Goal: Information Seeking & Learning: Find specific fact

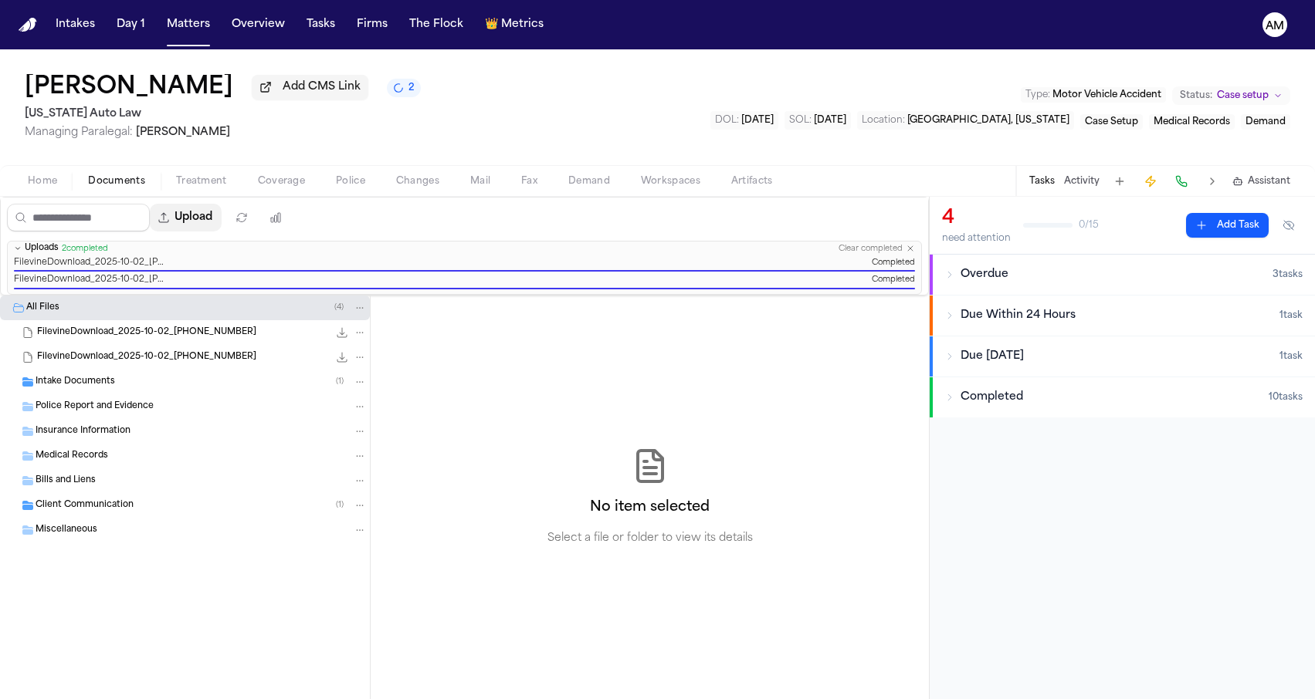
click at [222, 221] on button "Upload" at bounding box center [186, 218] width 72 height 28
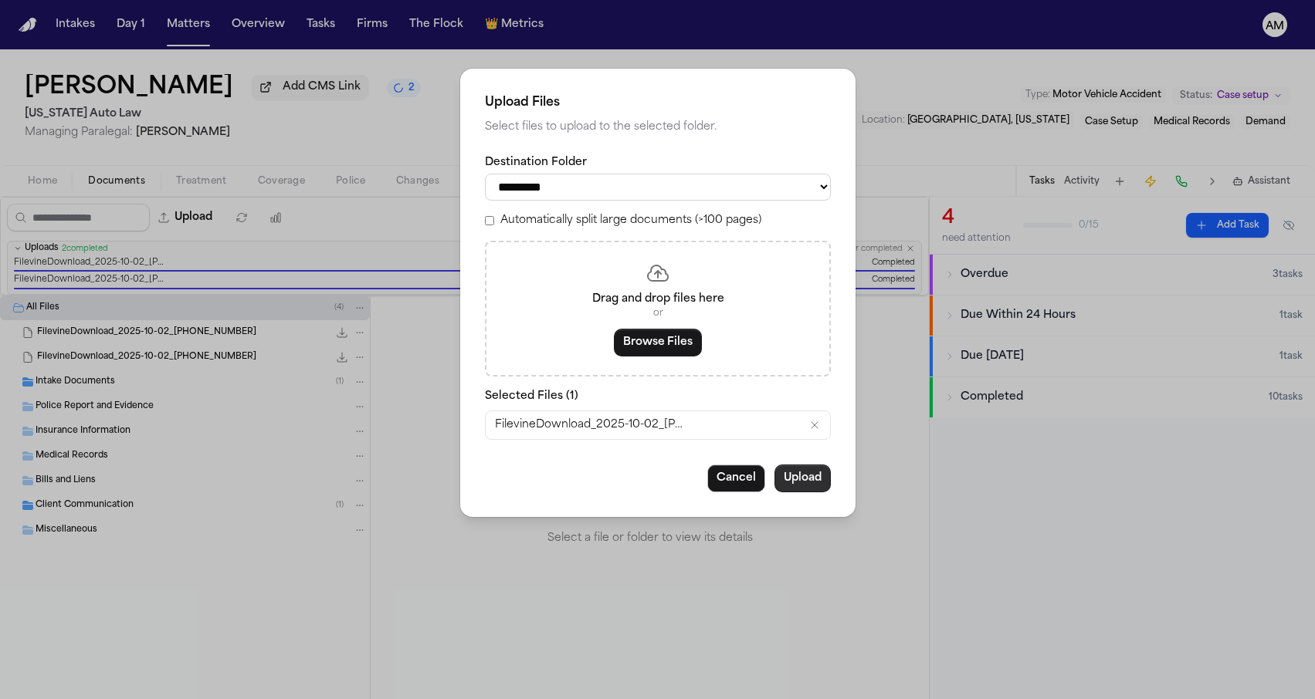
click at [812, 479] on button "Upload" at bounding box center [802, 479] width 56 height 28
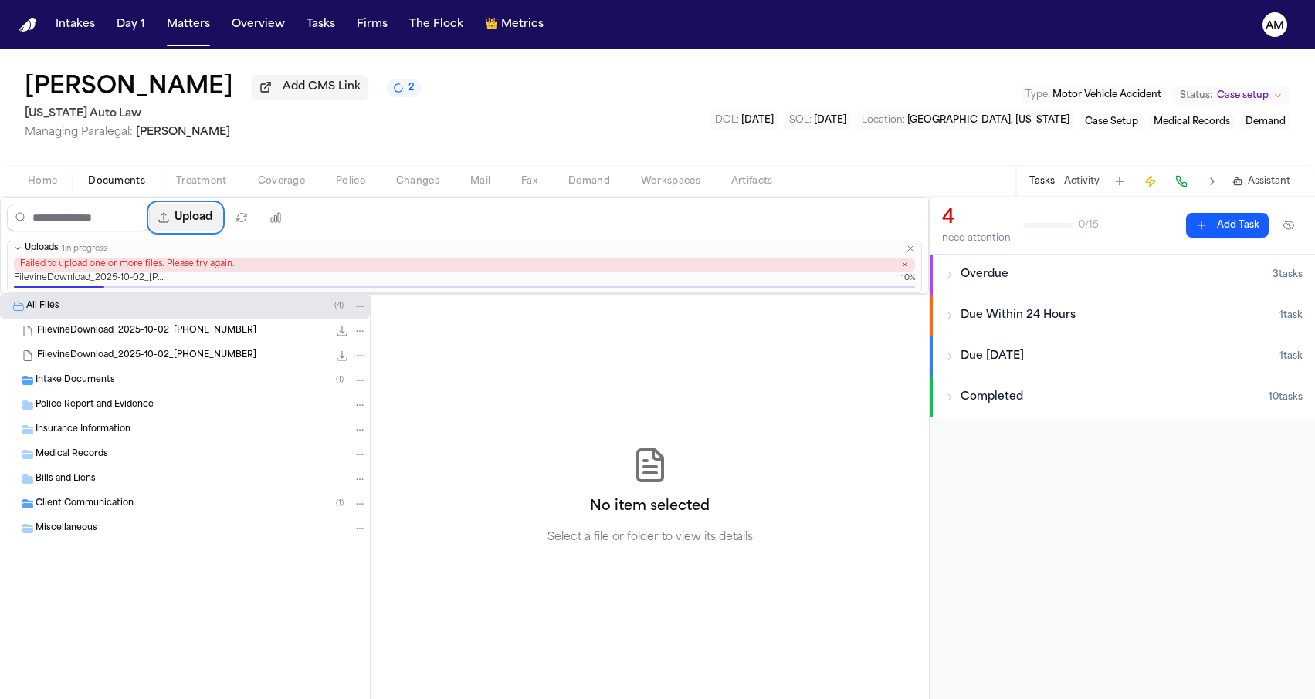
click at [222, 222] on button "Upload" at bounding box center [186, 218] width 72 height 28
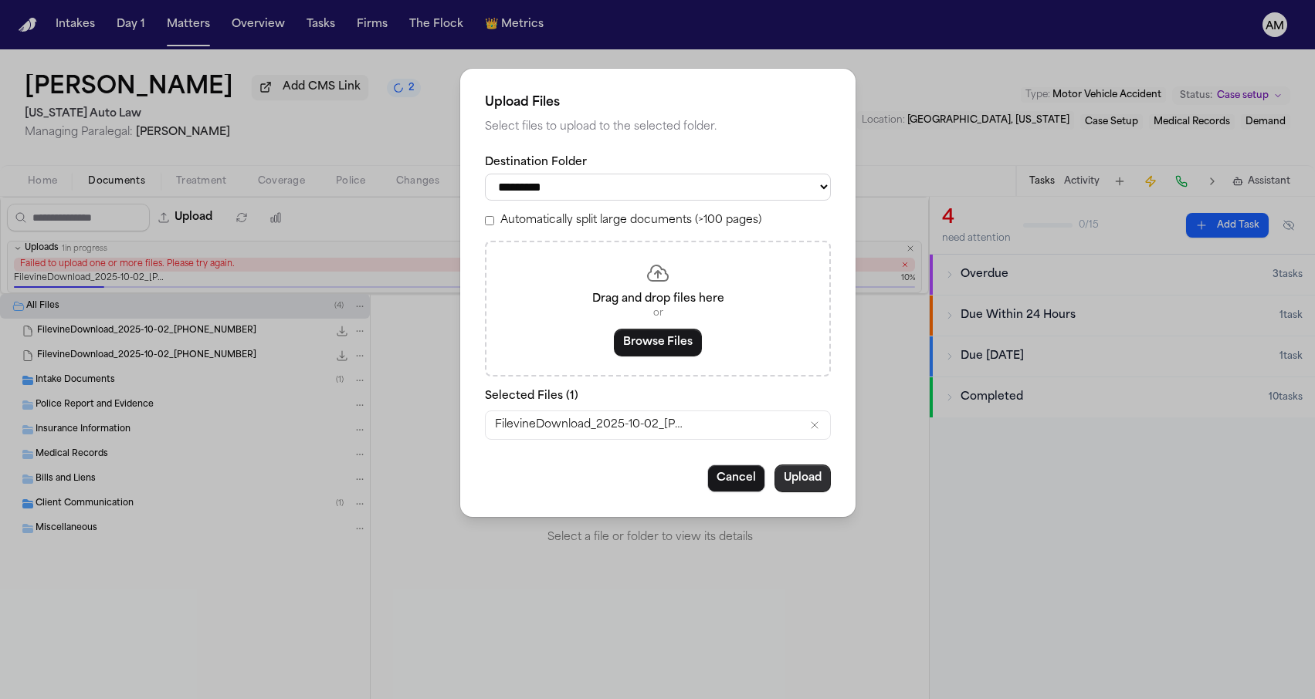
click at [815, 477] on button "Upload" at bounding box center [802, 479] width 56 height 28
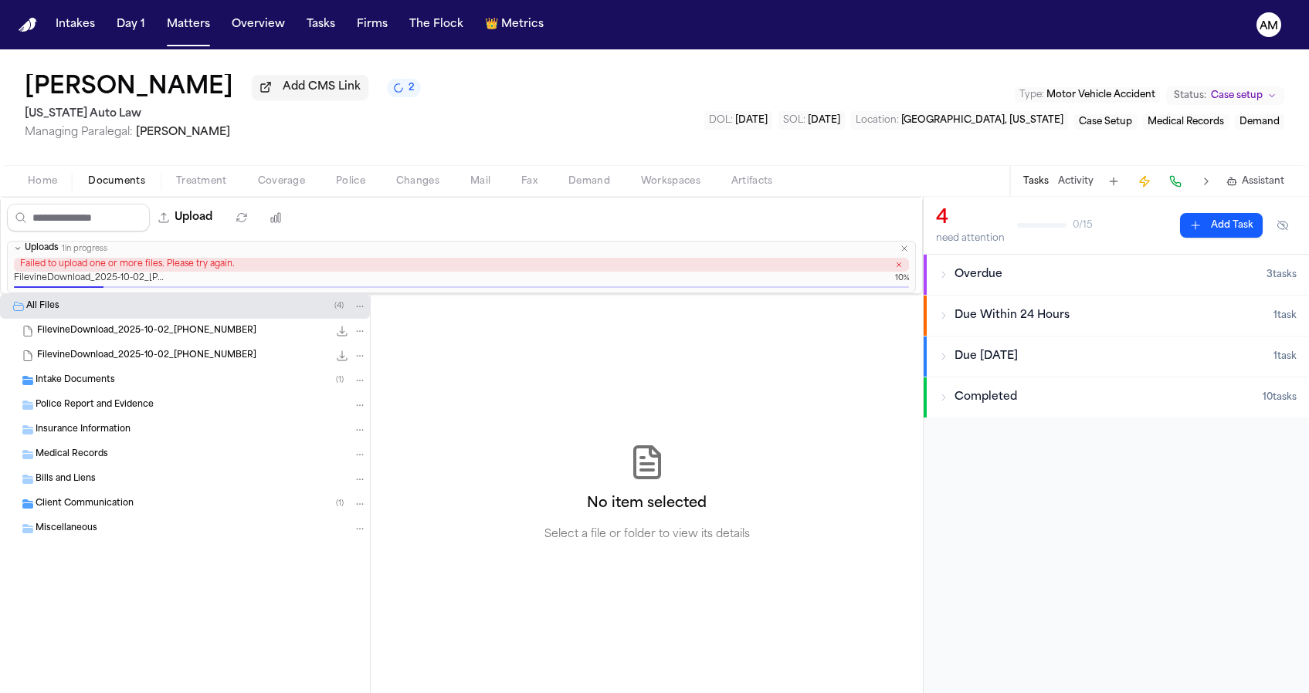
click at [904, 250] on icon "button" at bounding box center [903, 248] width 9 height 9
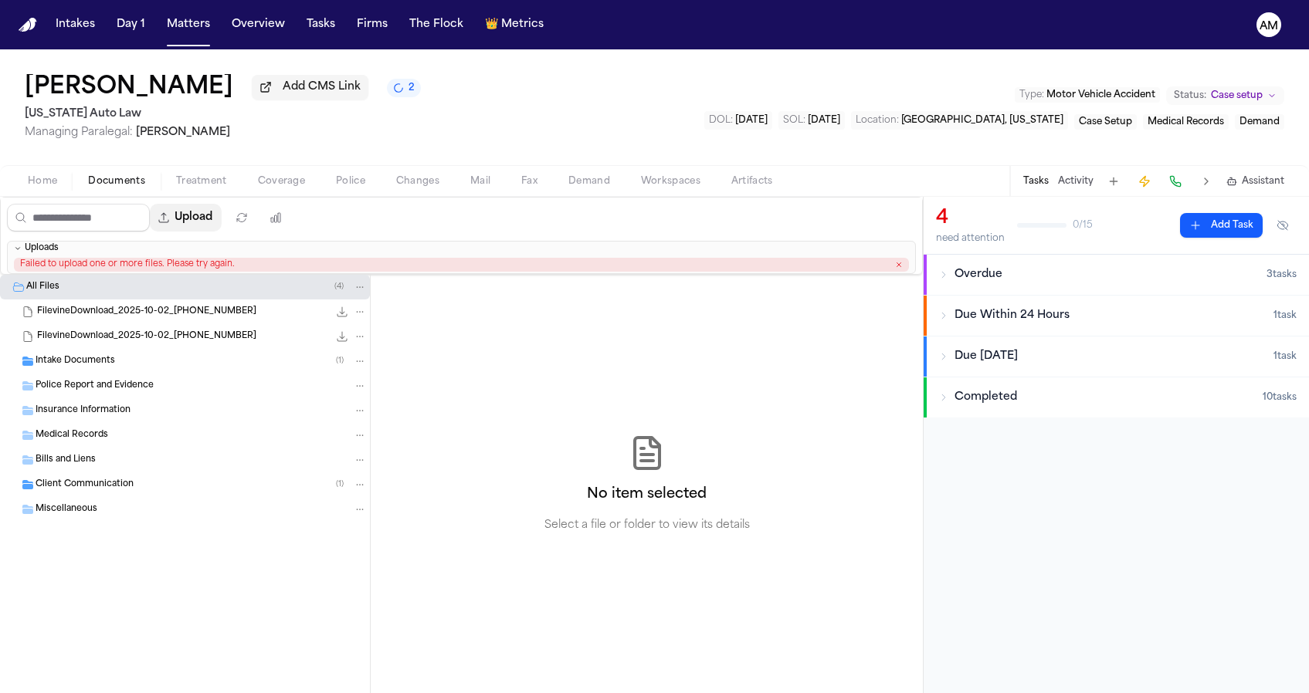
click at [215, 230] on button "Upload" at bounding box center [186, 218] width 72 height 28
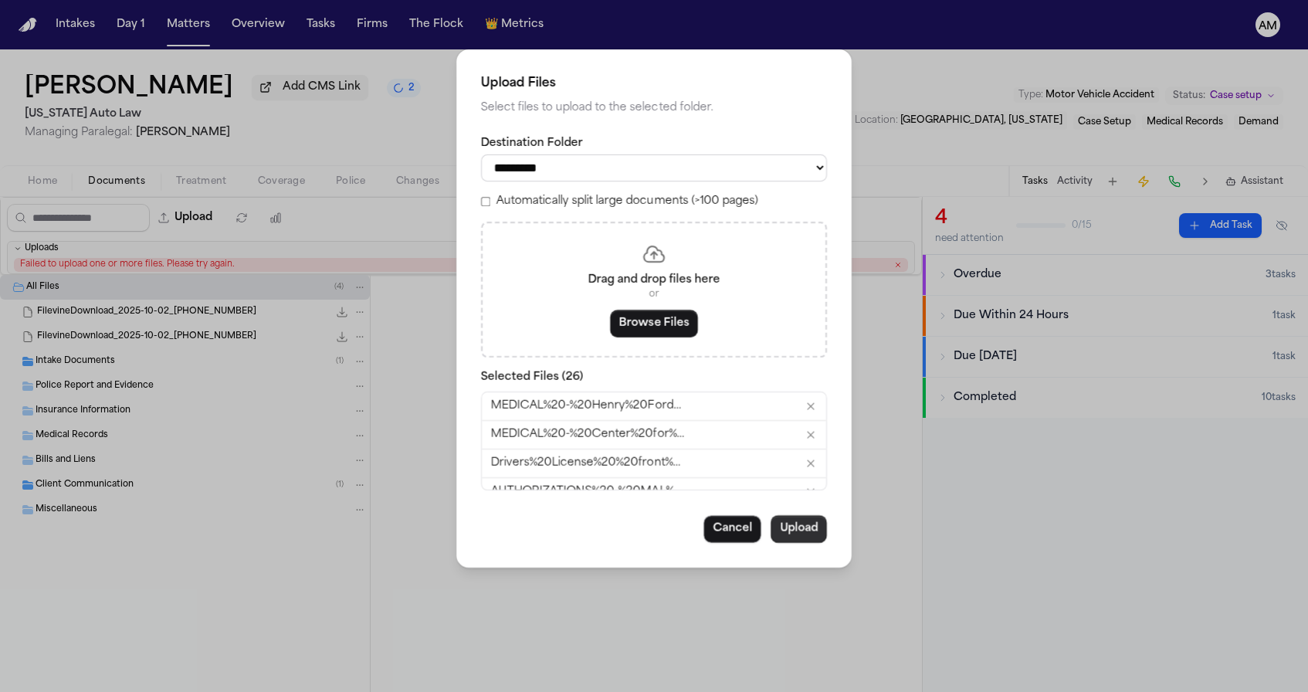
click at [801, 526] on button "Upload" at bounding box center [799, 529] width 56 height 28
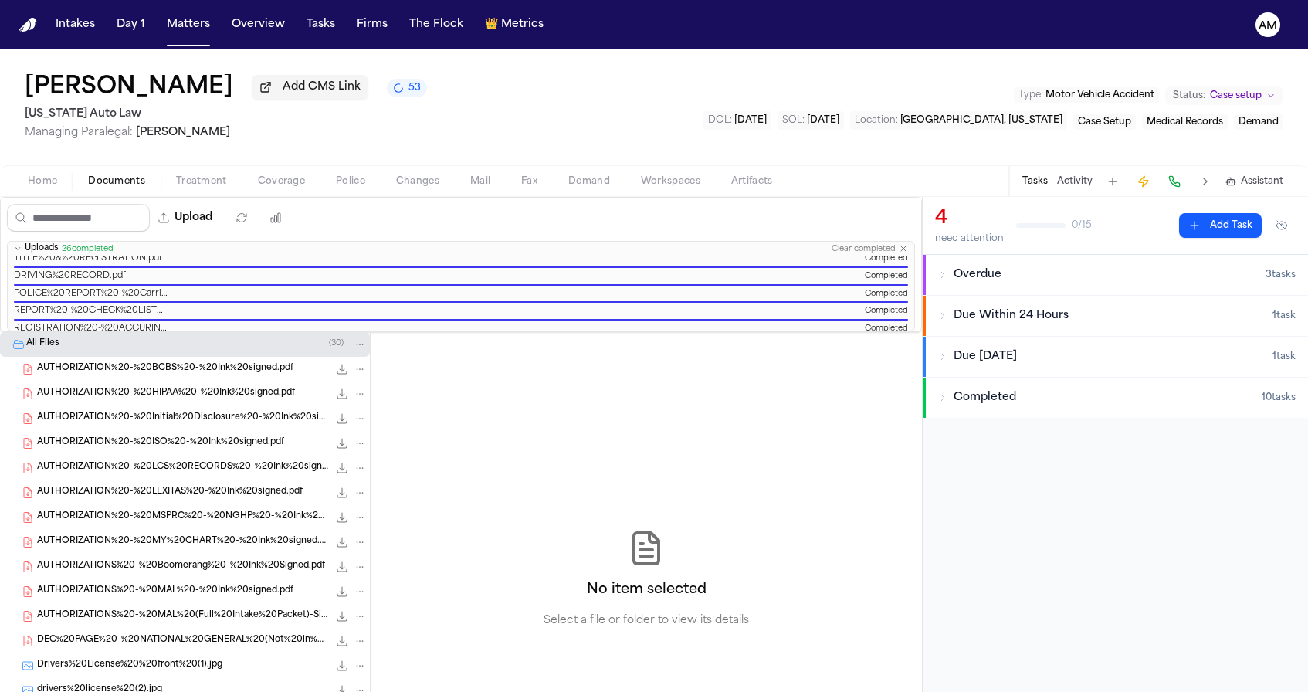
scroll to position [371, 0]
click at [222, 220] on button "Upload" at bounding box center [186, 218] width 72 height 28
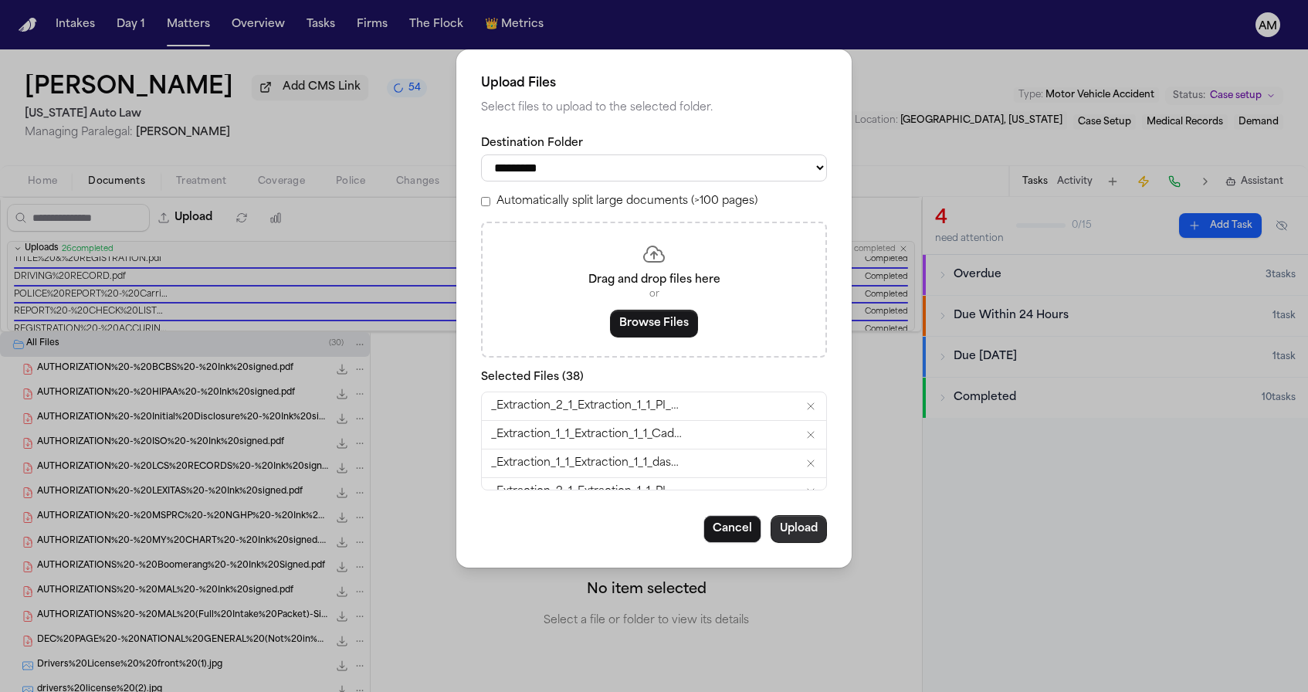
click at [803, 528] on button "Upload" at bounding box center [799, 529] width 56 height 28
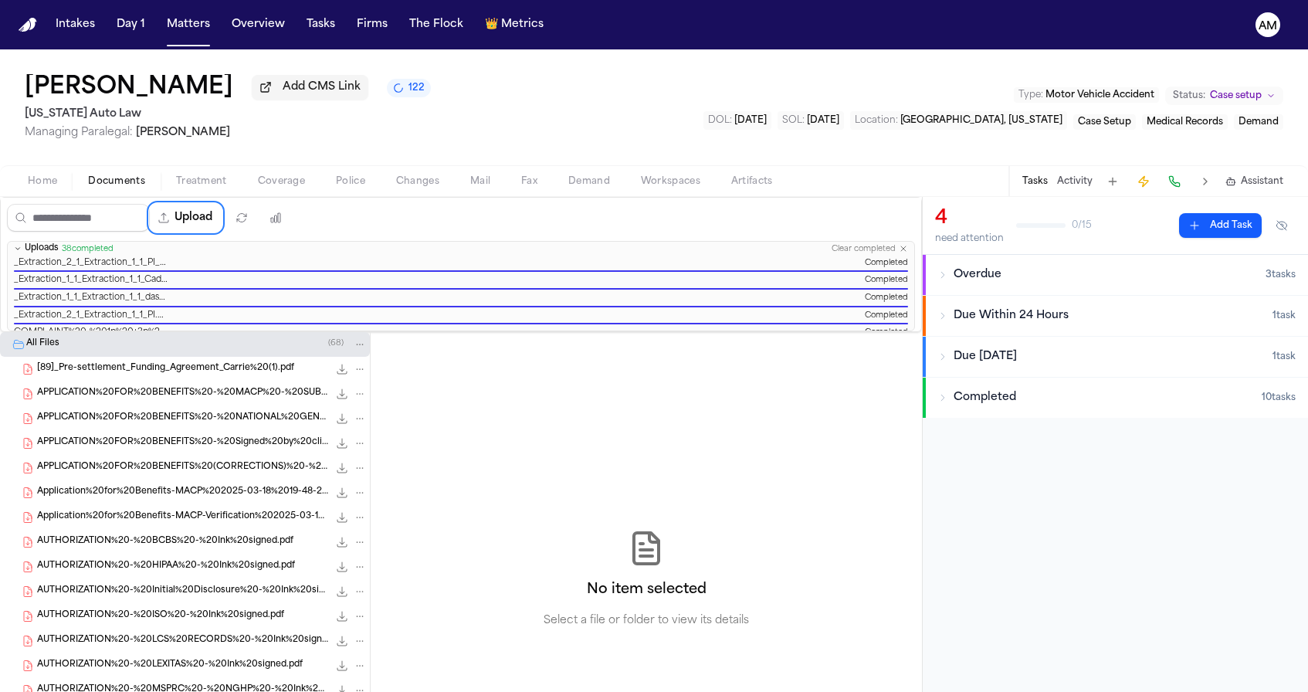
scroll to position [0, 0]
click at [845, 245] on button "Clear completed" at bounding box center [864, 249] width 64 height 10
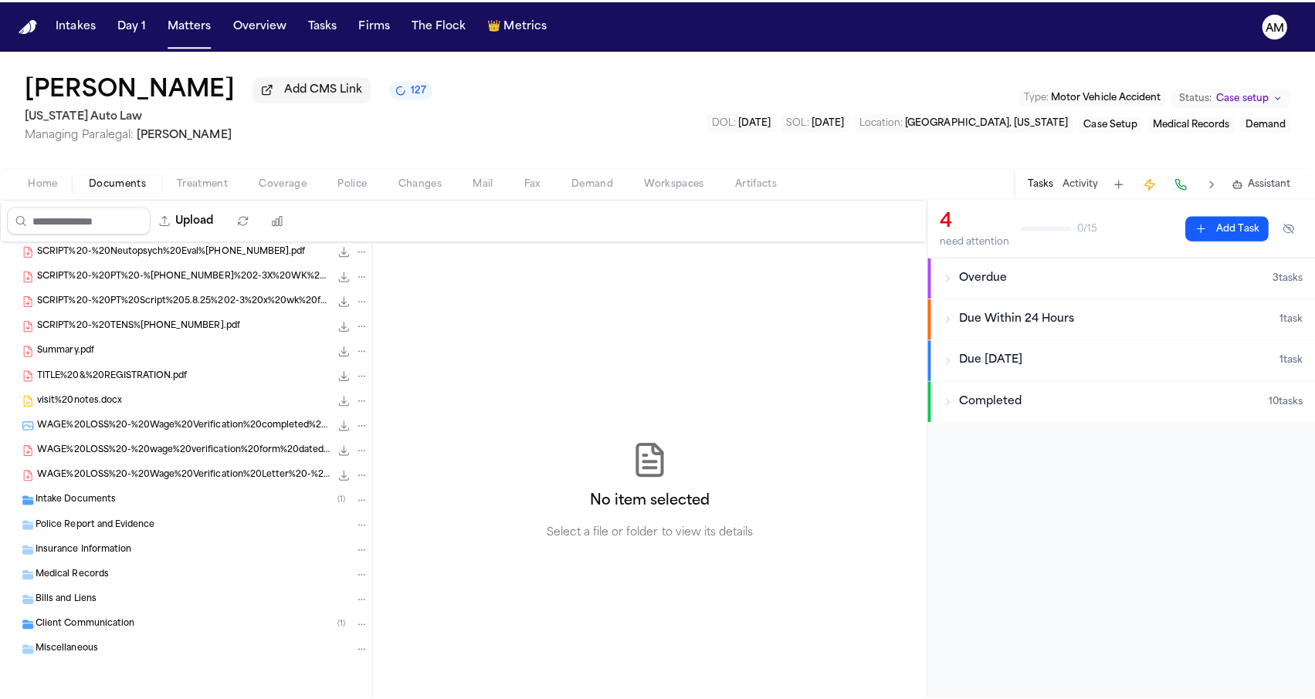
scroll to position [1406, 0]
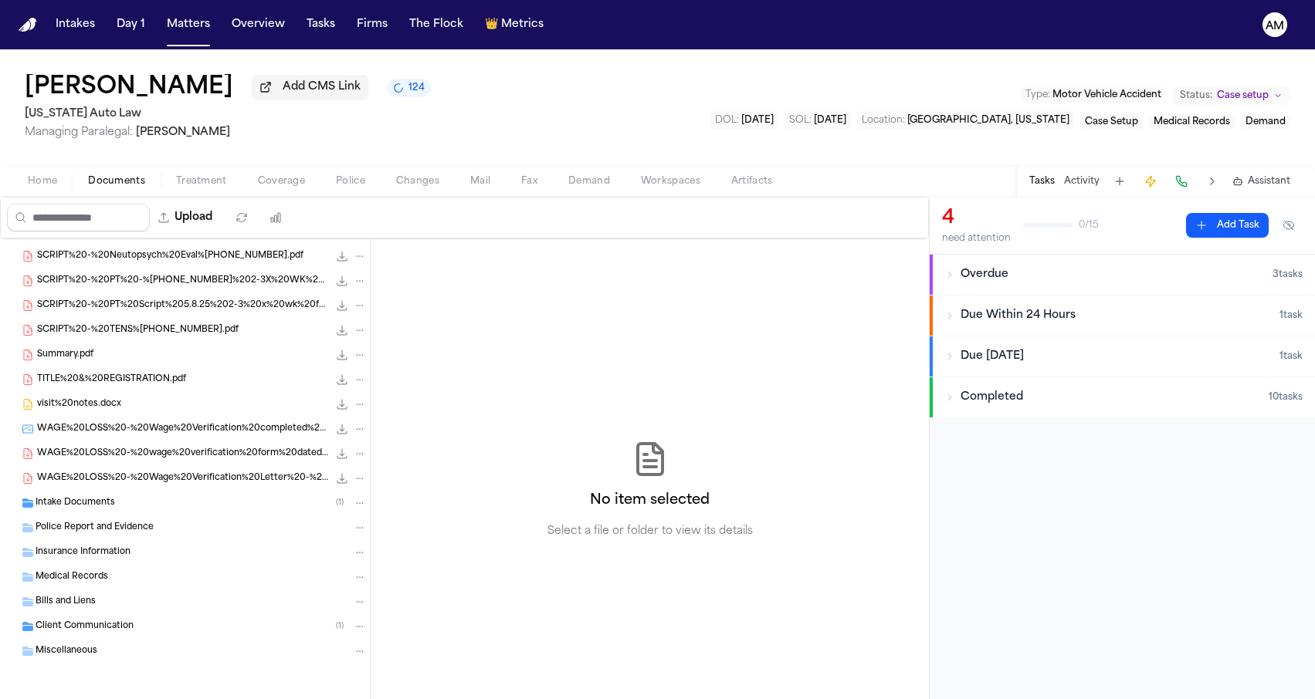
click at [521, 130] on div "Carrie Williams Add CMS Link 124 Michigan Auto Law Managing Paralegal: Michelle…" at bounding box center [657, 107] width 1315 height 116
click at [375, 102] on div "Carrie Williams Add CMS Link 124" at bounding box center [228, 88] width 406 height 28
click at [387, 96] on button "124" at bounding box center [409, 88] width 44 height 19
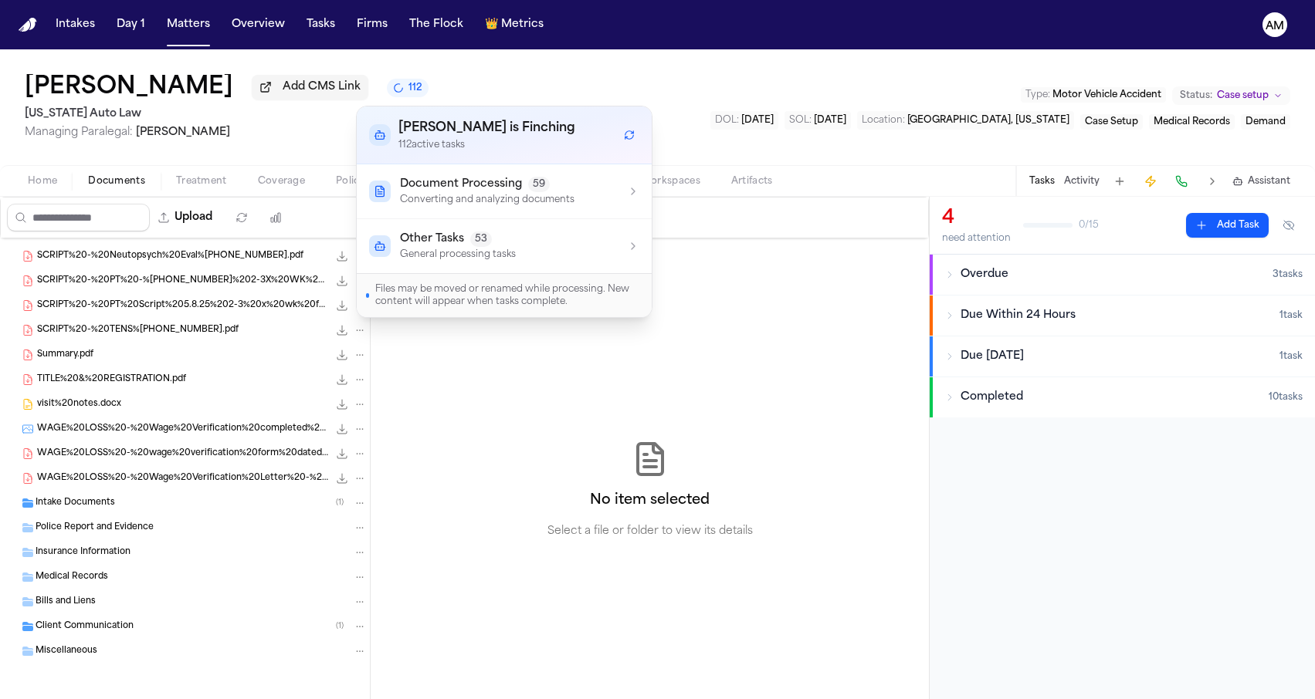
click at [416, 81] on div "Carrie Williams Add CMS Link 112 Michigan Auto Law Managing Paralegal: Michelle…" at bounding box center [657, 107] width 1315 height 116
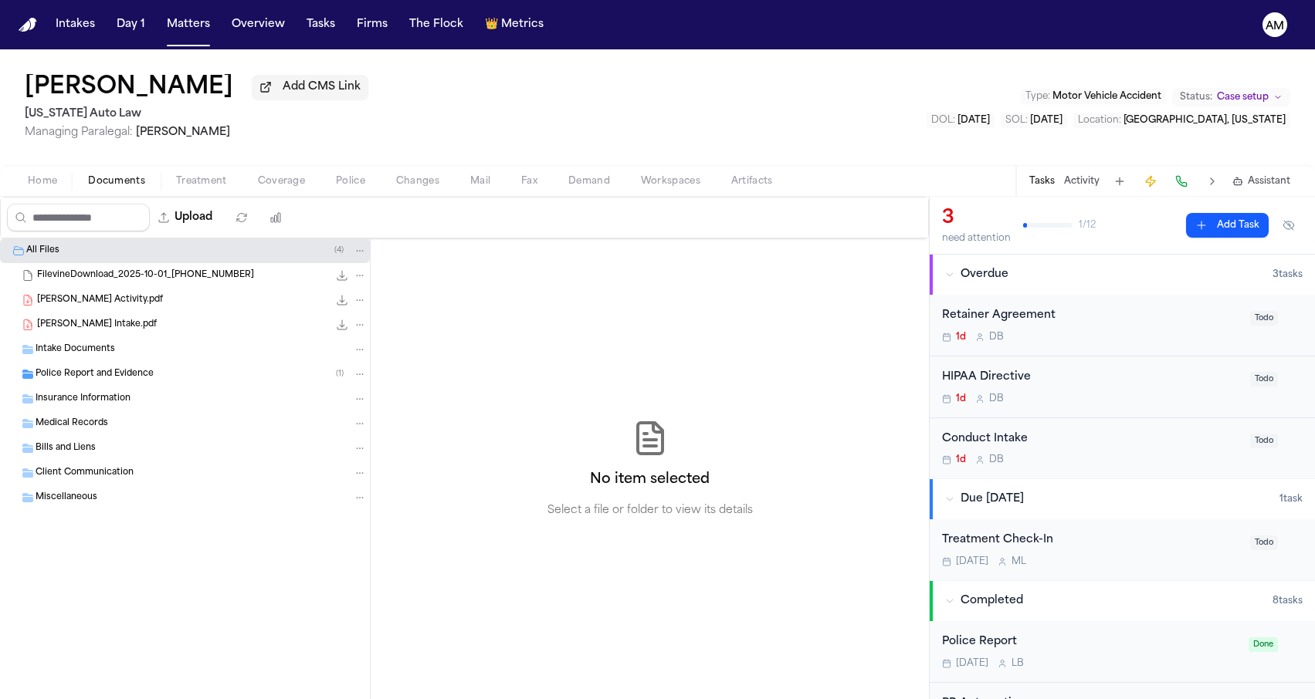
click at [554, 104] on div "Rowana Tinsley Add CMS Link Michigan Auto Law Managing Paralegal: Michelle Land…" at bounding box center [657, 107] width 1315 height 116
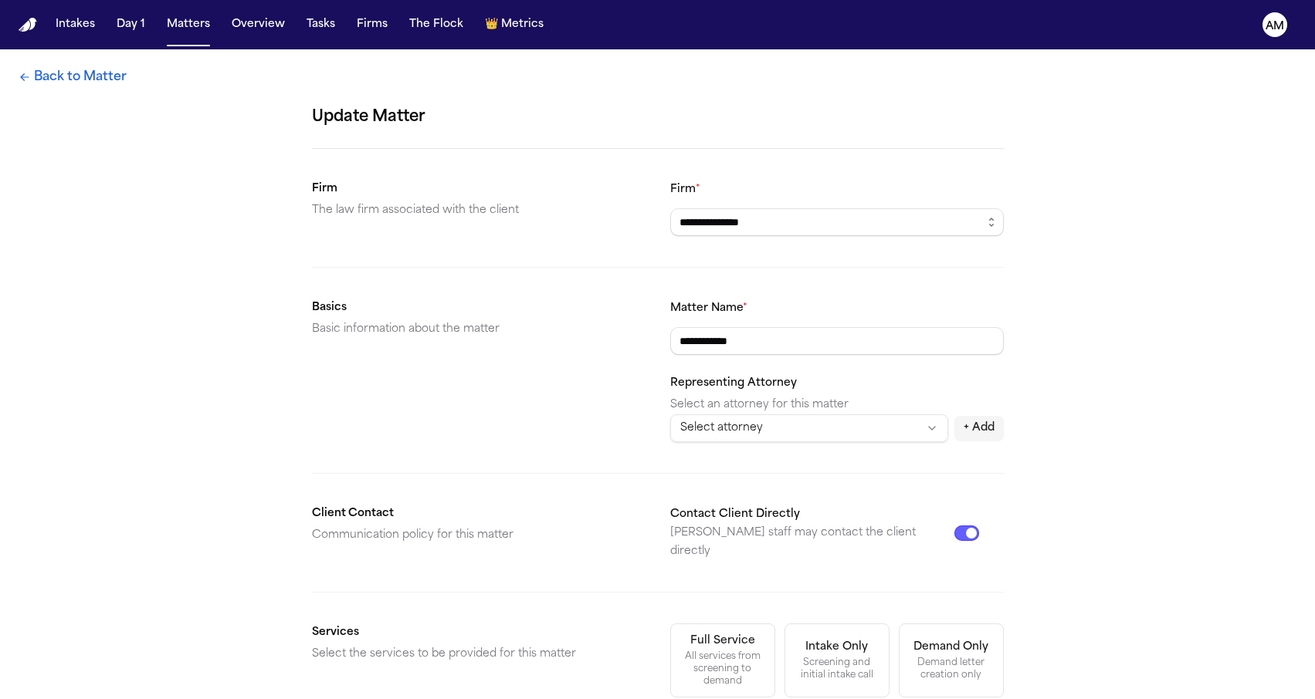
click at [95, 76] on link "Back to Matter" at bounding box center [73, 77] width 108 height 19
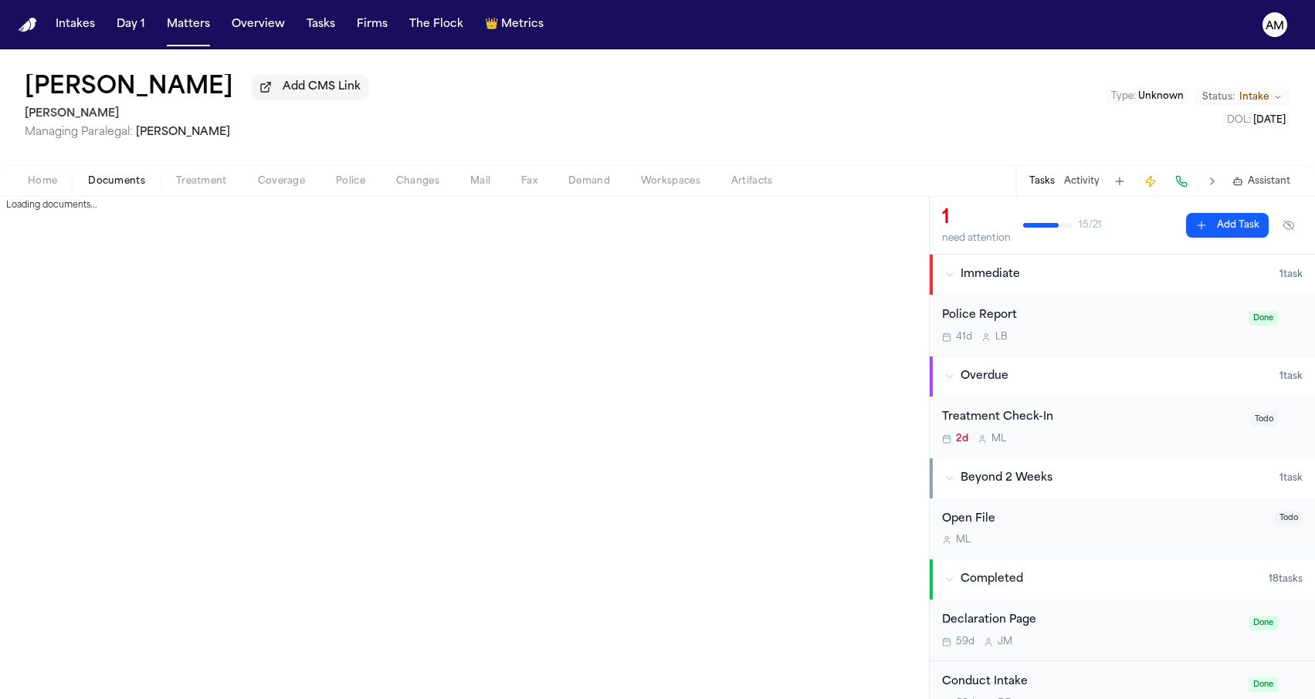
click at [112, 188] on span "Documents" at bounding box center [116, 181] width 57 height 12
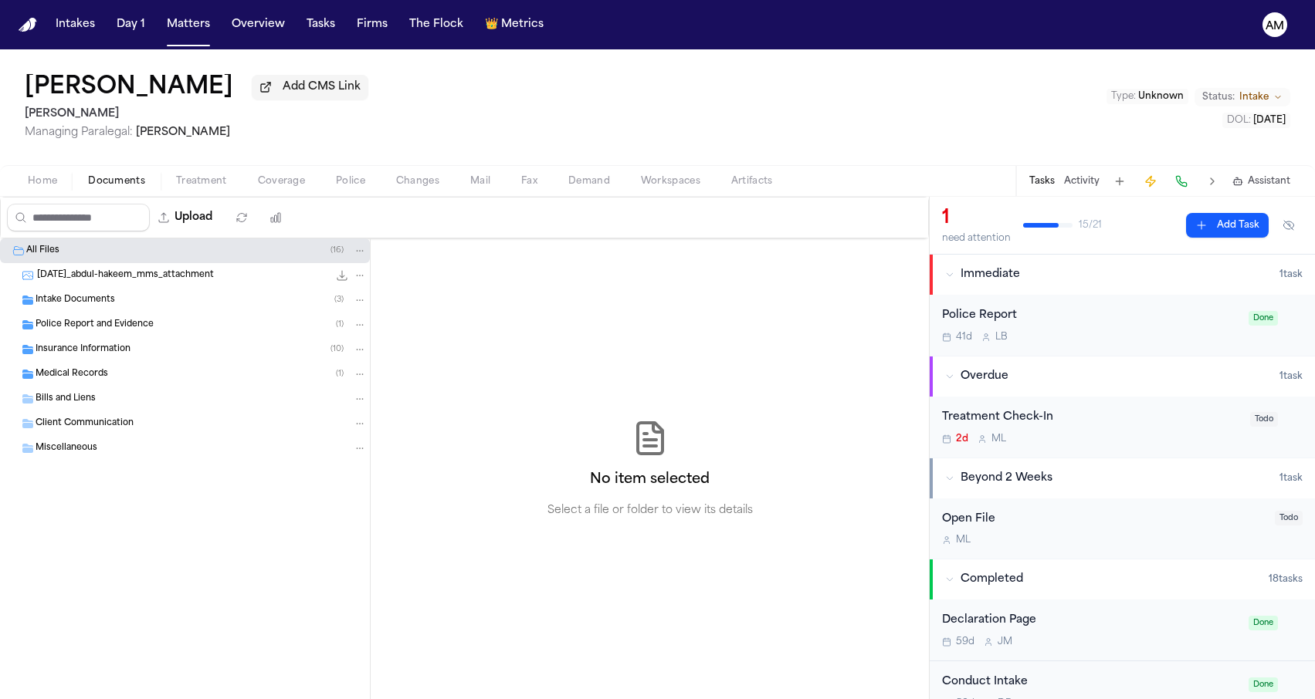
click at [157, 356] on div "Insurance Information ( 10 )" at bounding box center [201, 350] width 331 height 14
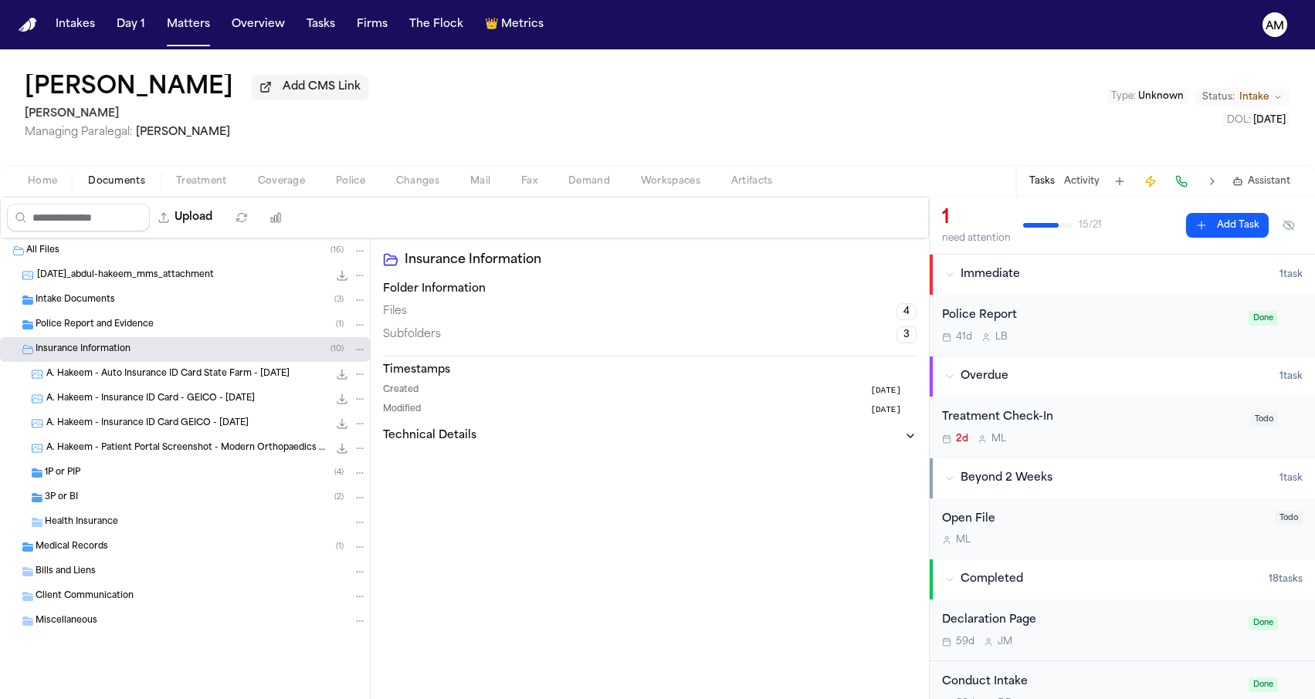
click at [107, 477] on div "1P or PIP ( 4 )" at bounding box center [206, 473] width 322 height 14
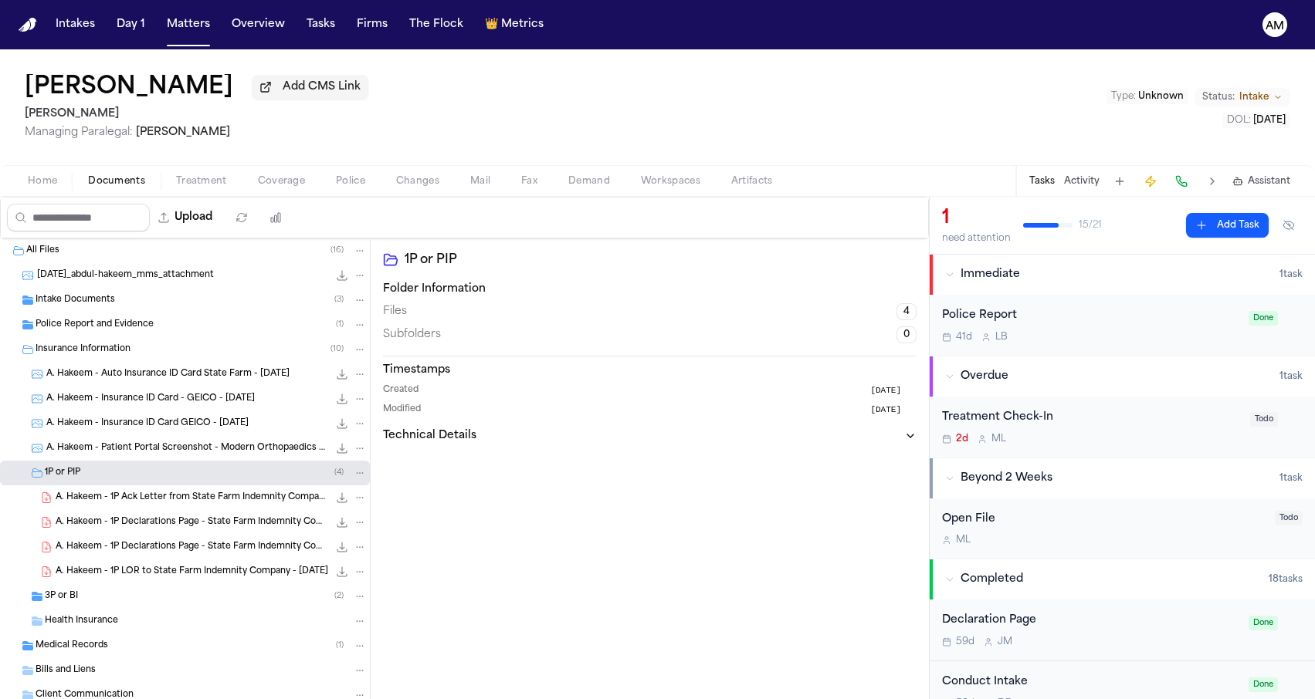
click at [117, 609] on div "3P or BI ( 2 )" at bounding box center [185, 596] width 370 height 25
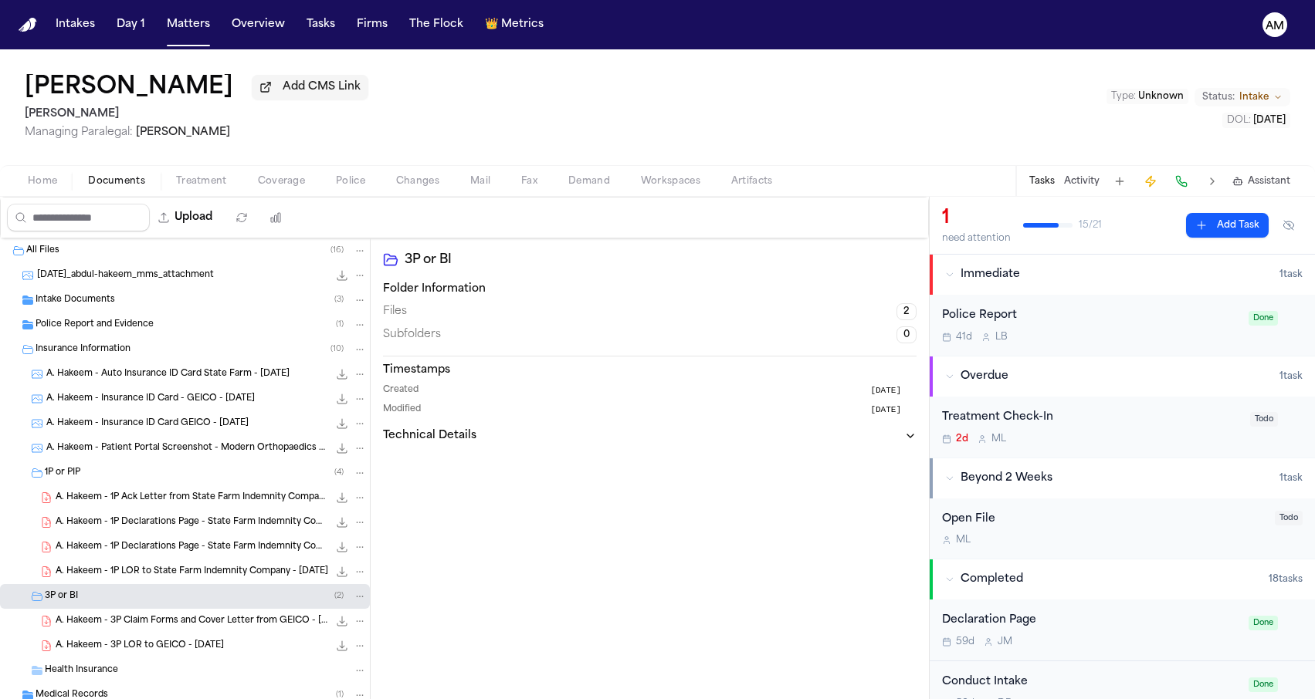
click at [223, 496] on span "A. Hakeem - 1P Ack Letter from State Farm Indemnity Company - 9.12.25" at bounding box center [192, 498] width 273 height 13
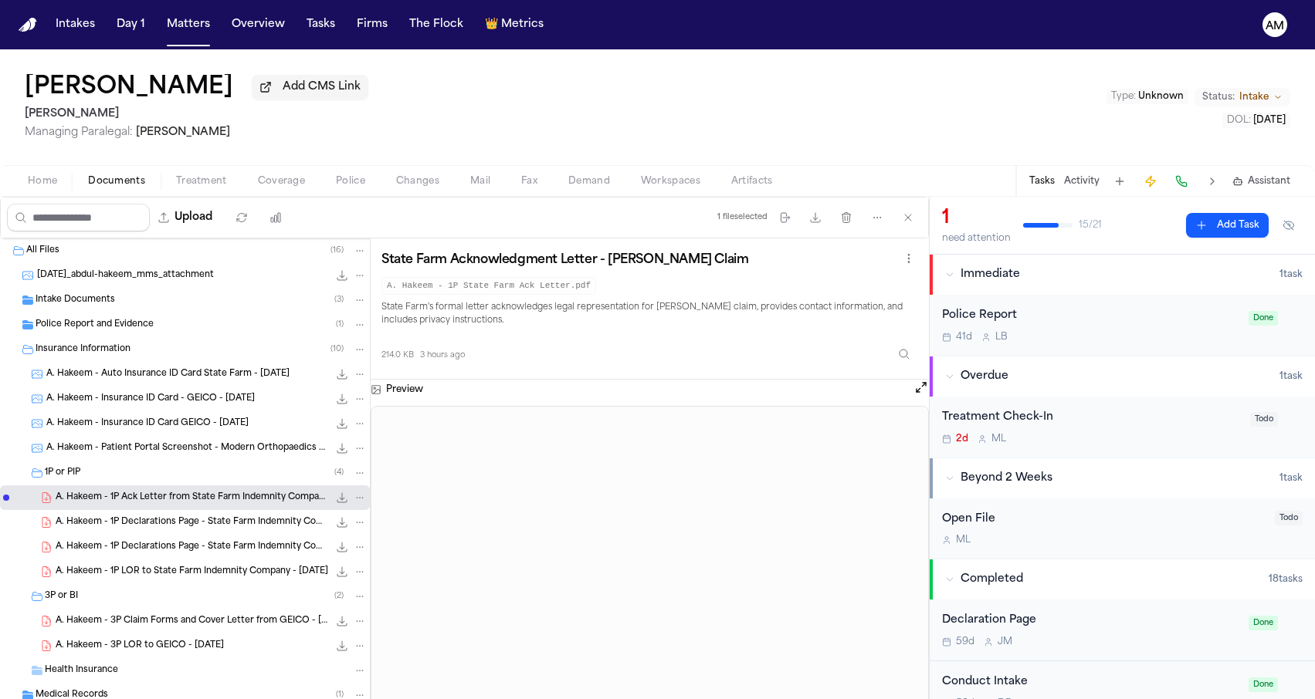
click at [208, 523] on span "A. Hakeem - 1P Declarations Page - State Farm Indemnity Company - 6.2.25" at bounding box center [192, 523] width 273 height 13
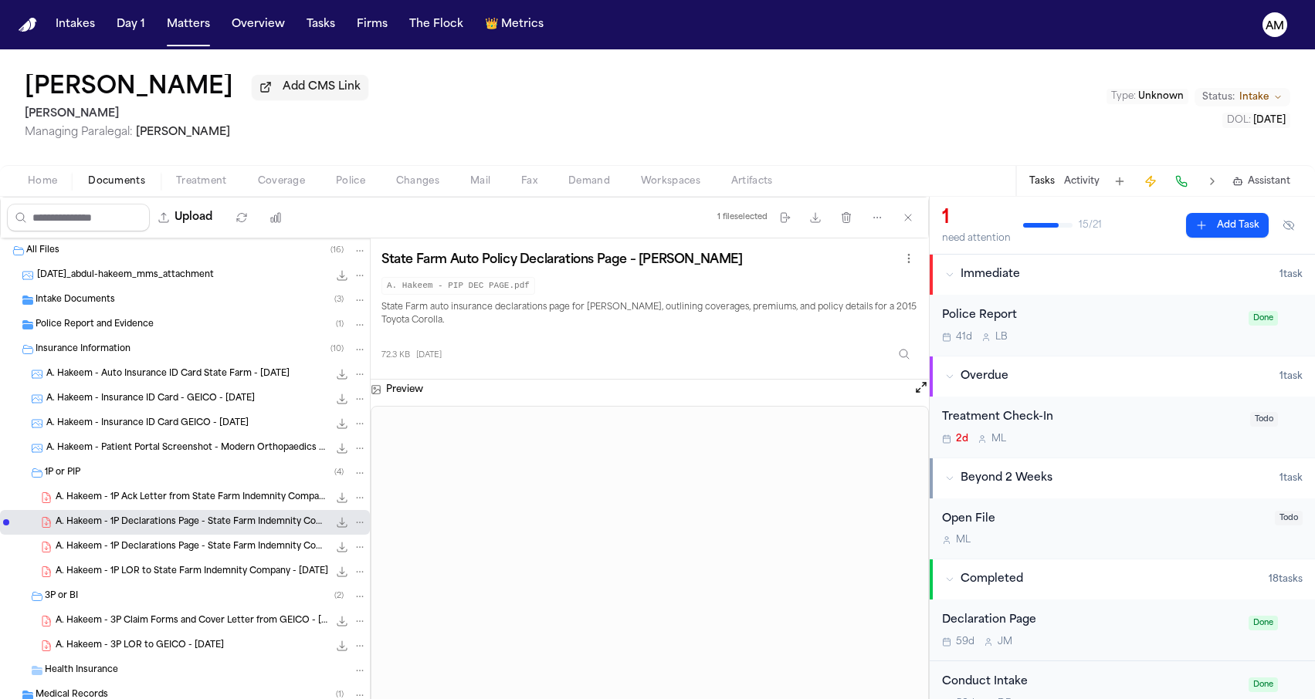
click at [155, 633] on div "A. Hakeem - 3P Claim Forms and Cover Letter from GEICO - 8.8.25 339.7 KB • PDF" at bounding box center [185, 621] width 370 height 25
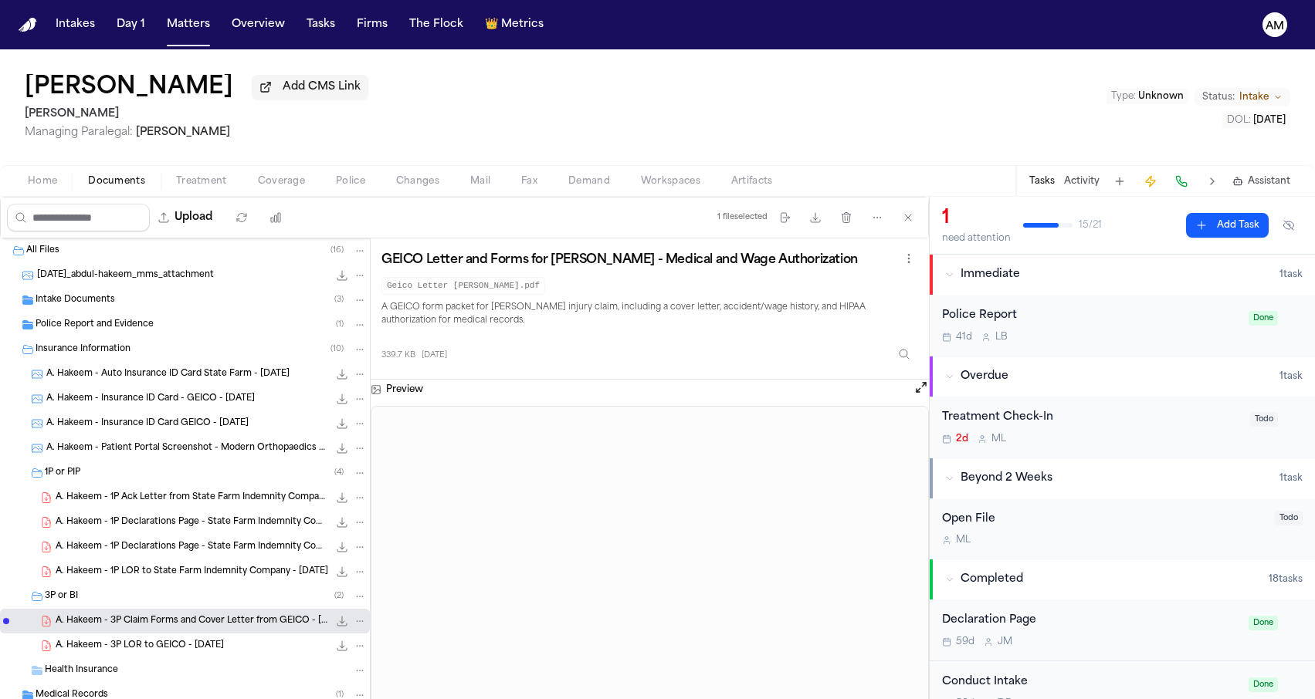
click at [154, 653] on span "A. Hakeem - 3P LOR to GEICO - 8.5.25" at bounding box center [140, 646] width 168 height 13
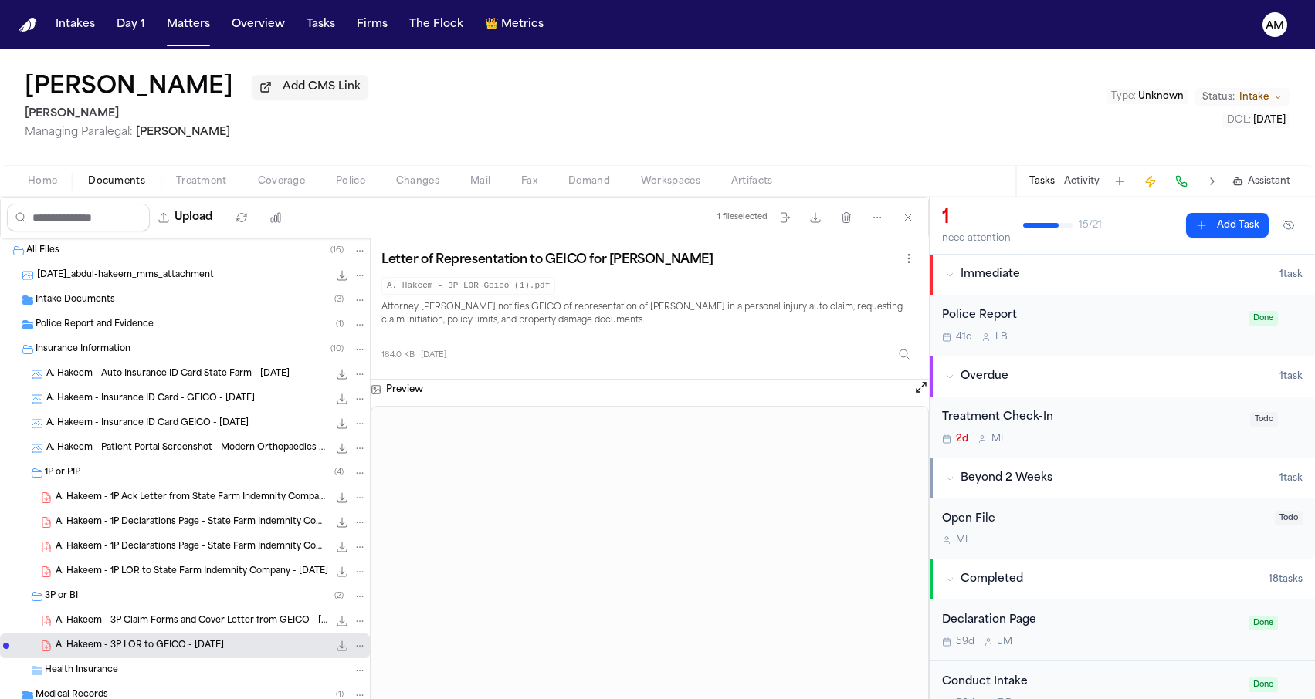
click at [311, 113] on h2 "[PERSON_NAME]" at bounding box center [197, 114] width 344 height 19
click at [174, 15] on button "Matters" at bounding box center [189, 25] width 56 height 28
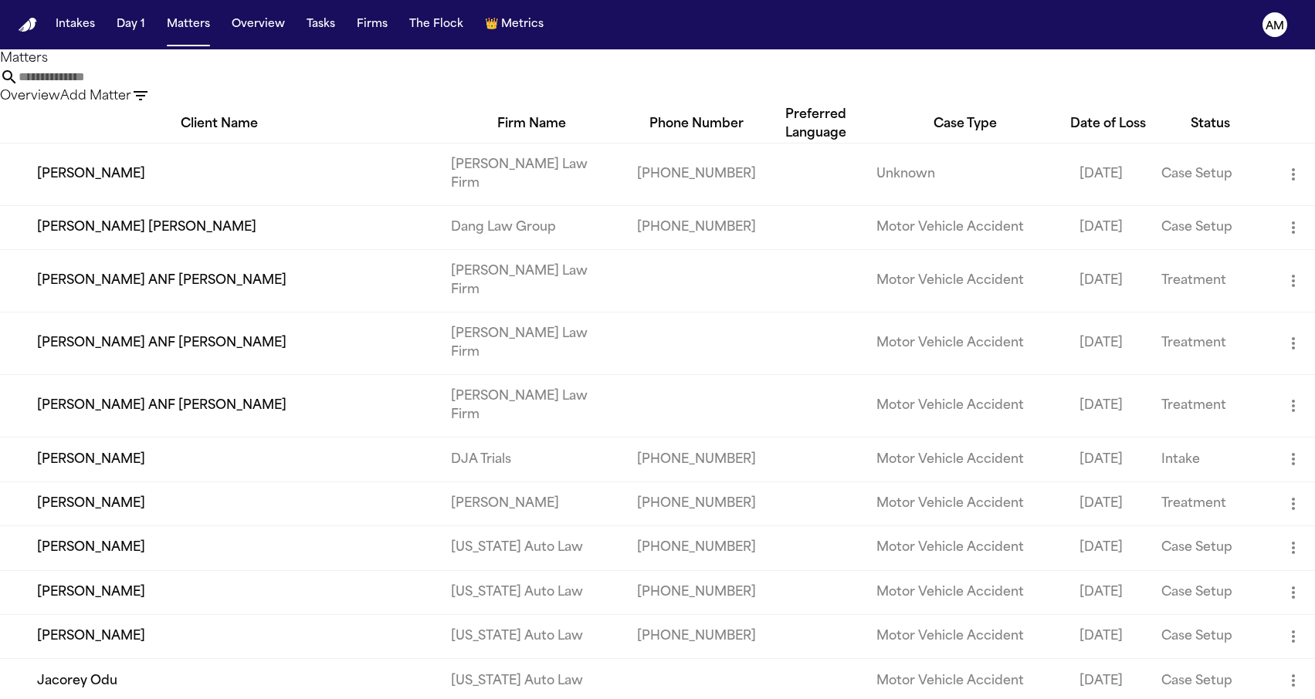
click at [142, 86] on input "text" at bounding box center [81, 77] width 124 height 19
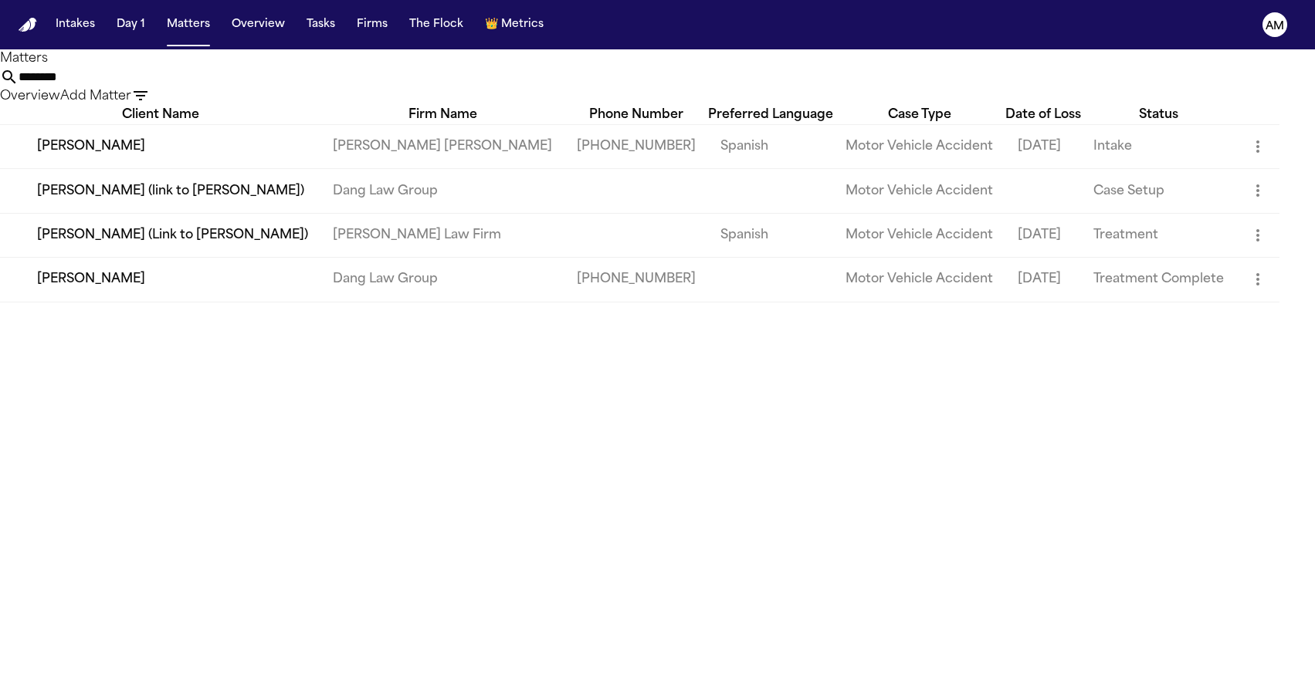
type input "********"
click at [137, 168] on td "[PERSON_NAME]" at bounding box center [160, 146] width 320 height 44
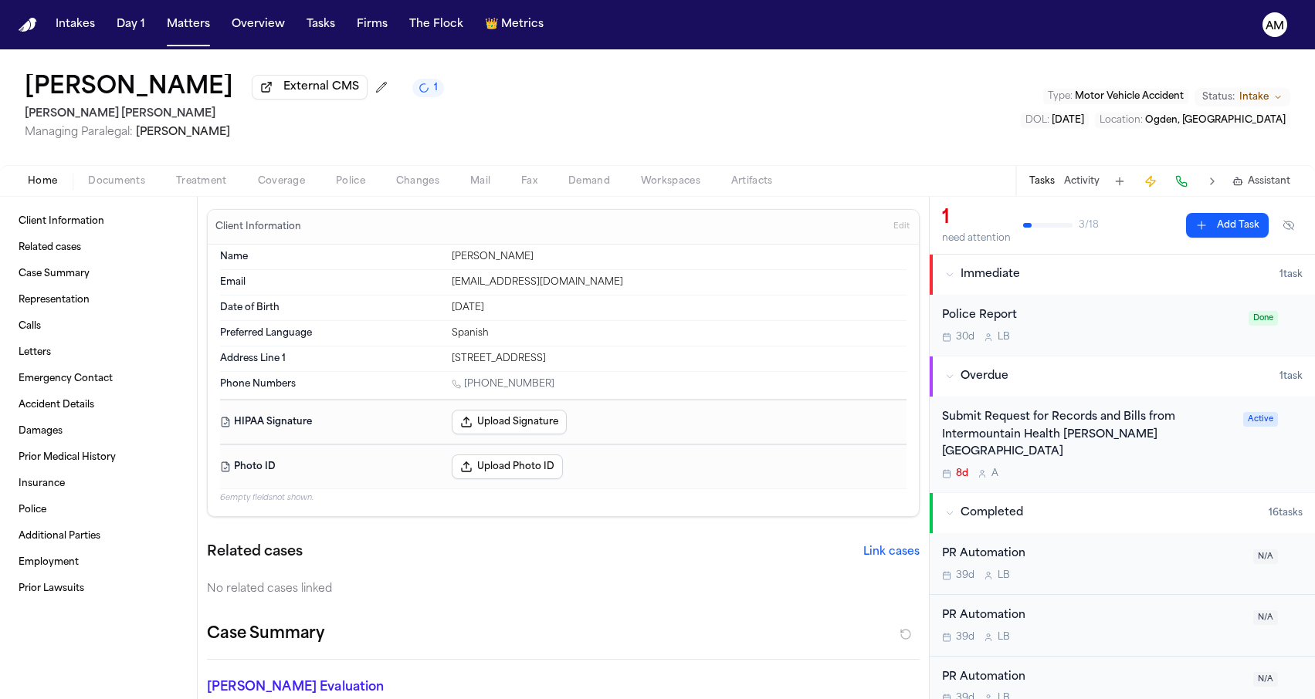
click at [270, 174] on div "Home Documents Treatment Coverage Police Changes Mail Fax Demand Workspaces Art…" at bounding box center [657, 180] width 1315 height 31
click at [267, 185] on span "Coverage" at bounding box center [281, 181] width 47 height 12
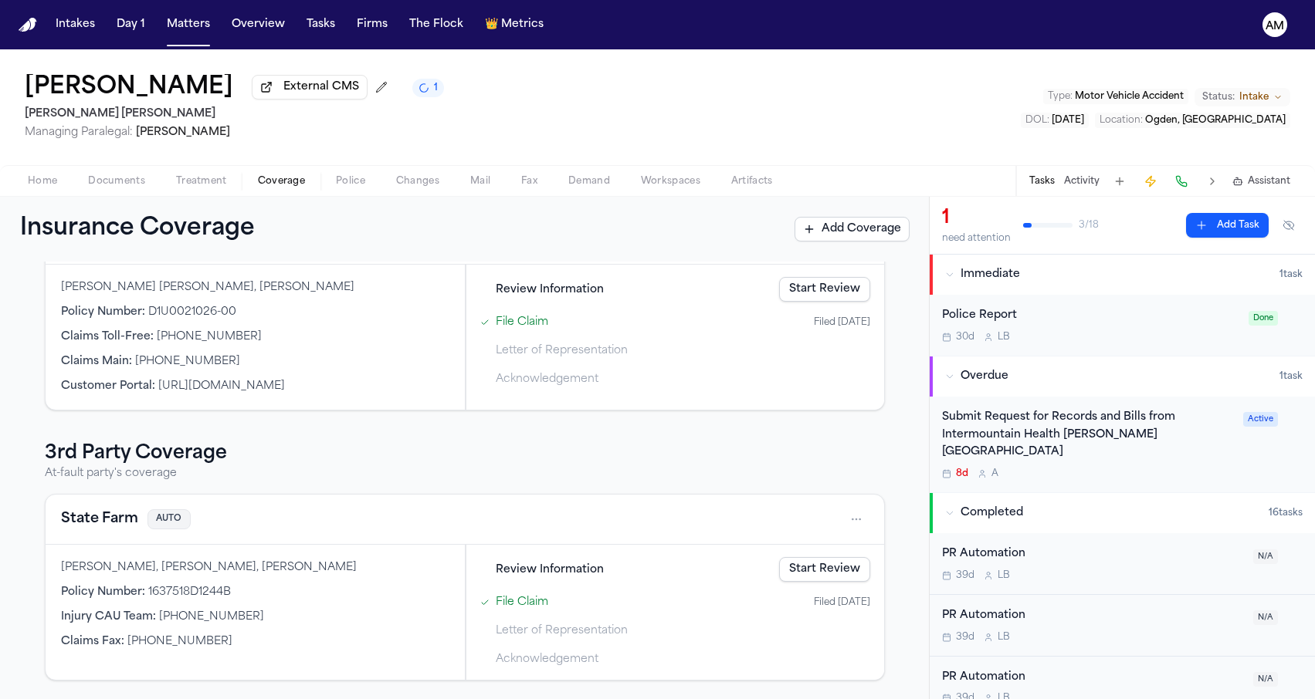
scroll to position [217, 0]
click at [134, 168] on div "Home Documents Treatment Coverage Police Changes Mail Fax Demand Workspaces Art…" at bounding box center [657, 180] width 1315 height 31
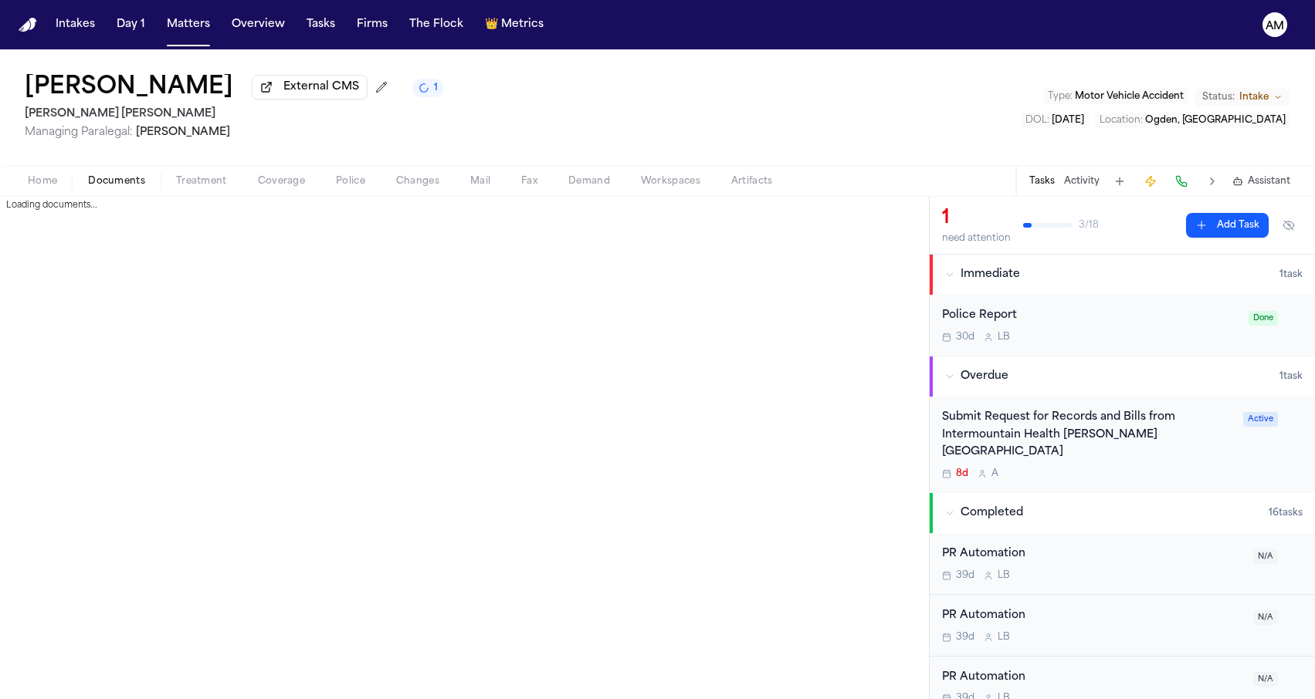
click at [134, 176] on span "Documents" at bounding box center [116, 181] width 57 height 12
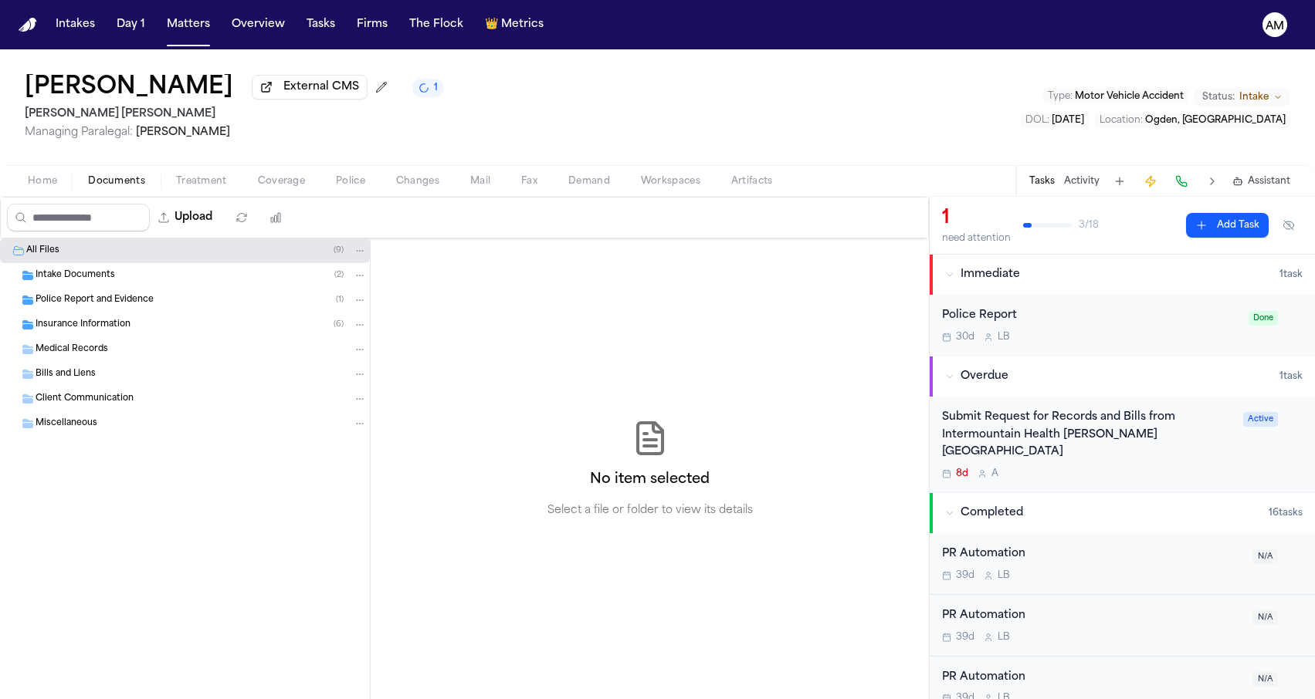
click at [137, 330] on div "Insurance Information ( 6 )" at bounding box center [201, 325] width 331 height 14
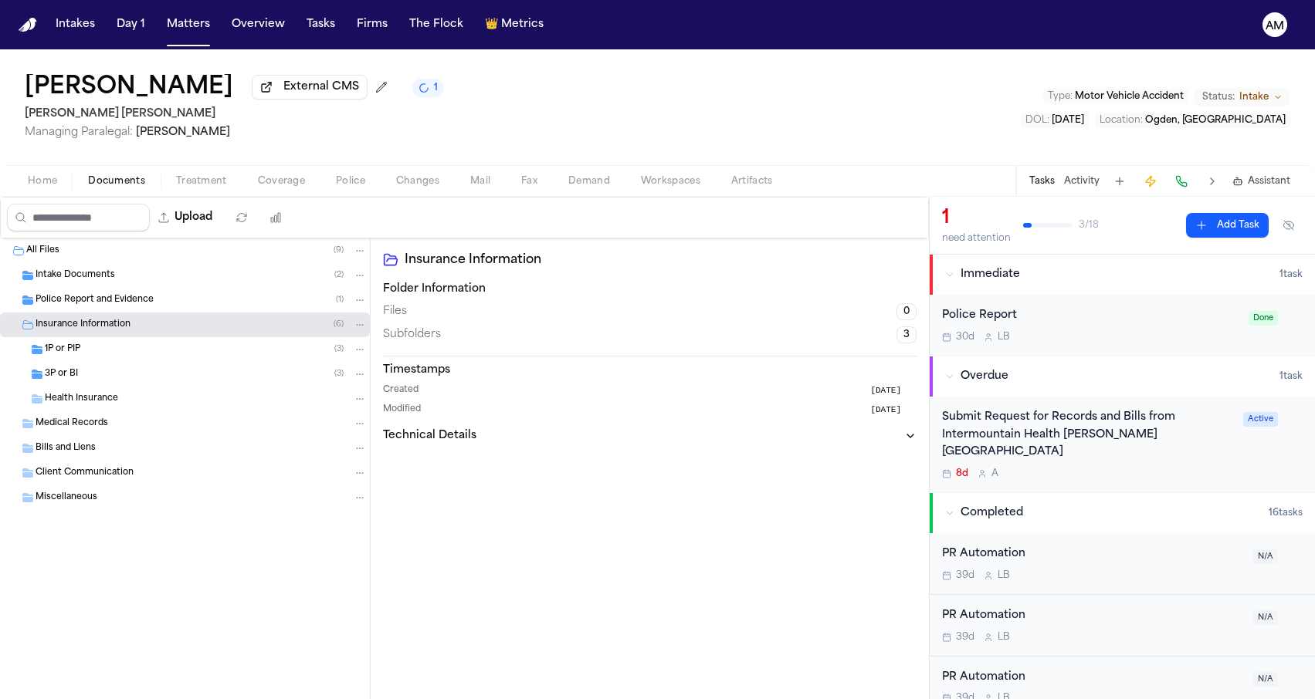
click at [130, 380] on div "3P or BI ( 3 )" at bounding box center [206, 374] width 322 height 14
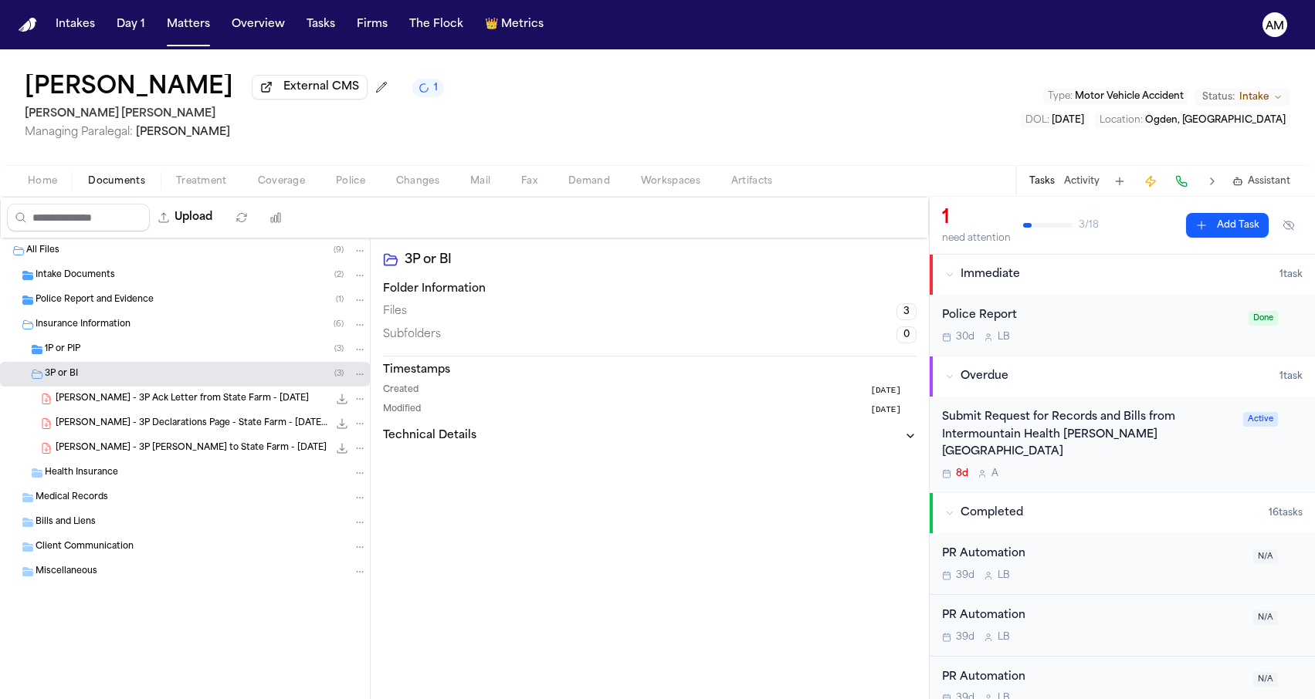
click at [131, 401] on span "J. Aguirre - 3P Ack Letter from State Farm - 8.21.25" at bounding box center [182, 399] width 253 height 13
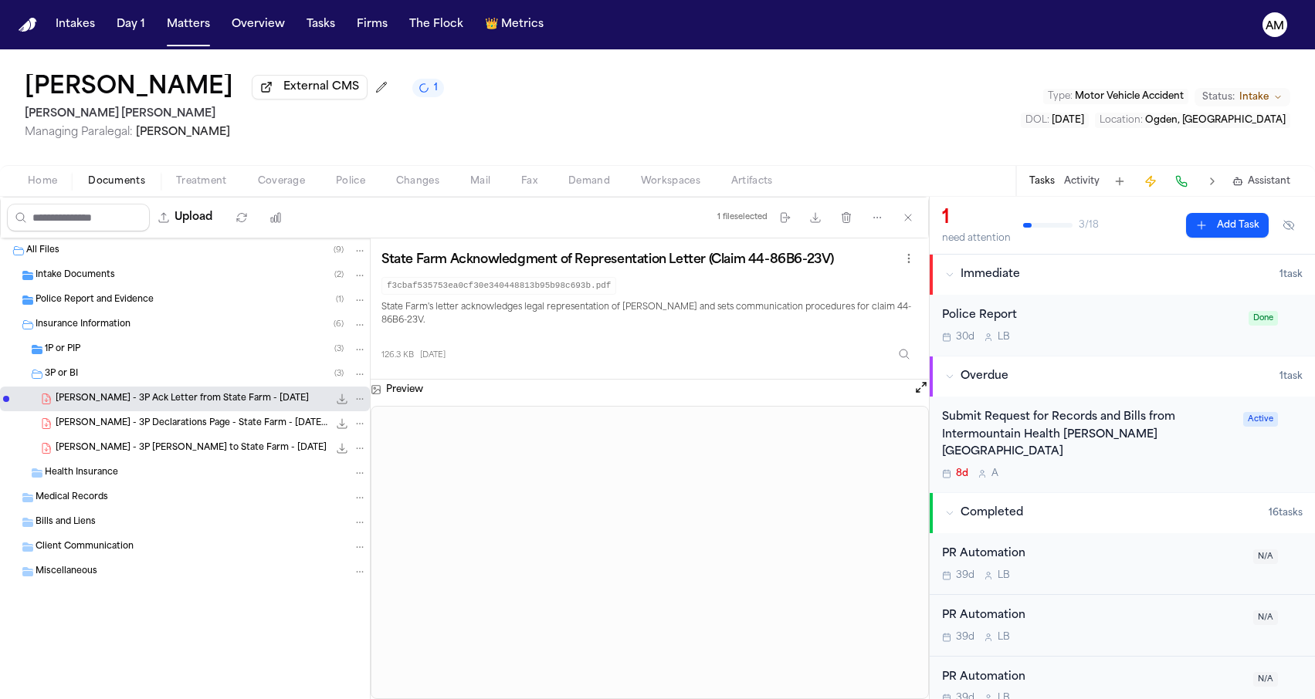
click at [147, 353] on div "1P or PIP ( 3 )" at bounding box center [206, 350] width 322 height 14
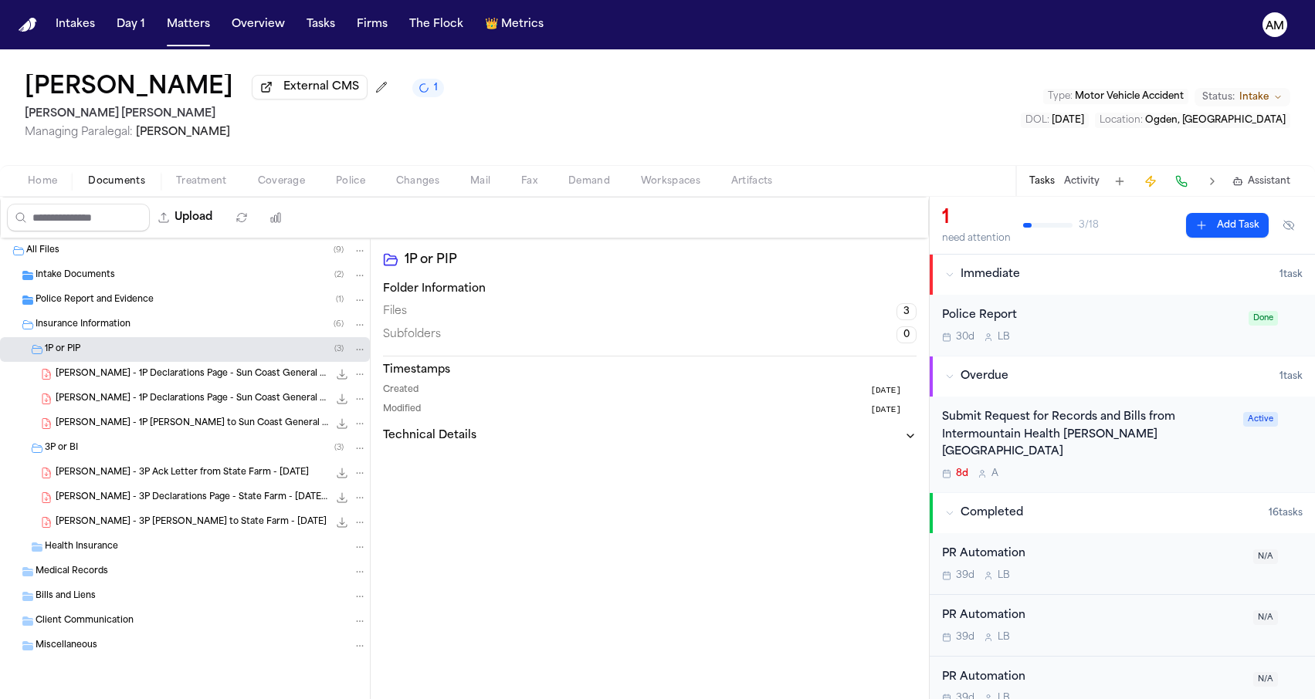
click at [146, 412] on div "J. Aguirre - 1P Declarations Page - Sun Coast General - 4.11.25 529.3 KB • PDF" at bounding box center [185, 399] width 370 height 25
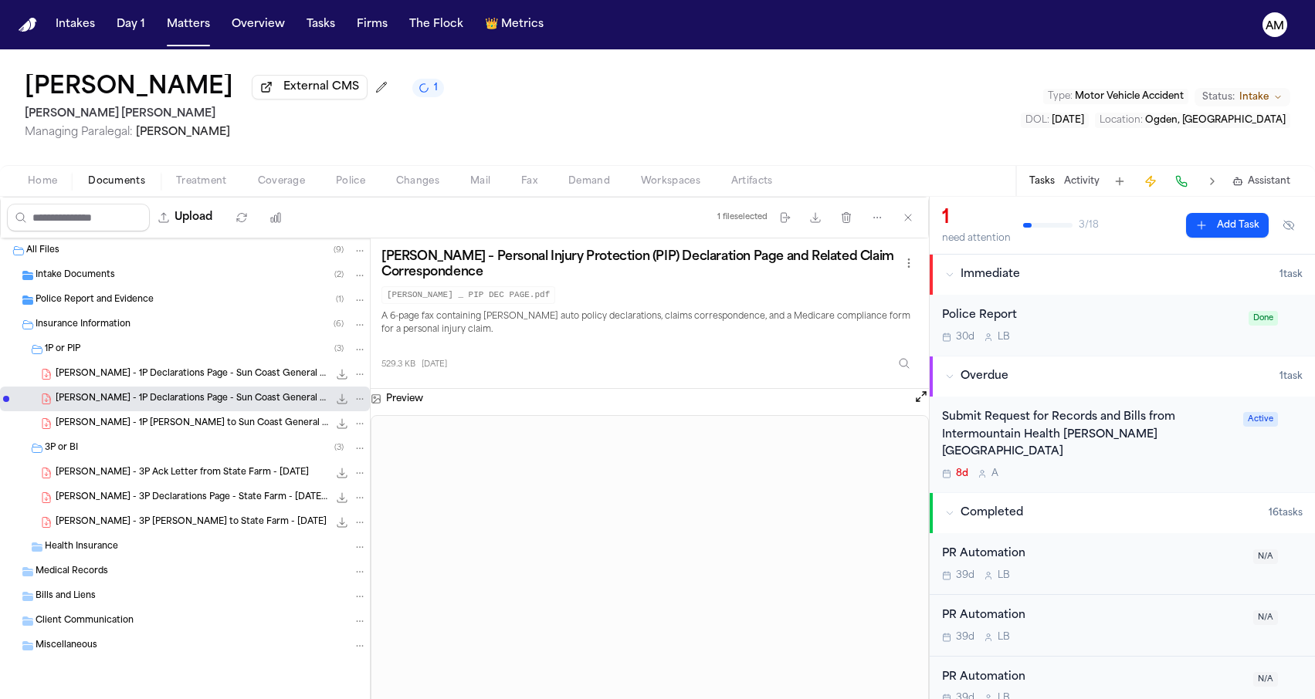
click at [168, 378] on span "J. Aguirre - 1P Declarations Page - Sun Coast General - 4.11.25" at bounding box center [192, 374] width 273 height 13
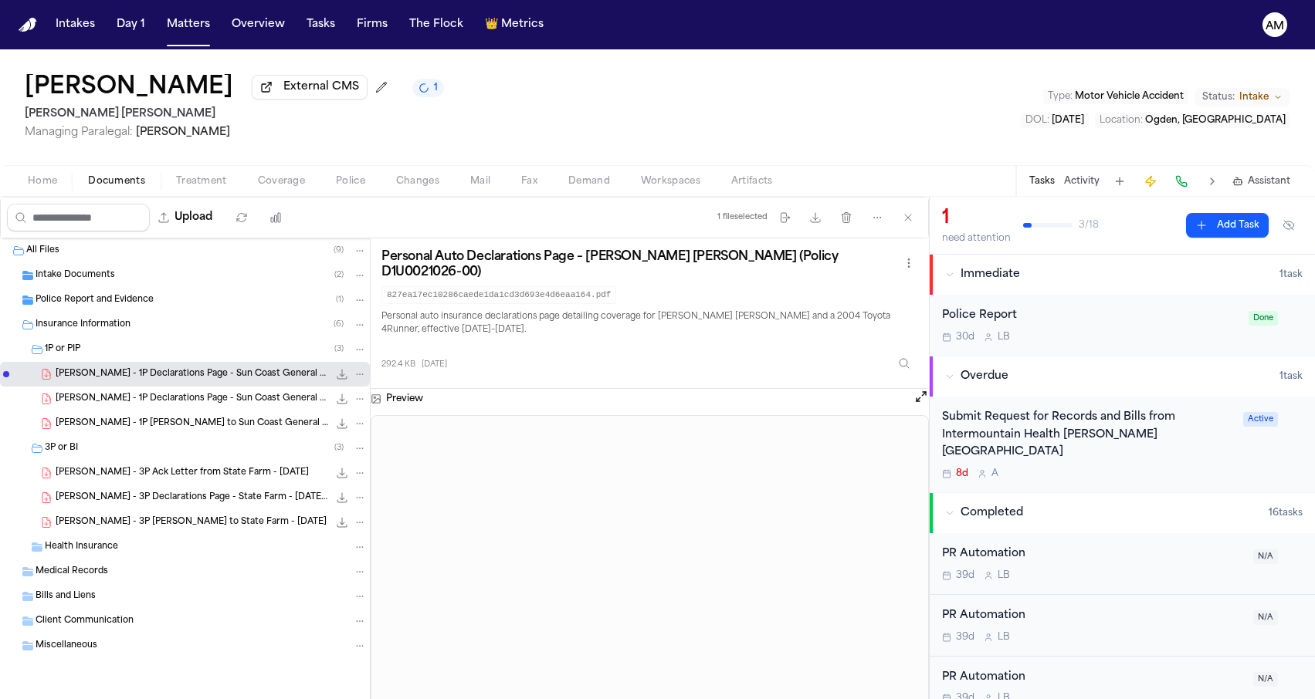
click at [183, 425] on span "J. Aguirre - 1P LOR to Sun Coast General - 8.20.25" at bounding box center [192, 424] width 273 height 13
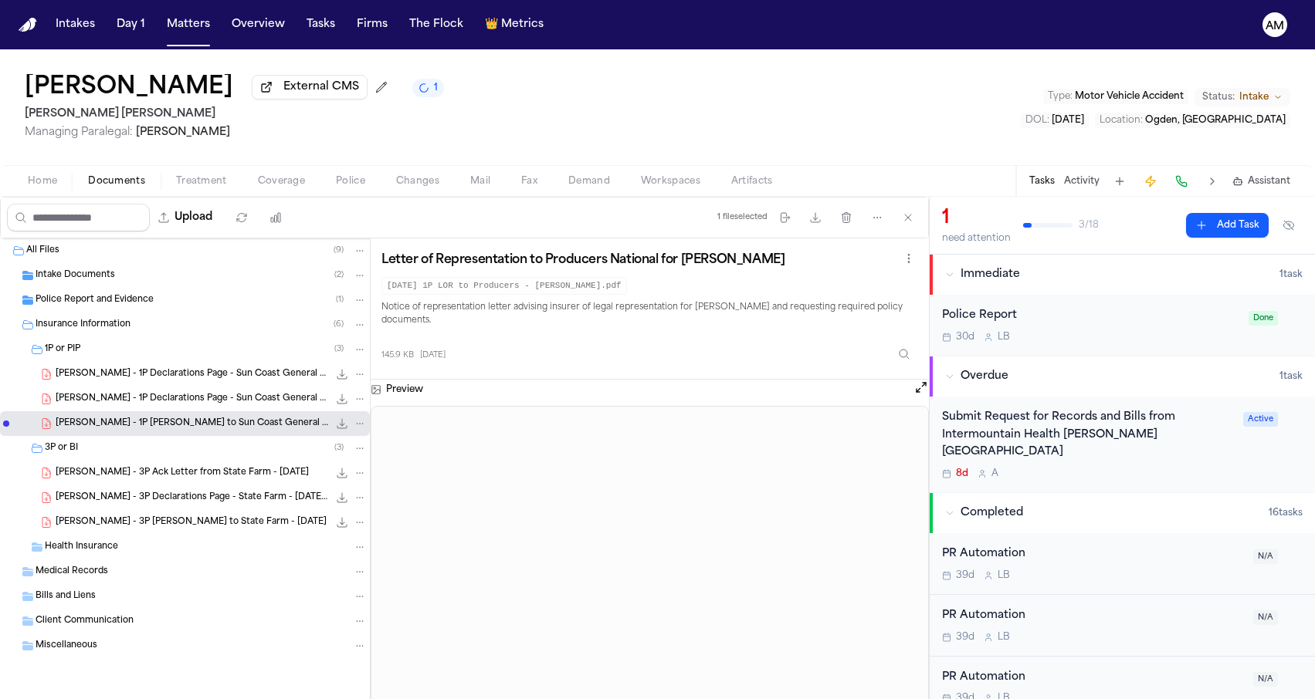
click at [173, 0] on nav "Intakes Day 1 Matters Overview Tasks Firms The Flock 👑 Metrics AM" at bounding box center [657, 24] width 1315 height 49
click at [167, 22] on button "Matters" at bounding box center [189, 25] width 56 height 28
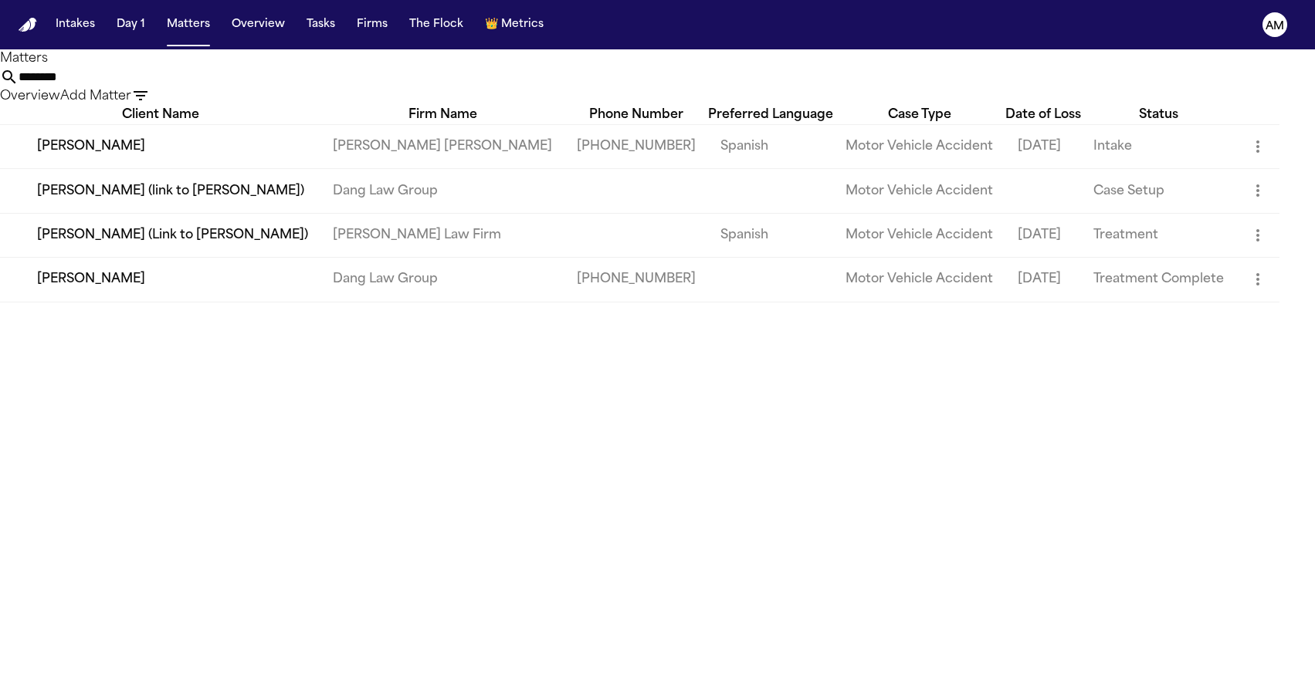
drag, startPoint x: 734, startPoint y: 88, endPoint x: 544, endPoint y: 85, distance: 190.0
click at [544, 85] on div "******** Overview Add Matter" at bounding box center [657, 87] width 1315 height 38
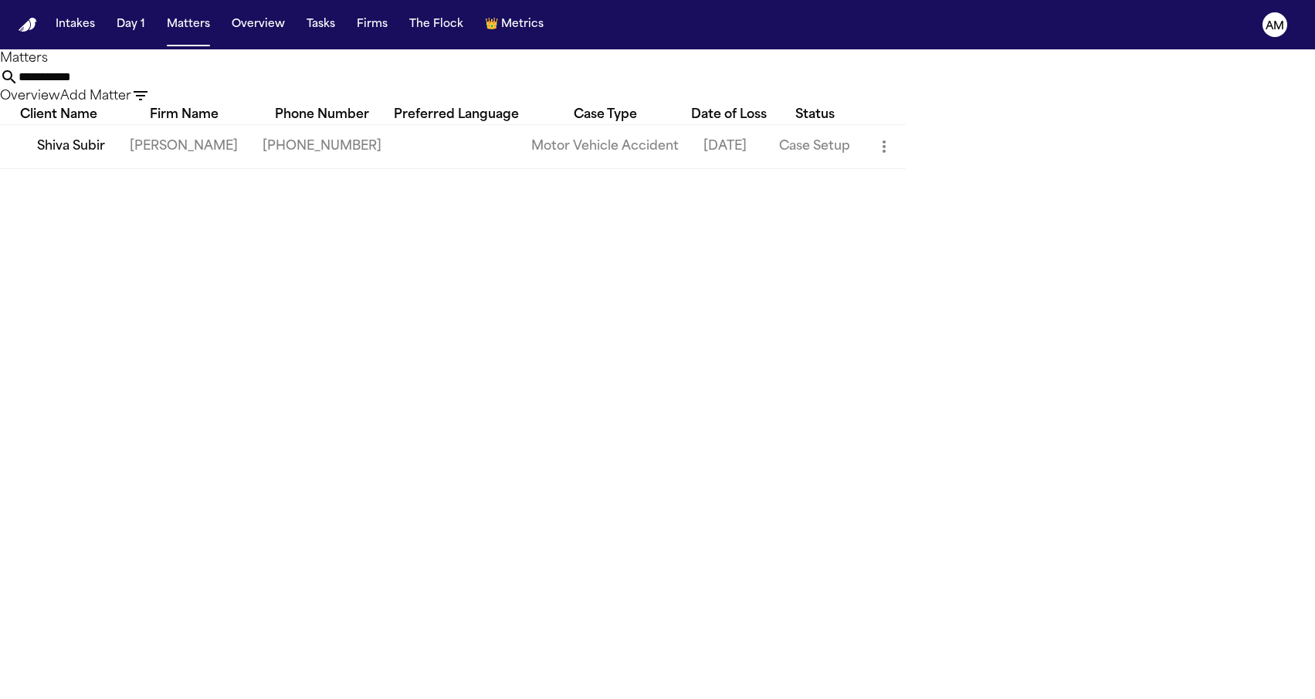
type input "**********"
click at [109, 168] on td "Shiva Subir" at bounding box center [58, 146] width 117 height 44
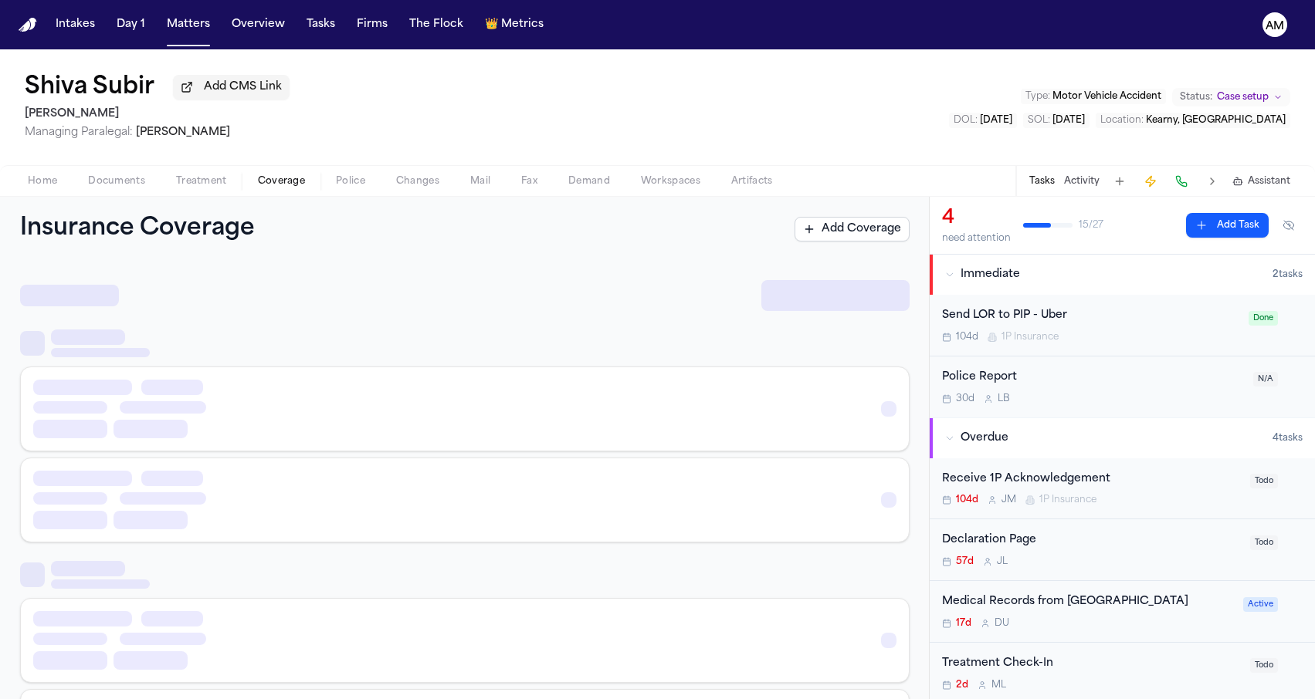
click at [294, 177] on span "Coverage" at bounding box center [281, 181] width 47 height 12
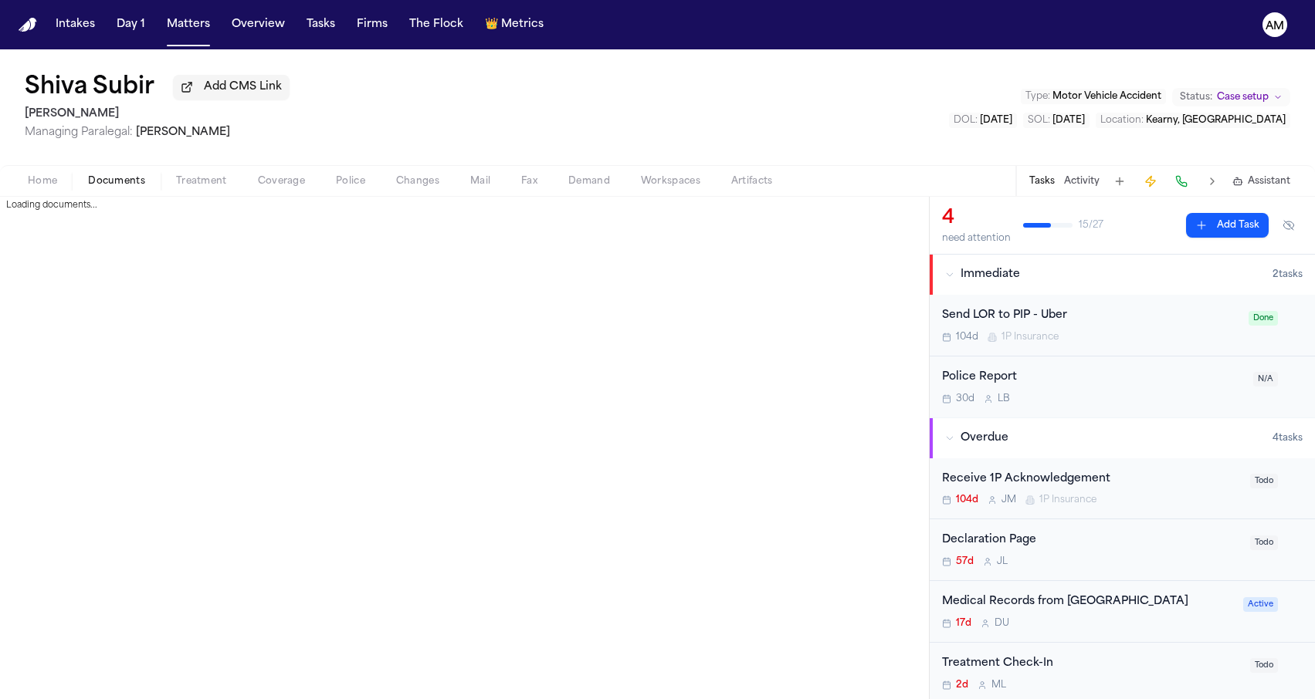
click at [135, 188] on span "Documents" at bounding box center [116, 181] width 57 height 12
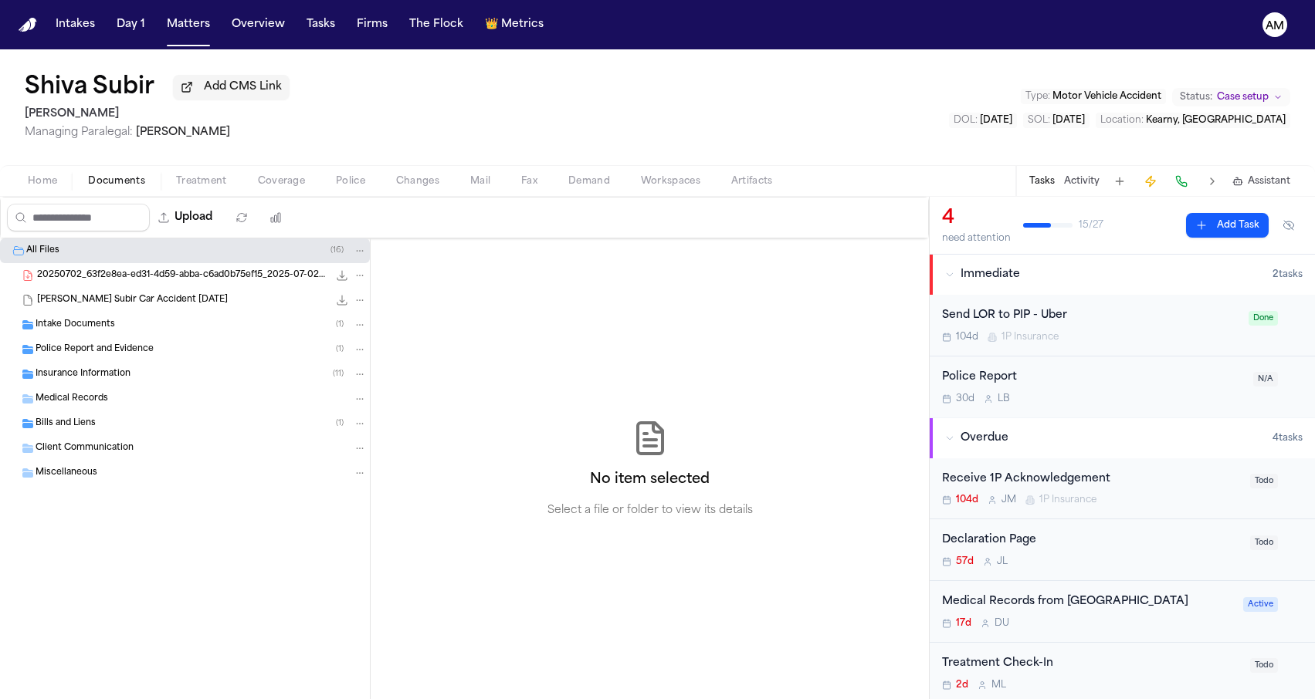
click at [281, 204] on div "Upload" at bounding box center [148, 218] width 295 height 40
click at [281, 188] on span "Coverage" at bounding box center [281, 181] width 47 height 12
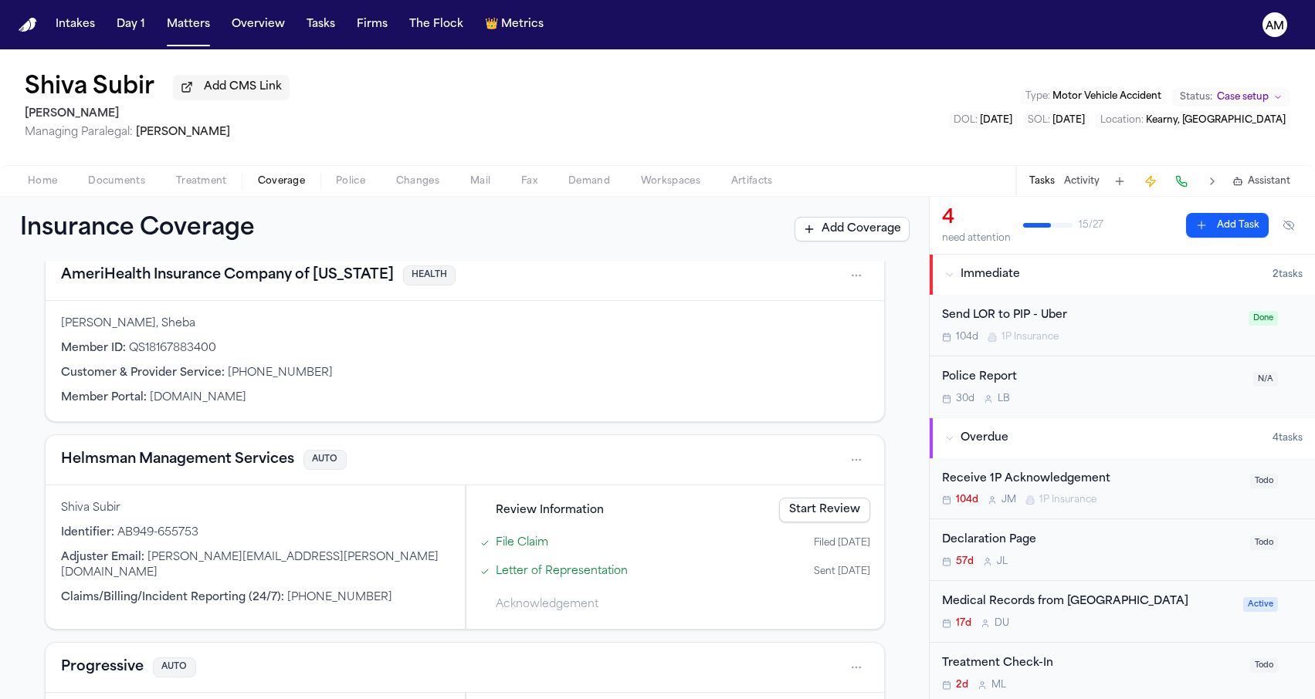
scroll to position [88, 0]
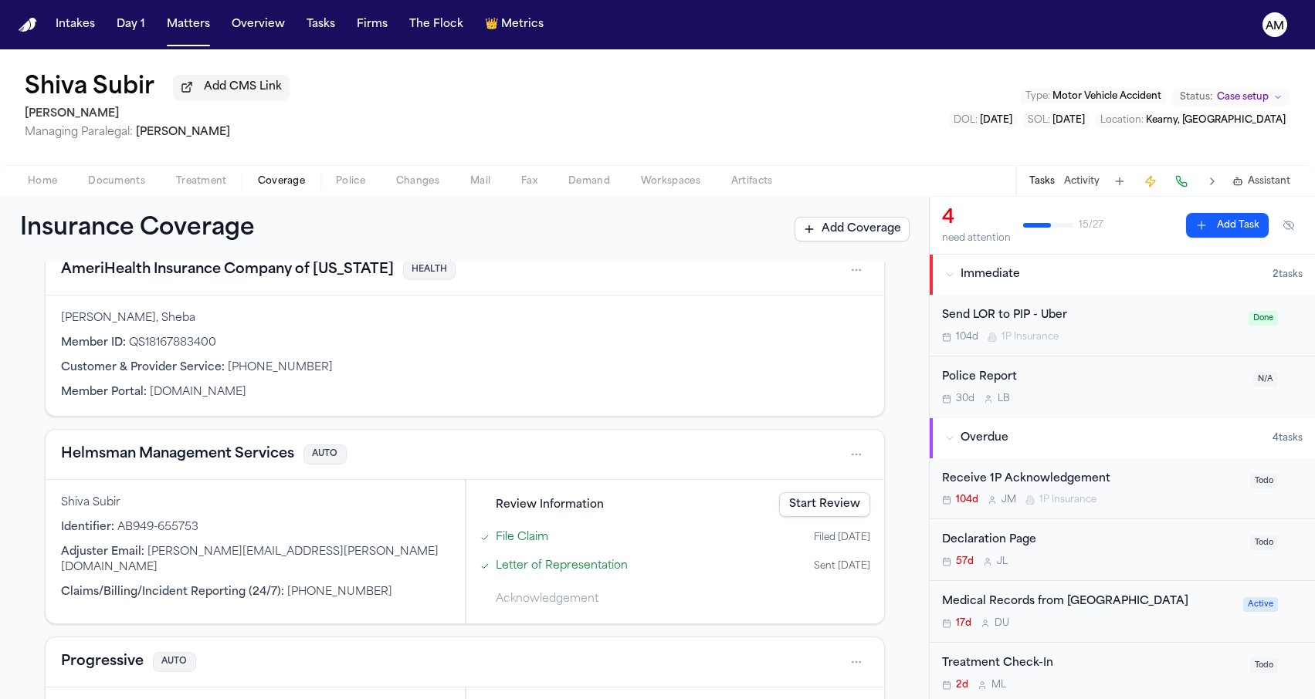
click at [222, 448] on button "Helmsman Management Services" at bounding box center [177, 455] width 233 height 22
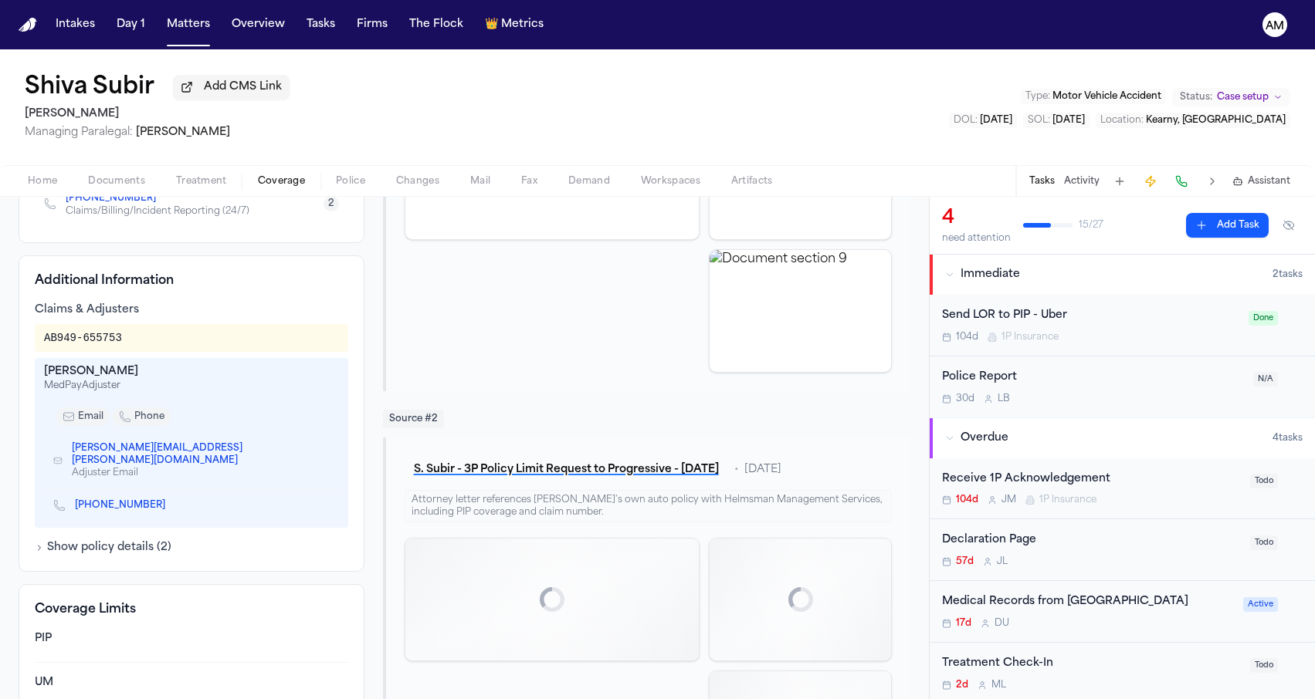
scroll to position [439, 0]
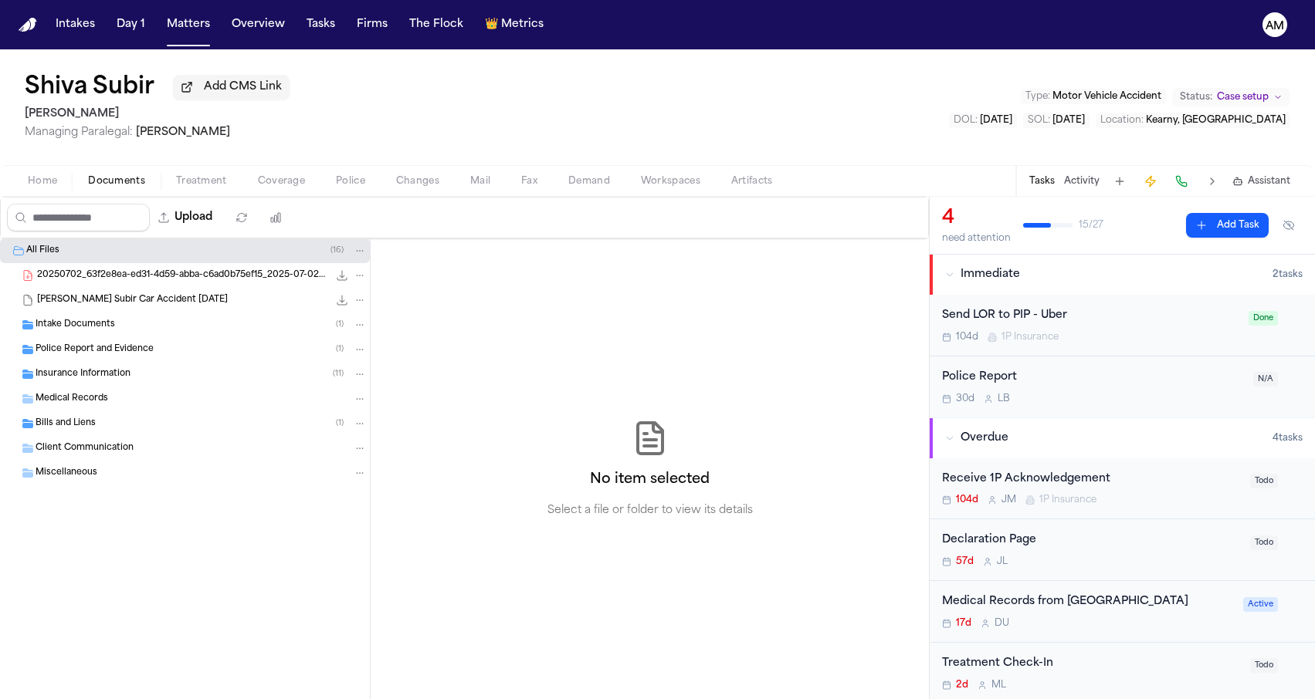
click at [131, 183] on span "Documents" at bounding box center [116, 181] width 57 height 12
click at [290, 183] on span "Coverage" at bounding box center [281, 181] width 47 height 12
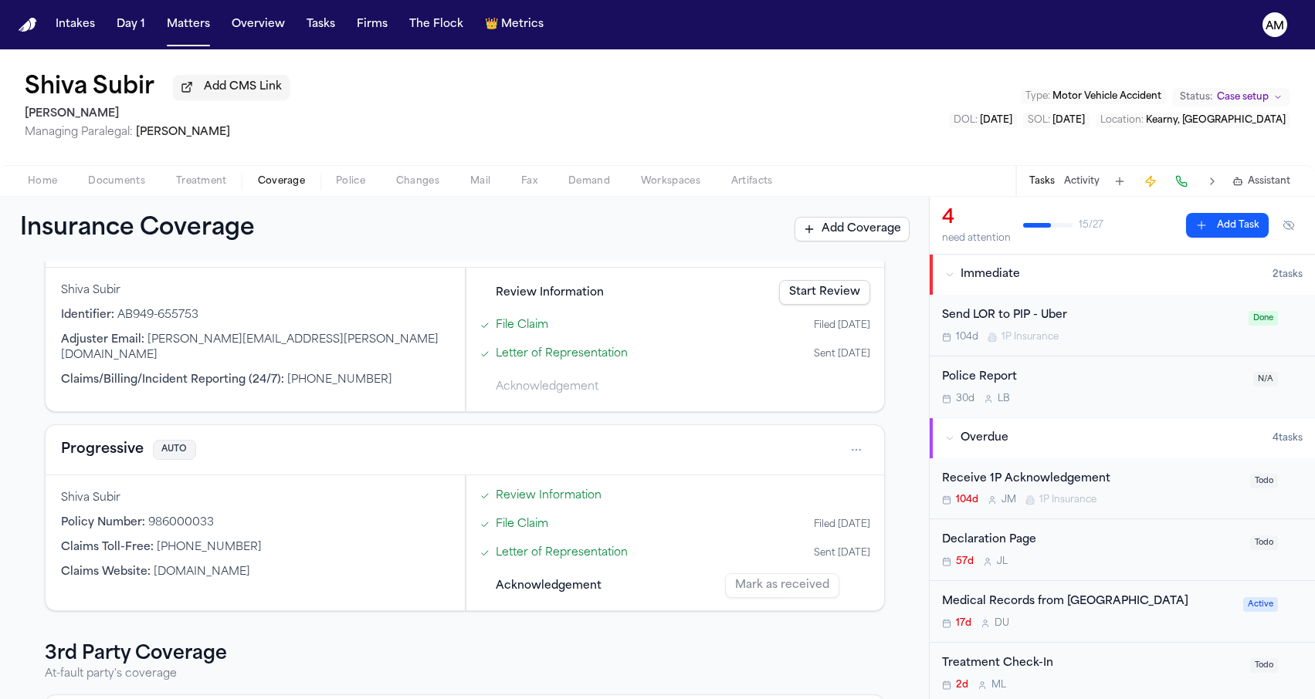
scroll to position [461, 0]
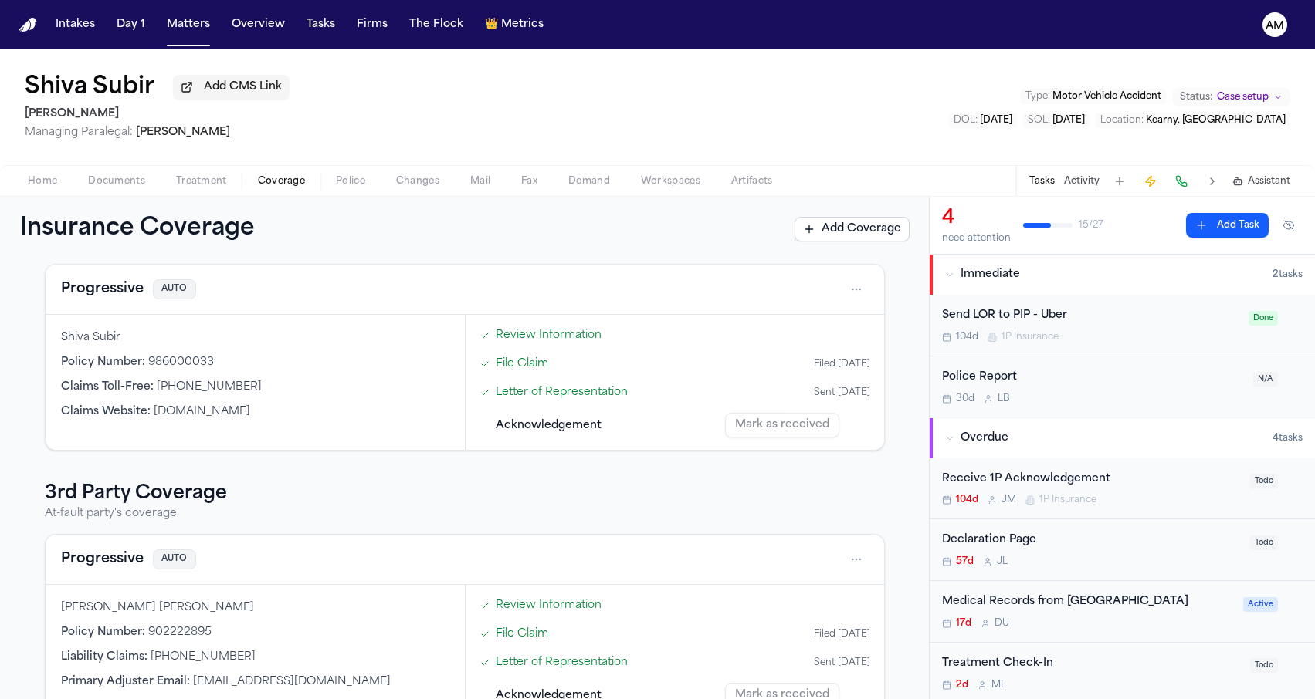
click at [81, 564] on button "Progressive" at bounding box center [102, 560] width 83 height 22
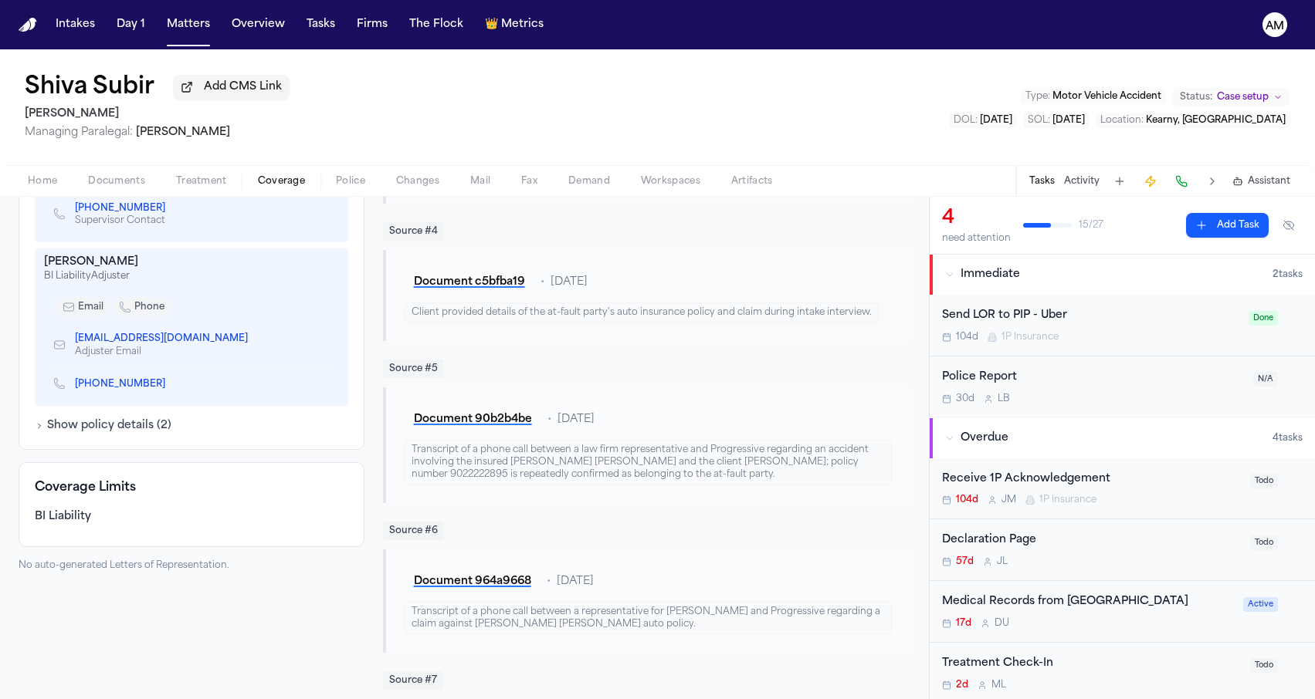
scroll to position [730, 0]
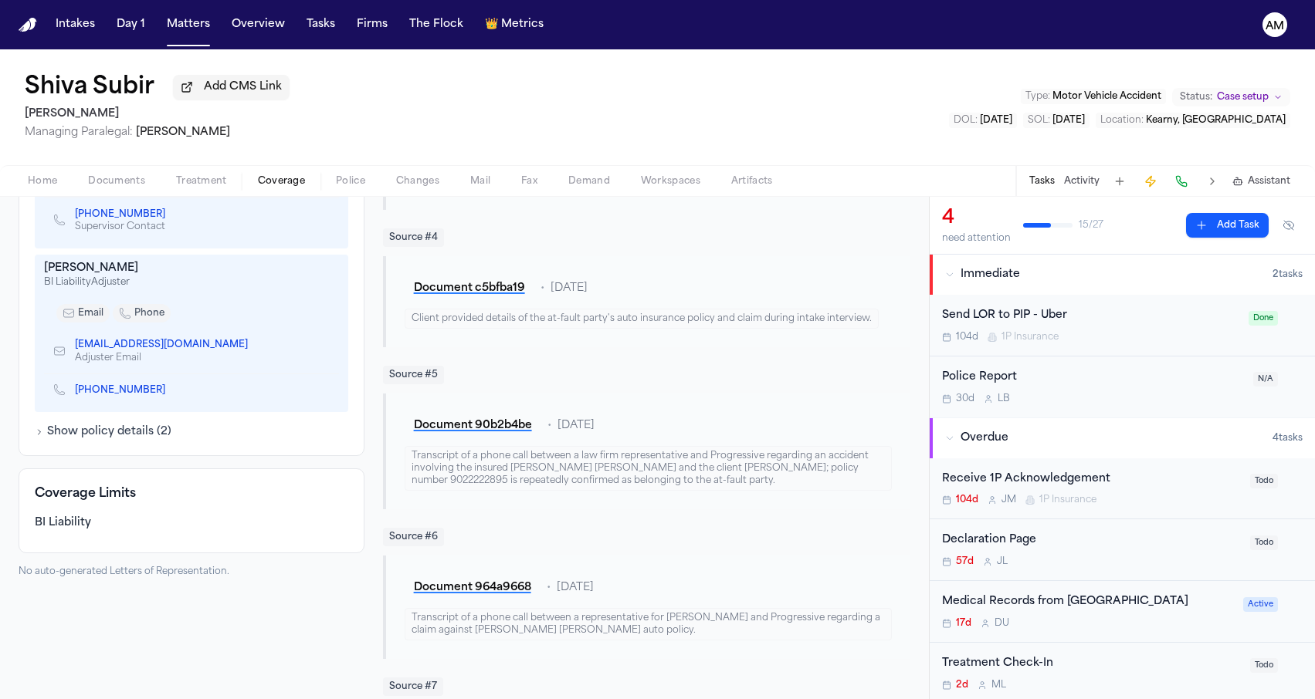
click at [251, 340] on icon "Copy to clipboard" at bounding box center [255, 344] width 9 height 9
click at [170, 389] on icon "Copy to clipboard" at bounding box center [172, 391] width 5 height 5
click at [120, 384] on link "(973) 404-7398" at bounding box center [120, 390] width 90 height 12
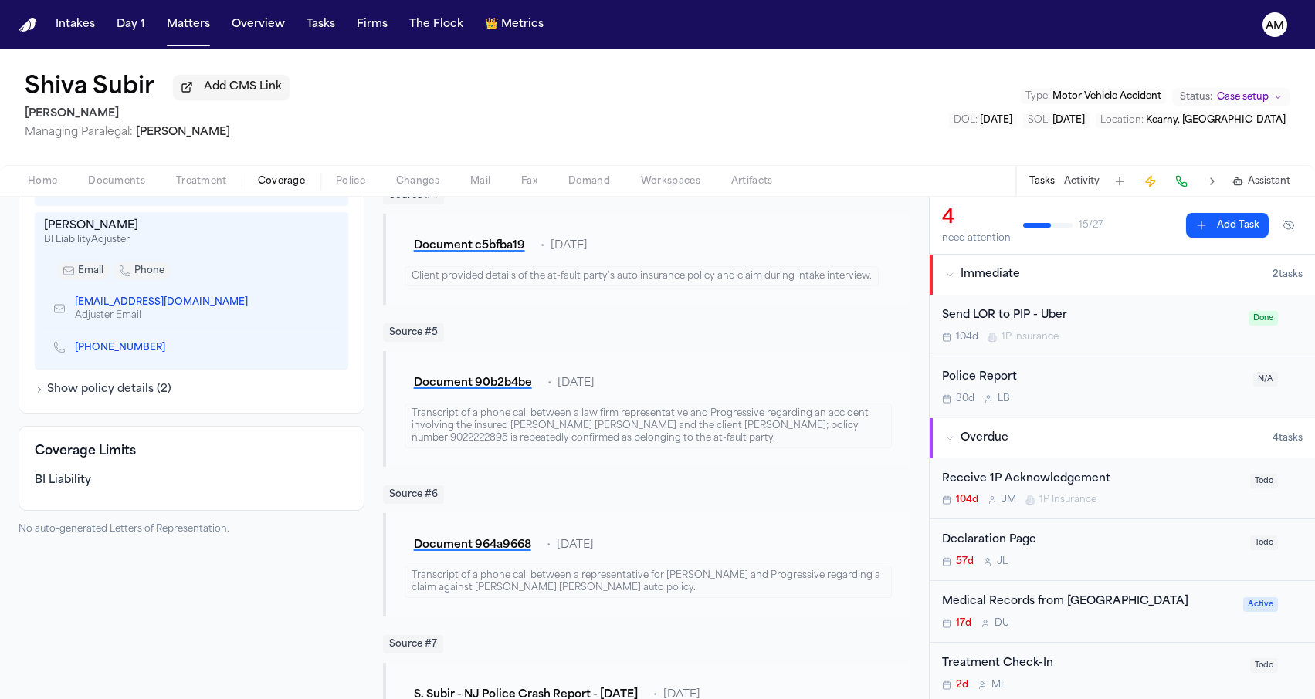
scroll to position [657, 0]
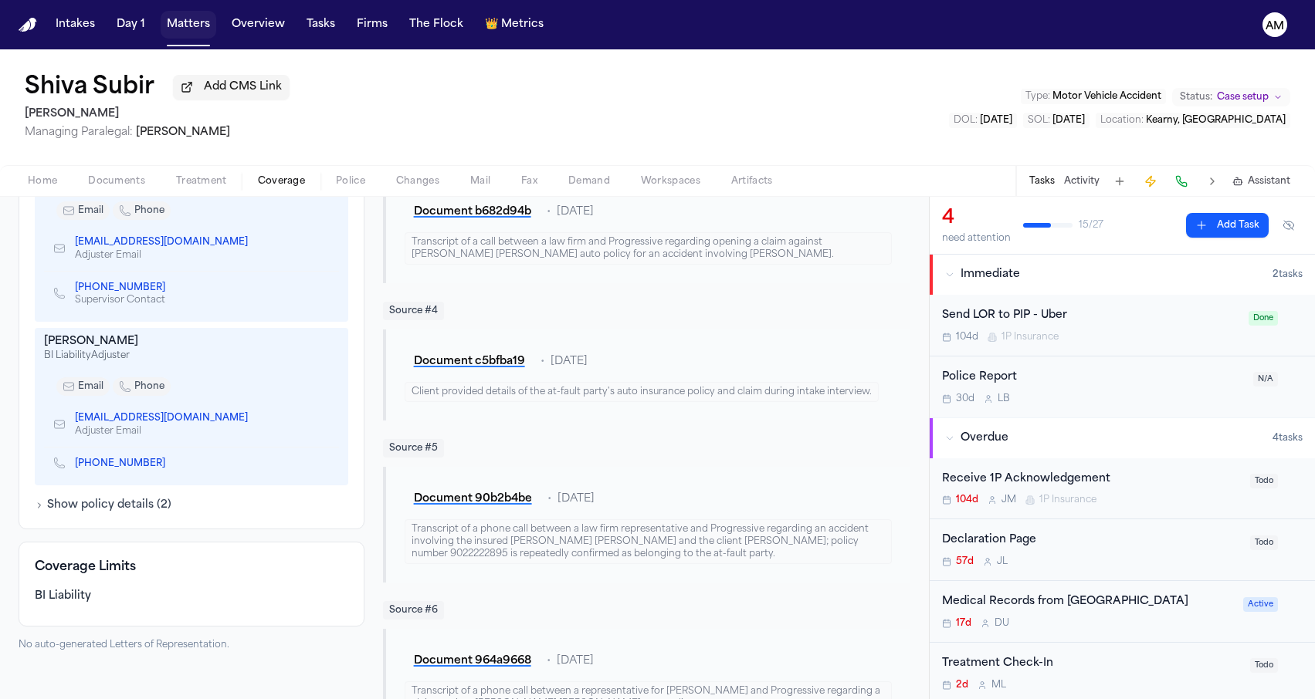
click at [185, 28] on button "Matters" at bounding box center [189, 25] width 56 height 28
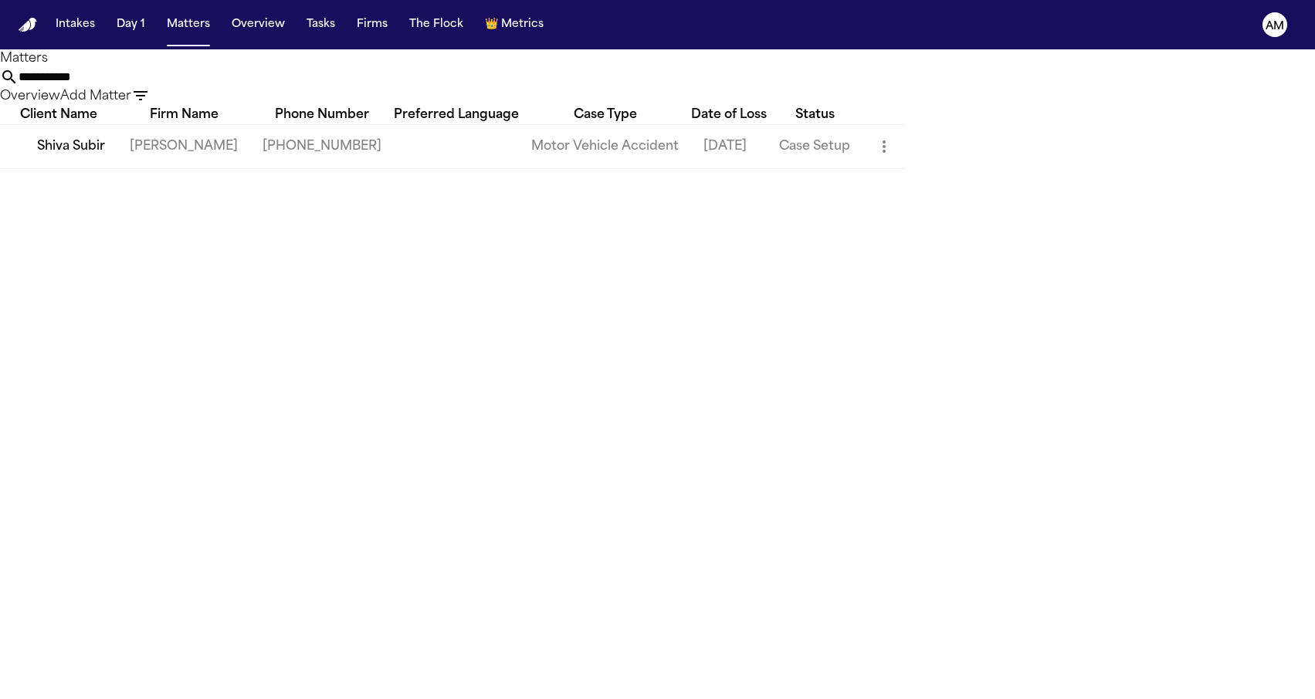
drag, startPoint x: 760, startPoint y: 76, endPoint x: 606, endPoint y: 82, distance: 153.7
click at [606, 82] on div "**********" at bounding box center [657, 87] width 1315 height 38
drag, startPoint x: 736, startPoint y: 83, endPoint x: 557, endPoint y: 83, distance: 178.3
click at [557, 83] on div "**********" at bounding box center [657, 87] width 1315 height 38
type input "*"
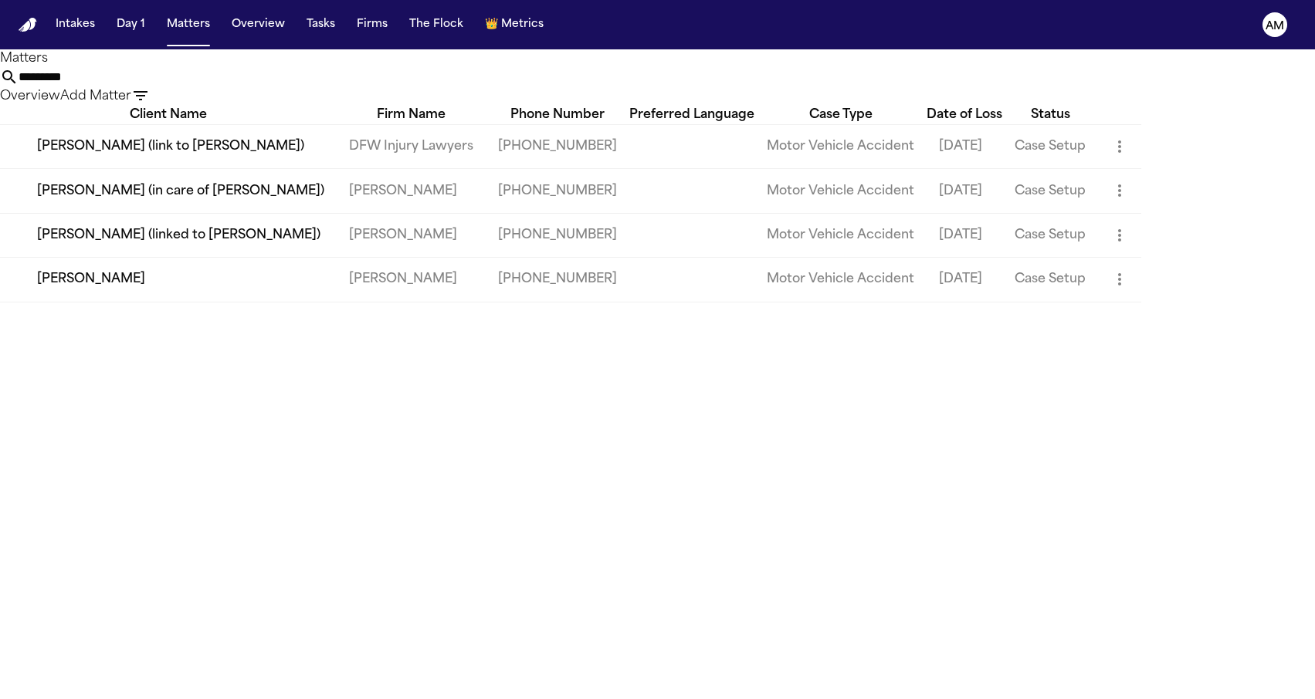
type input "*********"
click at [59, 302] on td "[PERSON_NAME]" at bounding box center [168, 280] width 337 height 44
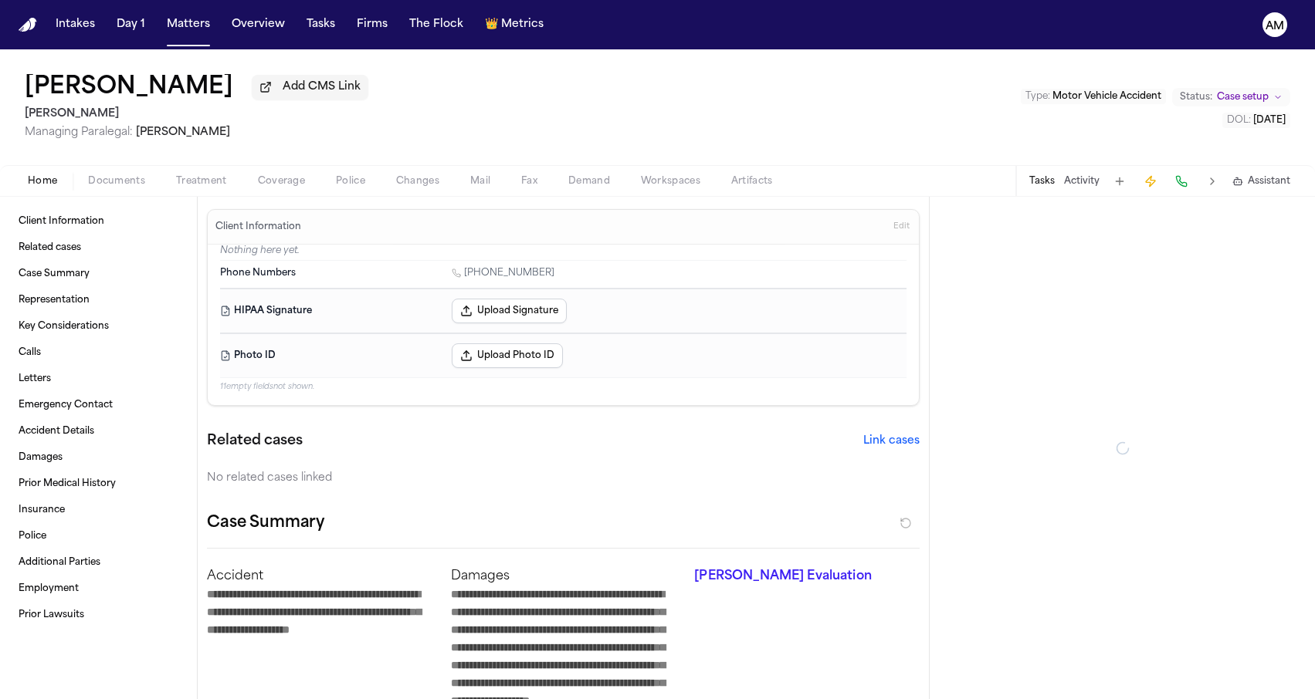
click at [133, 186] on span "Documents" at bounding box center [116, 181] width 57 height 12
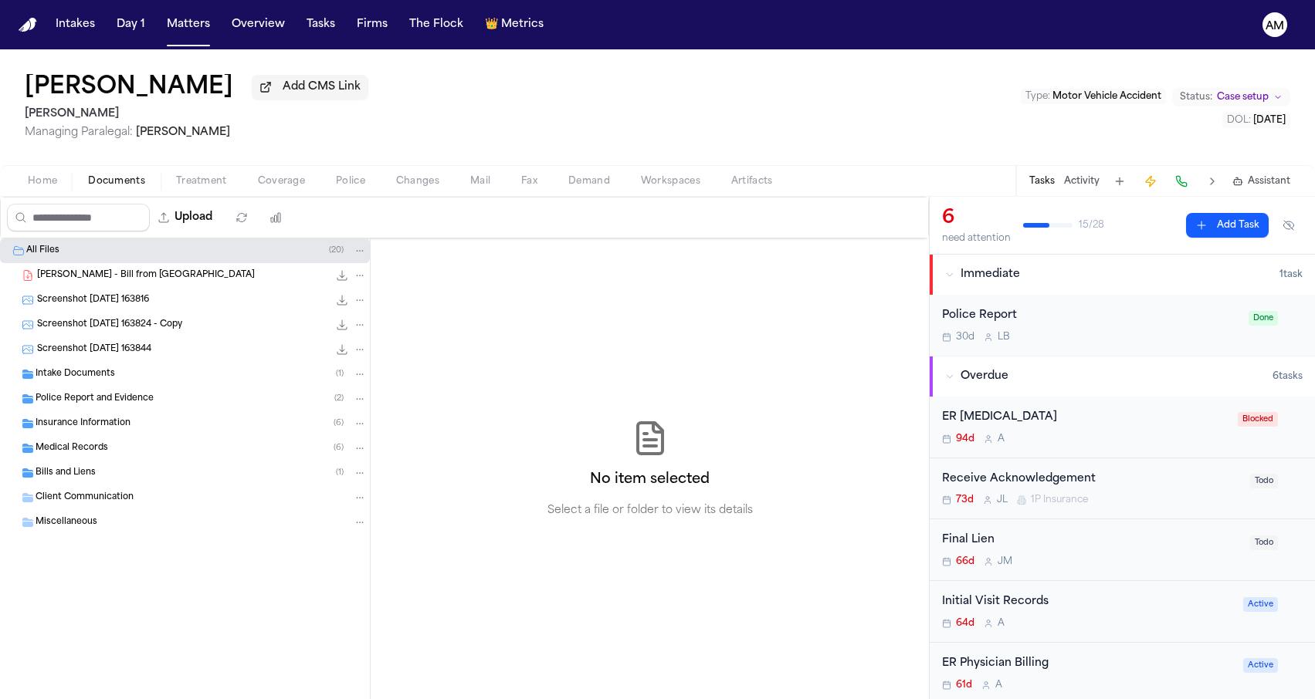
click at [100, 421] on span "Insurance Information" at bounding box center [83, 424] width 95 height 13
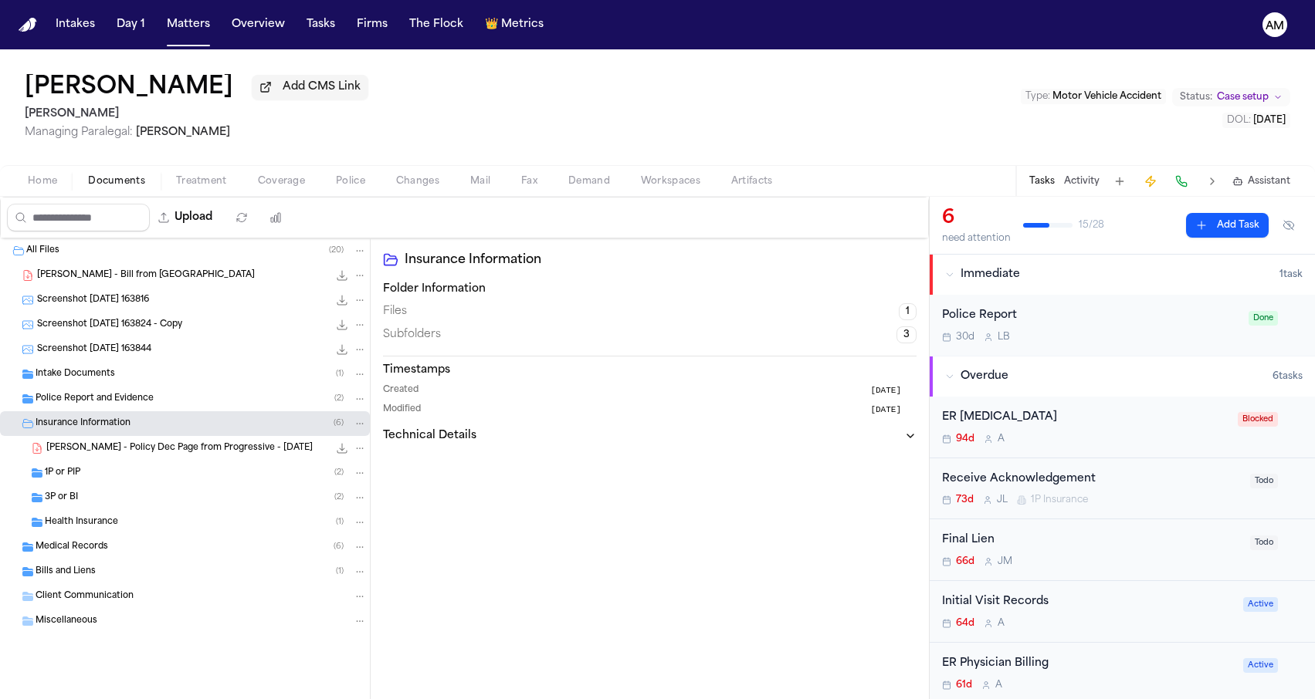
click at [93, 486] on div "1P or PIP ( 2 )" at bounding box center [185, 473] width 370 height 25
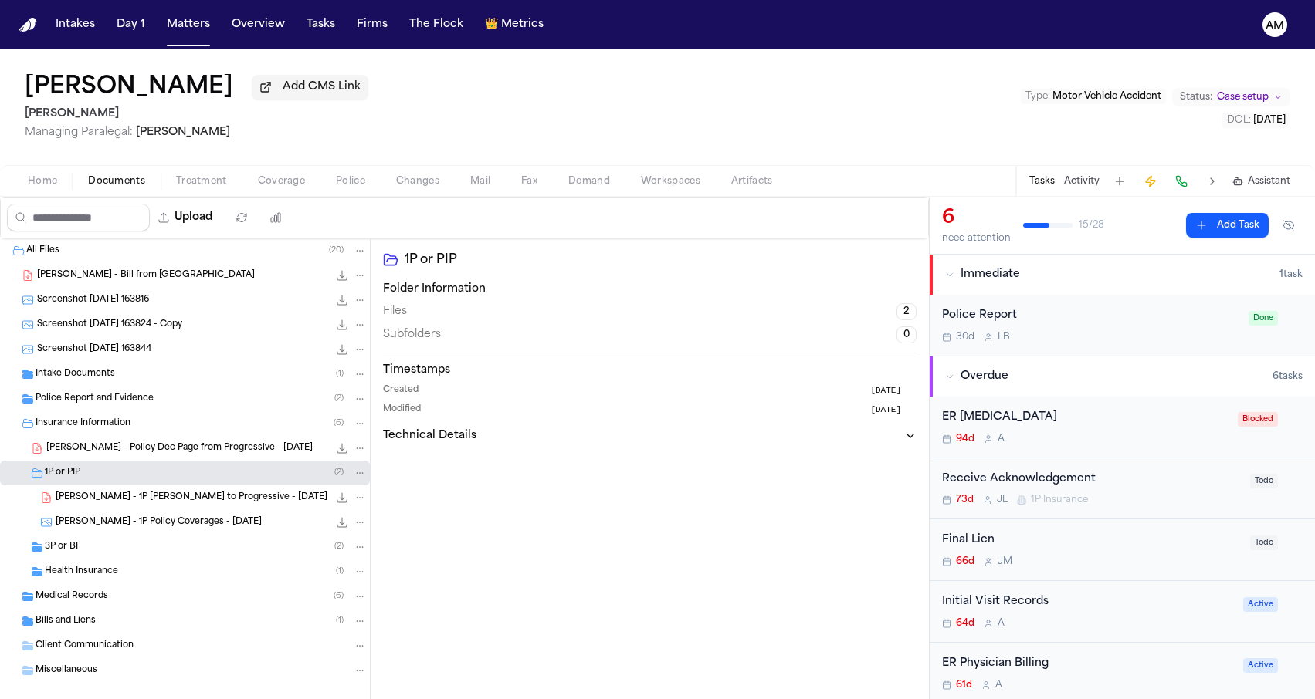
scroll to position [12, 0]
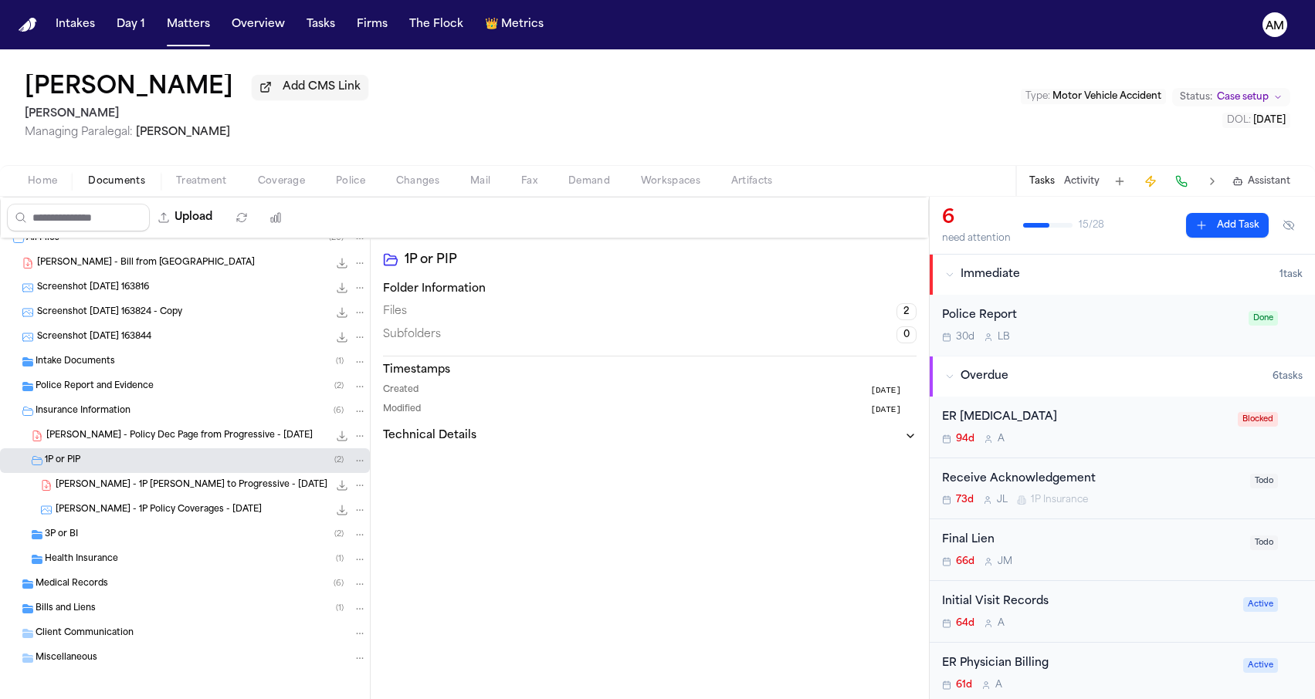
click at [94, 547] on div "3P or BI ( 2 )" at bounding box center [185, 535] width 370 height 25
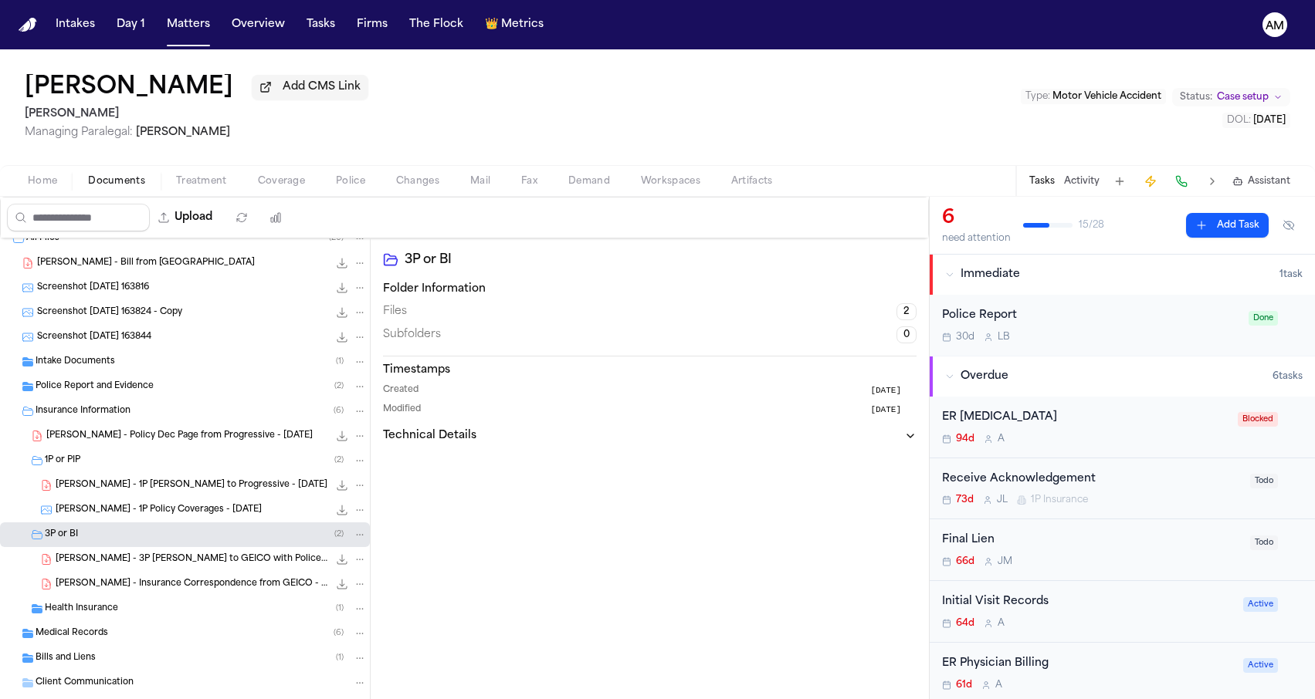
click at [116, 523] on div "L. Rada - 1P Policy Coverages - 5.23.25 337.9 KB • PNG" at bounding box center [185, 510] width 370 height 25
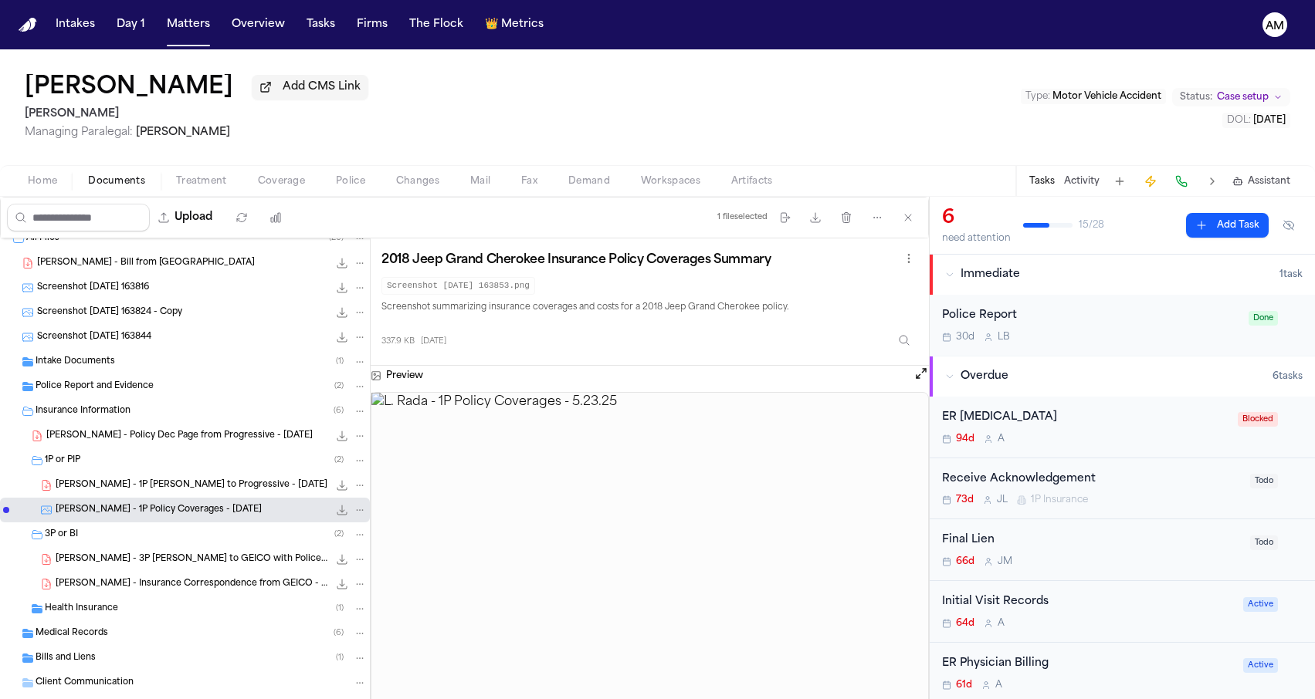
click at [149, 567] on div "L. Rada - 3P LOR to GEICO with Police Report - 5.27.25 602.2 KB • PDF" at bounding box center [211, 559] width 311 height 15
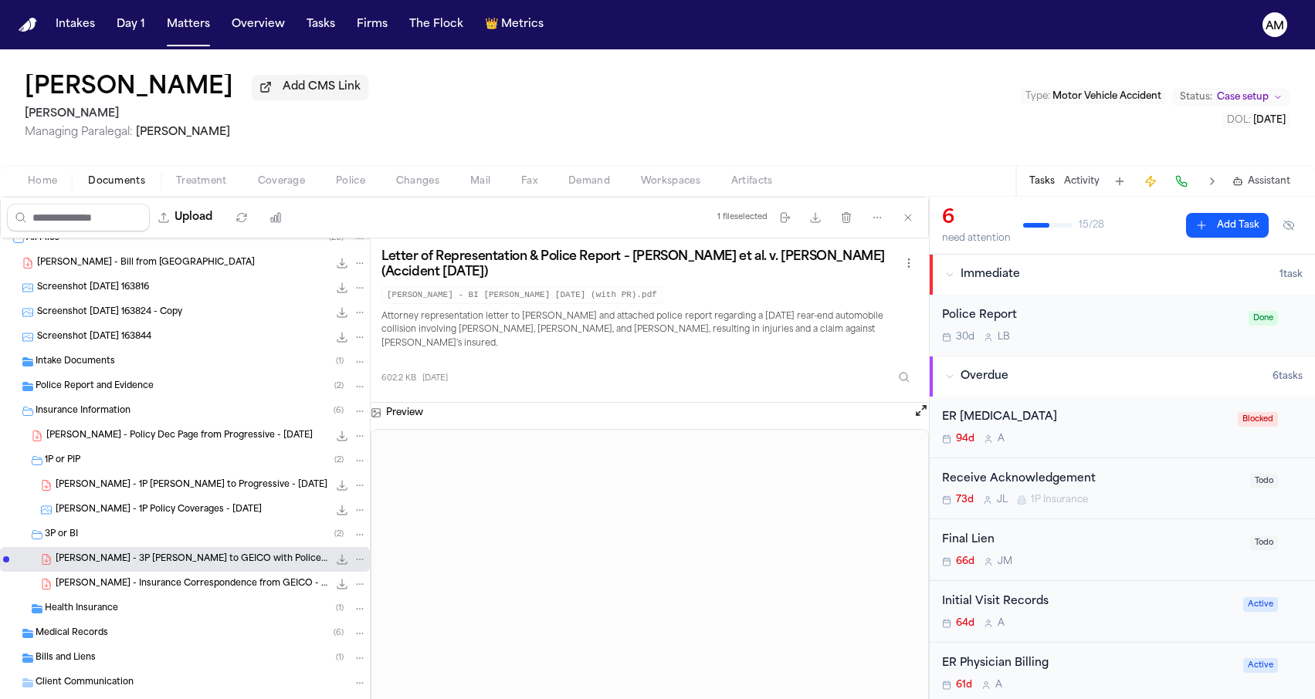
click at [149, 581] on span "L. Rada - Insurance Correspondence from GEICO - 8.5.25" at bounding box center [192, 584] width 273 height 13
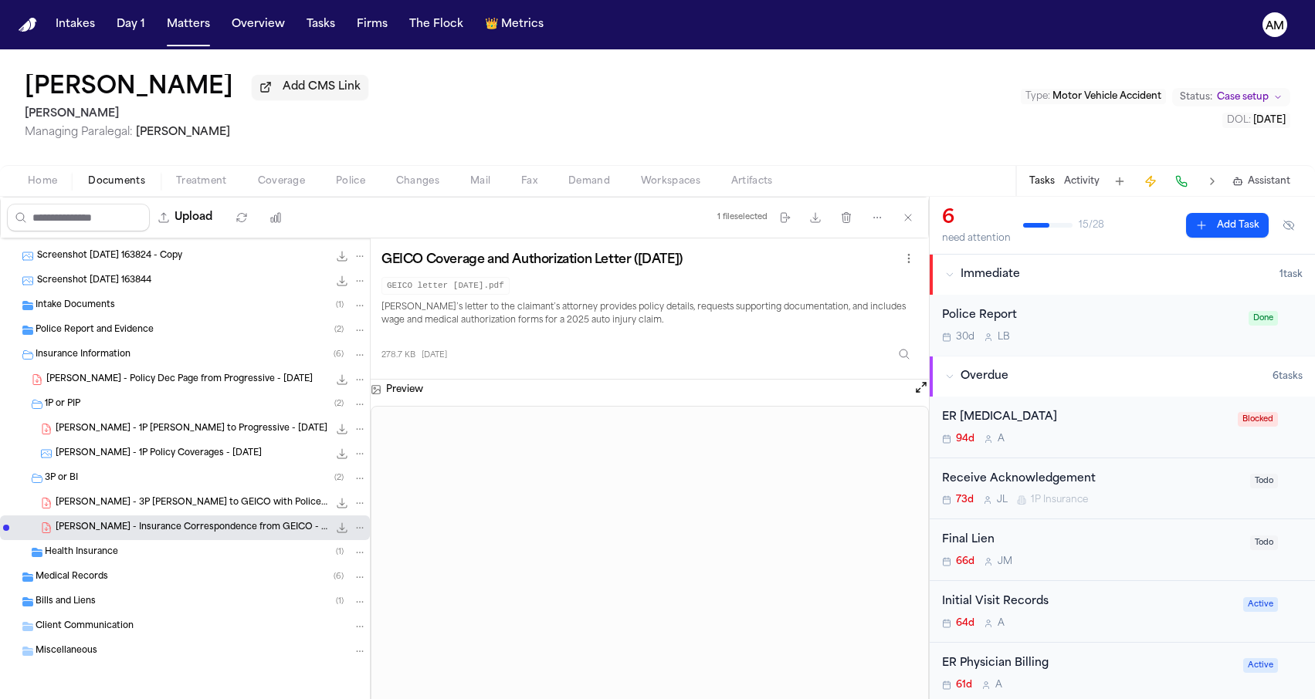
scroll to position [72, 0]
click at [173, 30] on button "Matters" at bounding box center [189, 25] width 56 height 28
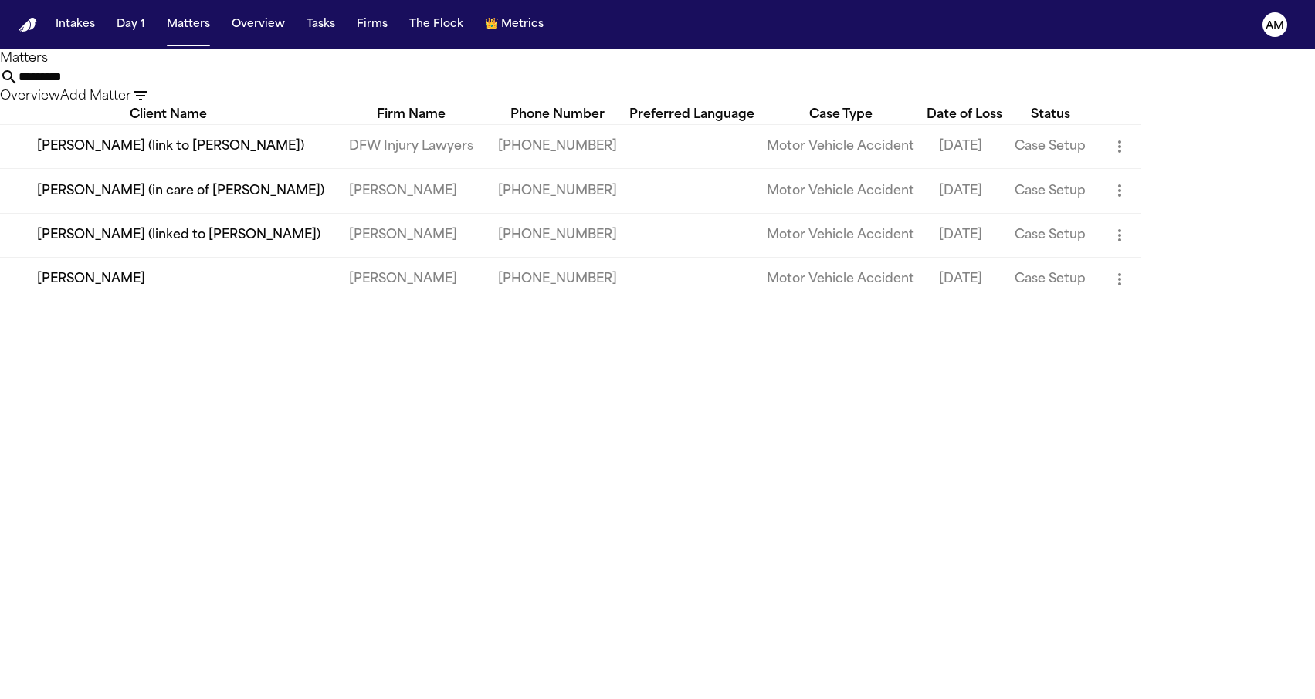
drag, startPoint x: 788, startPoint y: 93, endPoint x: 563, endPoint y: 93, distance: 225.4
click at [563, 93] on div "********* Overview Add Matter" at bounding box center [657, 87] width 1315 height 38
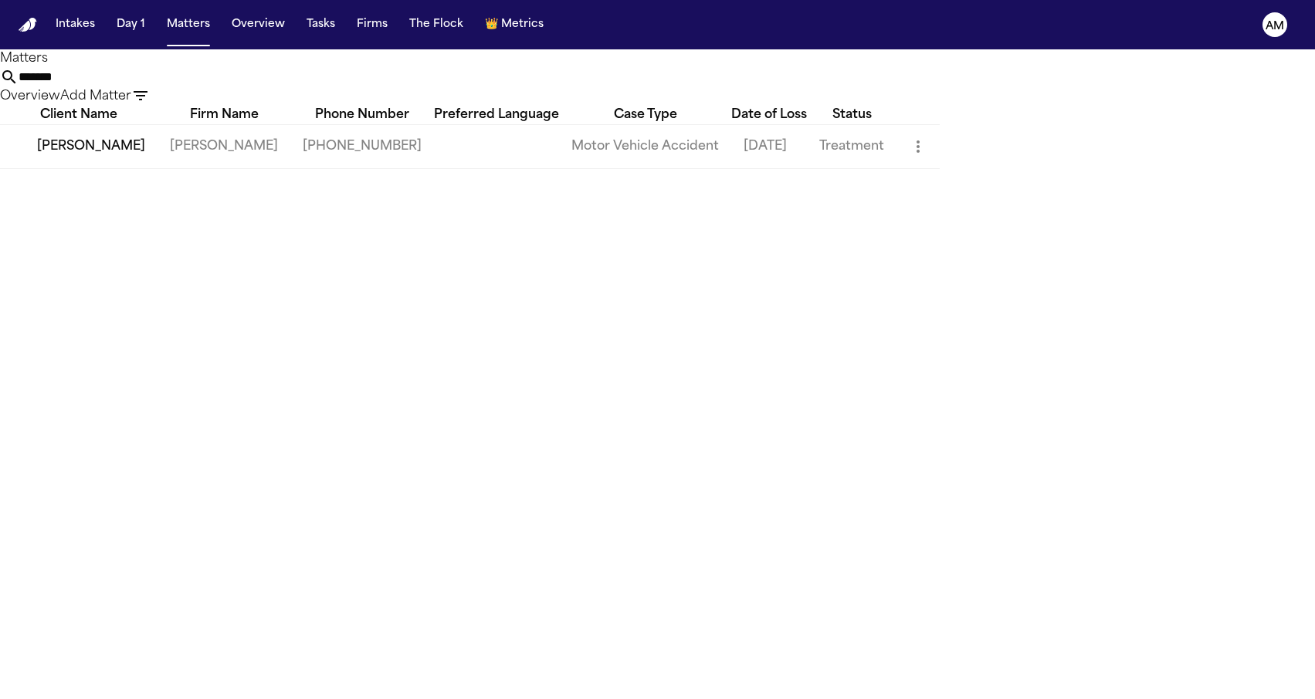
type input "*******"
click at [113, 168] on td "[PERSON_NAME]" at bounding box center [78, 146] width 157 height 44
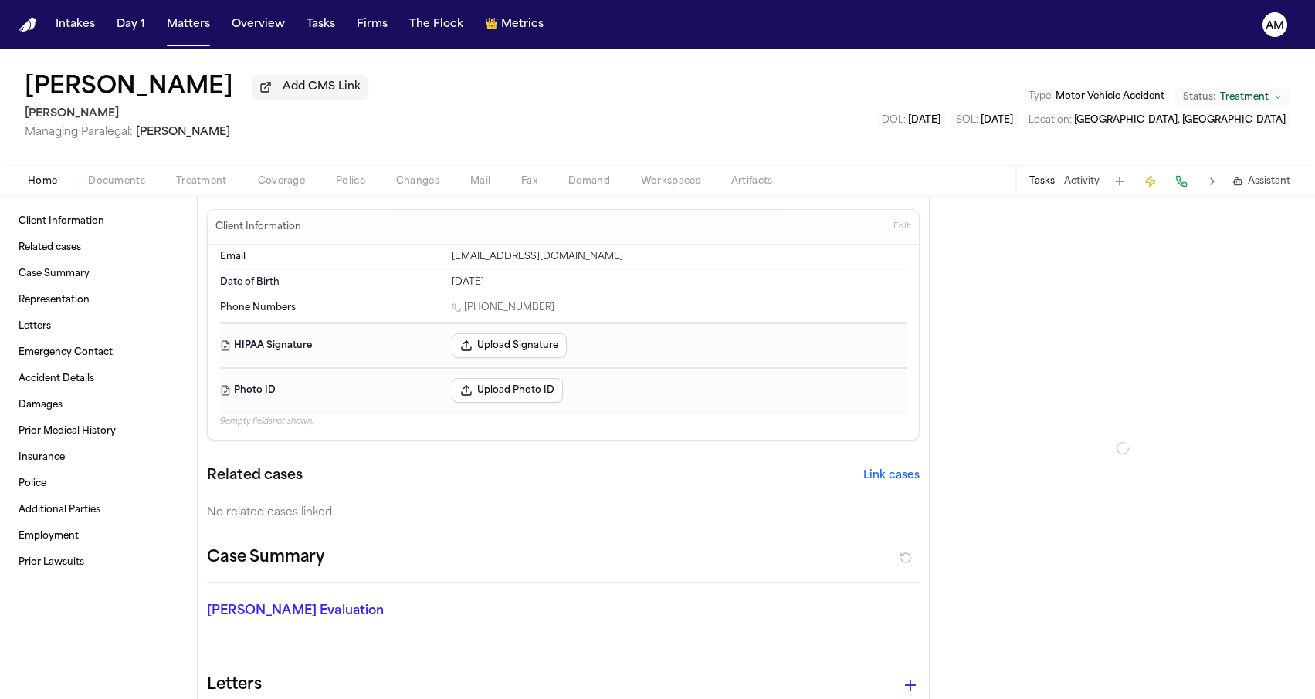
click at [262, 176] on span "Coverage" at bounding box center [281, 181] width 47 height 12
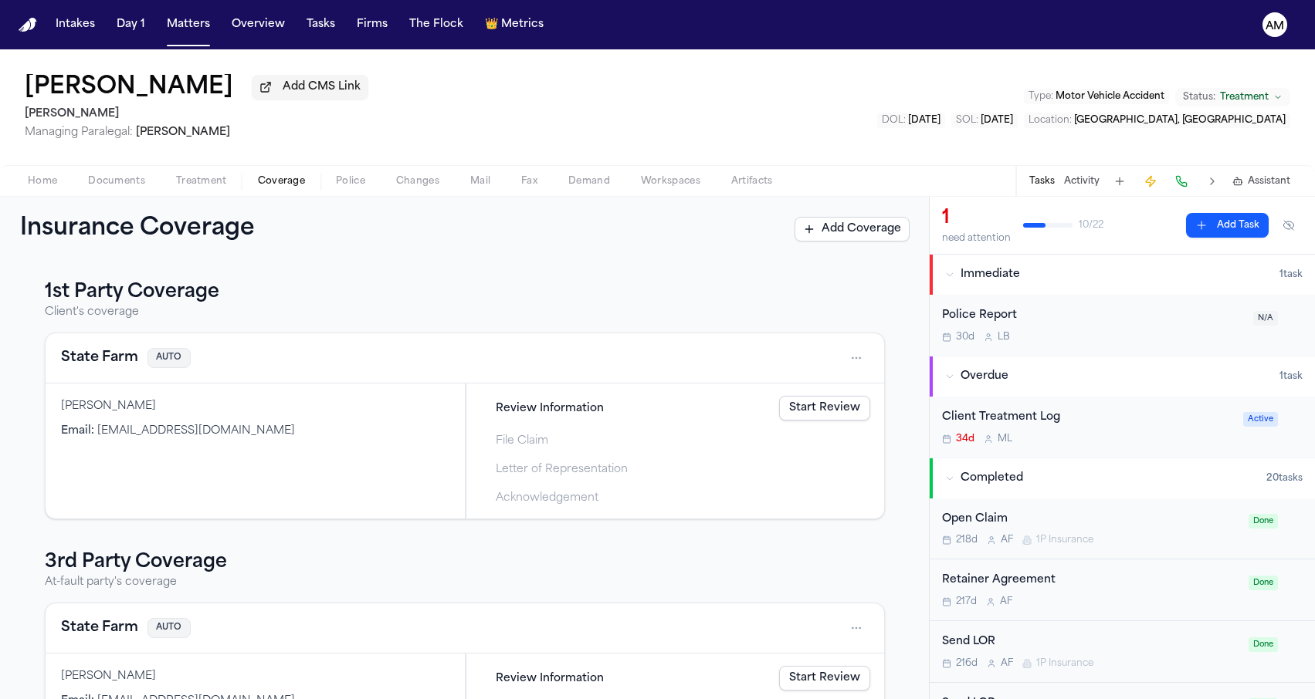
click at [90, 331] on div "1st Party Coverage Client's coverage State Farm AUTO Mohamed Youssef Email : st…" at bounding box center [465, 399] width 840 height 239
click at [90, 350] on div "State Farm AUTO" at bounding box center [465, 358] width 808 height 25
click at [90, 359] on button "State Farm" at bounding box center [99, 358] width 77 height 22
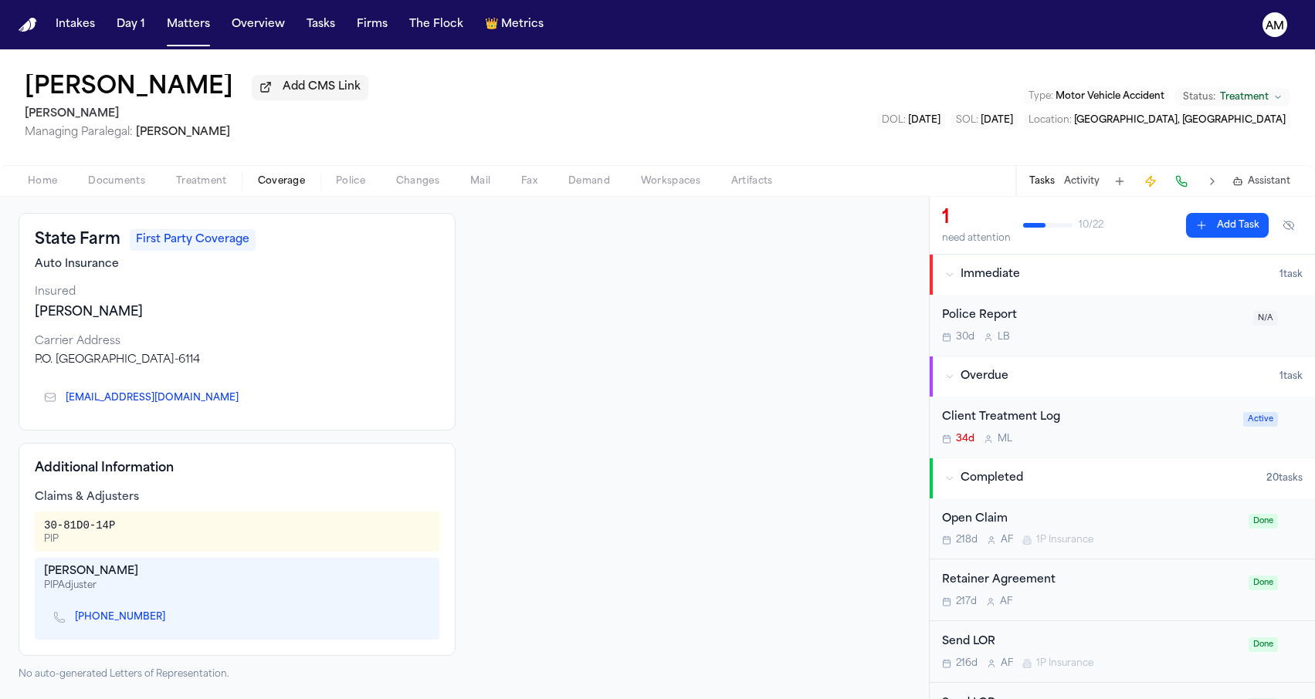
scroll to position [70, 0]
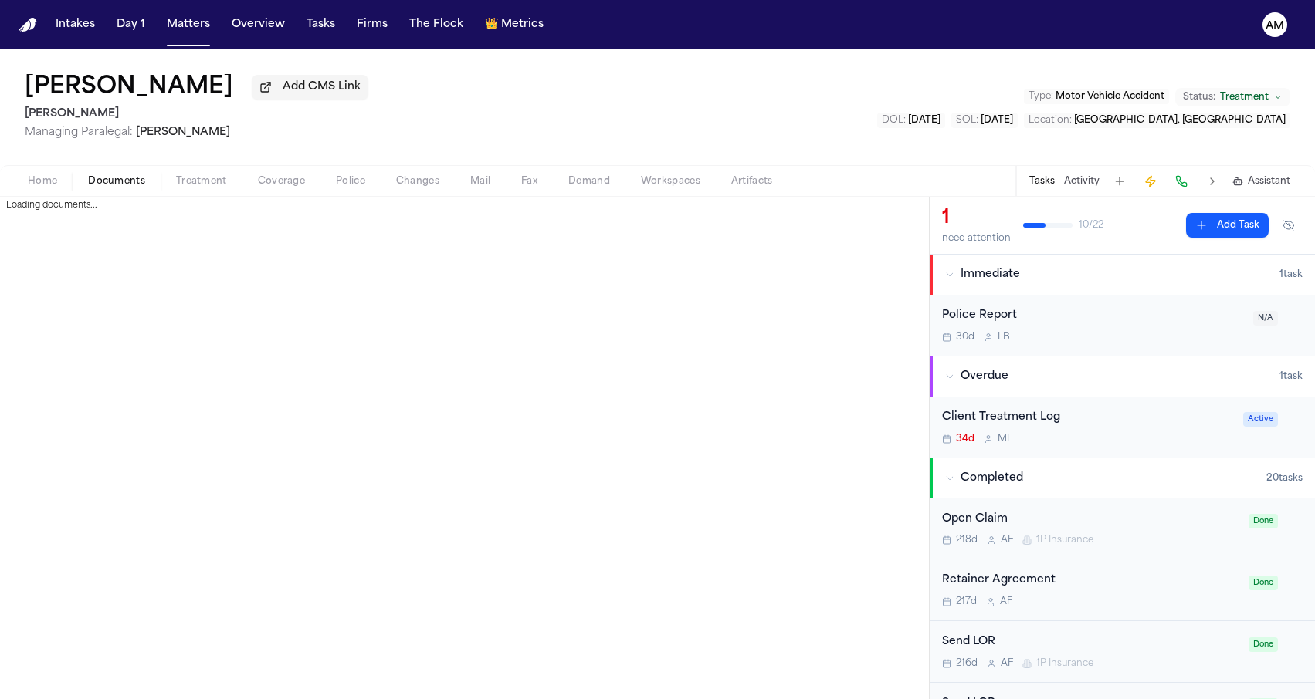
click at [141, 180] on span "Documents" at bounding box center [116, 181] width 57 height 12
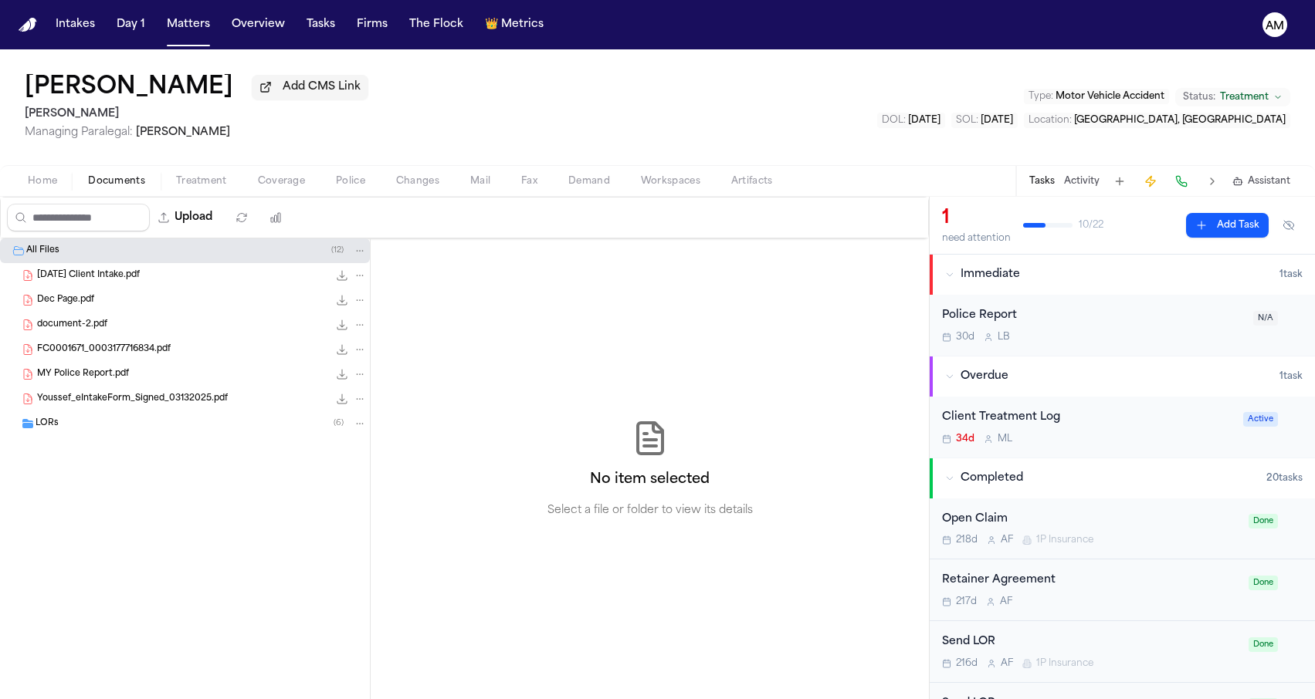
click at [113, 418] on div "LORs ( 6 )" at bounding box center [185, 424] width 370 height 25
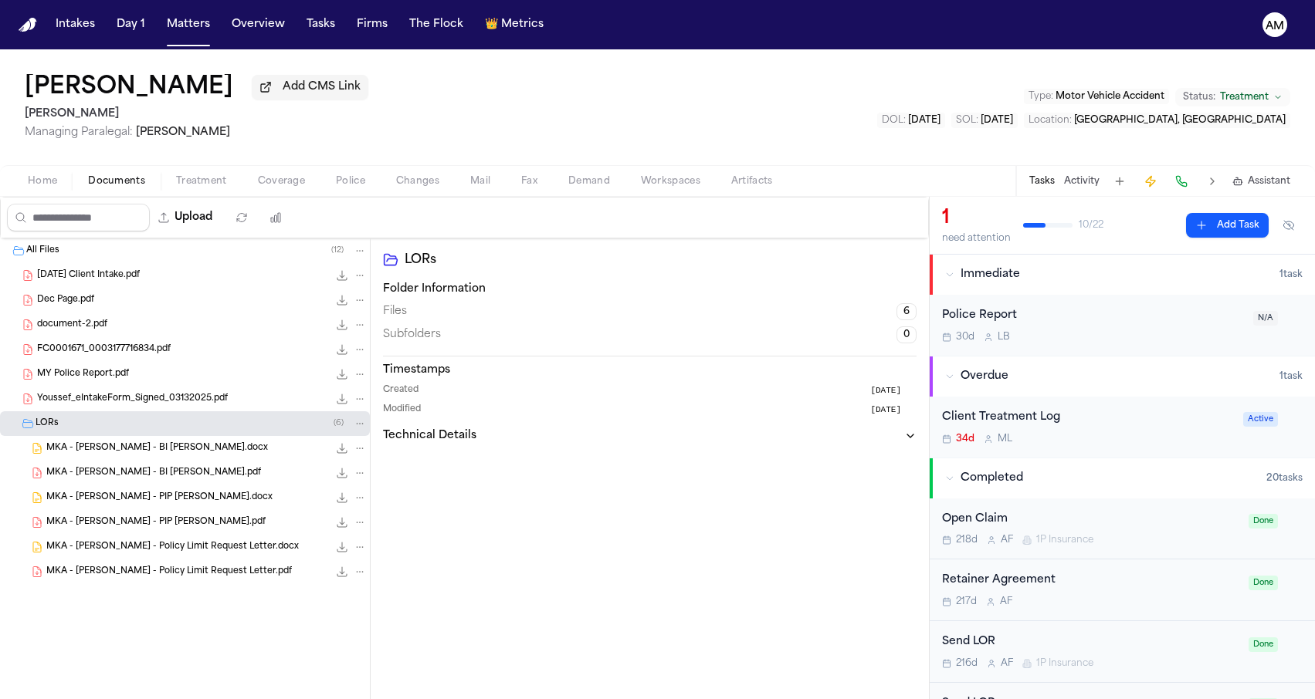
click at [122, 472] on span "MKA - Mohamed Youssef - BI LOR.pdf" at bounding box center [153, 473] width 215 height 13
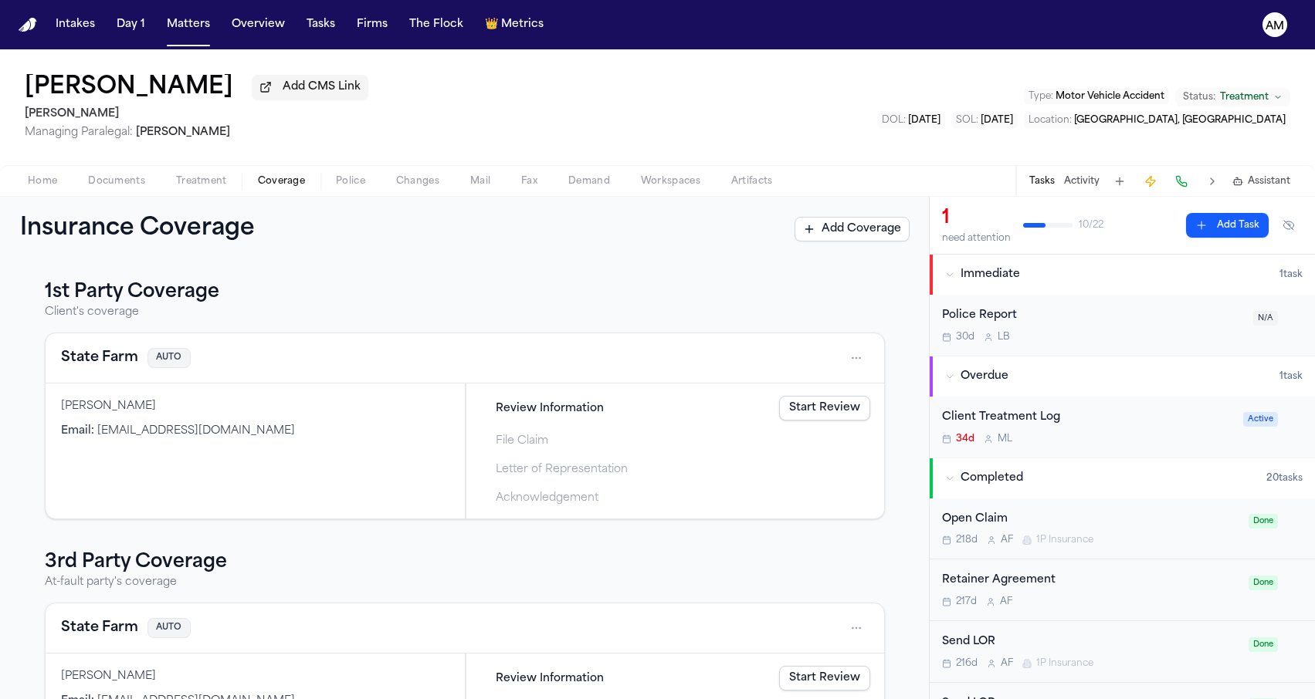
click at [278, 180] on span "Coverage" at bounding box center [281, 181] width 47 height 12
click at [110, 359] on button "State Farm" at bounding box center [99, 358] width 77 height 22
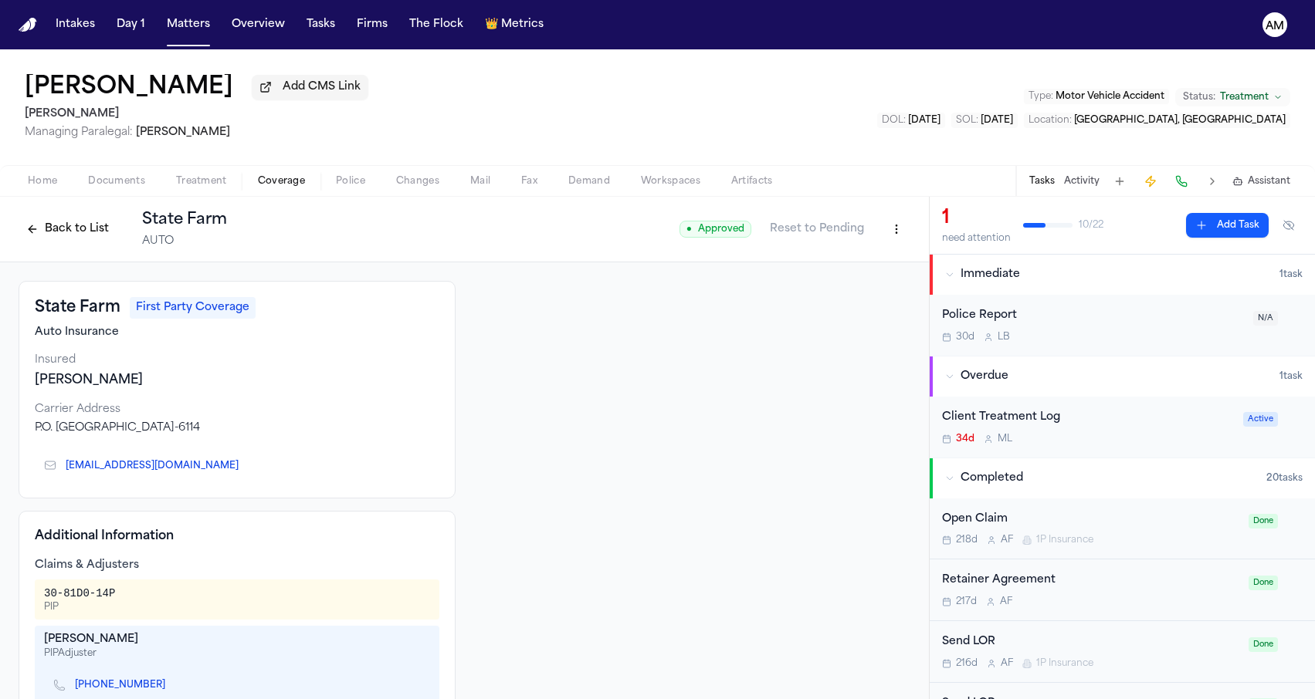
click at [141, 185] on span "Documents" at bounding box center [116, 181] width 57 height 12
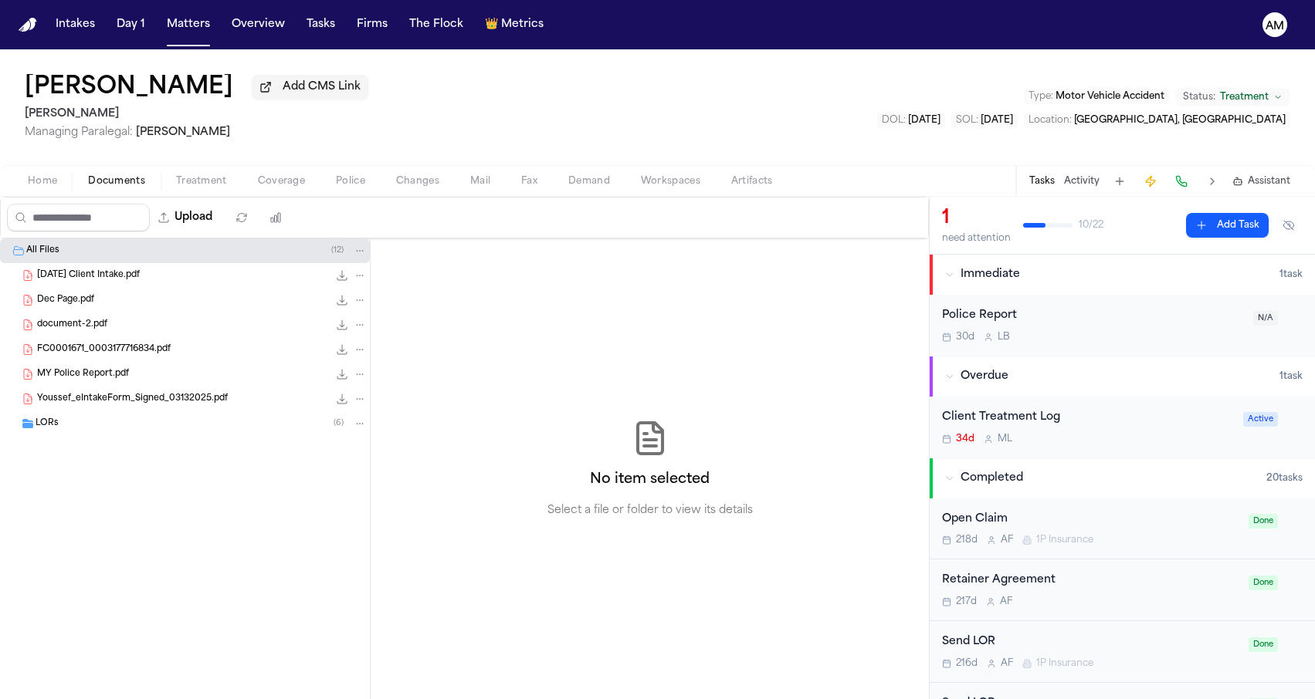
click at [140, 279] on span "02.26.25 Client Intake.pdf" at bounding box center [88, 275] width 103 height 13
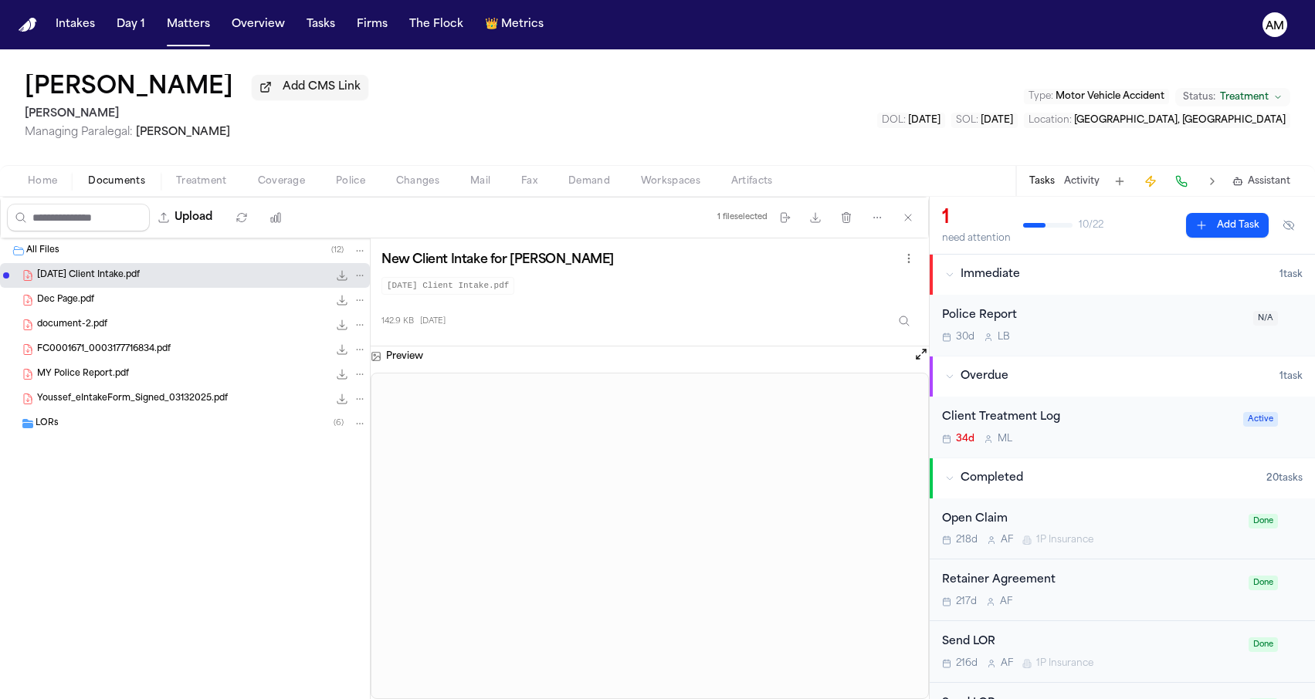
click at [134, 305] on div "Dec Page.pdf 1.1 MB • PDF" at bounding box center [202, 300] width 330 height 15
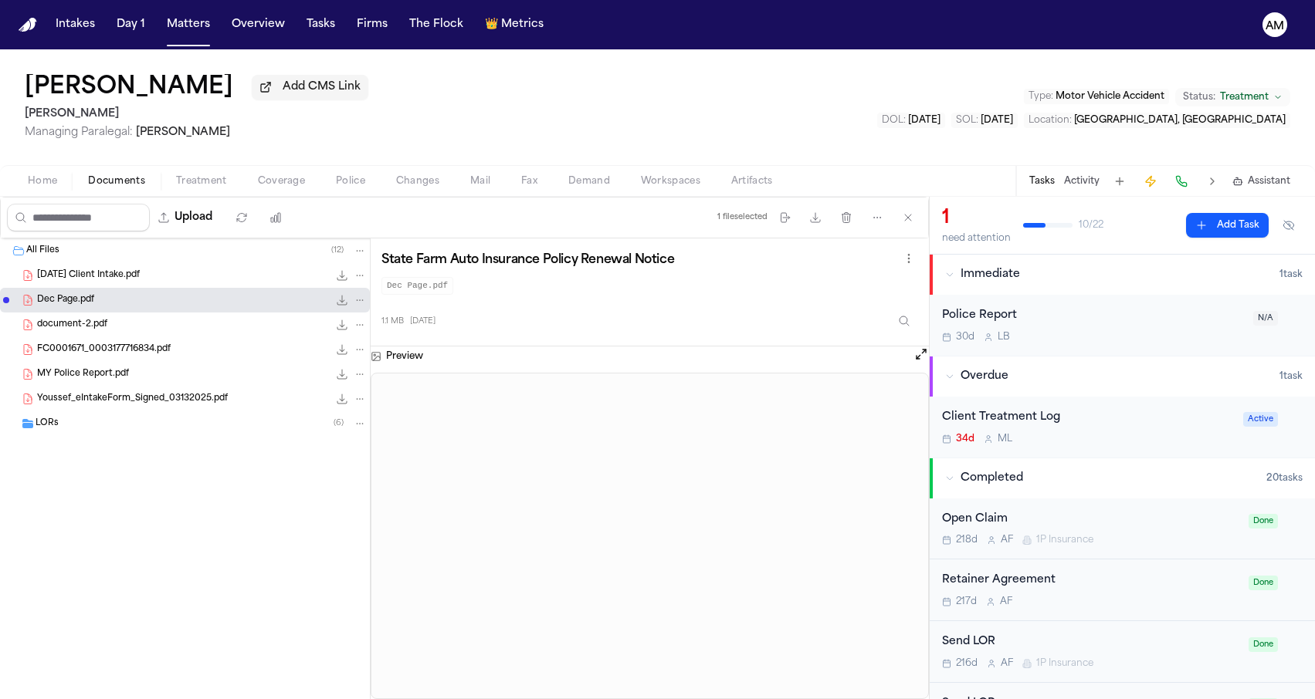
click at [132, 330] on div "document-2.pdf 162.1 KB • PDF" at bounding box center [202, 324] width 330 height 15
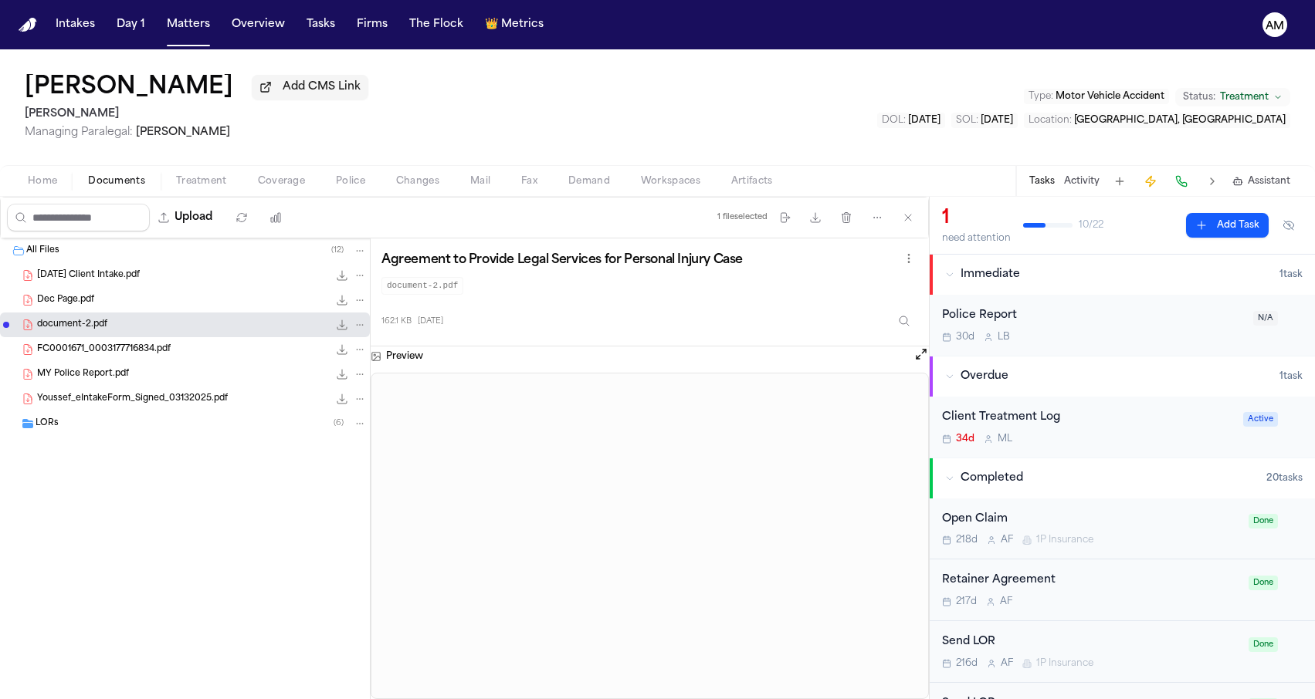
click at [127, 351] on span "FC0001671_0003177716834.pdf" at bounding box center [104, 350] width 134 height 13
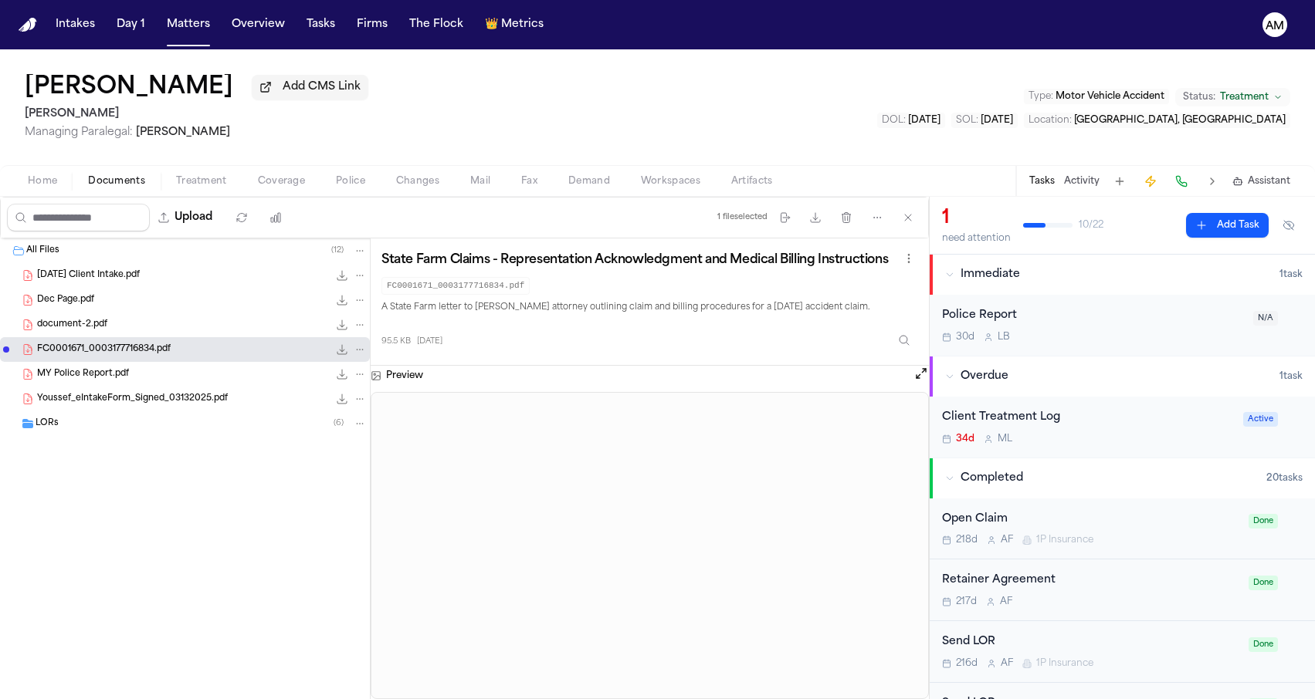
click at [123, 393] on div "Youssef_eIntakeForm_Signed_03132025.pdf 82.3 KB • PDF" at bounding box center [185, 399] width 370 height 25
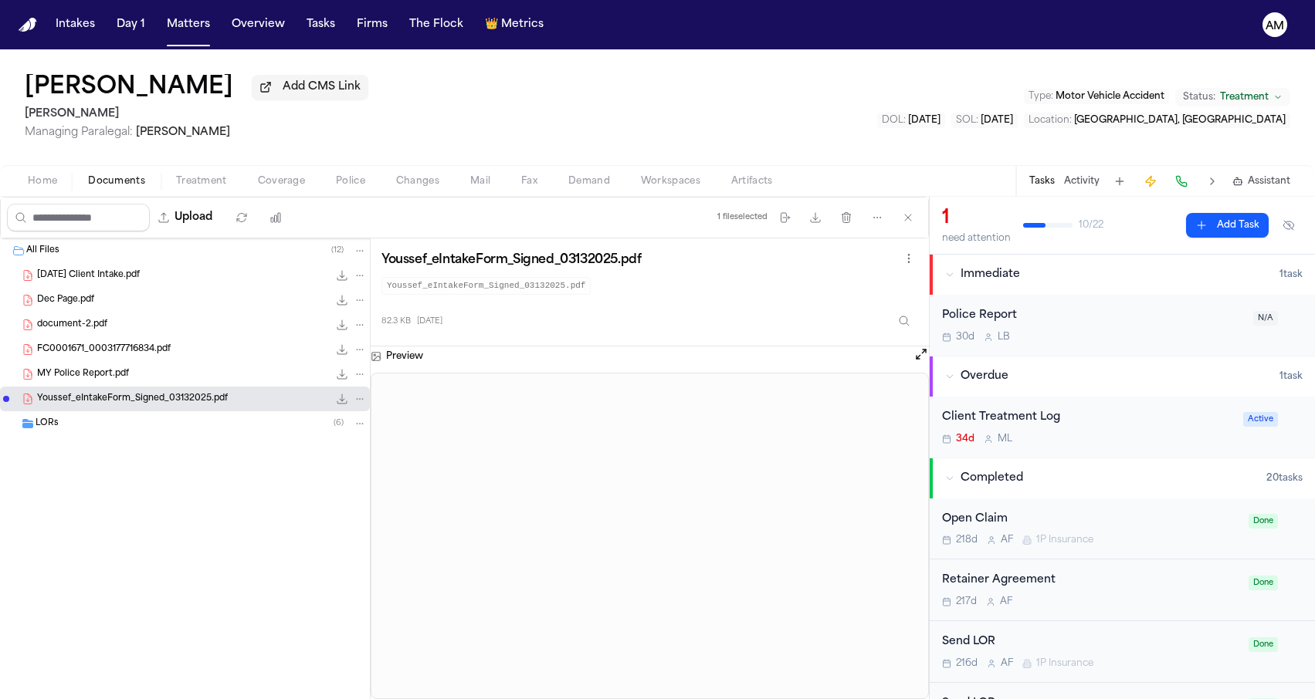
click at [116, 415] on div "LORs ( 6 )" at bounding box center [185, 424] width 370 height 25
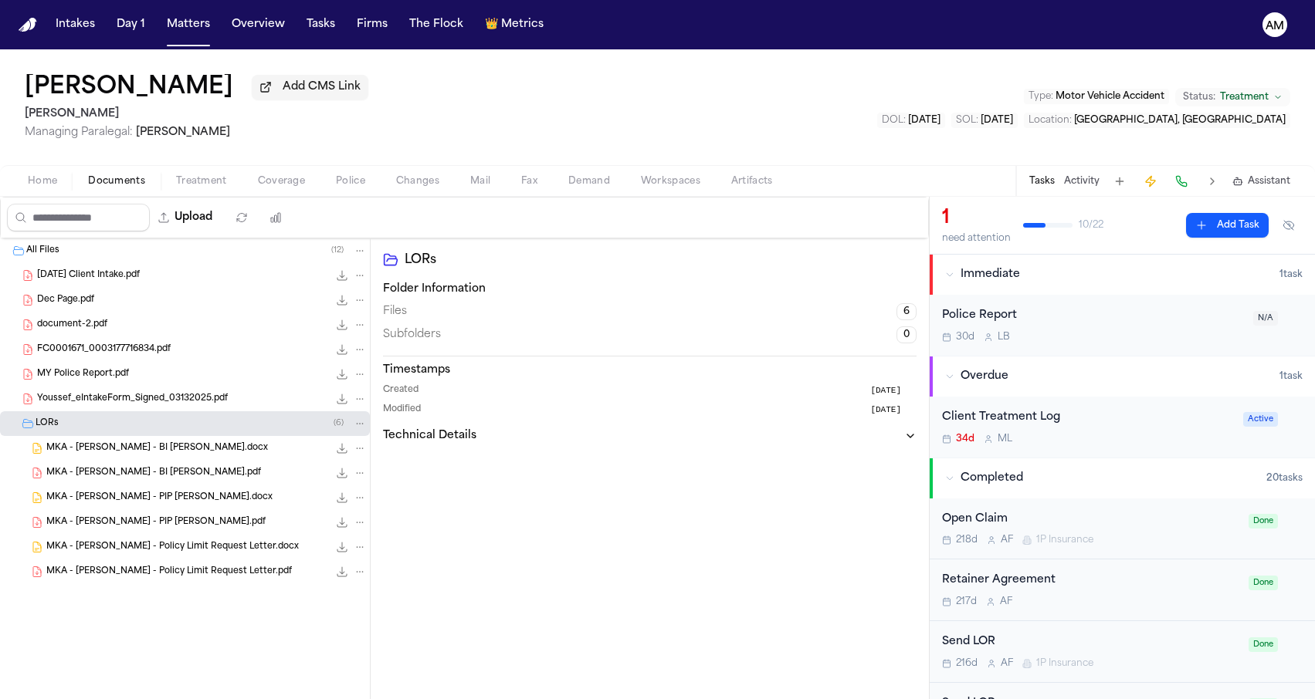
click at [110, 469] on div "MKA - Mohamed Youssef - BI LOR.pdf 162.9 KB • PDF" at bounding box center [206, 473] width 320 height 15
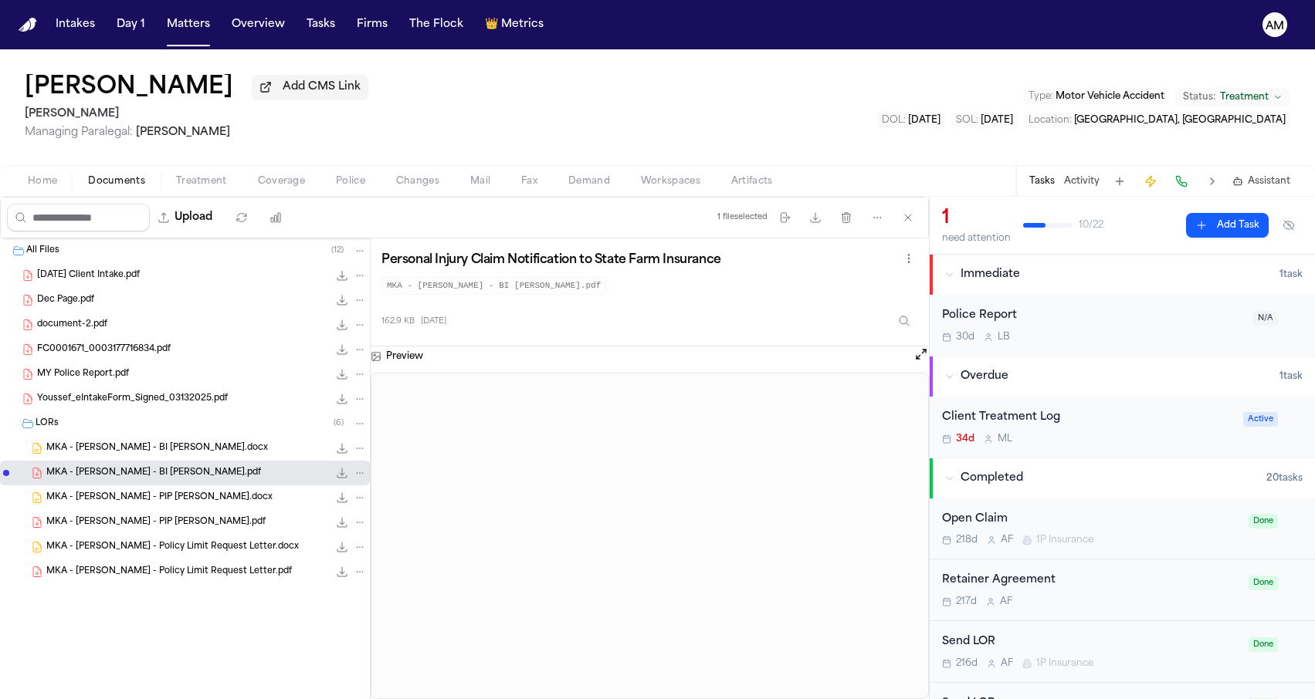
click at [284, 171] on div "Home Documents Treatment Coverage Police Changes Mail Fax Demand Workspaces Art…" at bounding box center [657, 180] width 1315 height 31
click at [283, 172] on div "Home Documents Treatment Coverage Police Changes Mail Fax Demand Workspaces Art…" at bounding box center [657, 180] width 1315 height 31
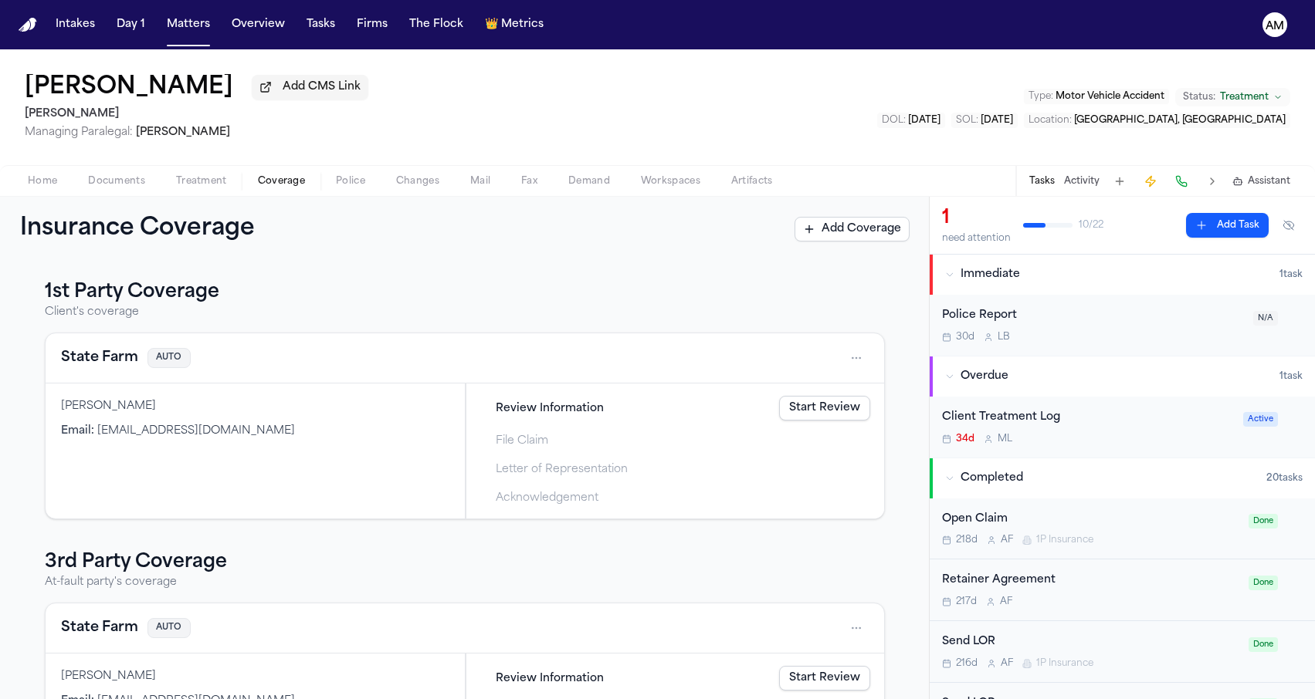
click at [280, 178] on span "Coverage" at bounding box center [281, 181] width 47 height 12
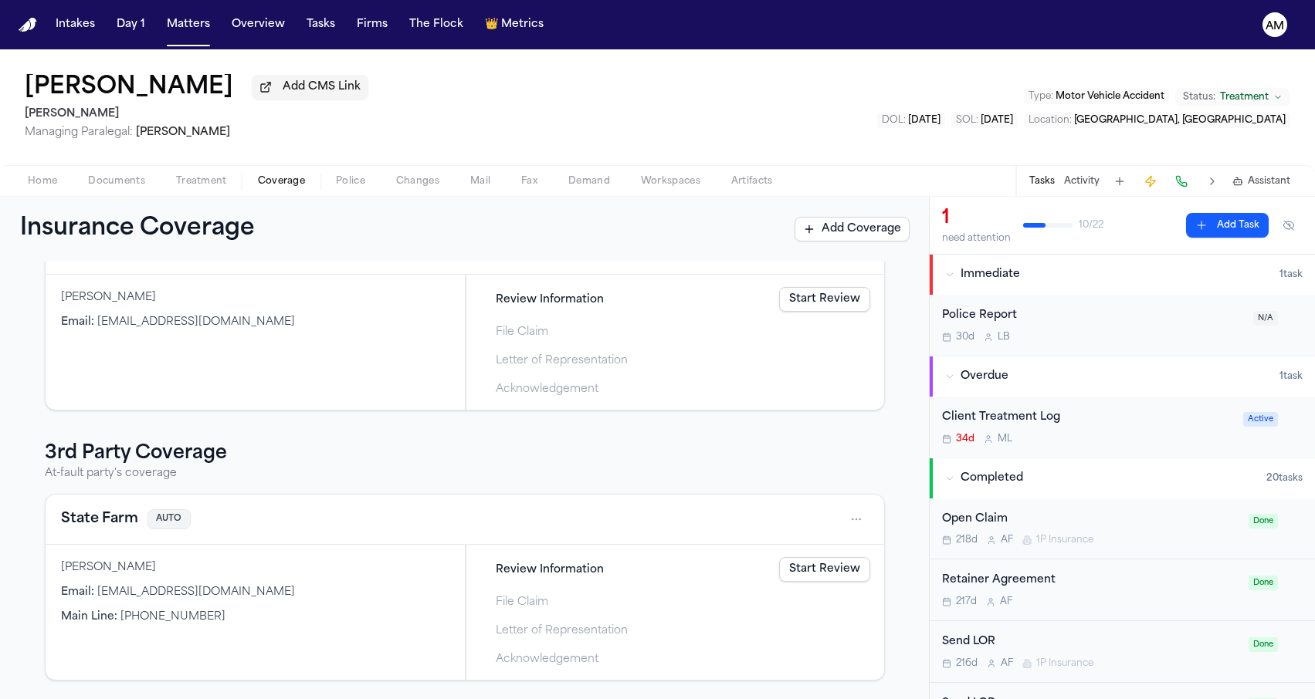
scroll to position [112, 0]
click at [84, 521] on button "State Farm" at bounding box center [99, 520] width 77 height 22
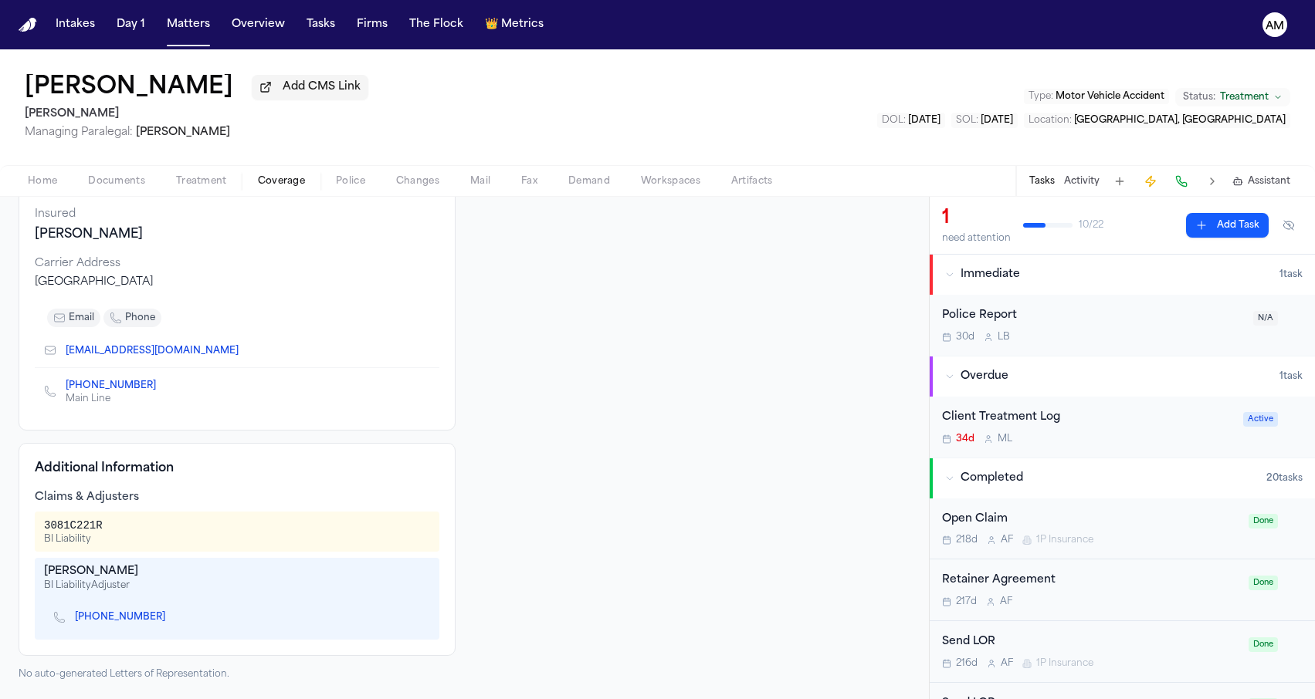
scroll to position [148, 0]
click at [168, 618] on icon "Copy to clipboard" at bounding box center [172, 617] width 9 height 9
click at [161, 386] on icon "Copy to clipboard" at bounding box center [163, 385] width 5 height 7
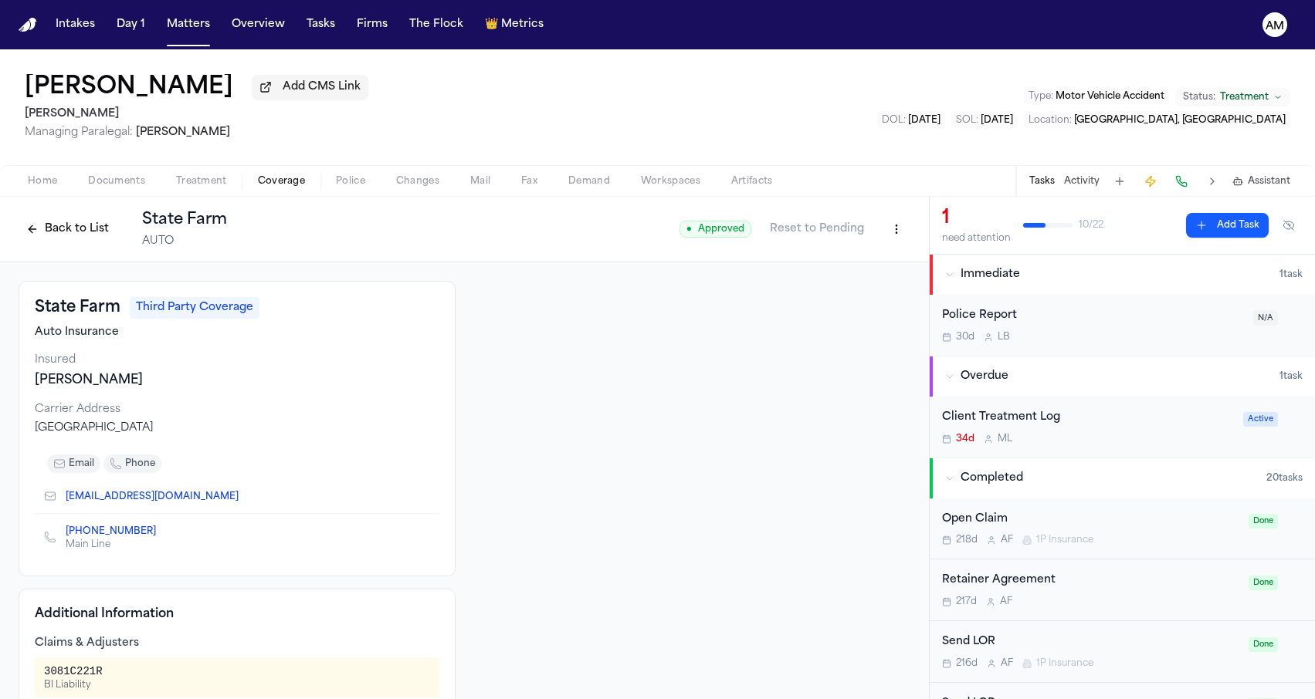
scroll to position [0, 0]
click at [66, 225] on button "Back to List" at bounding box center [68, 229] width 98 height 25
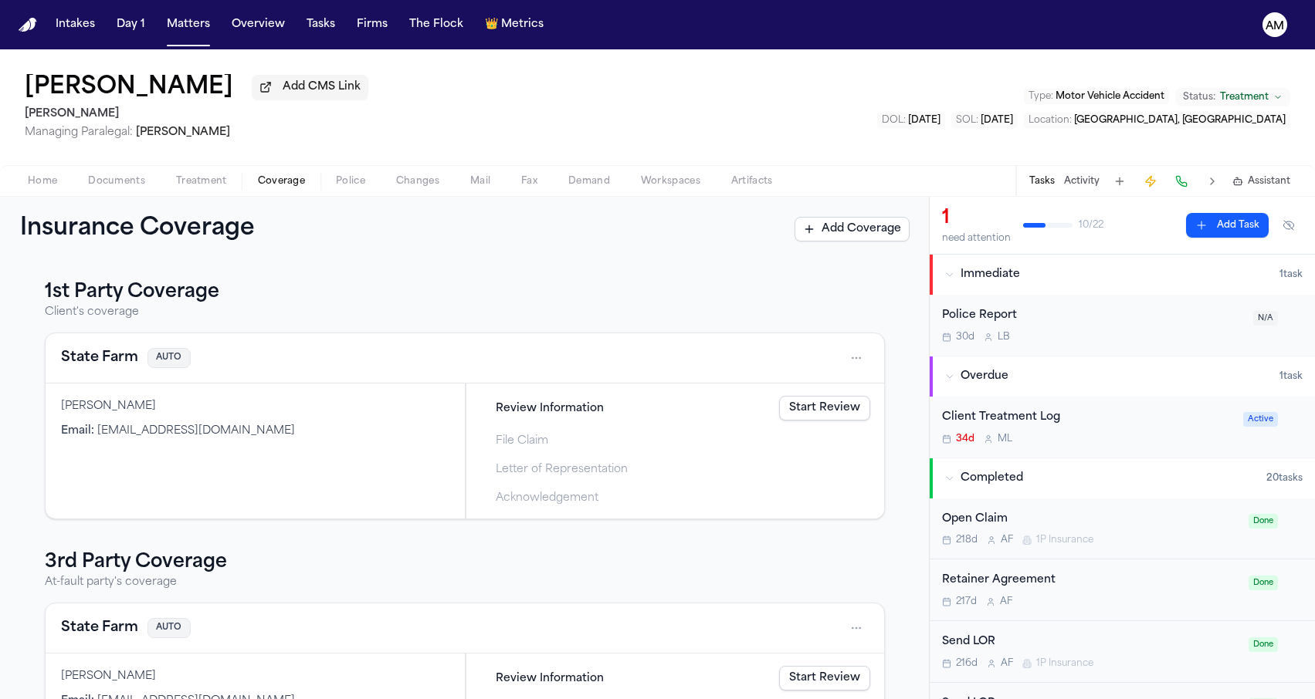
click at [112, 362] on button "State Farm" at bounding box center [99, 358] width 77 height 22
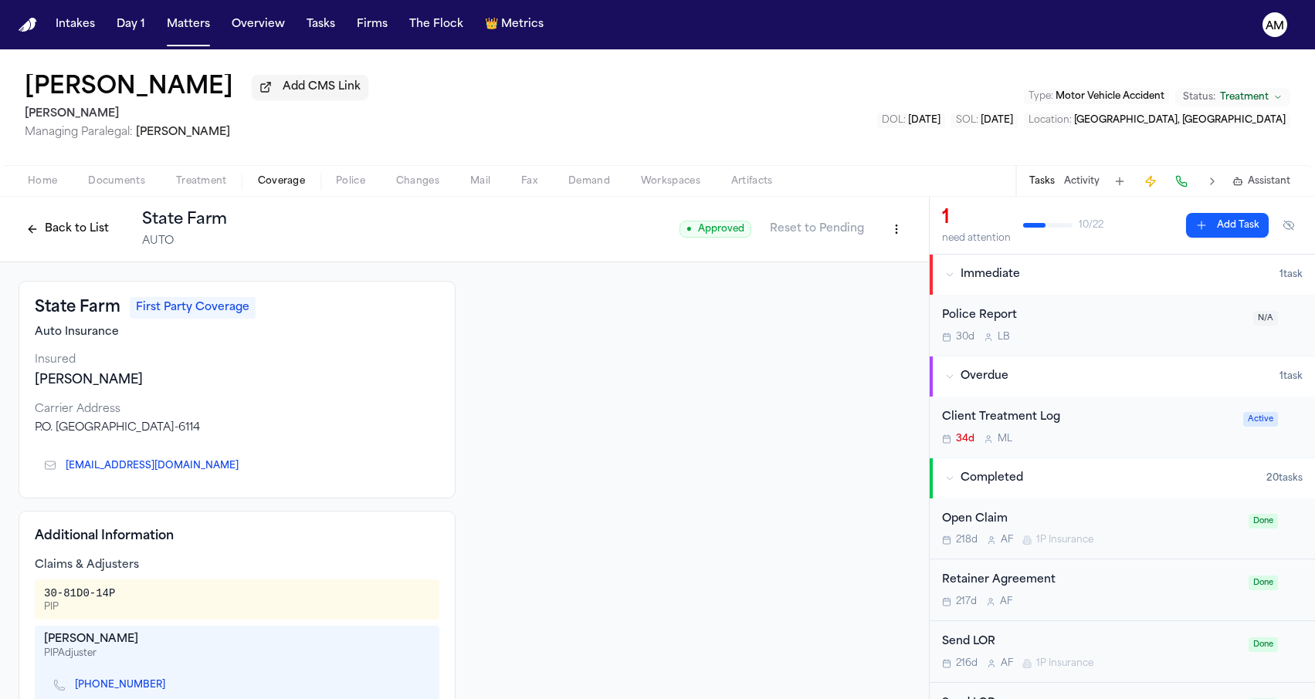
click at [87, 234] on button "Back to List" at bounding box center [68, 229] width 98 height 25
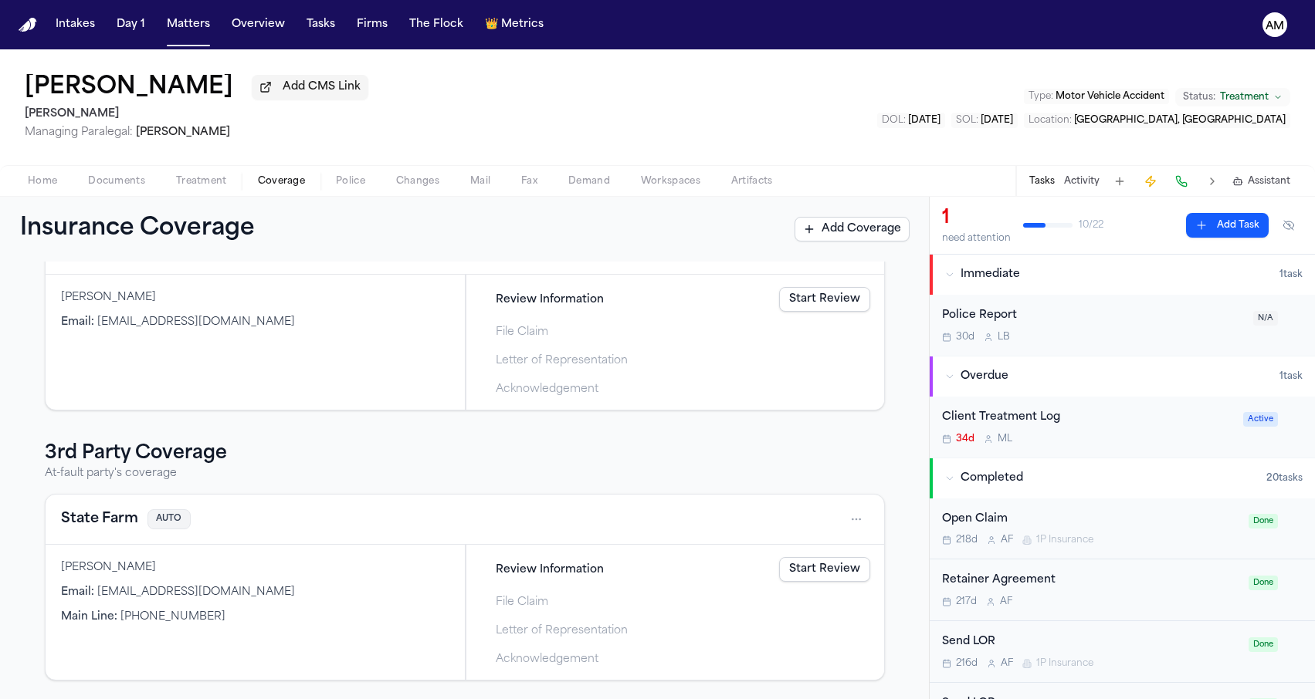
scroll to position [112, 0]
click at [81, 513] on button "State Farm" at bounding box center [99, 520] width 77 height 22
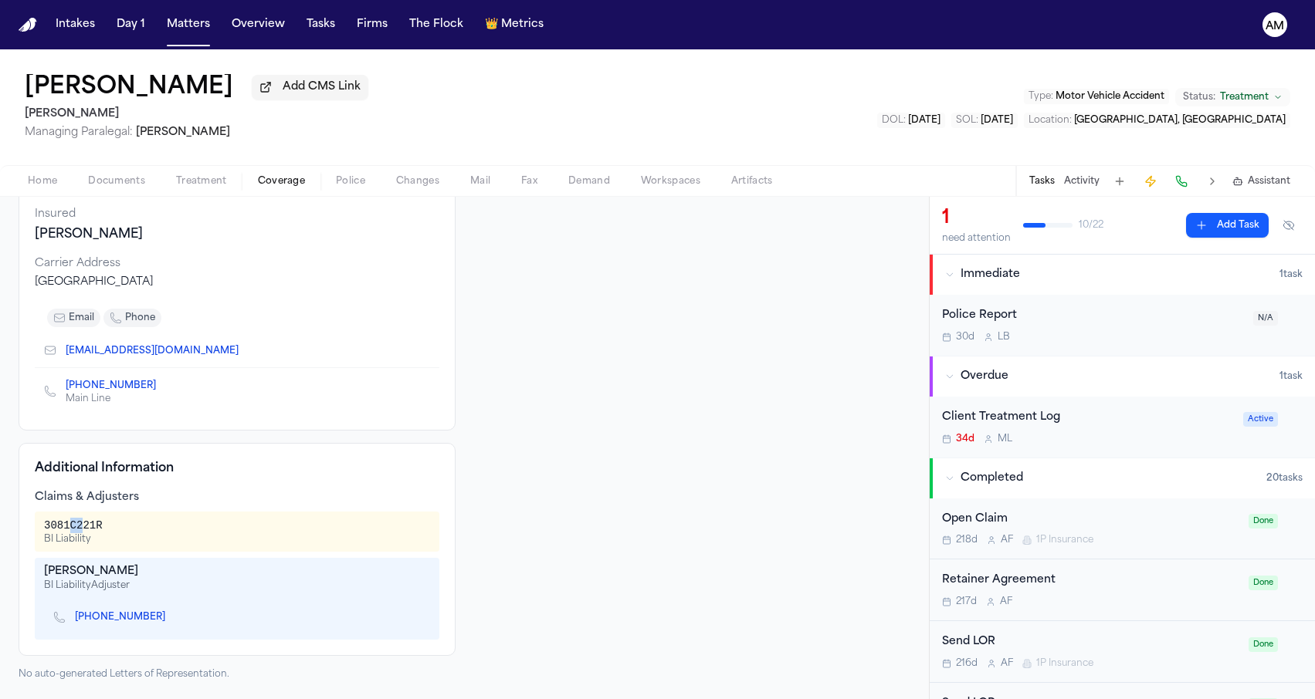
drag, startPoint x: 71, startPoint y: 528, endPoint x: 84, endPoint y: 529, distance: 13.1
click at [84, 529] on div "3081C221R" at bounding box center [73, 525] width 59 height 15
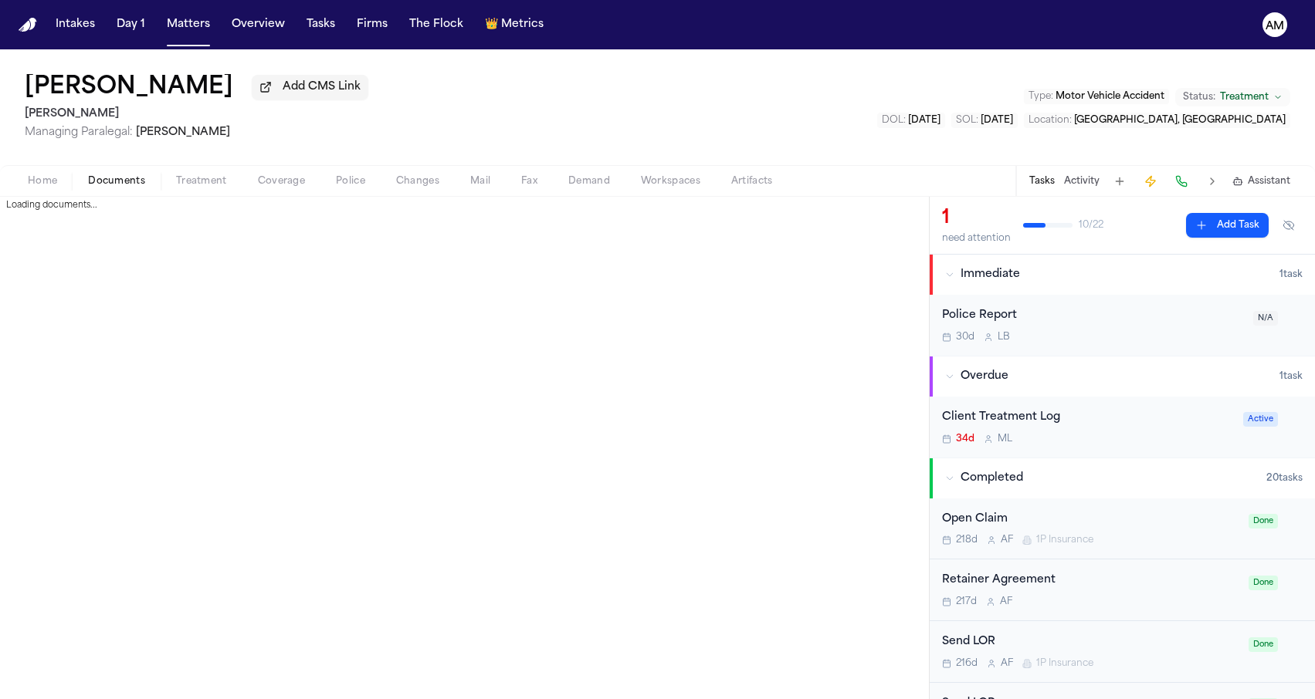
click at [130, 188] on span "Documents" at bounding box center [116, 181] width 57 height 12
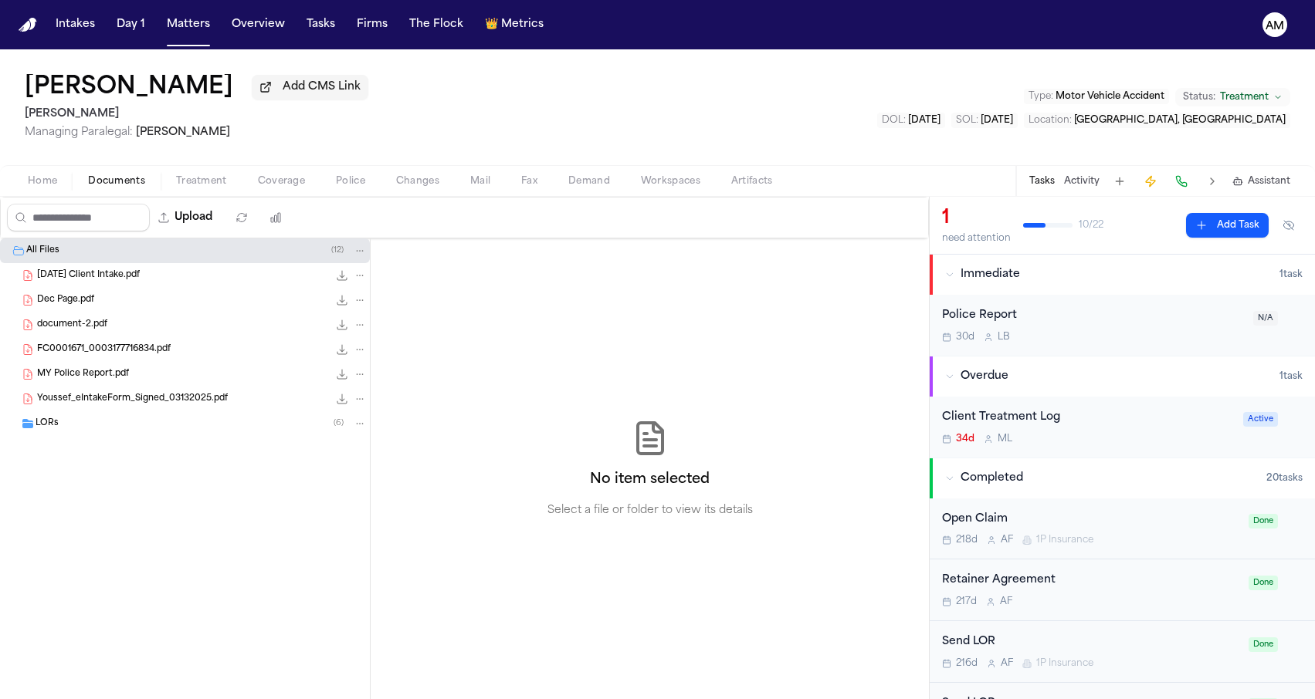
click at [119, 428] on div "LORs ( 6 )" at bounding box center [201, 424] width 331 height 14
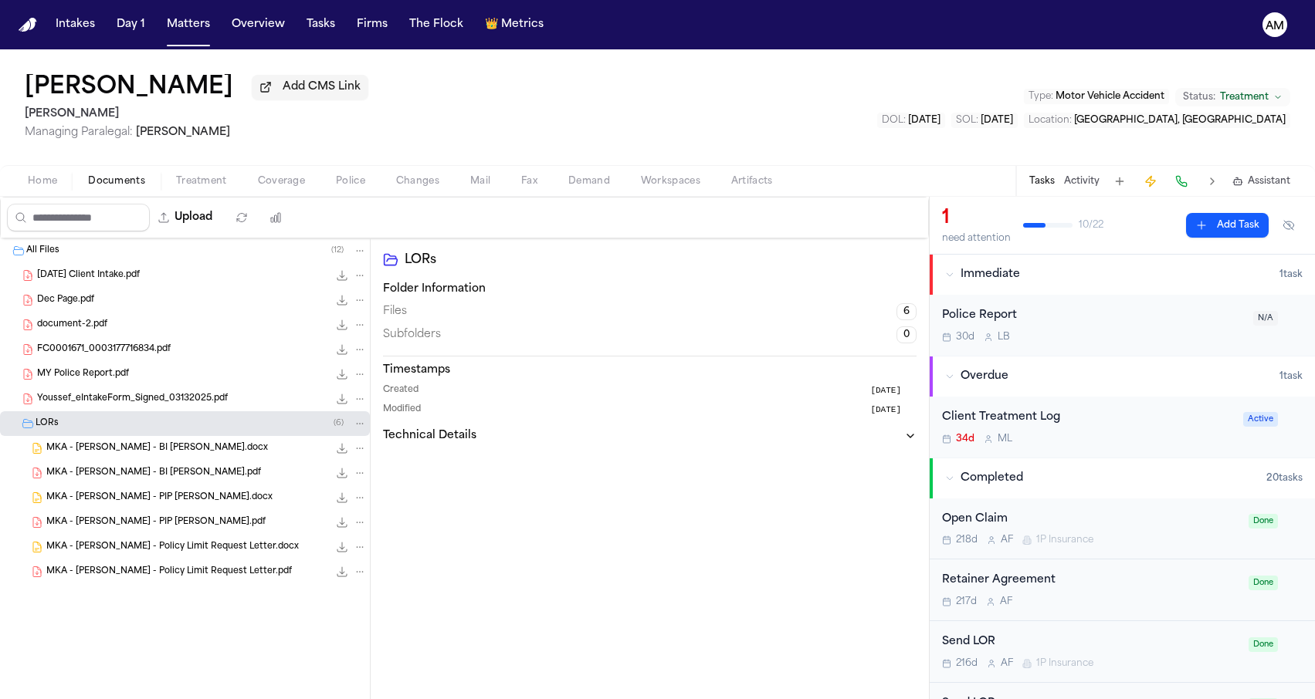
click at [121, 520] on span "MKA - Mohamed Youssef - PIP LOR.pdf" at bounding box center [155, 523] width 219 height 13
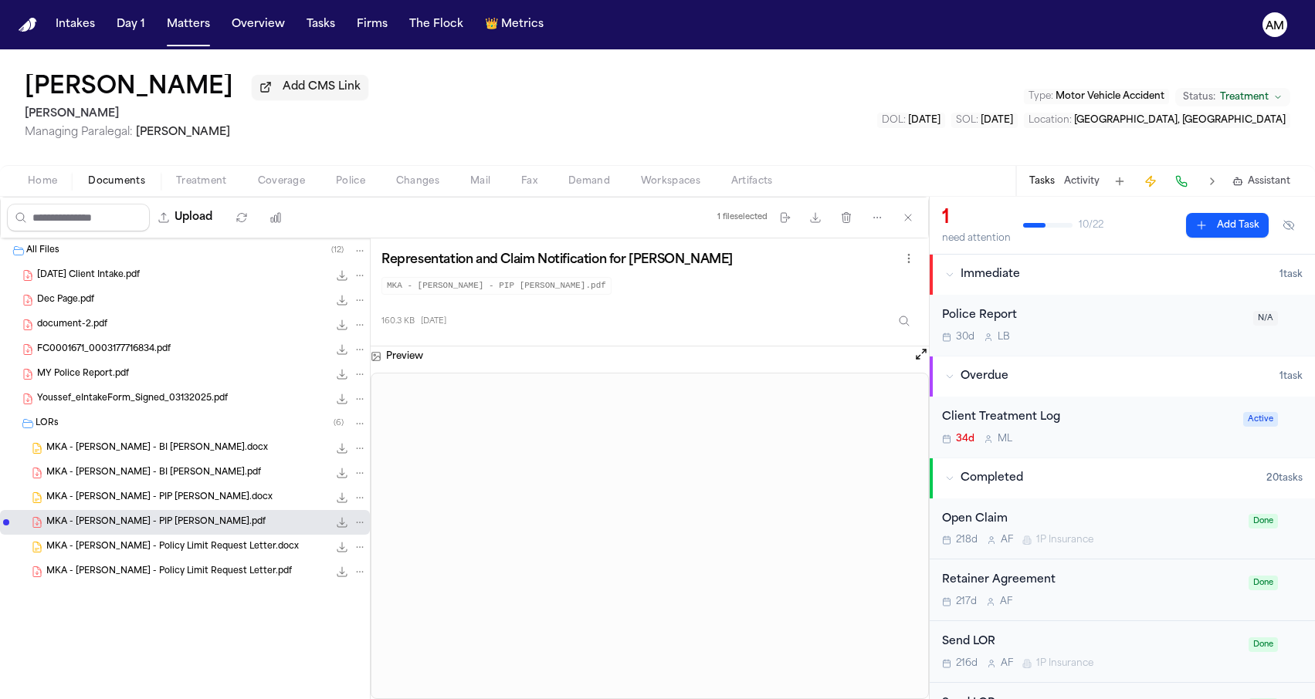
click at [218, 481] on div "MKA - Mohamed Youssef - BI LOR.pdf 162.9 KB • PDF" at bounding box center [206, 473] width 320 height 15
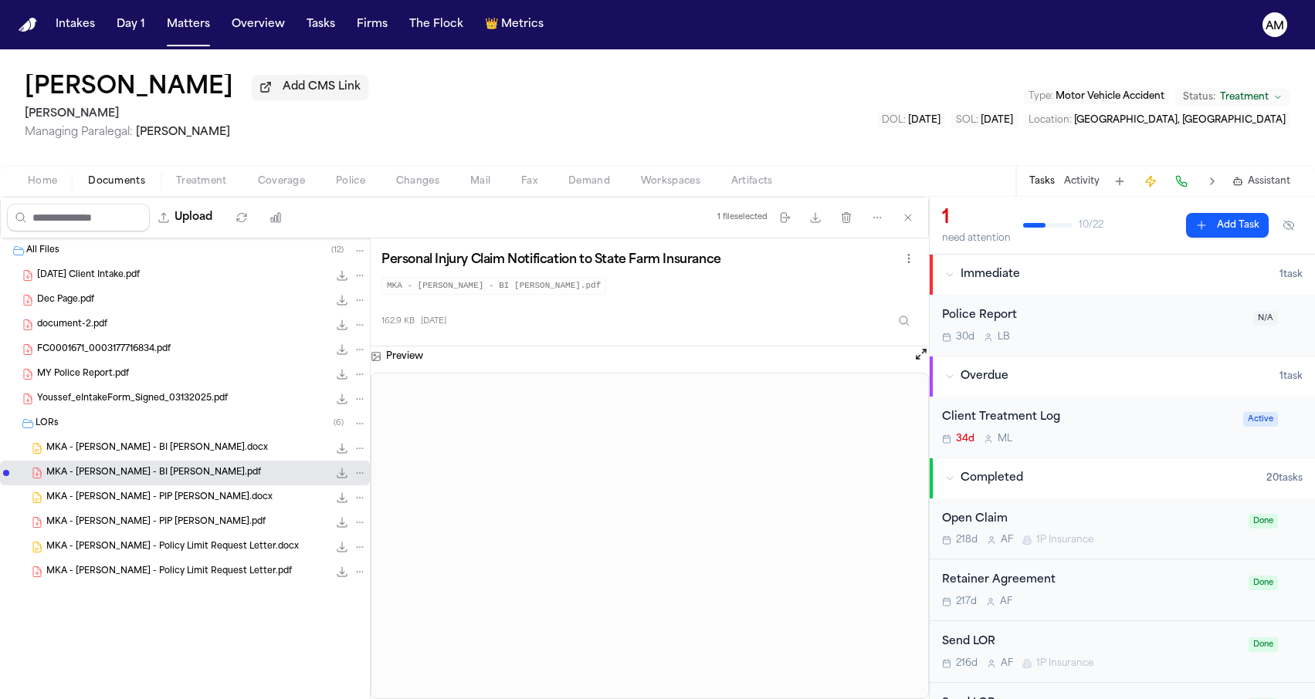
click at [263, 182] on span "Coverage" at bounding box center [281, 181] width 47 height 12
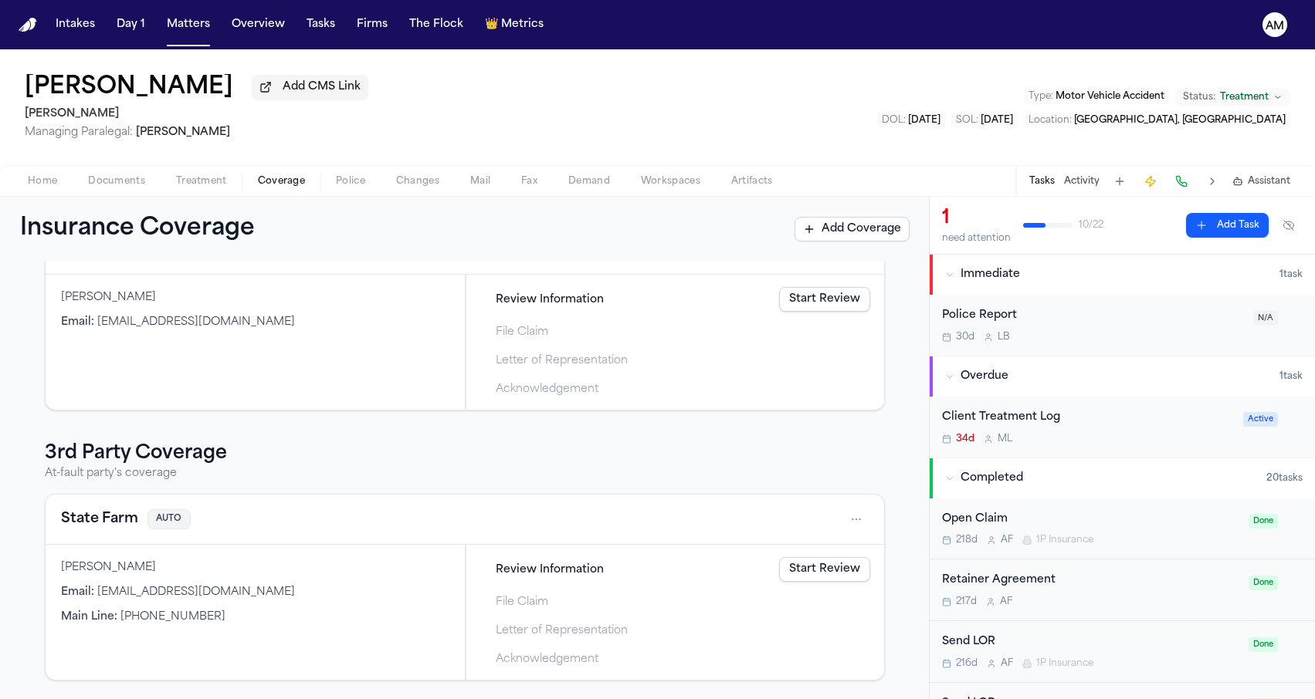
scroll to position [112, 0]
click at [80, 516] on button "State Farm" at bounding box center [99, 520] width 77 height 22
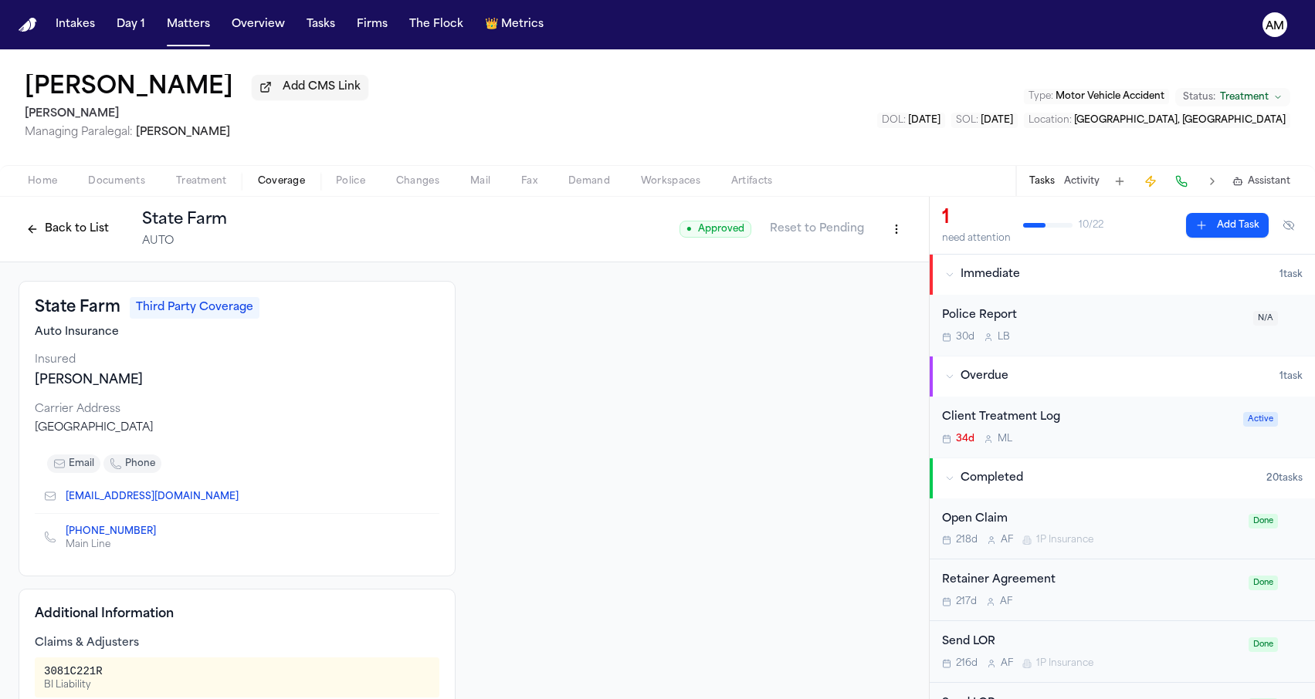
click at [84, 232] on button "Back to List" at bounding box center [68, 229] width 98 height 25
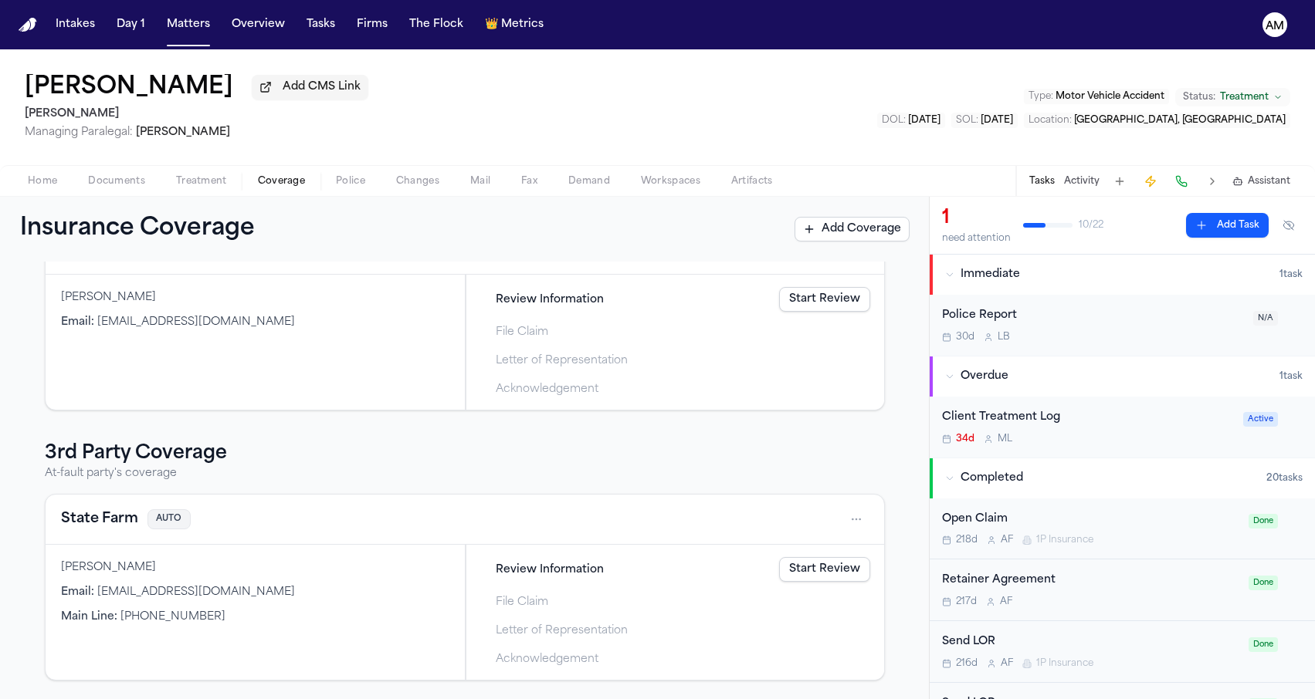
scroll to position [112, 0]
click at [134, 174] on div "Home Documents Treatment Coverage Police Changes Mail Fax Demand Workspaces Art…" at bounding box center [657, 180] width 1315 height 31
click at [127, 186] on span "Documents" at bounding box center [116, 181] width 57 height 12
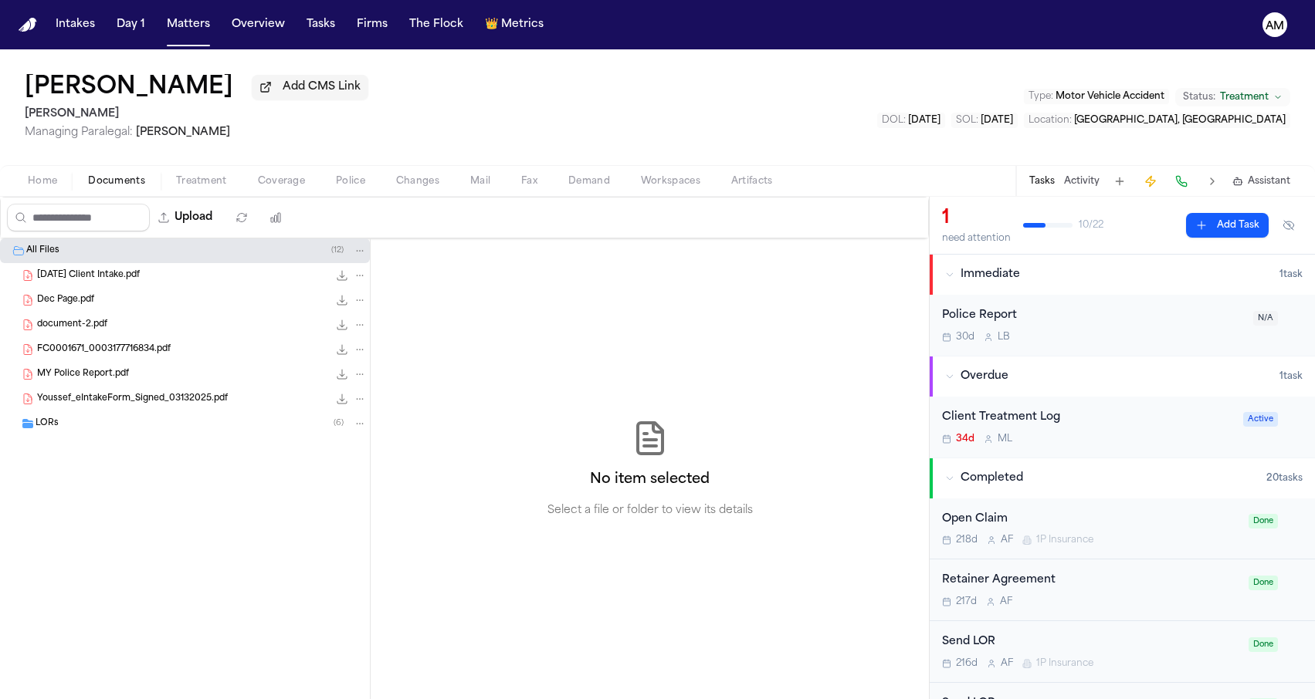
click at [134, 430] on div "LORs ( 6 )" at bounding box center [201, 424] width 331 height 14
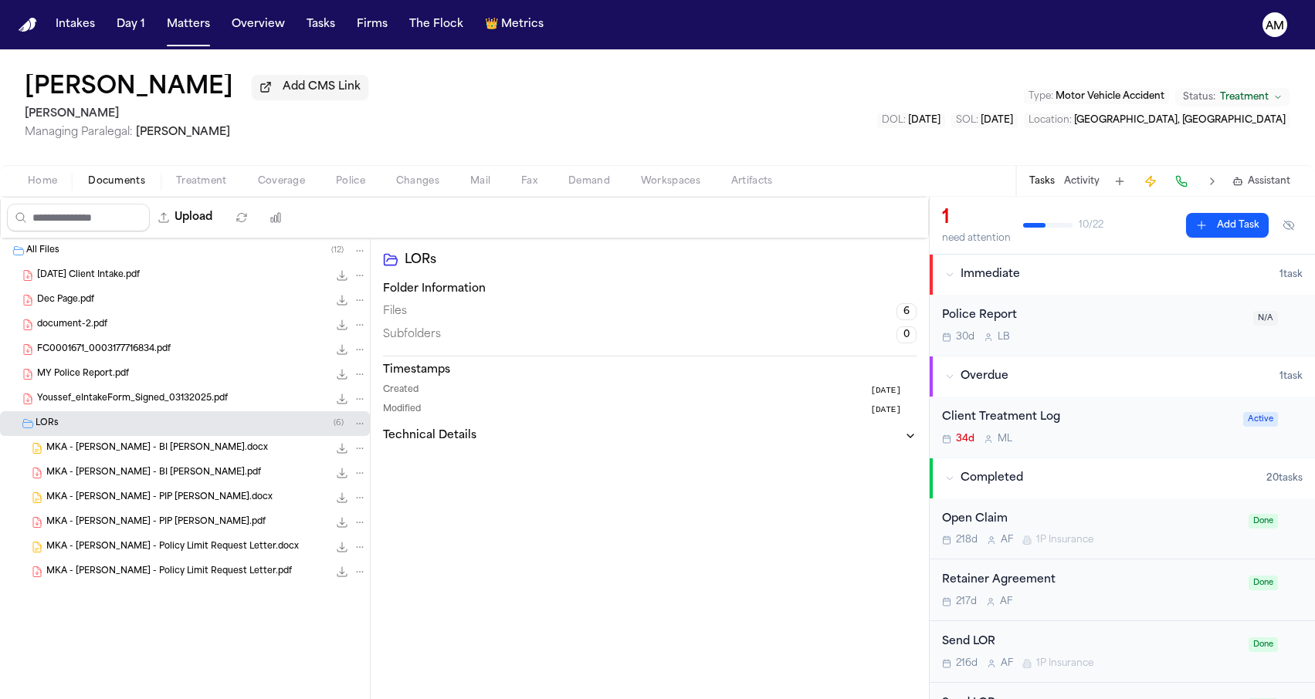
click at [164, 472] on span "MKA - Mohamed Youssef - BI LOR.pdf" at bounding box center [153, 473] width 215 height 13
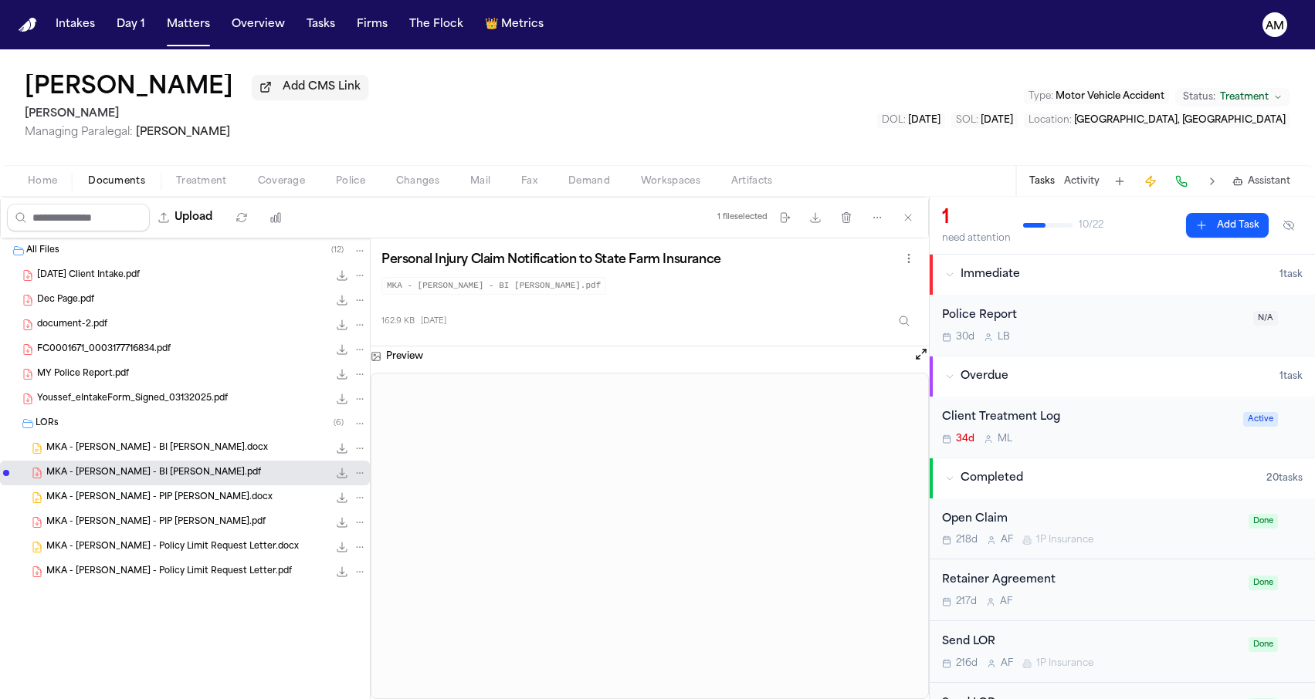
click at [799, 136] on div "Mohamed Youssef Add CMS Link Mohamed K Ahmed Managing Paralegal: Michelle Landa…" at bounding box center [657, 107] width 1315 height 116
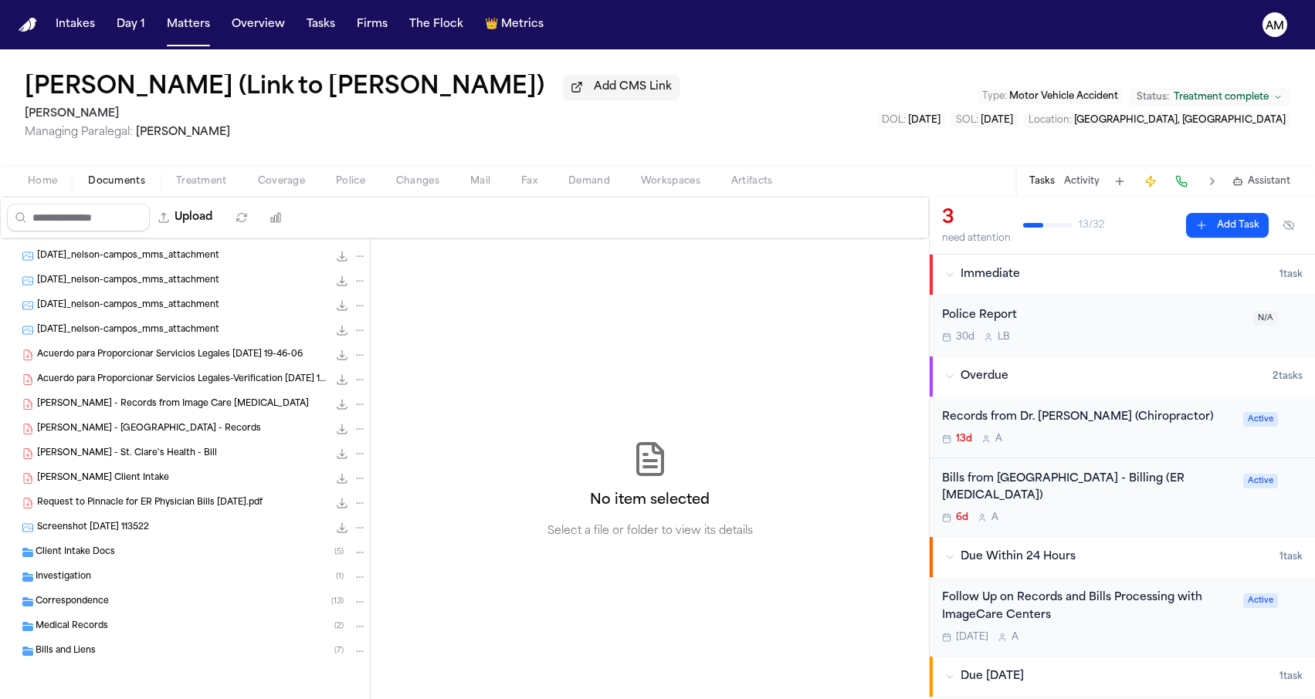
click at [100, 592] on div "Correspondence ( 13 )" at bounding box center [185, 602] width 370 height 25
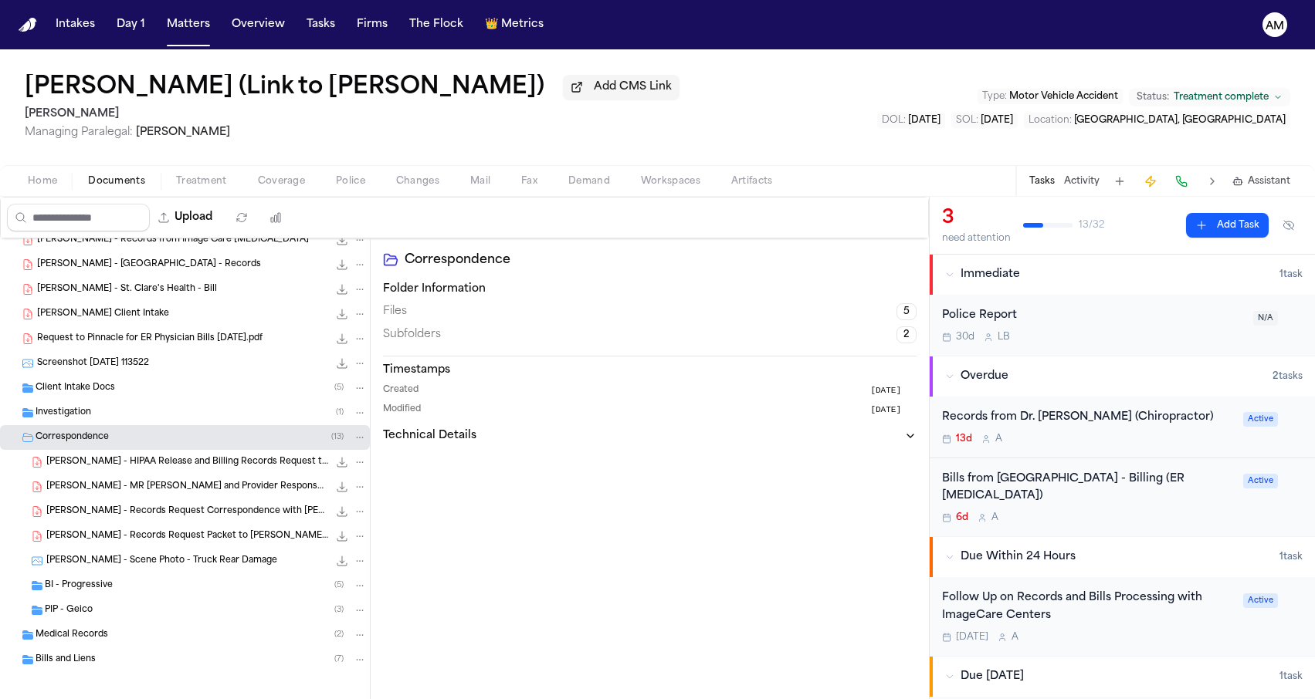
scroll to position [284, 0]
click at [196, 23] on button "Matters" at bounding box center [189, 25] width 56 height 28
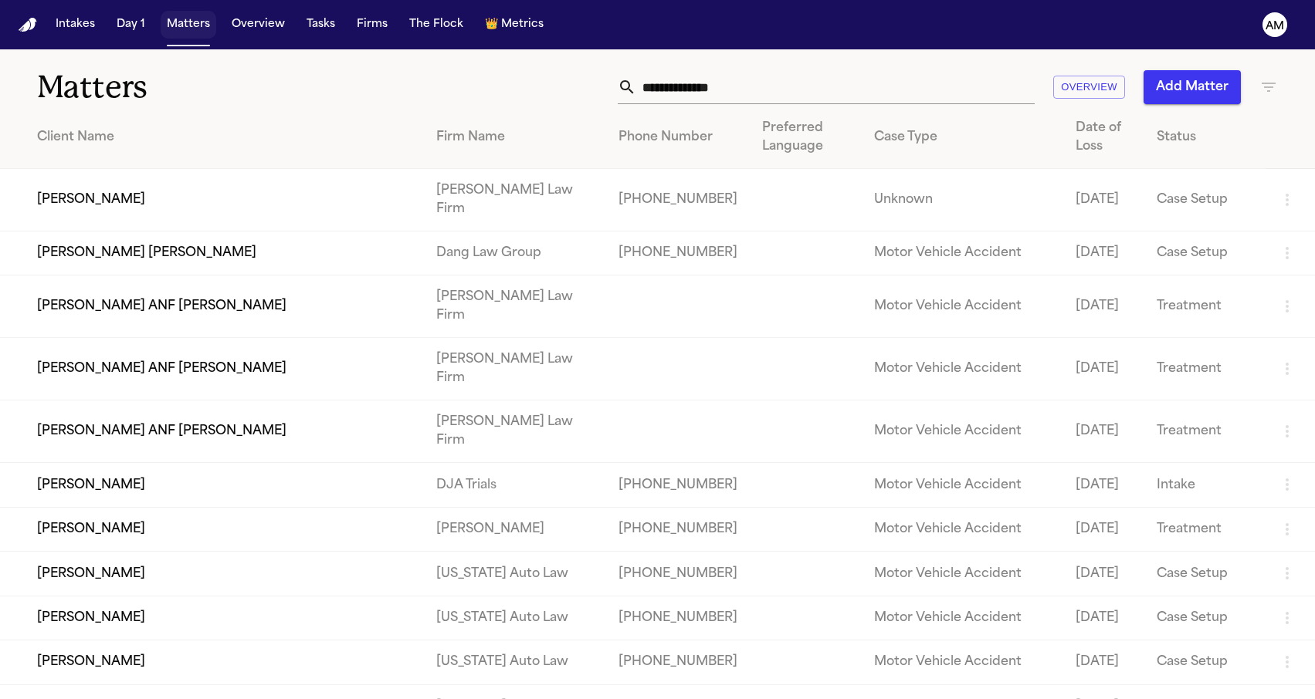
click at [195, 25] on button "Matters" at bounding box center [189, 25] width 56 height 28
click at [754, 81] on input "text" at bounding box center [835, 87] width 398 height 34
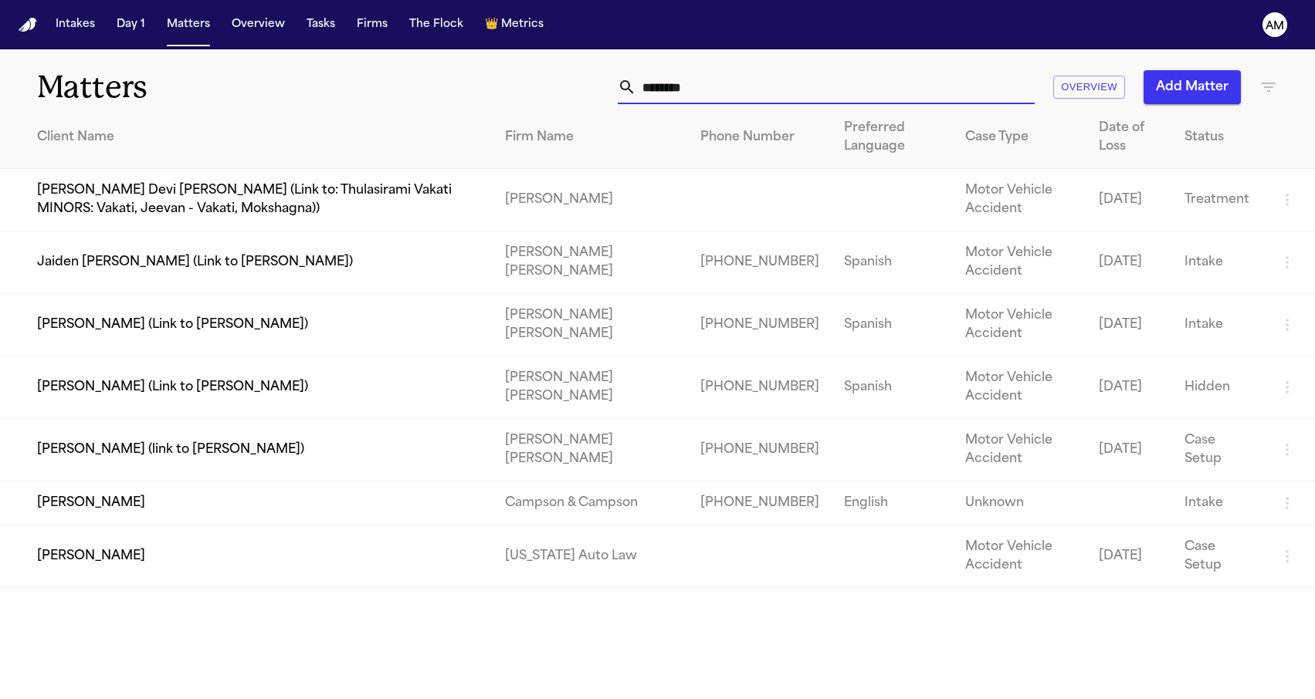
type input "********"
click at [187, 572] on td "[PERSON_NAME]" at bounding box center [246, 557] width 493 height 63
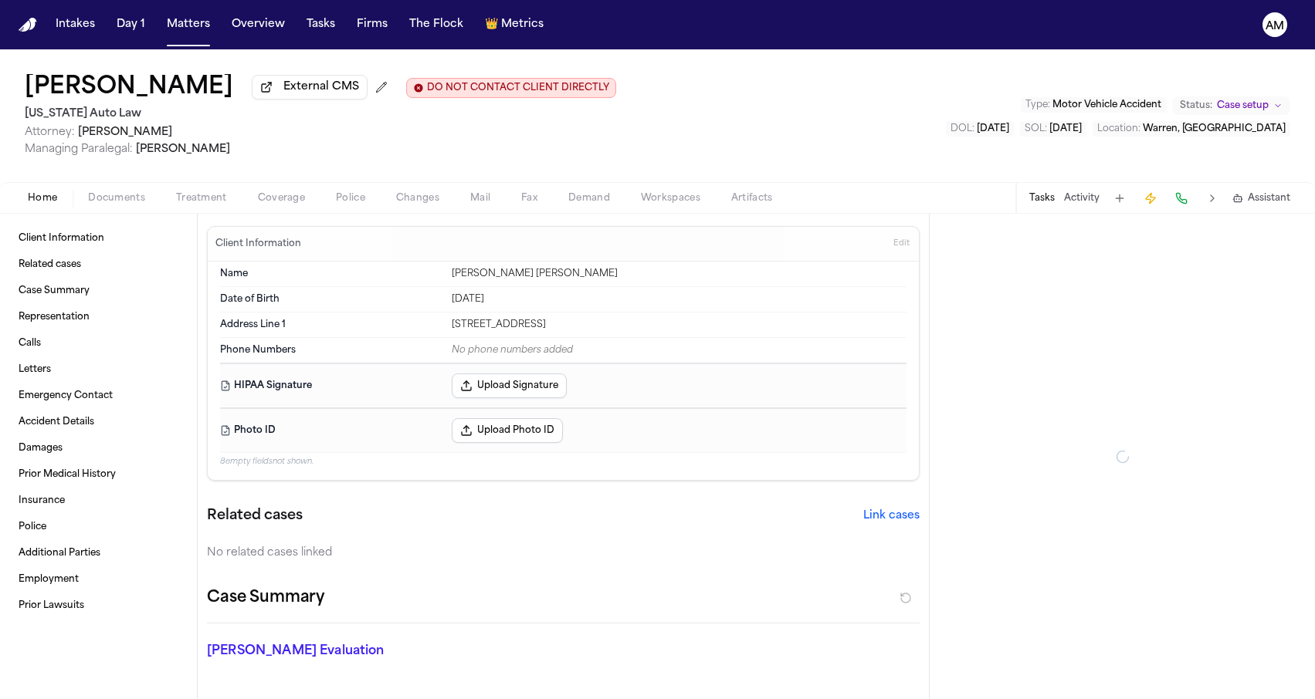
click at [268, 190] on div "Home Documents Treatment Coverage Police Changes Mail Fax Demand Workspaces Art…" at bounding box center [657, 197] width 1315 height 31
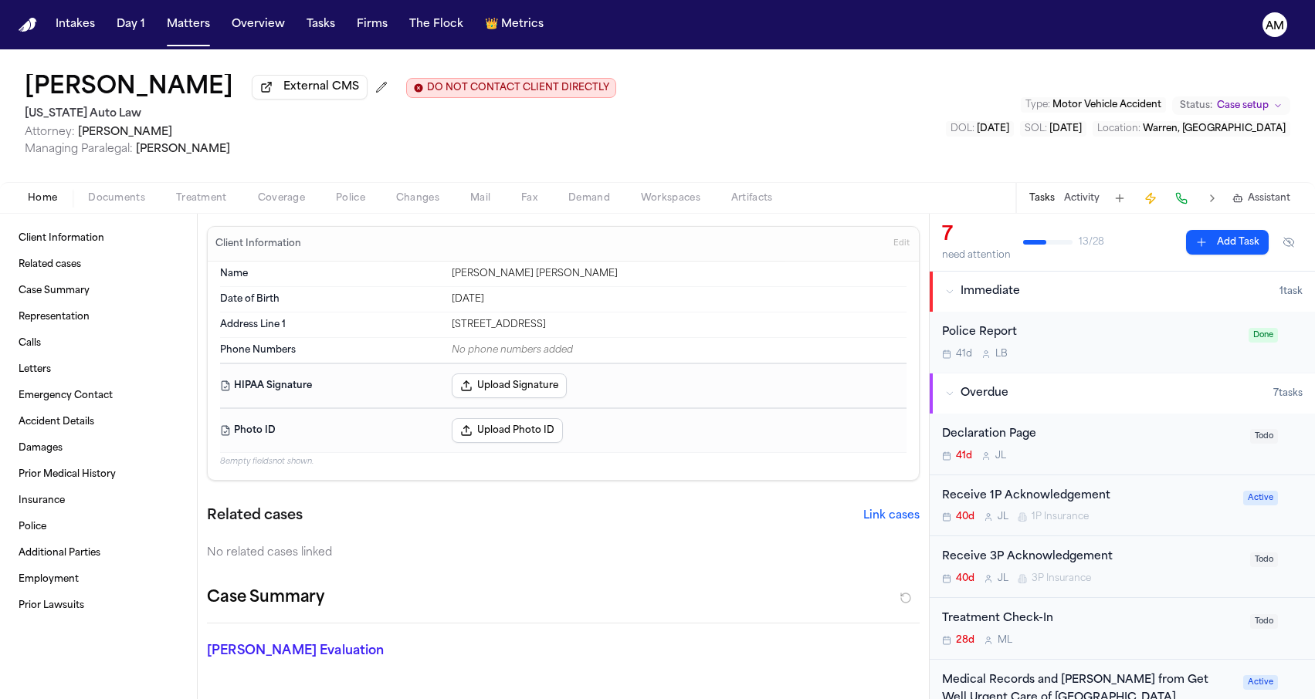
click at [266, 205] on span "Coverage" at bounding box center [281, 198] width 47 height 12
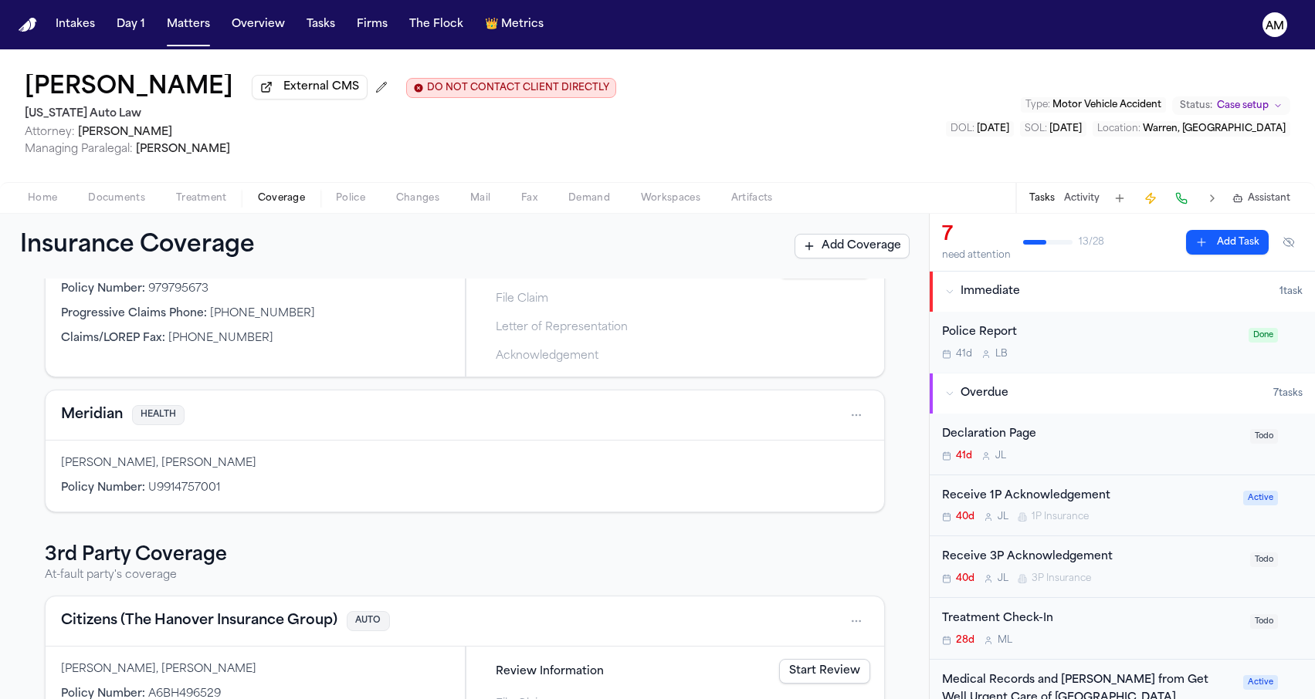
scroll to position [232, 0]
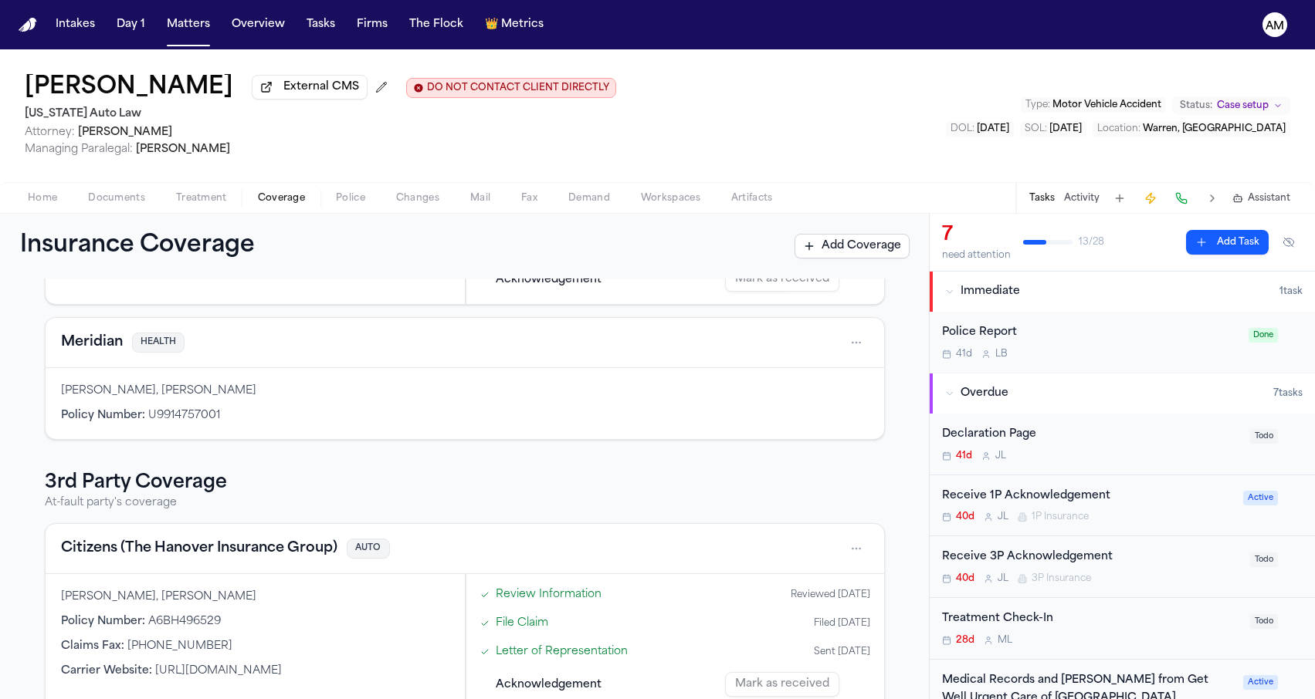
click at [269, 554] on button "Citizens (The Hanover Insurance Group)" at bounding box center [199, 549] width 276 height 22
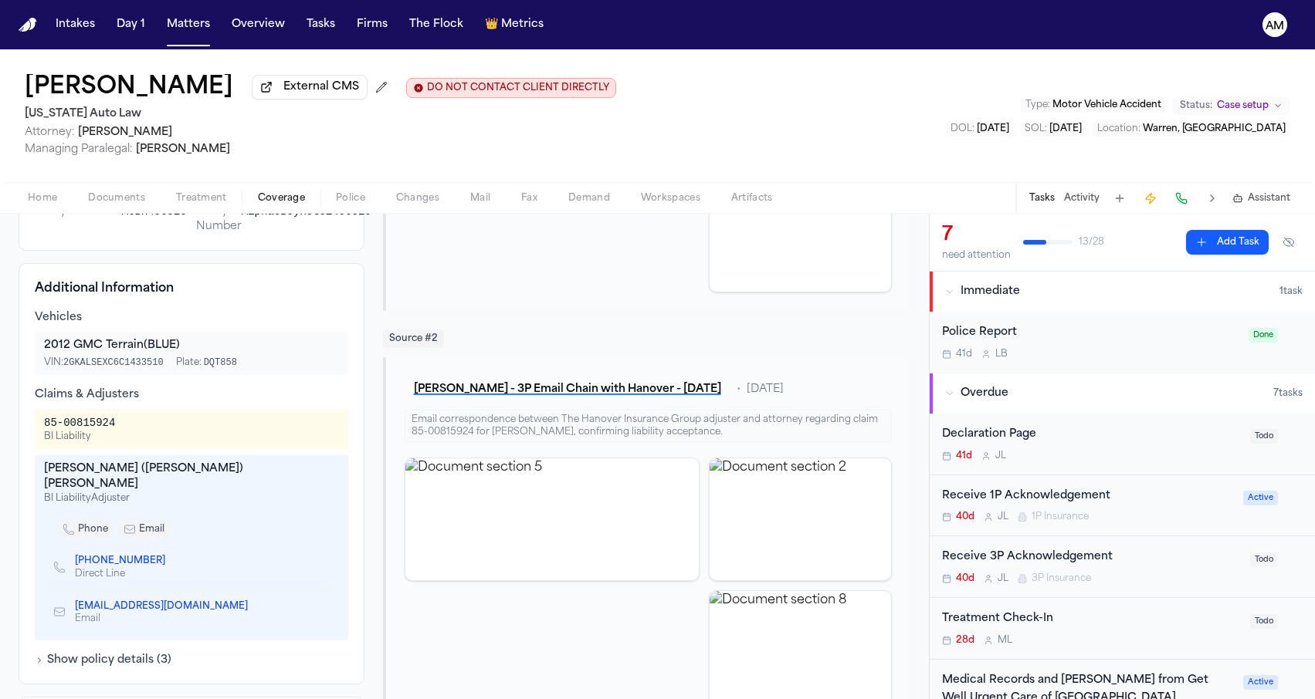
scroll to position [444, 0]
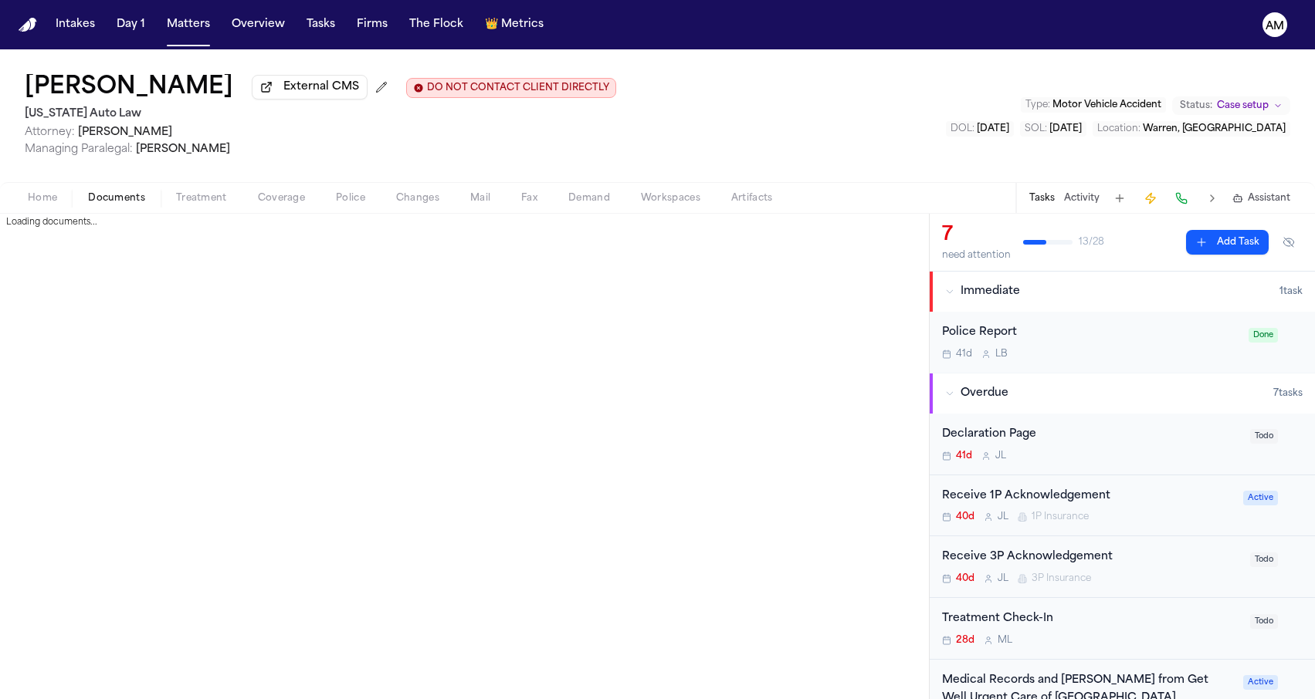
click at [98, 195] on span "Documents" at bounding box center [116, 198] width 57 height 12
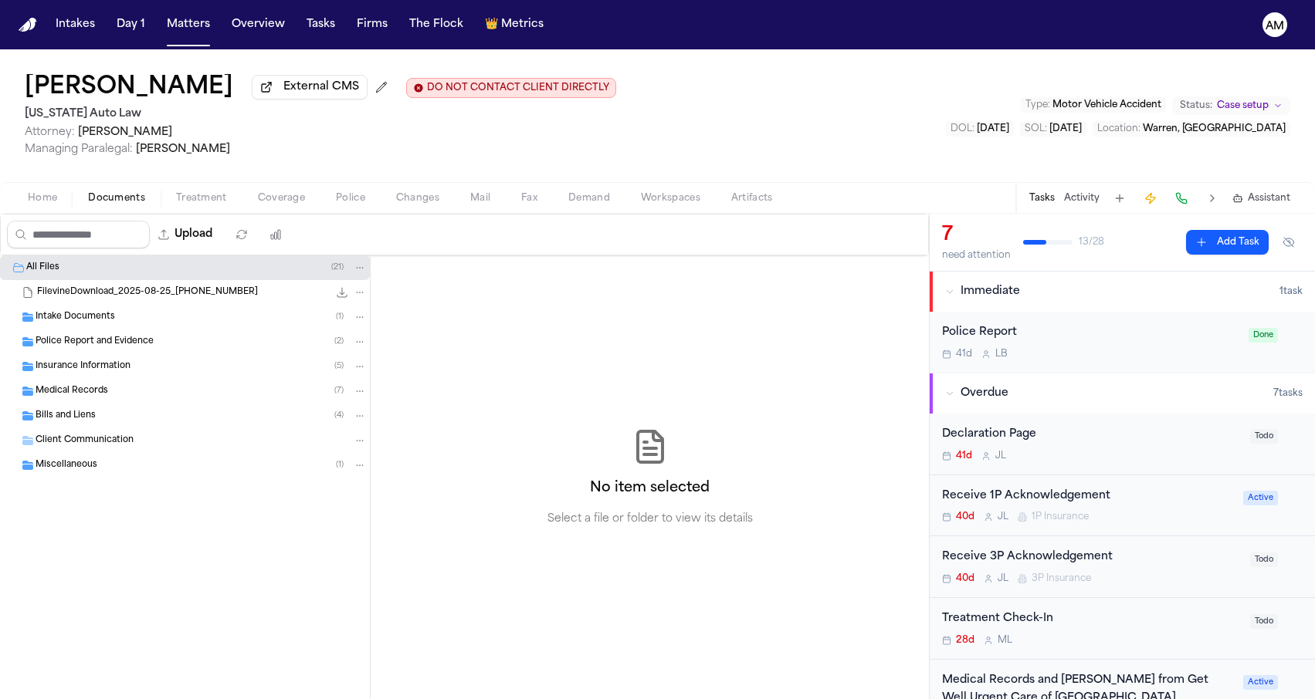
click at [120, 371] on span "Insurance Information" at bounding box center [83, 367] width 95 height 13
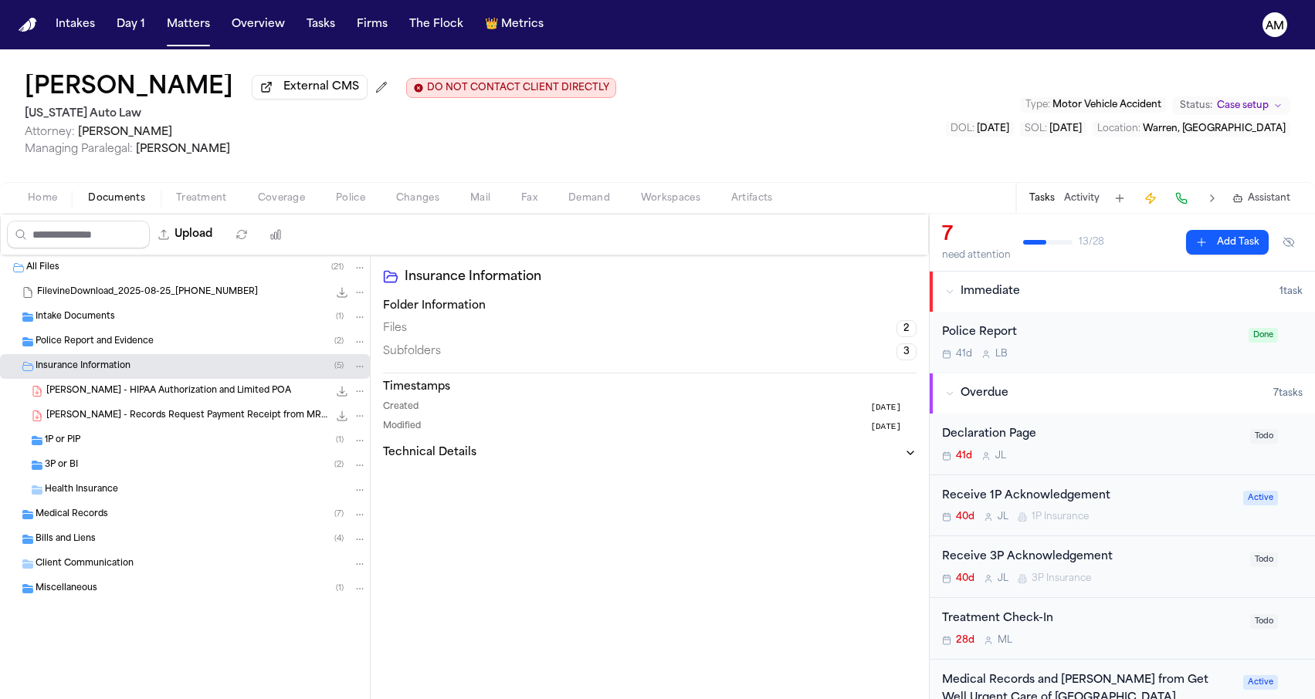
click at [110, 476] on div "3P or BI ( 2 )" at bounding box center [185, 465] width 370 height 25
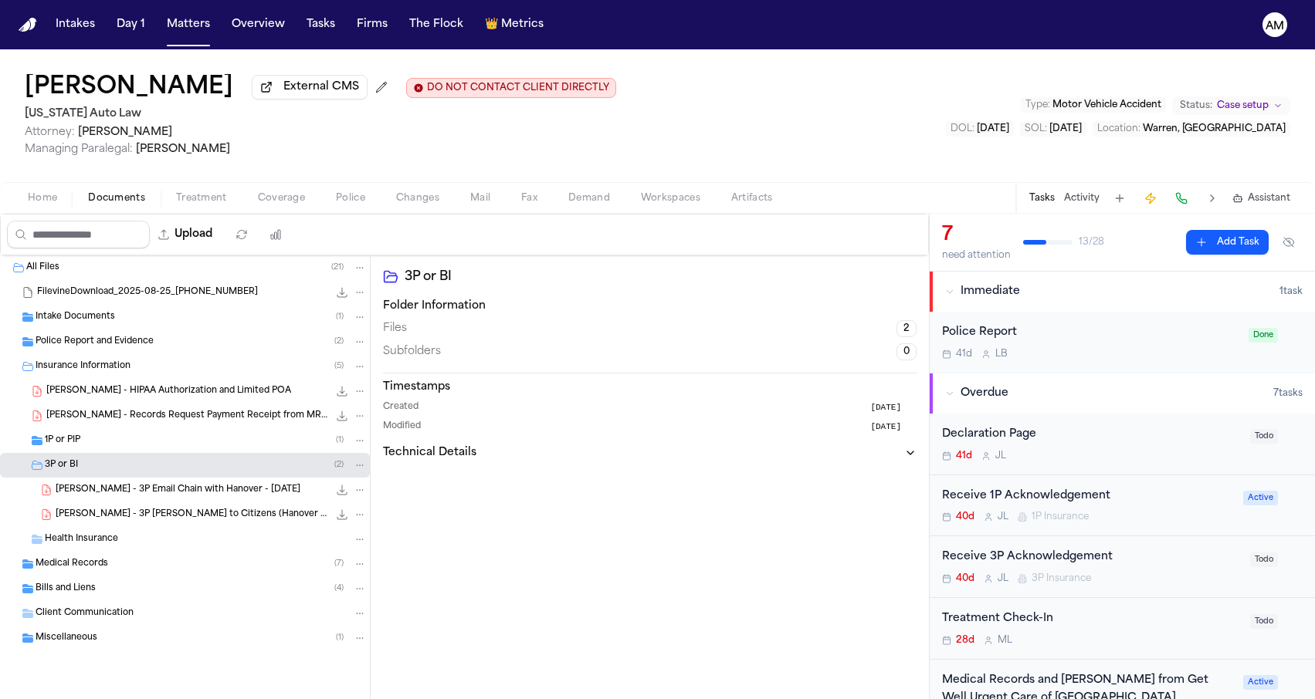
click at [108, 490] on span "L. Taylor-Hunter - 3P Email Chain with Hanover - 9.19.25" at bounding box center [178, 490] width 245 height 13
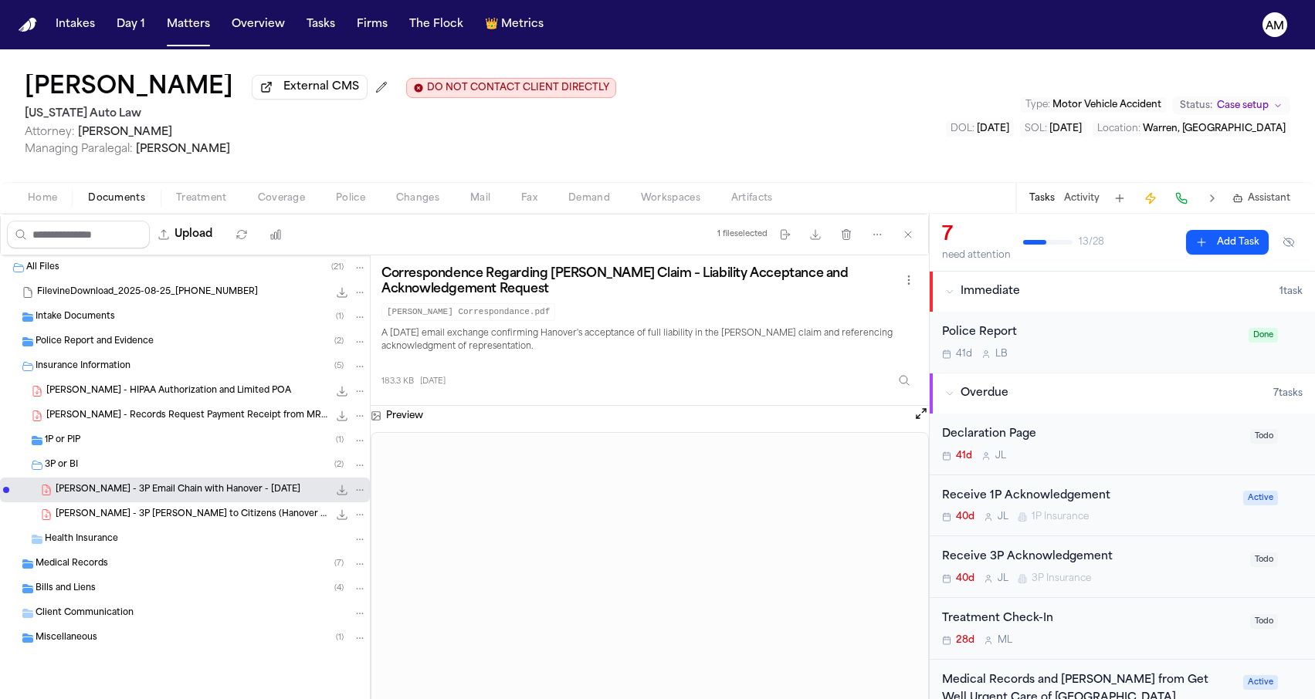
click at [269, 192] on button "Coverage" at bounding box center [281, 198] width 78 height 19
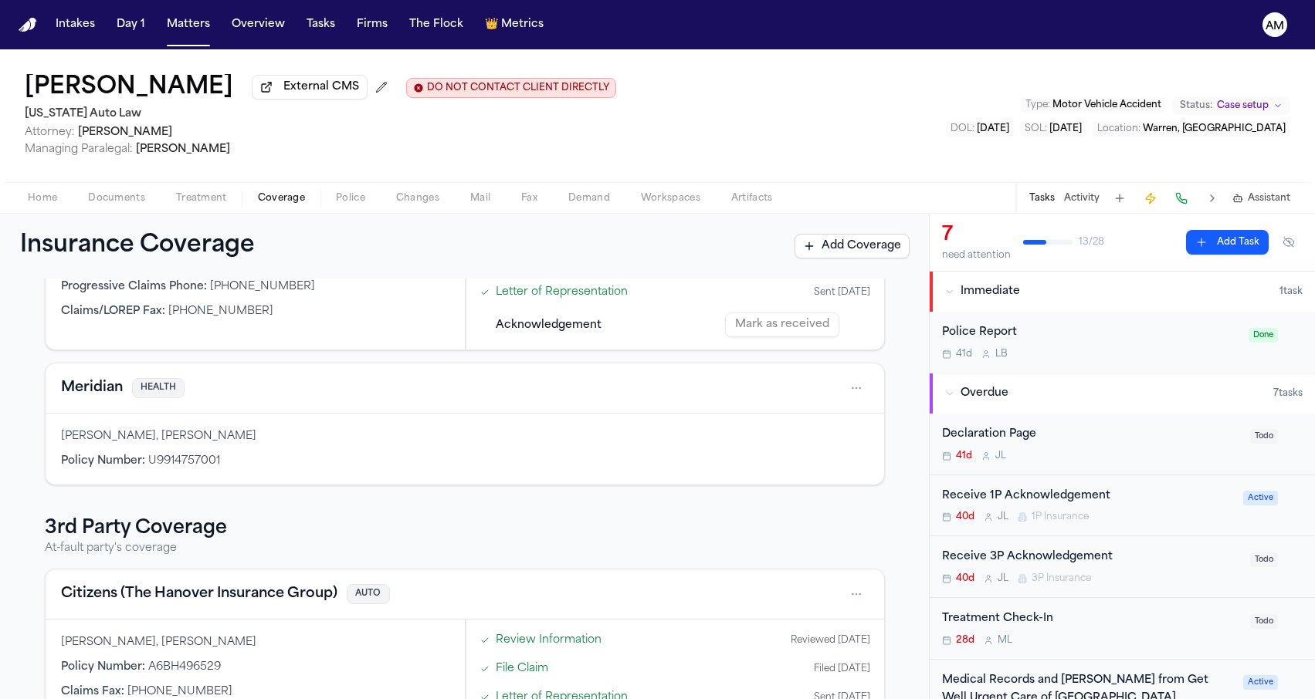
scroll to position [202, 0]
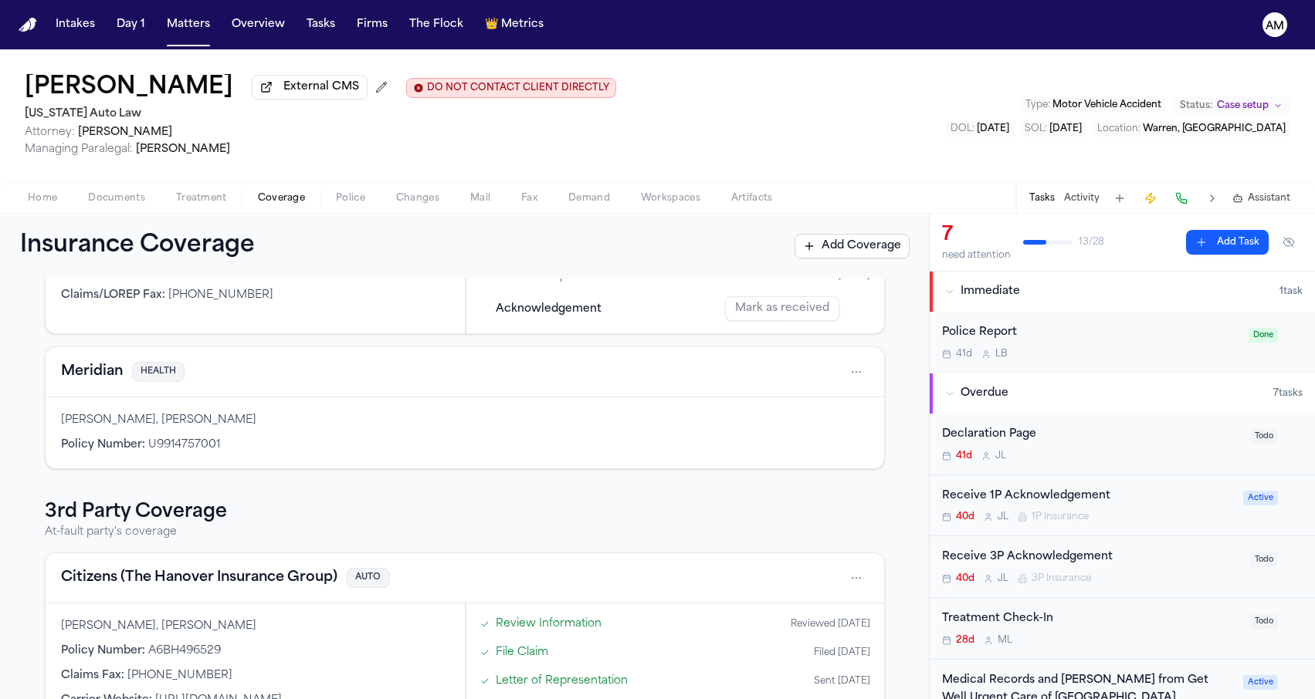
click at [84, 565] on div "Citizens (The Hanover Insurance Group) AUTO" at bounding box center [465, 579] width 838 height 50
click at [84, 569] on div "Citizens (The Hanover Insurance Group) AUTO" at bounding box center [465, 578] width 808 height 25
click at [77, 581] on button "Citizens (The Hanover Insurance Group)" at bounding box center [199, 578] width 276 height 22
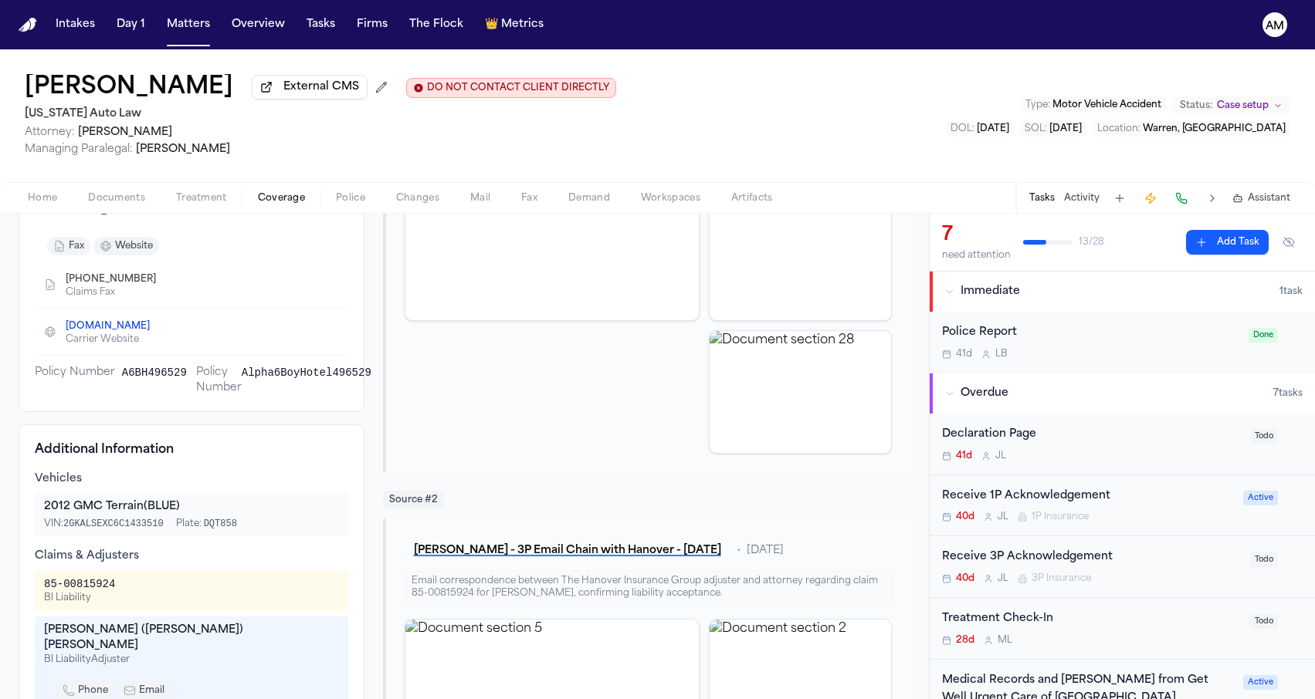
scroll to position [317, 0]
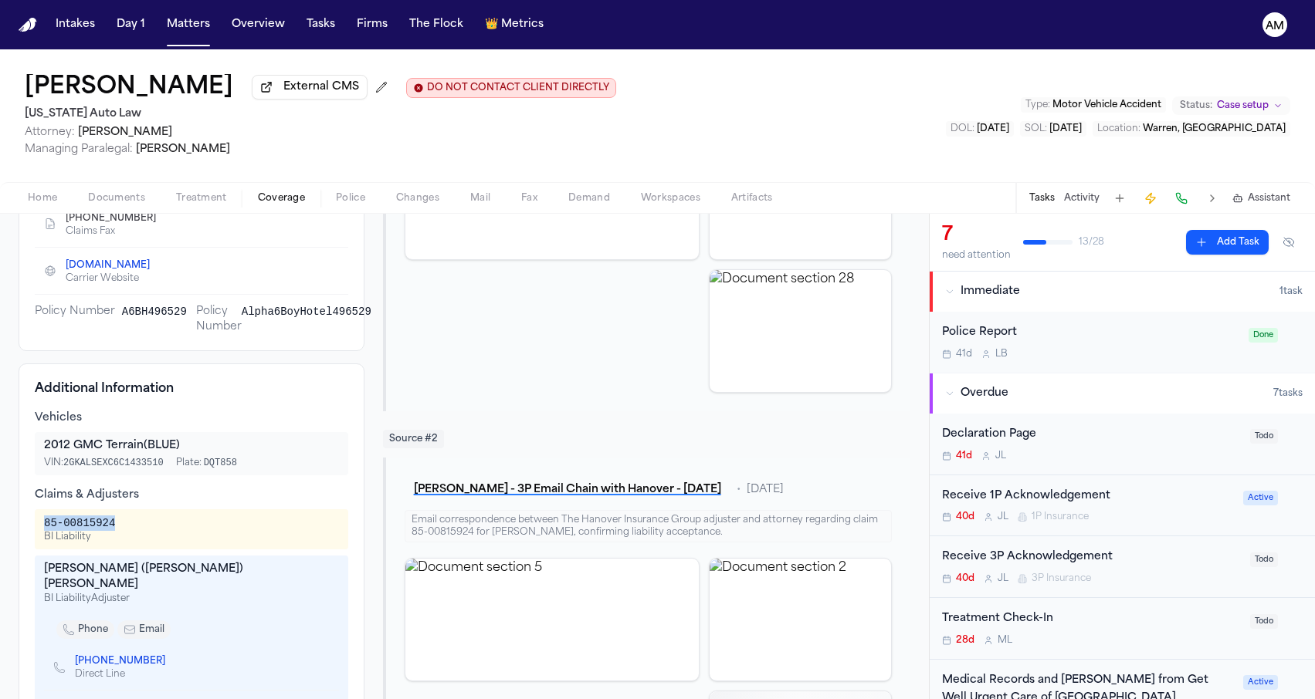
drag, startPoint x: 38, startPoint y: 534, endPoint x: 138, endPoint y: 520, distance: 101.4
click at [138, 520] on div "85-00815924 BI Liability" at bounding box center [191, 530] width 313 height 40
copy div "85-00815924"
click at [157, 550] on div "85-00815924 BI Liability" at bounding box center [191, 530] width 313 height 40
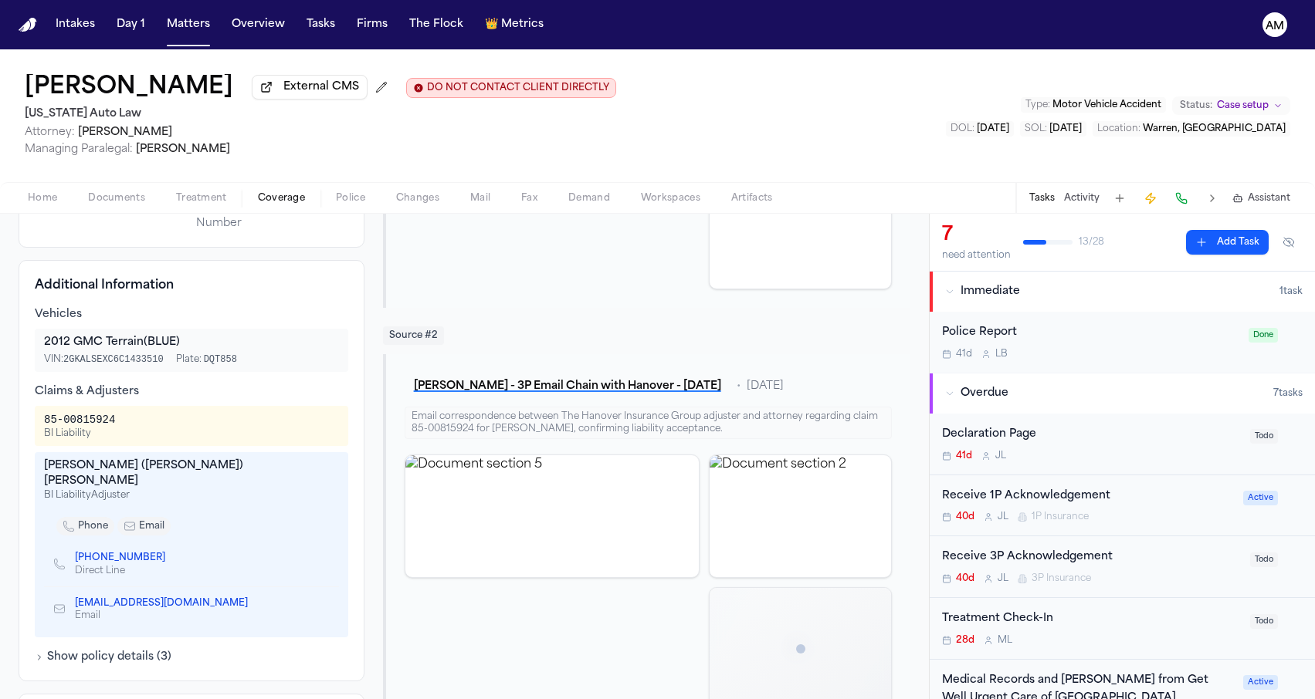
scroll to position [448, 0]
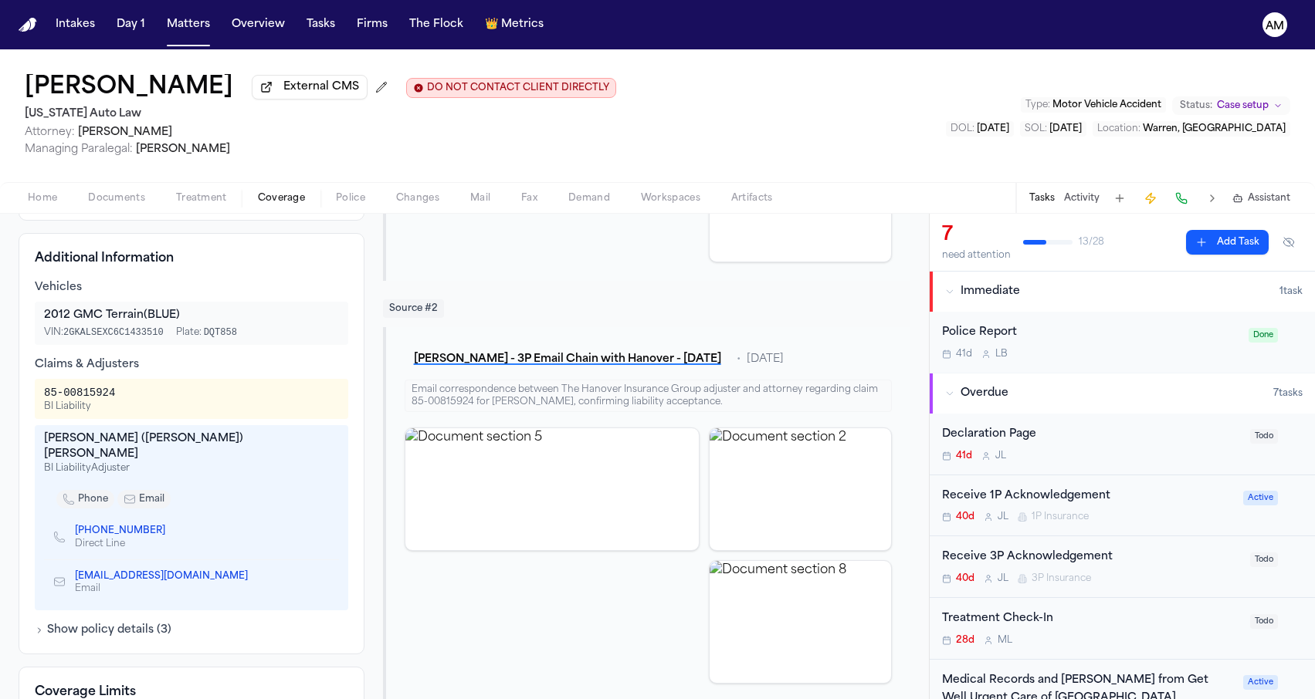
click at [171, 527] on icon "Copy to clipboard" at bounding box center [173, 530] width 5 height 7
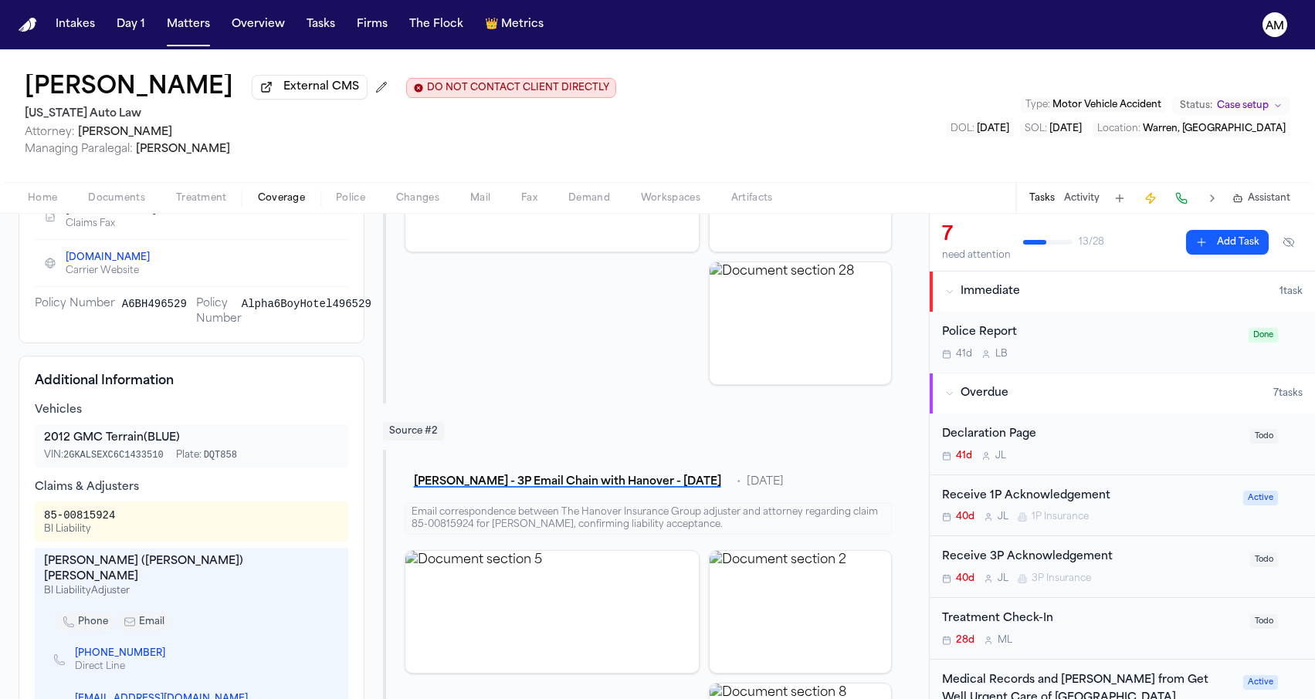
scroll to position [279, 0]
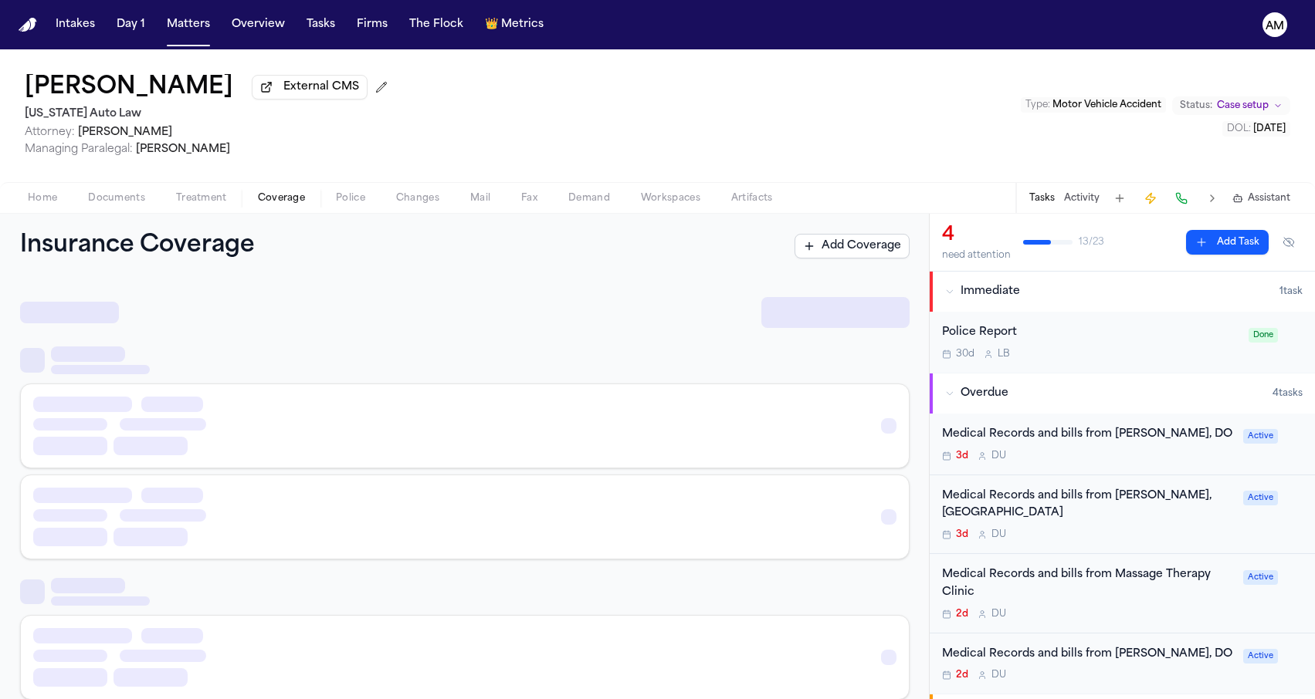
click at [273, 199] on span "Coverage" at bounding box center [281, 198] width 47 height 12
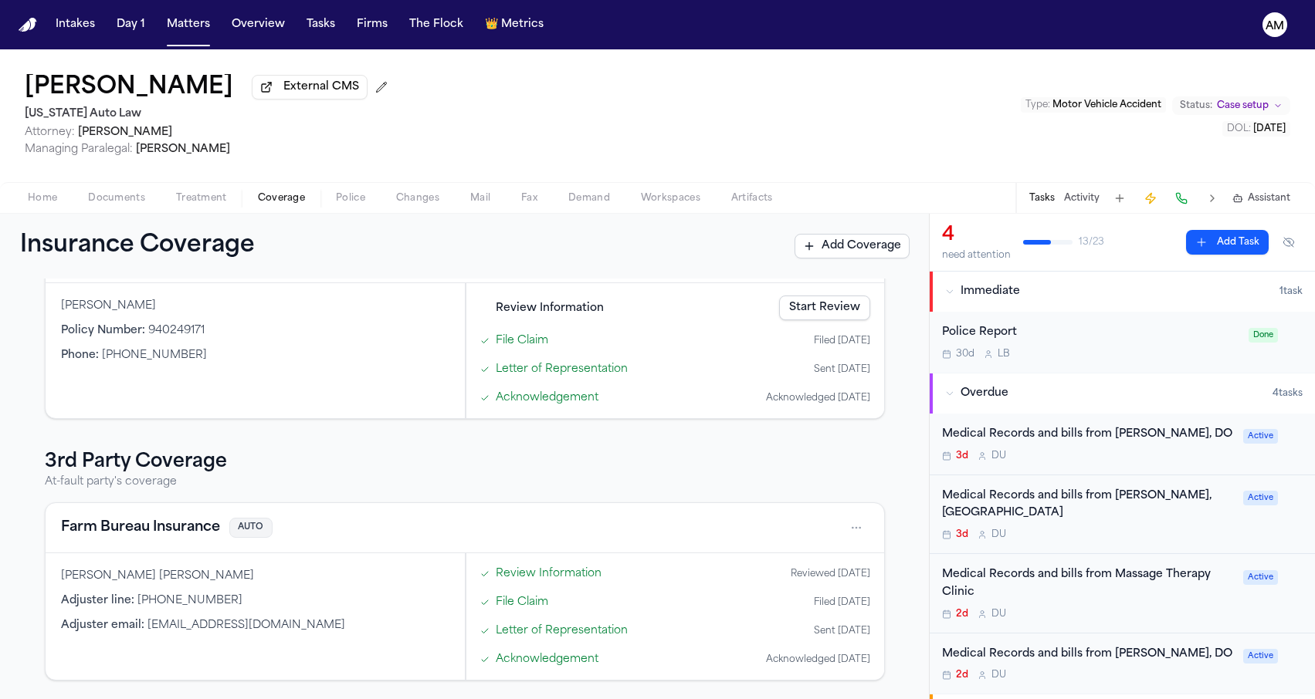
scroll to position [231, 0]
click at [132, 540] on div "Farm Bureau Insurance AUTO" at bounding box center [465, 528] width 838 height 50
click at [133, 526] on button "Farm Bureau Insurance" at bounding box center [140, 528] width 159 height 22
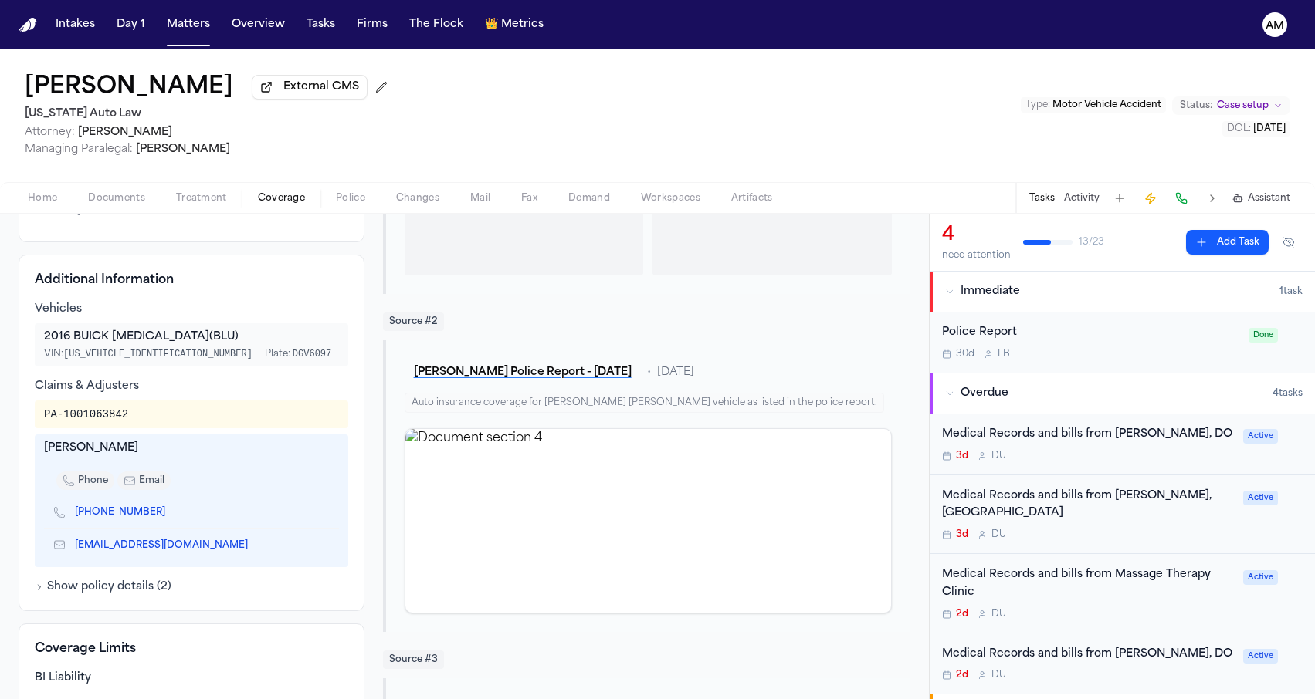
scroll to position [389, 0]
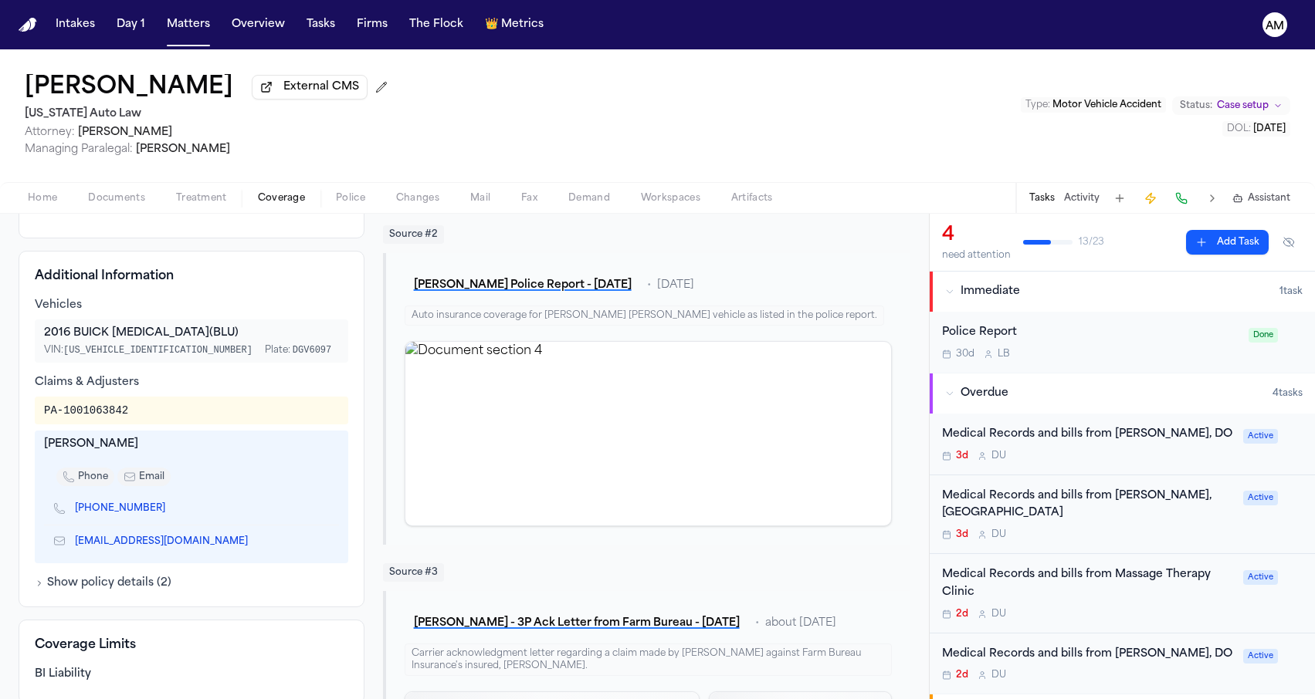
click at [168, 513] on icon "Copy to clipboard" at bounding box center [172, 508] width 9 height 9
click at [251, 547] on icon "Copy to clipboard" at bounding box center [255, 541] width 9 height 9
click at [114, 513] on link "[PHONE_NUMBER]" at bounding box center [120, 509] width 90 height 12
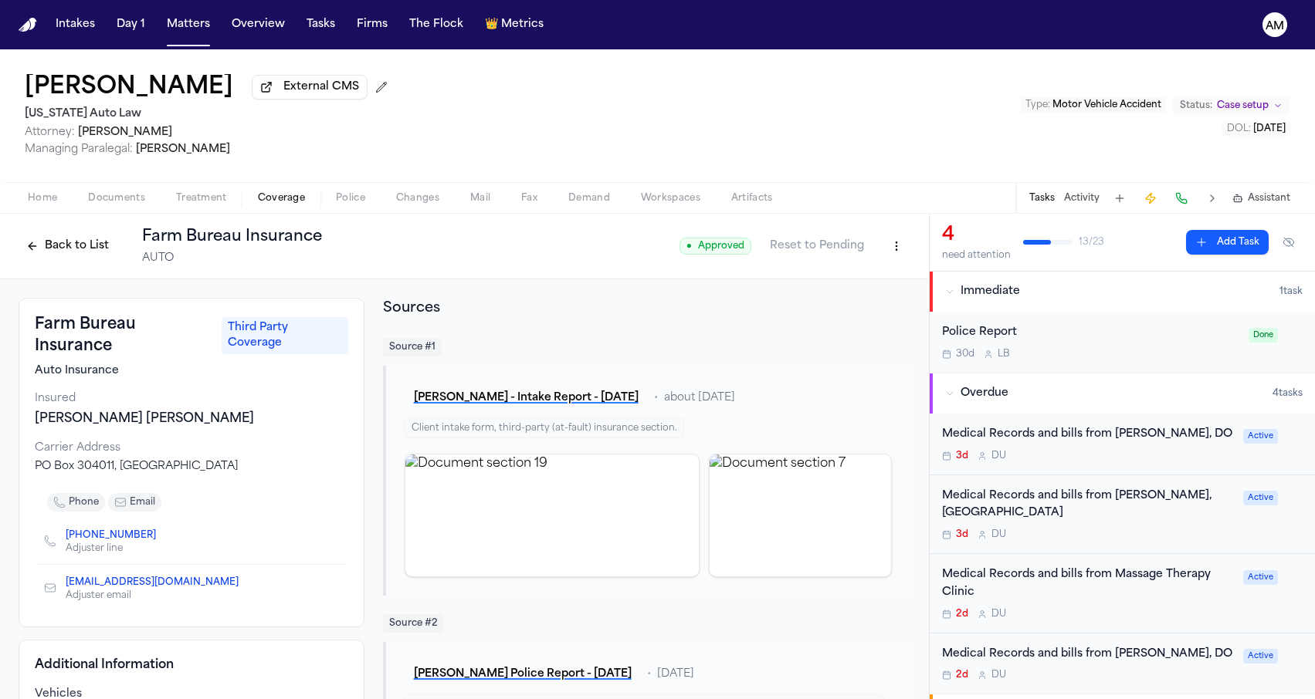
scroll to position [0, 0]
drag, startPoint x: 120, startPoint y: 353, endPoint x: 22, endPoint y: 336, distance: 100.3
click at [22, 336] on div "Farm Bureau Insurance Third Party Coverage Auto Insurance Insured [PERSON_NAME]…" at bounding box center [192, 463] width 346 height 330
copy h3 "Farm Bureau Insurance"
click at [40, 196] on span "Home" at bounding box center [42, 198] width 29 height 12
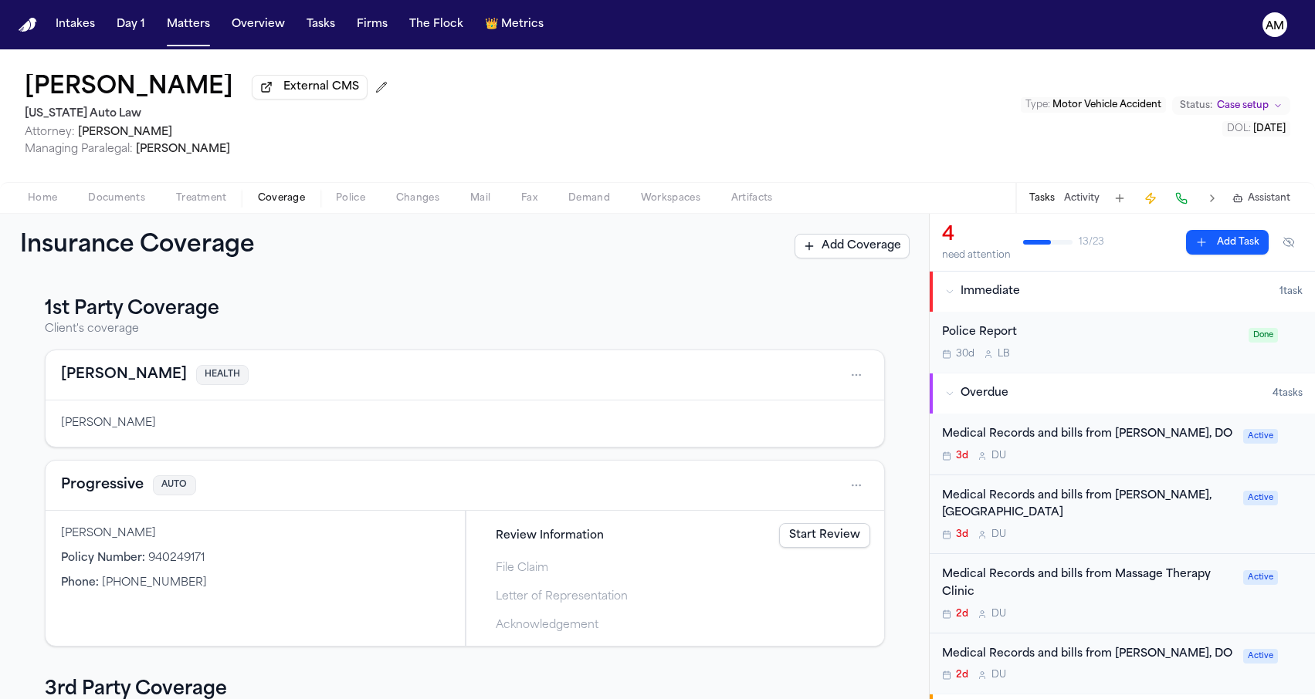
click at [261, 193] on span "Coverage" at bounding box center [281, 198] width 47 height 12
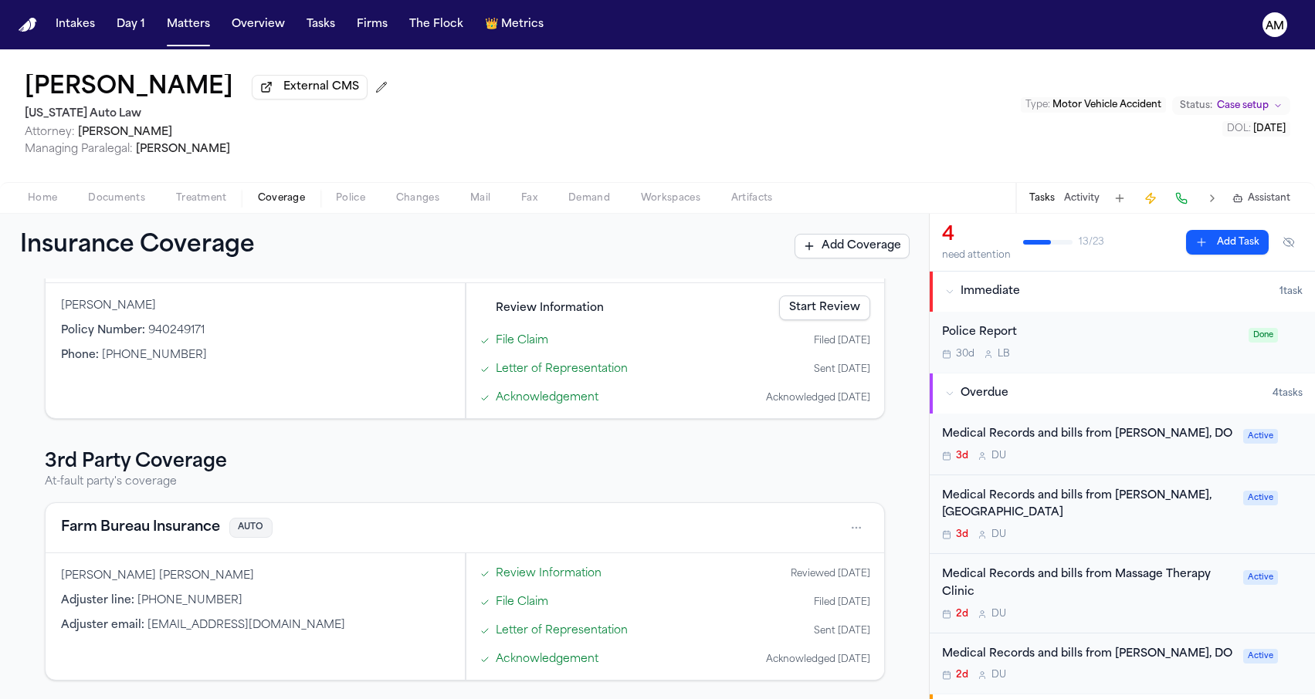
click at [122, 520] on button "Farm Bureau Insurance" at bounding box center [140, 528] width 159 height 22
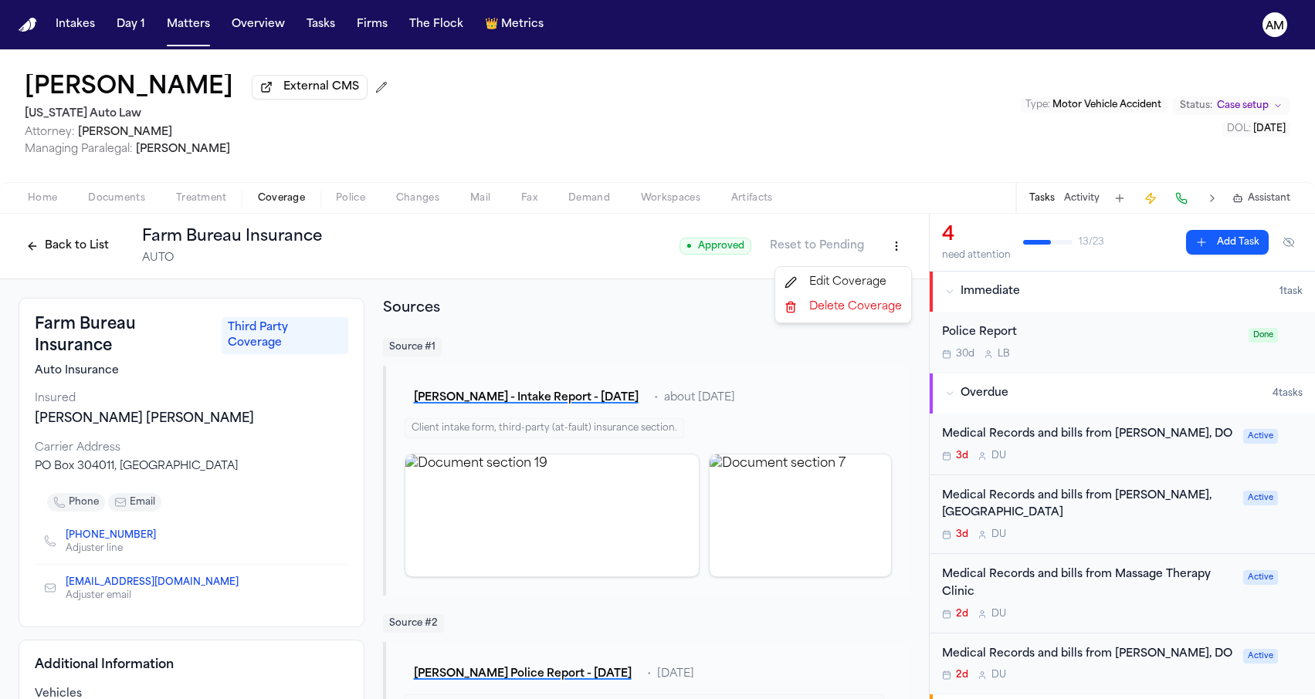
click at [889, 243] on html "Intakes Day 1 Matters Overview Tasks Firms The Flock 👑 Metrics AM [PERSON_NAME]…" at bounding box center [657, 349] width 1315 height 699
click at [848, 276] on div "Edit Coverage" at bounding box center [843, 282] width 130 height 25
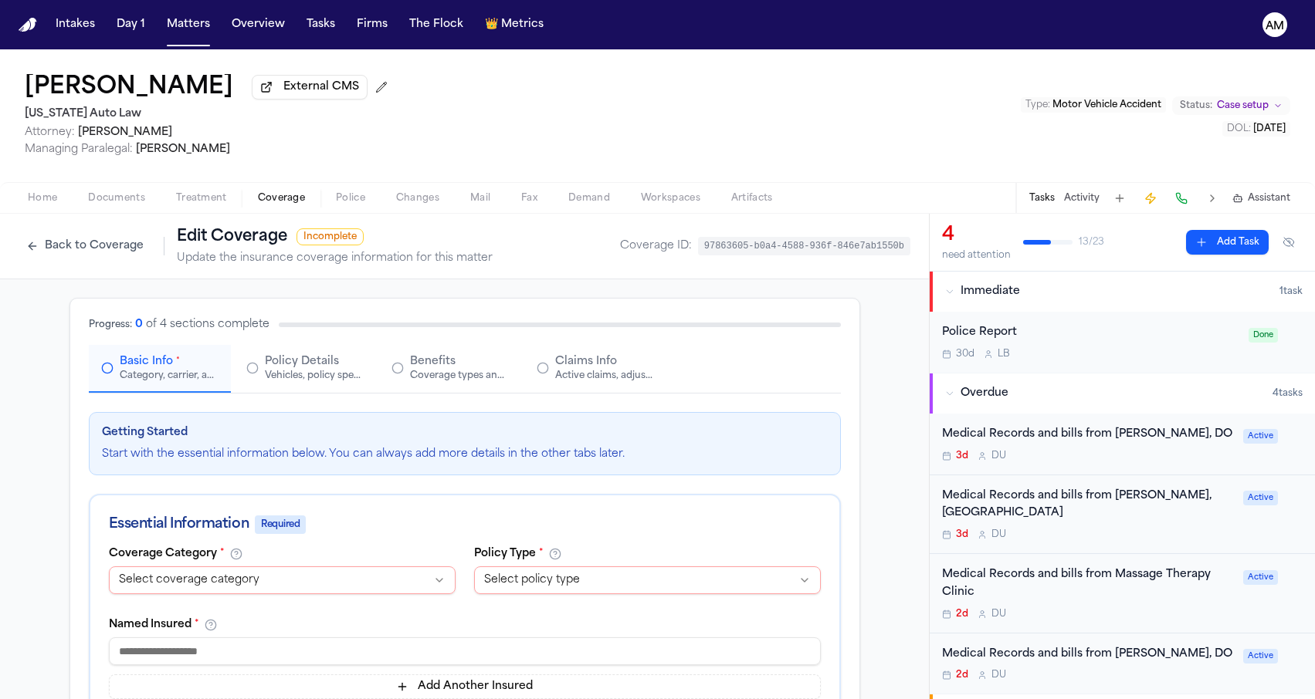
select select "**********"
select select "****"
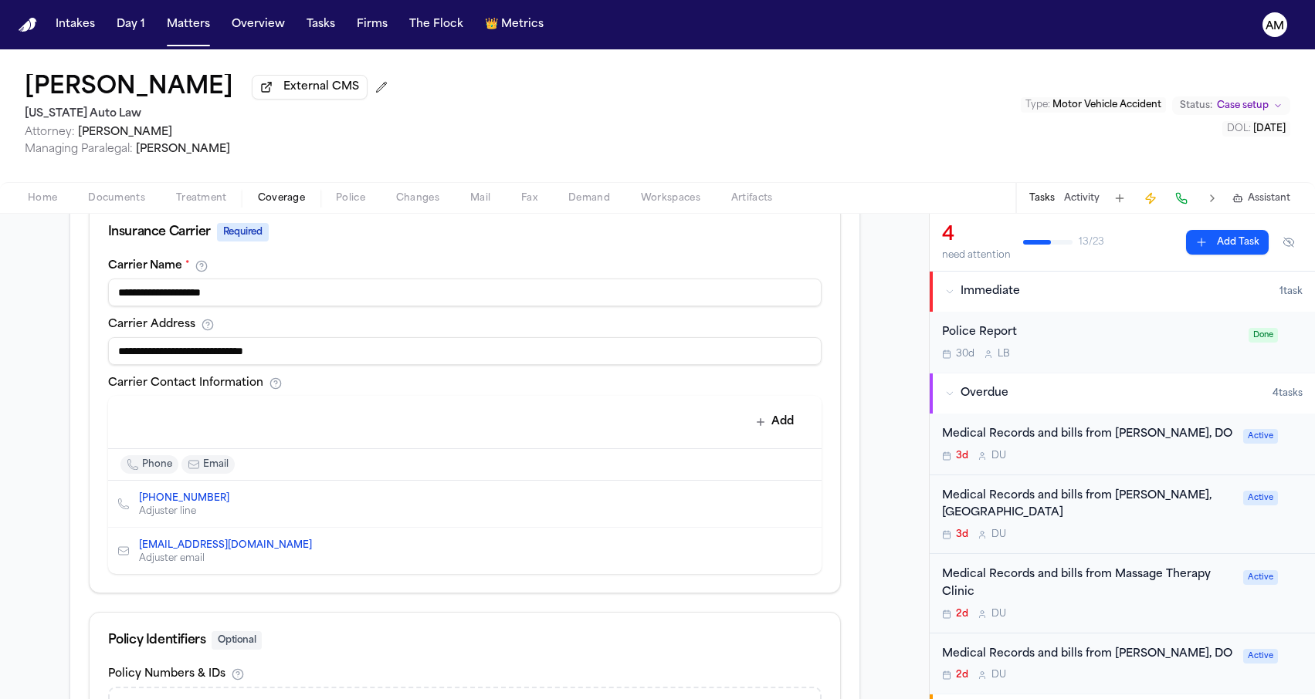
scroll to position [544, 0]
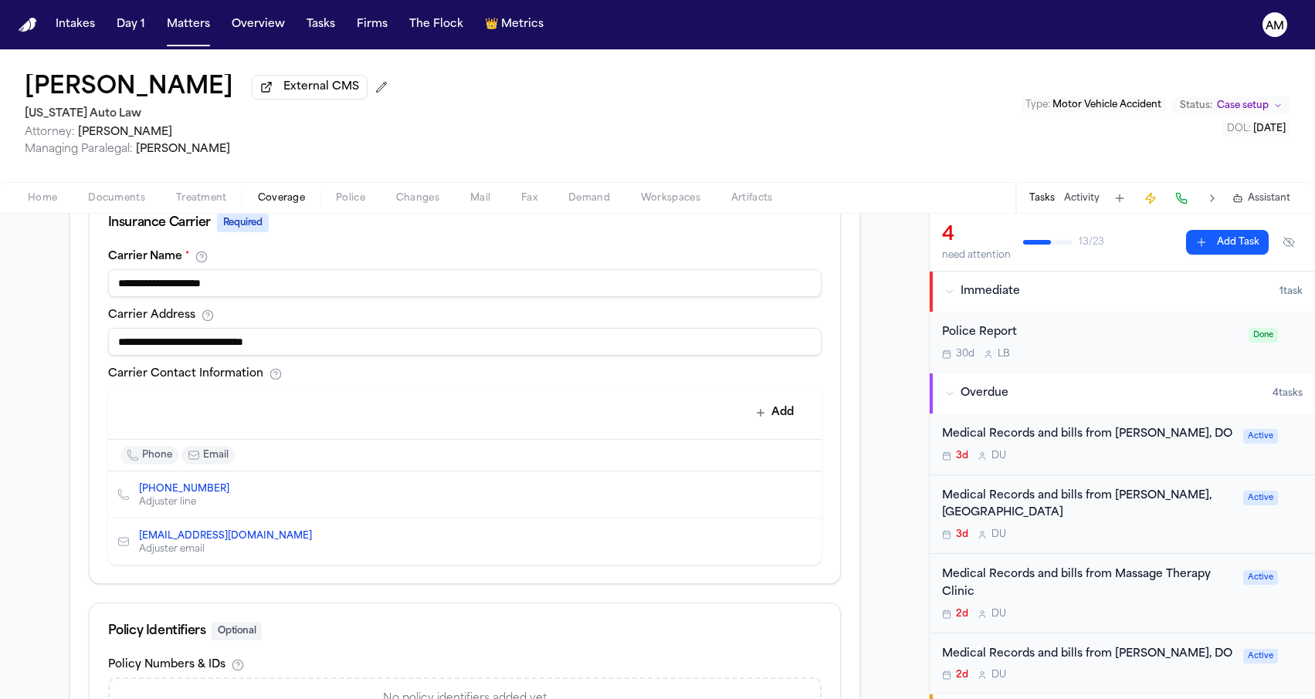
click at [777, 498] on icon "Edit contact" at bounding box center [778, 495] width 8 height 8
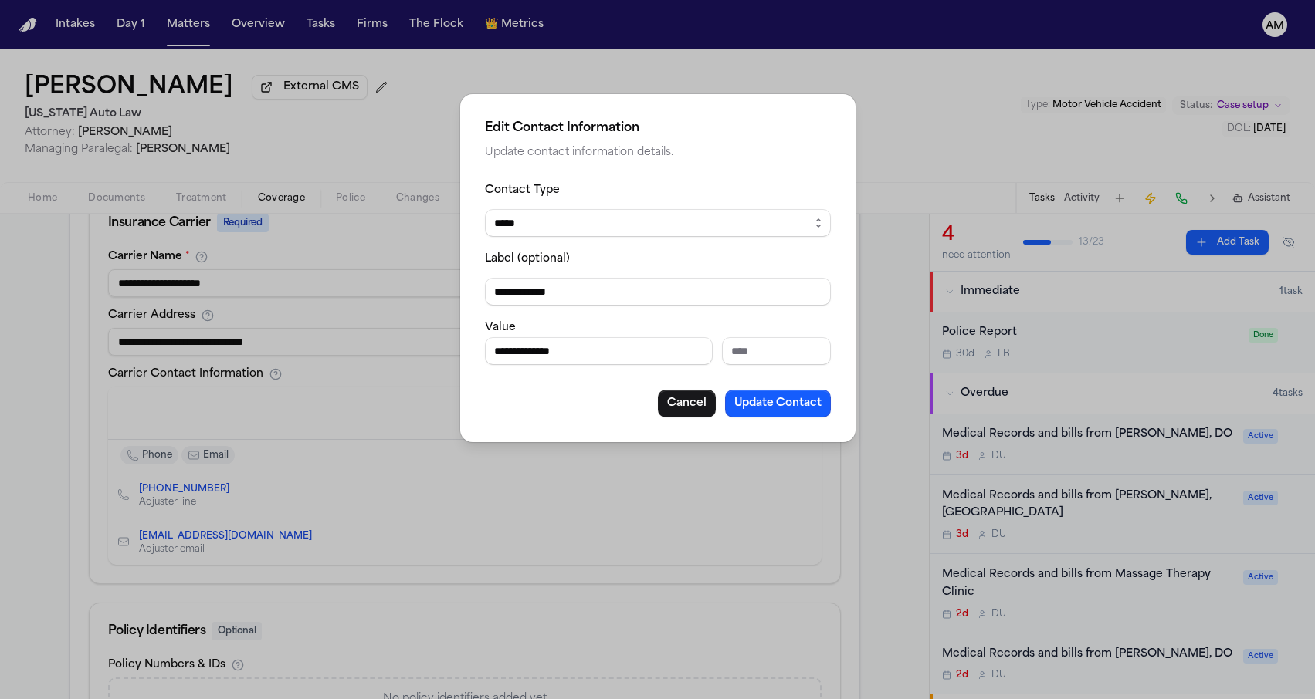
drag, startPoint x: 594, startPoint y: 353, endPoint x: 378, endPoint y: 353, distance: 216.2
click at [378, 353] on div "**********" at bounding box center [657, 349] width 1315 height 699
paste input "Phone number"
type input "**********"
click at [536, 439] on div "**********" at bounding box center [657, 268] width 395 height 348
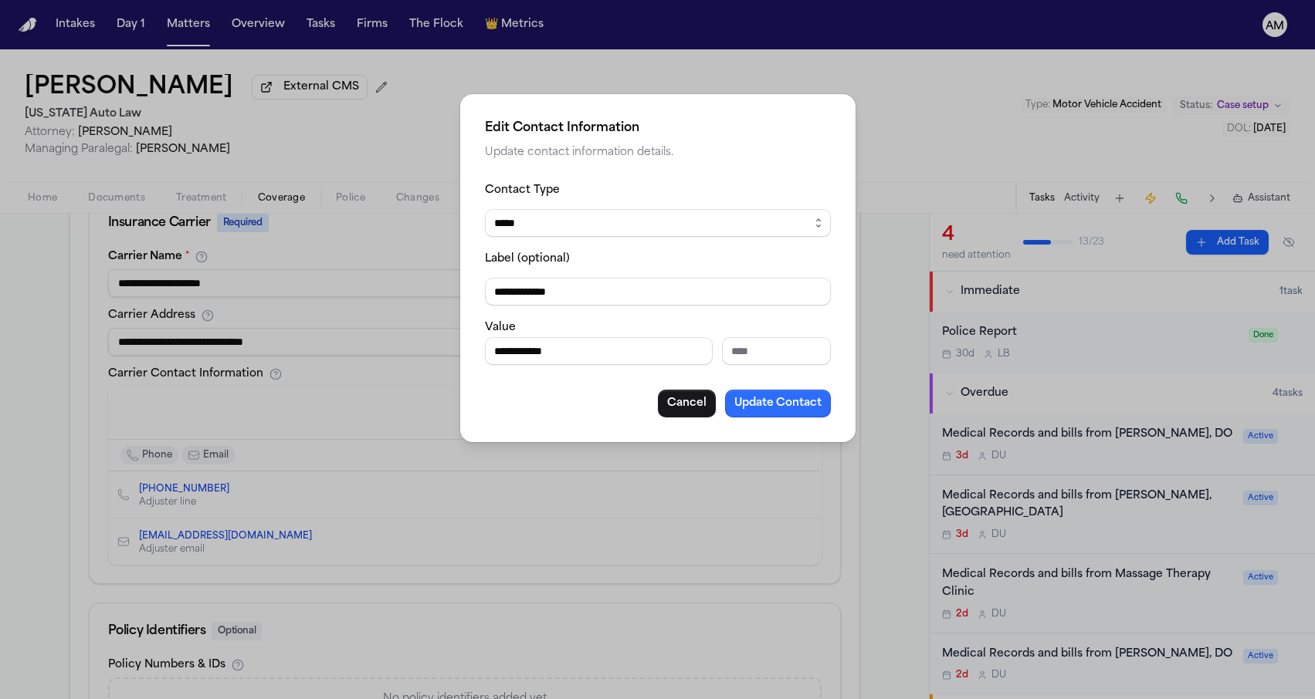
click at [754, 393] on button "Update Contact" at bounding box center [778, 404] width 106 height 28
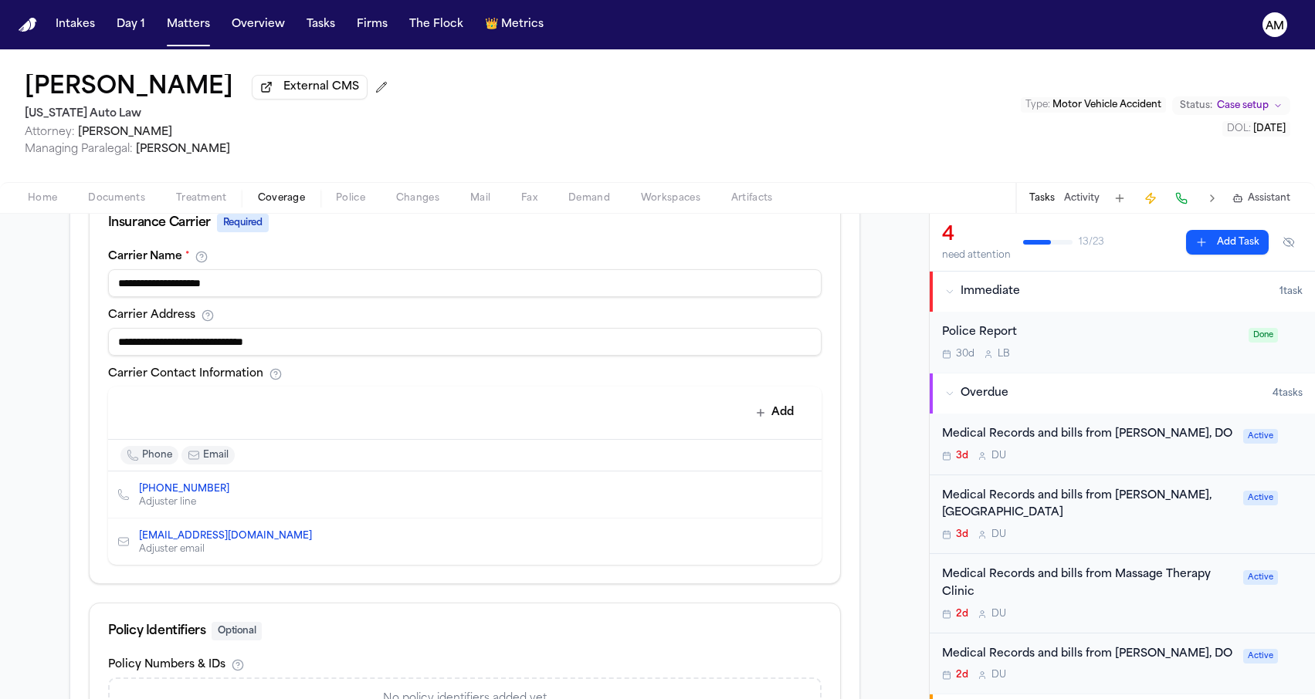
click at [774, 496] on icon "Edit contact" at bounding box center [778, 494] width 11 height 11
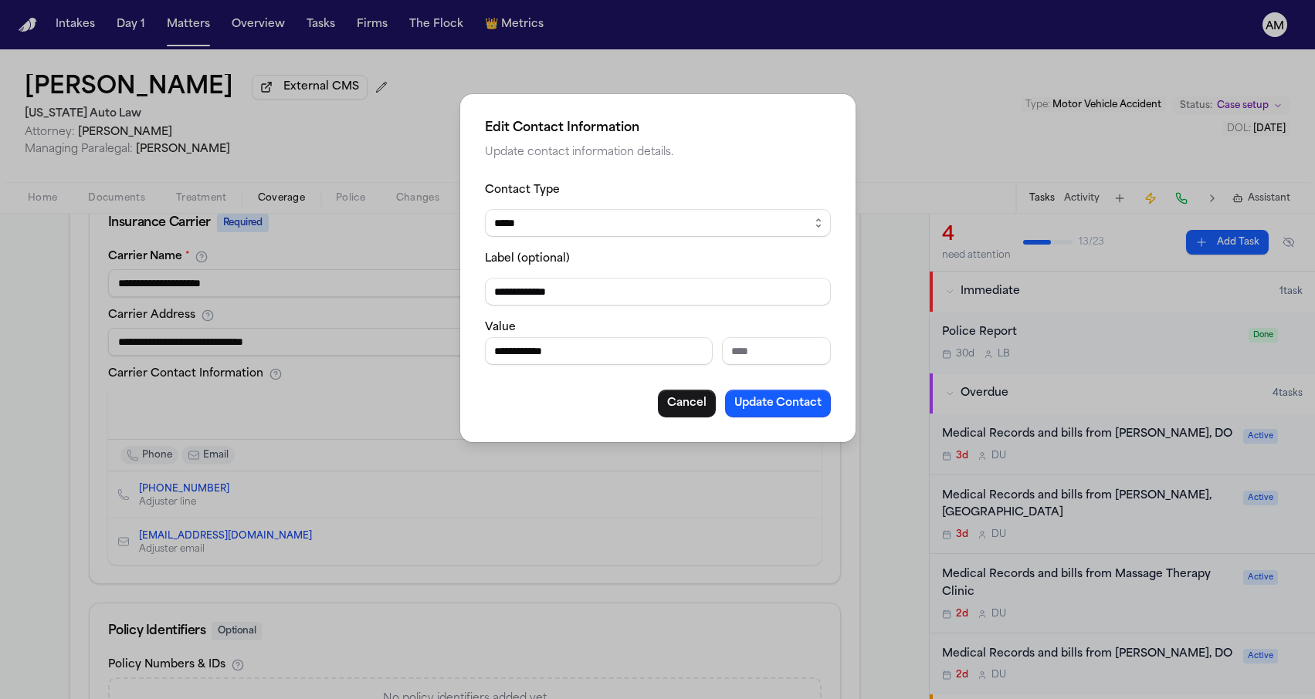
drag, startPoint x: 566, startPoint y: 296, endPoint x: 425, endPoint y: 296, distance: 141.3
click at [425, 296] on div "**********" at bounding box center [657, 349] width 1315 height 699
type input "**********"
click at [798, 411] on button "Update Contact" at bounding box center [778, 404] width 106 height 28
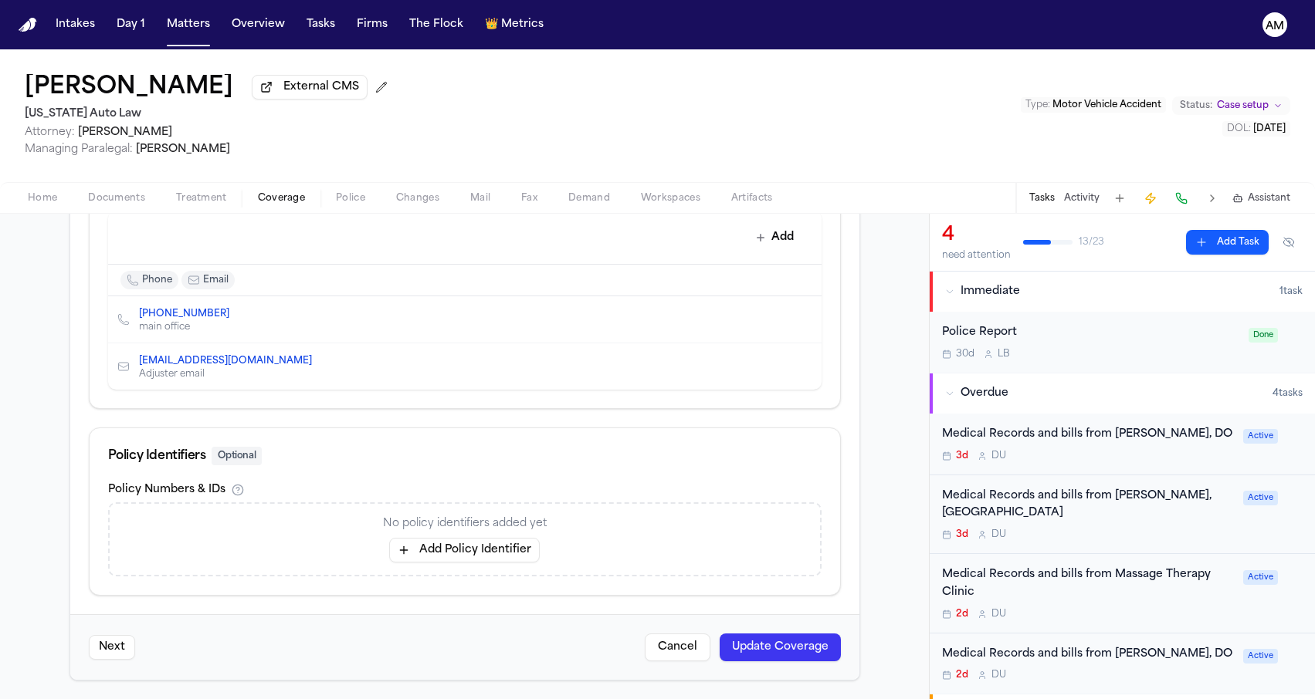
scroll to position [722, 0]
click at [774, 655] on button "Update Coverage" at bounding box center [780, 648] width 121 height 28
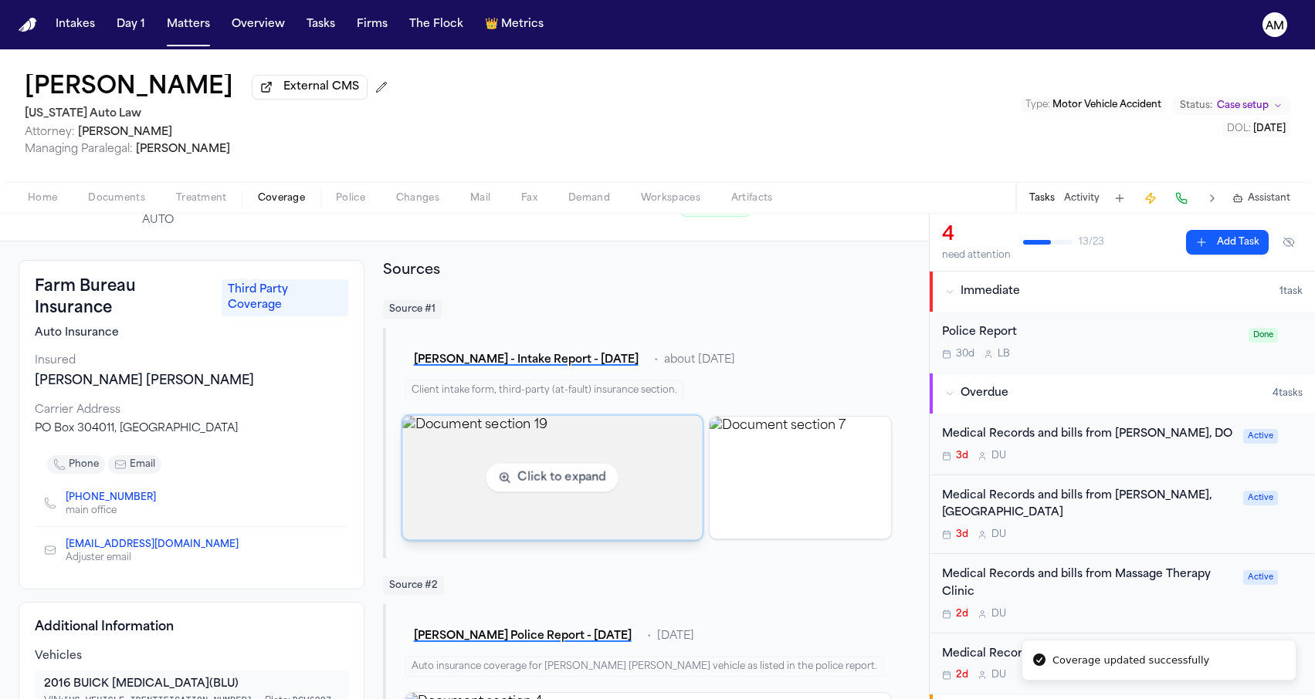
scroll to position [122, 0]
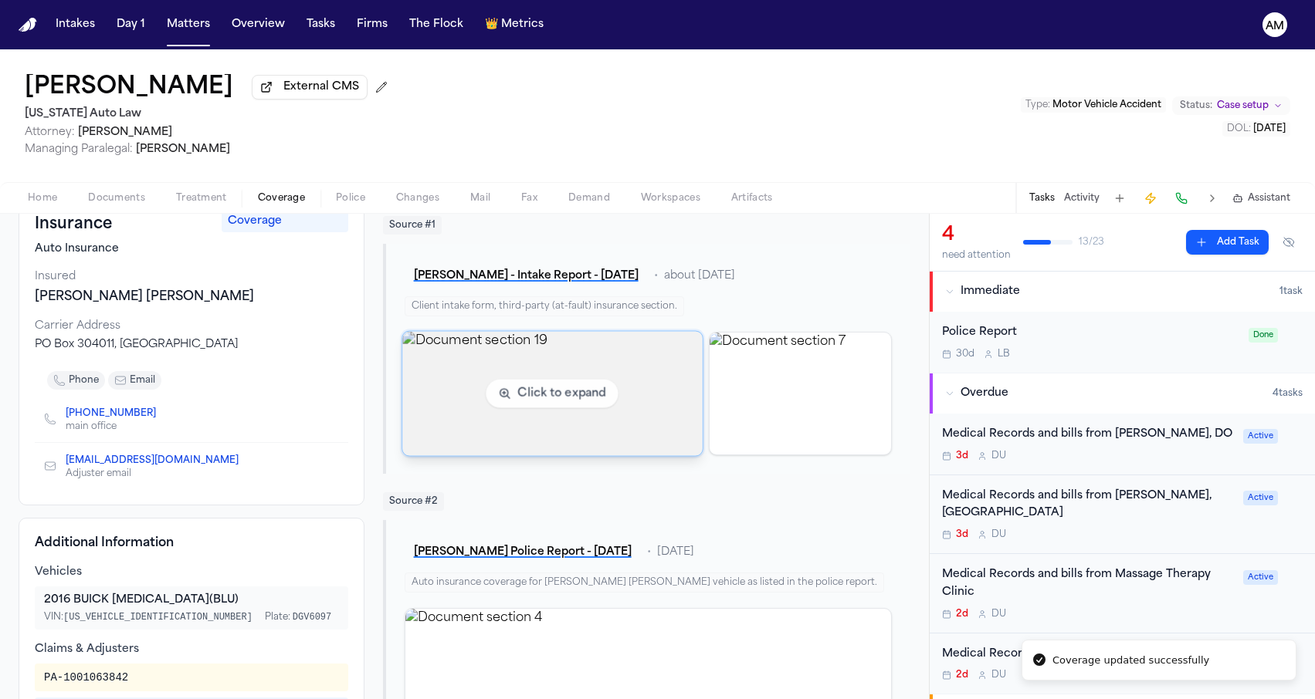
click at [87, 414] on link "[PHONE_NUMBER]" at bounding box center [111, 414] width 90 height 12
click at [247, 364] on div "Farm Bureau Insurance Third Party Coverage Auto Insurance Insured [PERSON_NAME]…" at bounding box center [192, 341] width 346 height 330
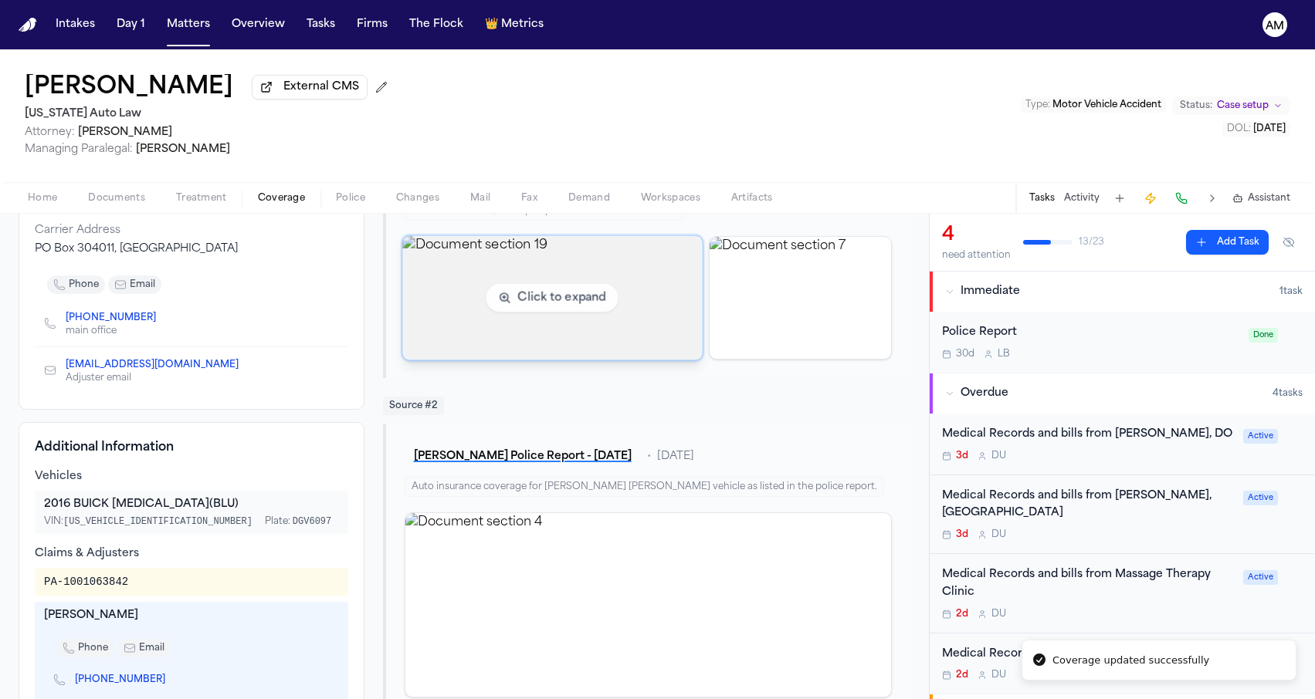
scroll to position [403, 0]
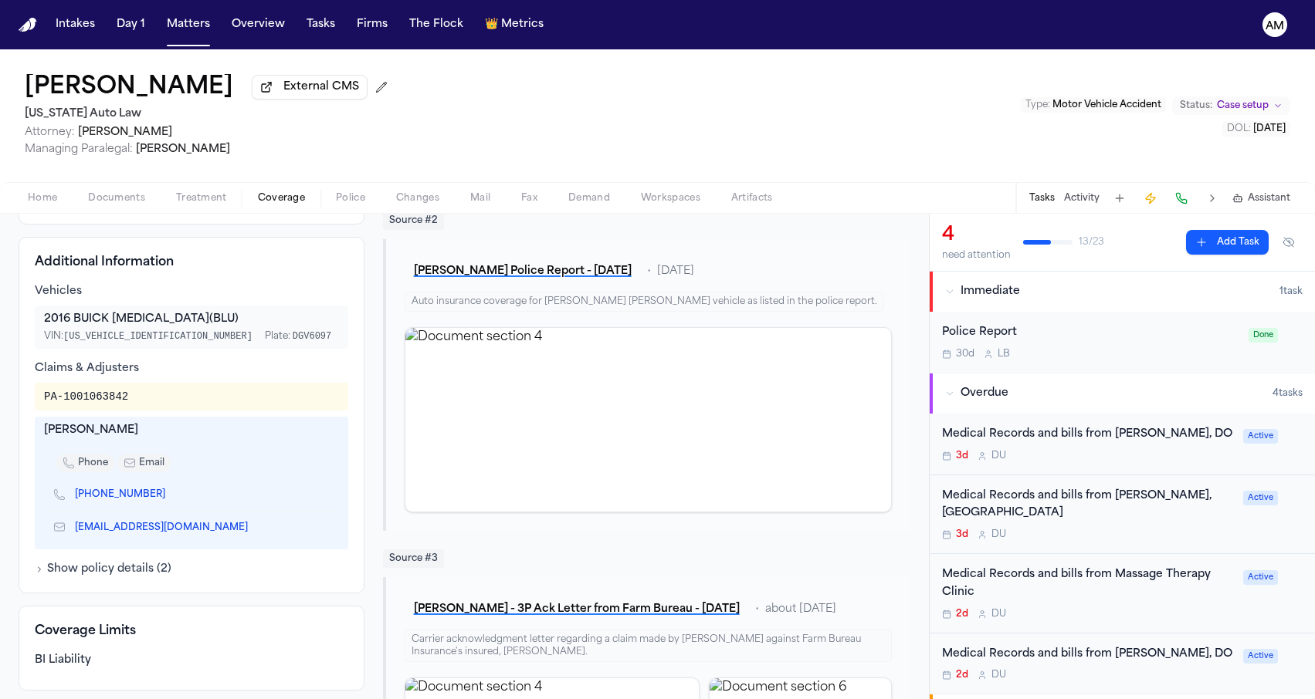
click at [36, 203] on span "Home" at bounding box center [42, 198] width 29 height 12
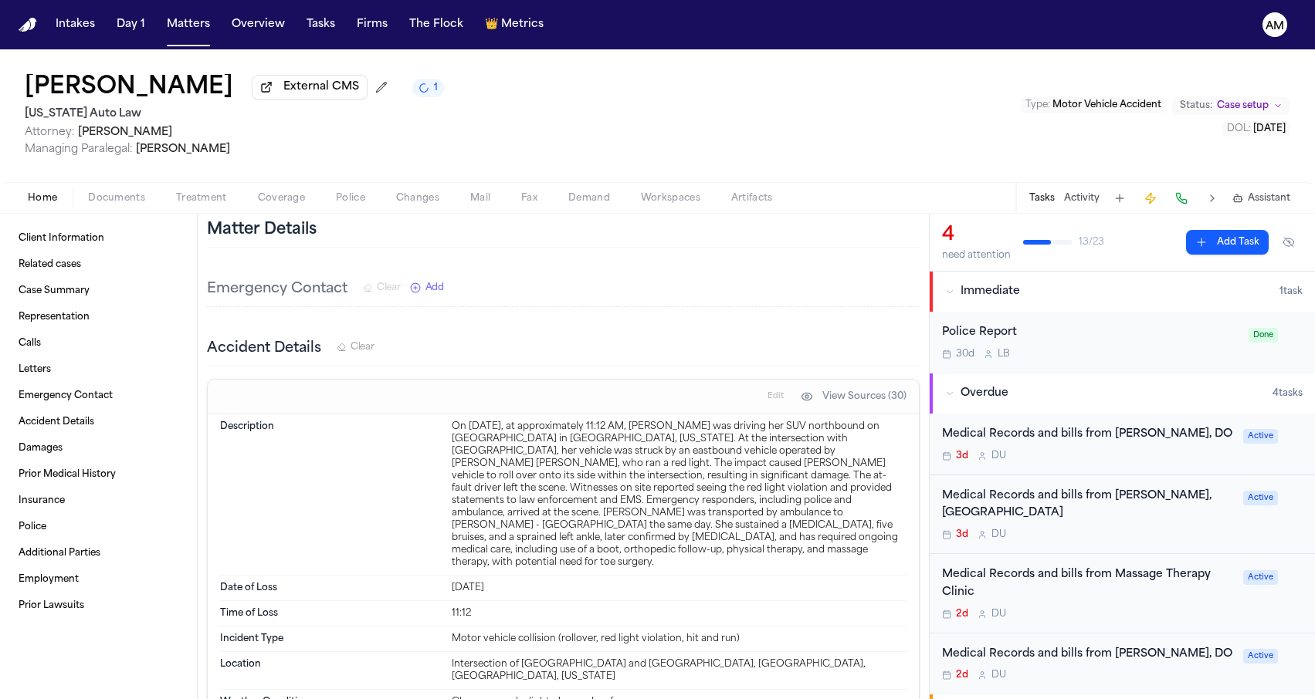
scroll to position [1130, 0]
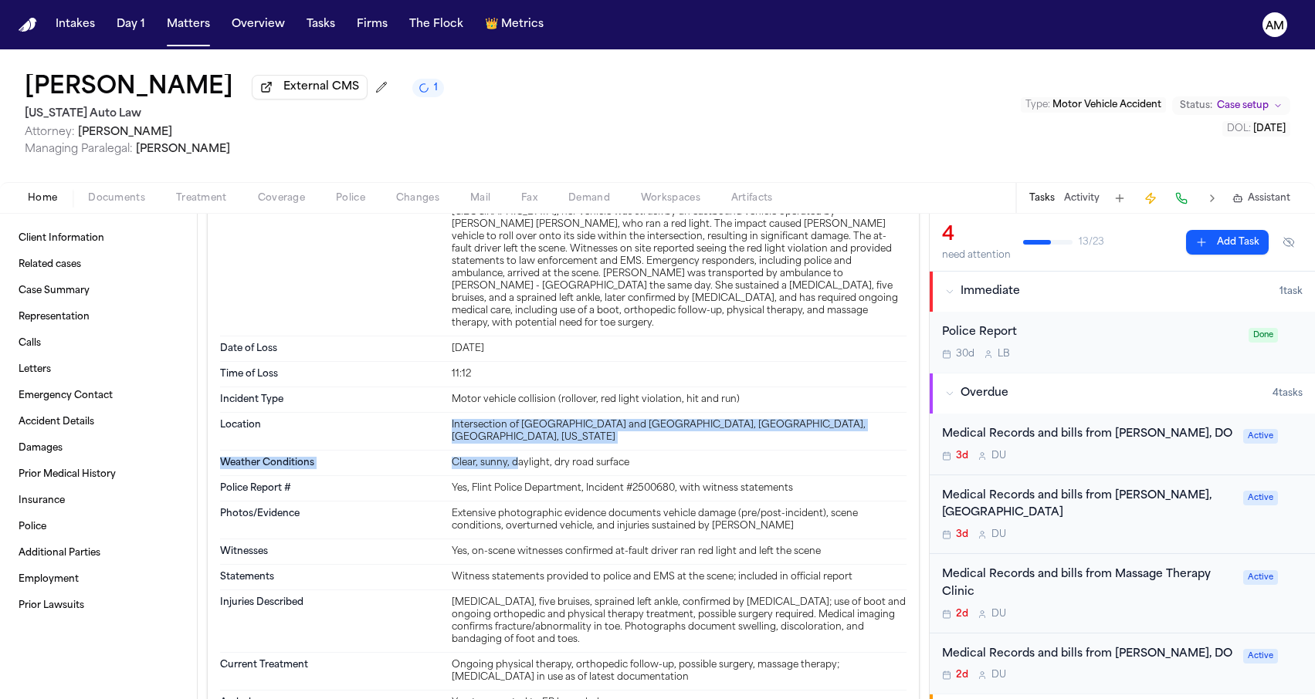
drag, startPoint x: 479, startPoint y: 388, endPoint x: 517, endPoint y: 403, distance: 40.1
click at [517, 403] on dl "Description On [DATE], at approximately 11:12 AM, [PERSON_NAME] was driving her…" at bounding box center [563, 483] width 686 height 616
click at [517, 413] on div "Location Intersection of [GEOGRAPHIC_DATA] and [GEOGRAPHIC_DATA], [GEOGRAPHIC_D…" at bounding box center [563, 432] width 686 height 38
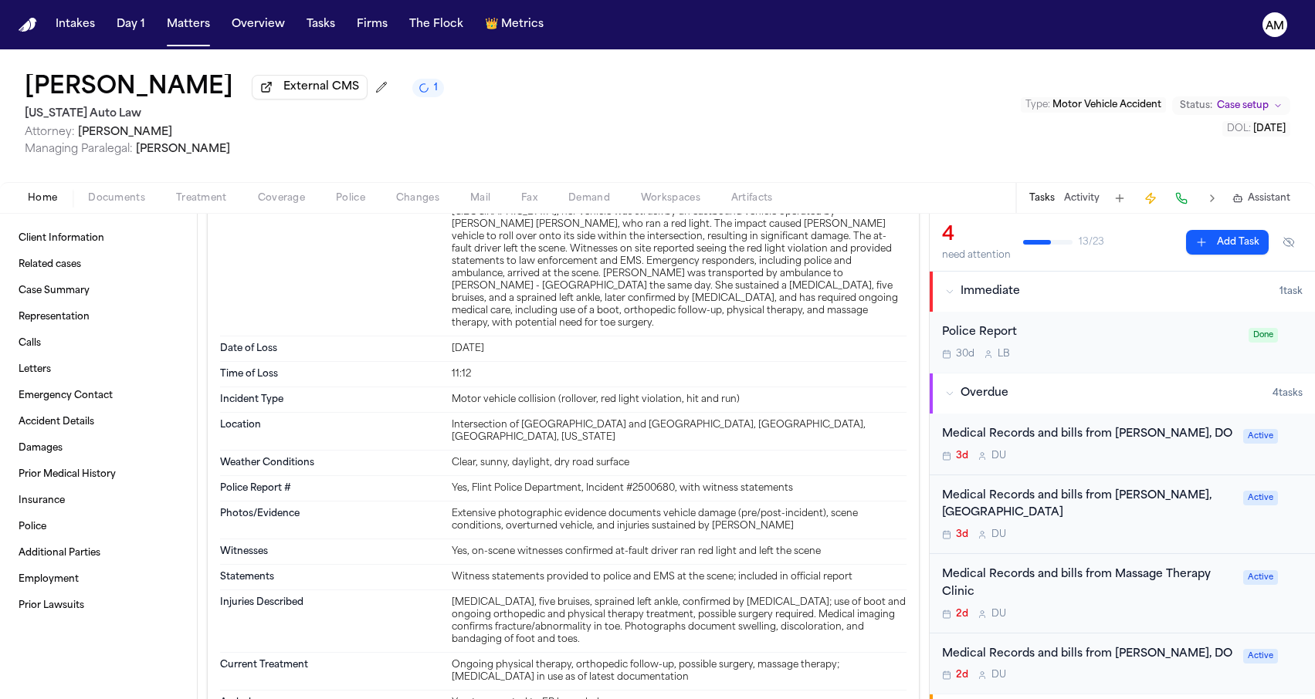
click at [270, 197] on span "Coverage" at bounding box center [281, 198] width 47 height 12
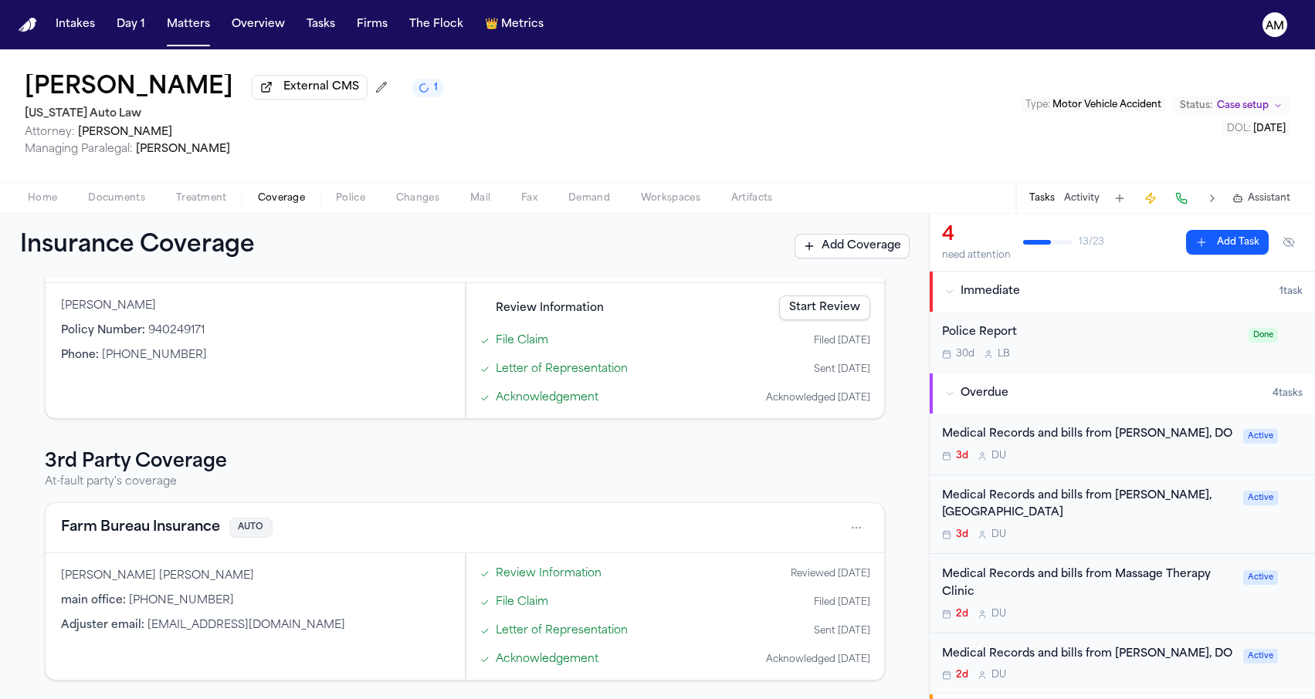
click at [140, 523] on button "Farm Bureau Insurance" at bounding box center [140, 528] width 159 height 22
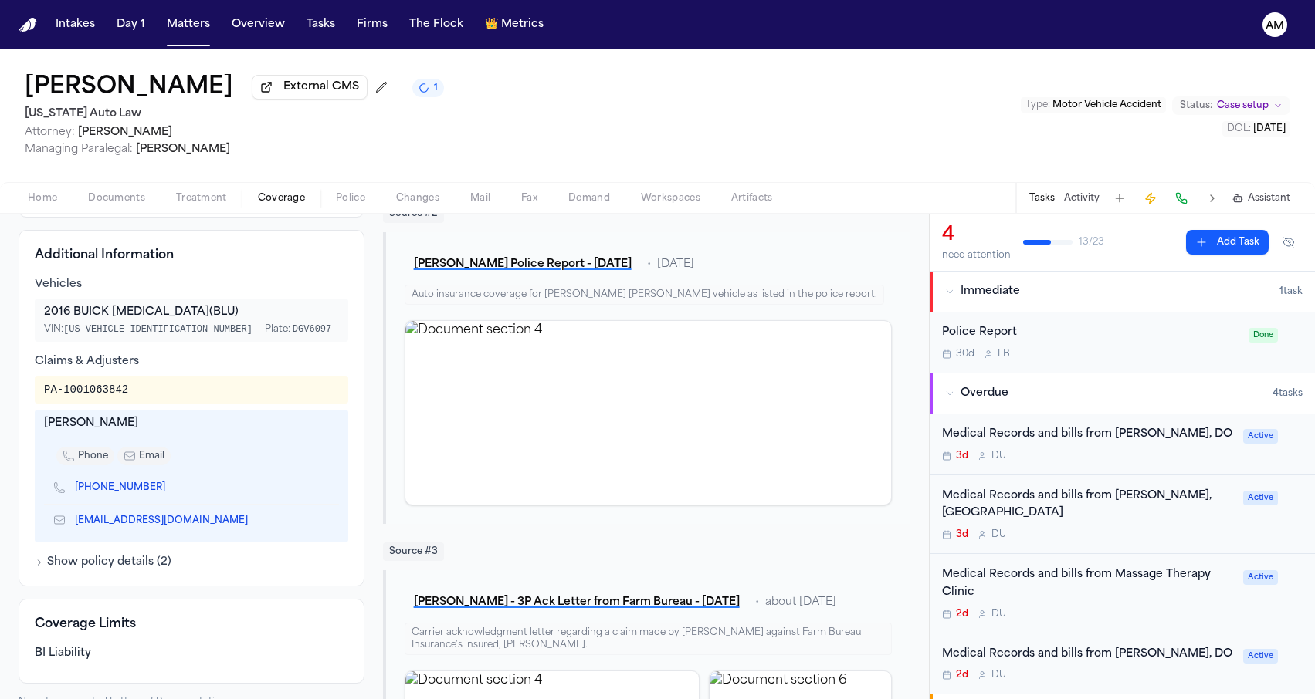
scroll to position [406, 0]
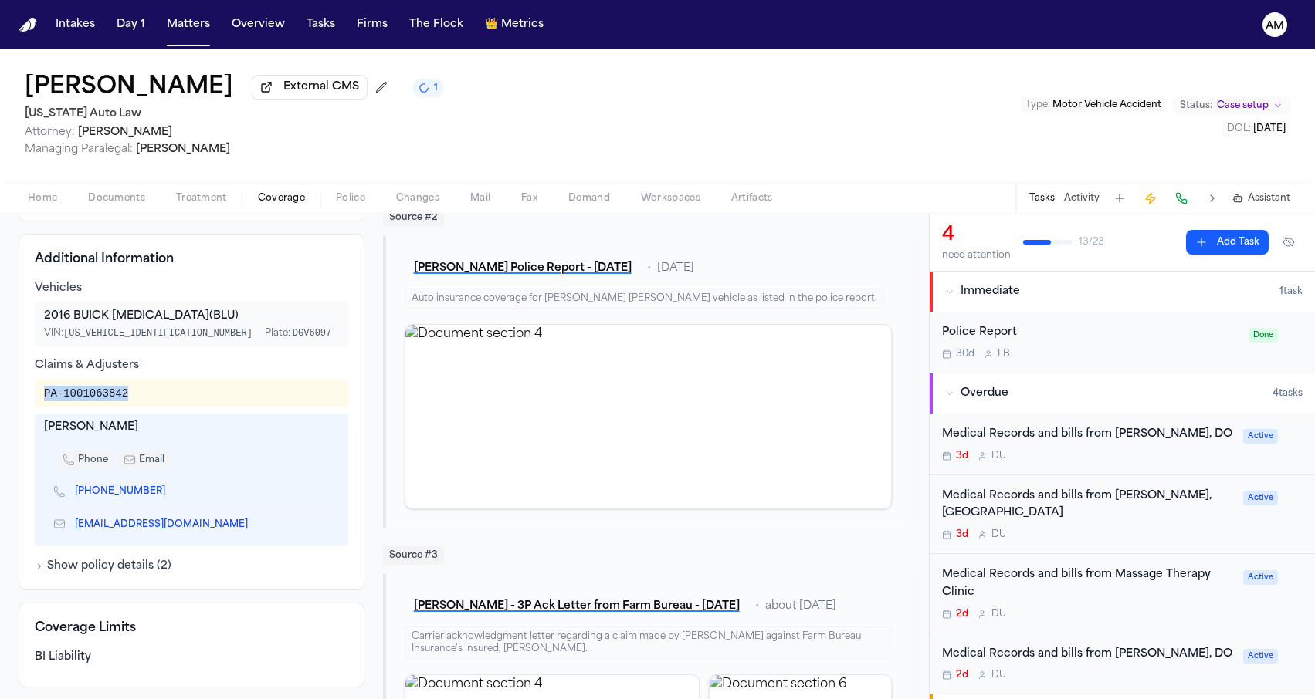
drag, startPoint x: 160, startPoint y: 408, endPoint x: 31, endPoint y: 401, distance: 129.1
click at [31, 401] on div "Additional Information Vehicles 2016 BUICK [MEDICAL_DATA] (BLU) VIN: [US_VEHICL…" at bounding box center [192, 412] width 346 height 357
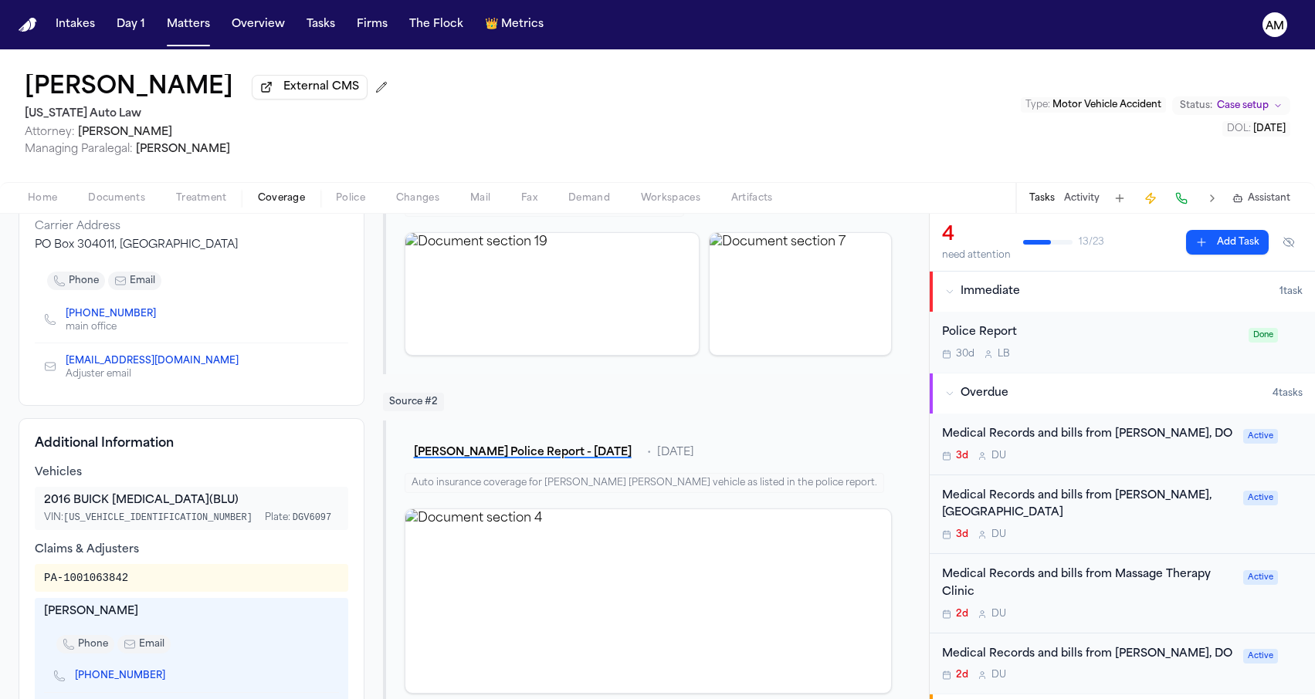
scroll to position [300, 0]
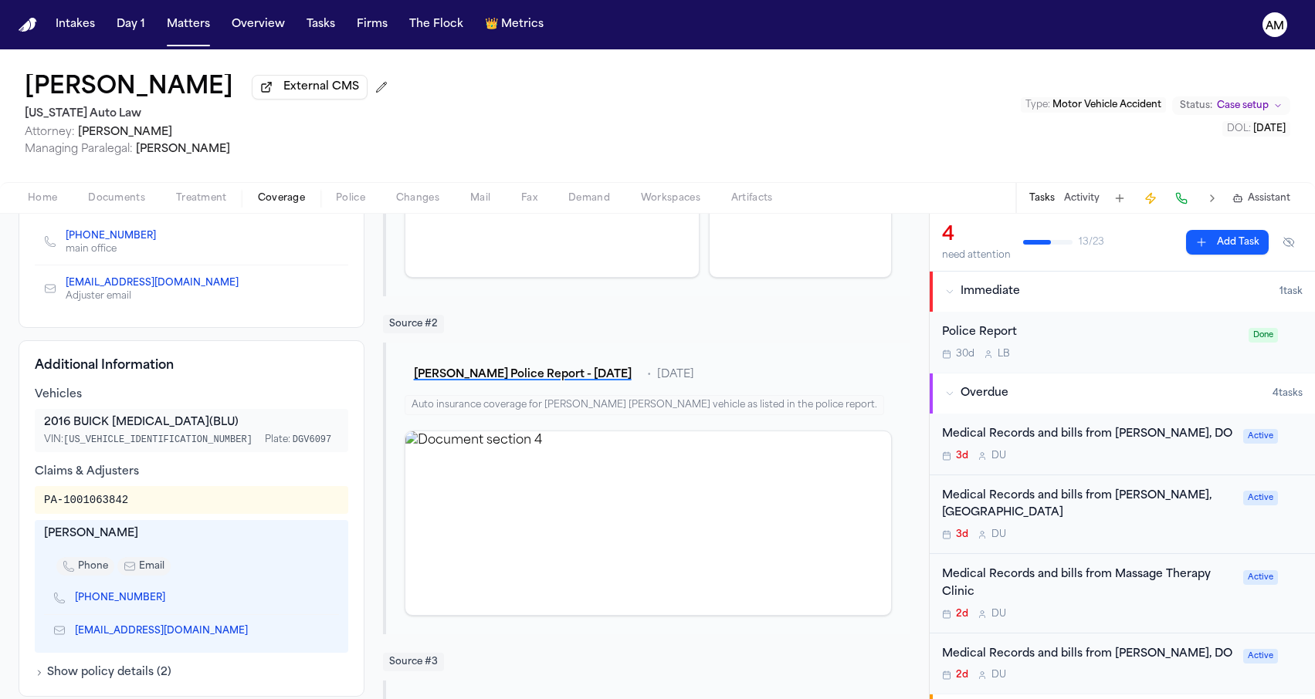
click at [240, 300] on div "[EMAIL_ADDRESS][DOMAIN_NAME] Adjuster email" at bounding box center [191, 289] width 313 height 46
click at [99, 240] on link "[PHONE_NUMBER]" at bounding box center [111, 236] width 90 height 12
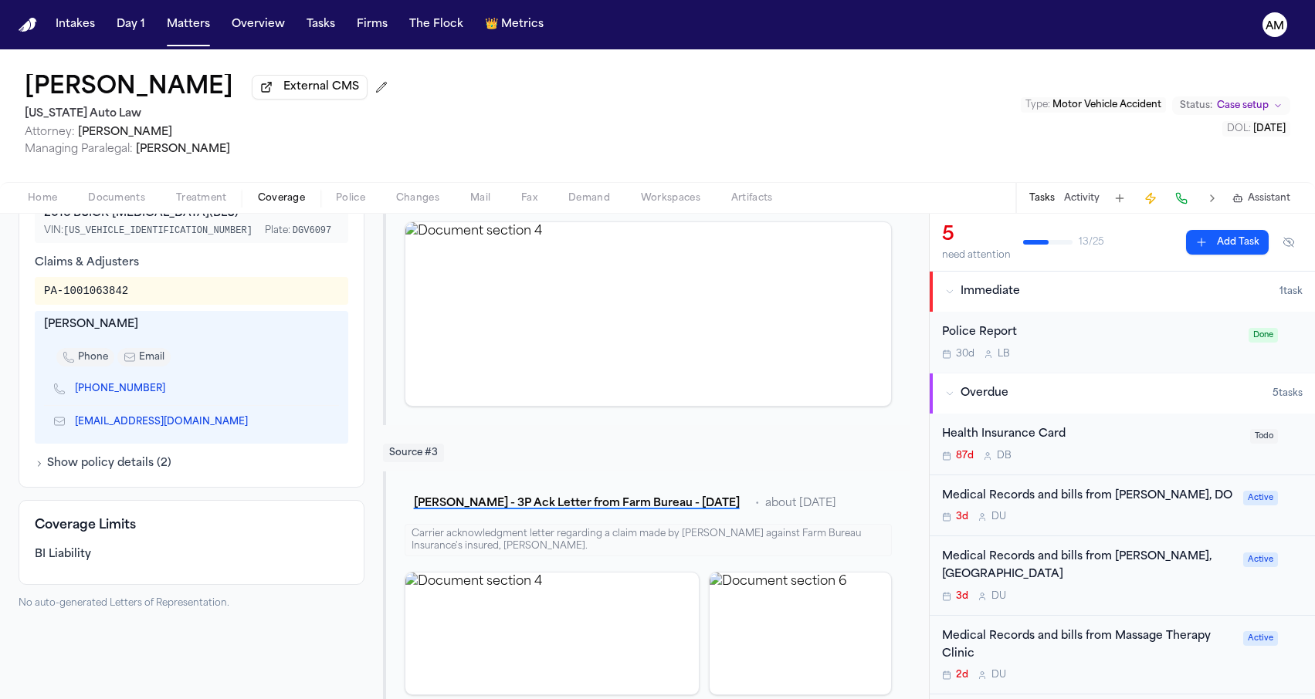
scroll to position [491, 0]
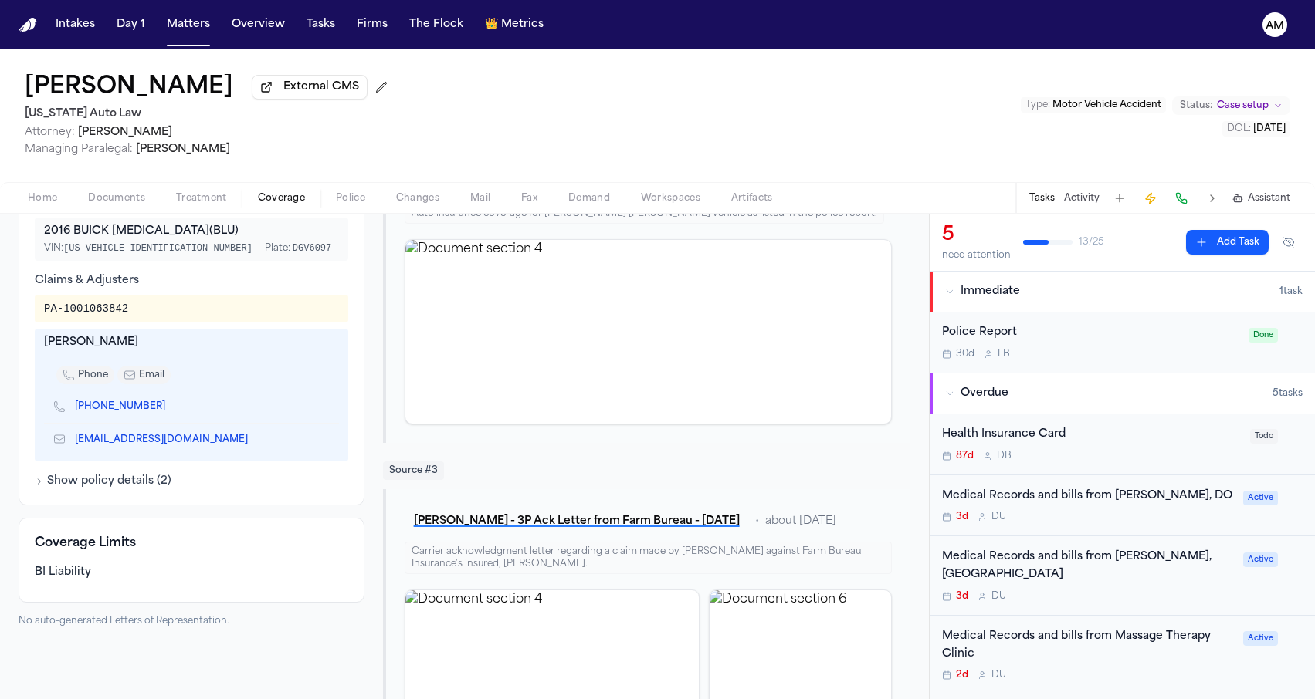
click at [34, 481] on div "Additional Information Vehicles 2016 BUICK [MEDICAL_DATA] (BLU) VIN: [US_VEHICL…" at bounding box center [192, 327] width 346 height 357
click at [36, 483] on icon "button" at bounding box center [39, 481] width 9 height 9
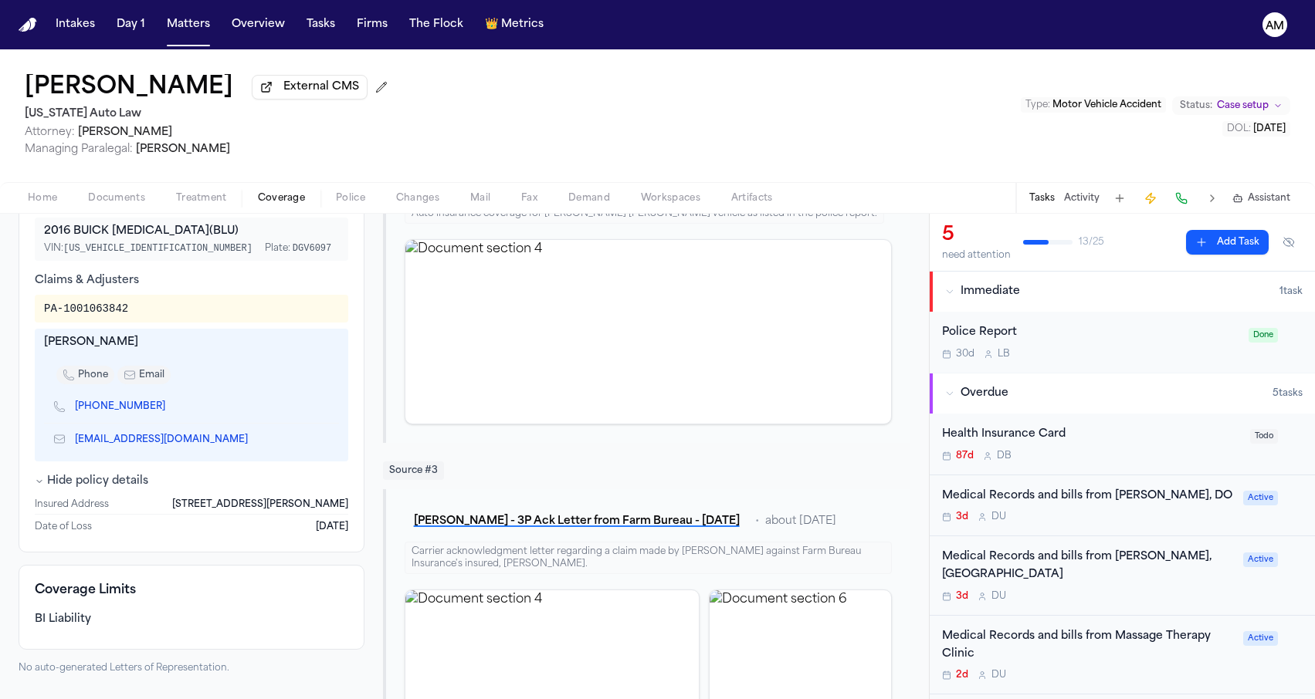
click at [36, 483] on icon "button" at bounding box center [39, 481] width 9 height 9
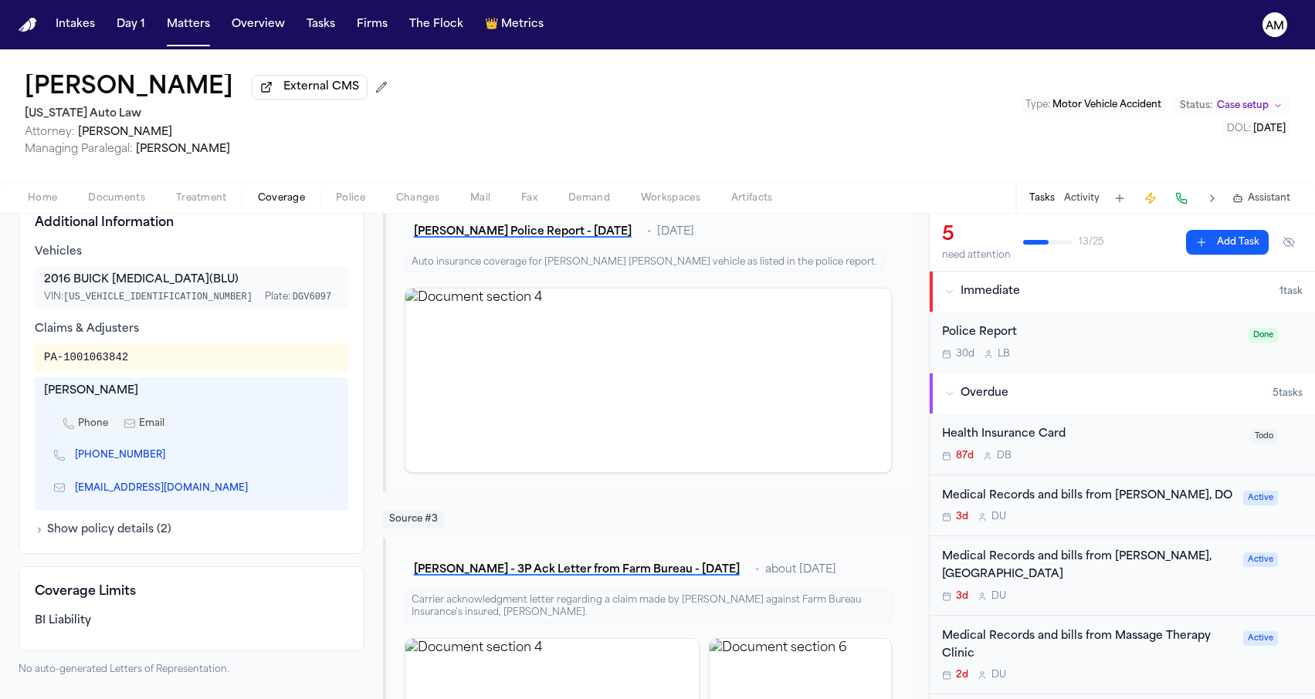
scroll to position [442, 0]
click at [19, 467] on div "Additional Information Vehicles 2016 BUICK [MEDICAL_DATA] (BLU) VIN: [US_VEHICL…" at bounding box center [192, 376] width 346 height 357
click at [251, 490] on icon "Copy to clipboard" at bounding box center [255, 489] width 9 height 9
click at [168, 459] on icon "Copy to clipboard" at bounding box center [172, 456] width 9 height 9
click at [380, 63] on div "[PERSON_NAME] External CMS [US_STATE] Auto Law Attorney: [PERSON_NAME] Managing…" at bounding box center [657, 115] width 1315 height 133
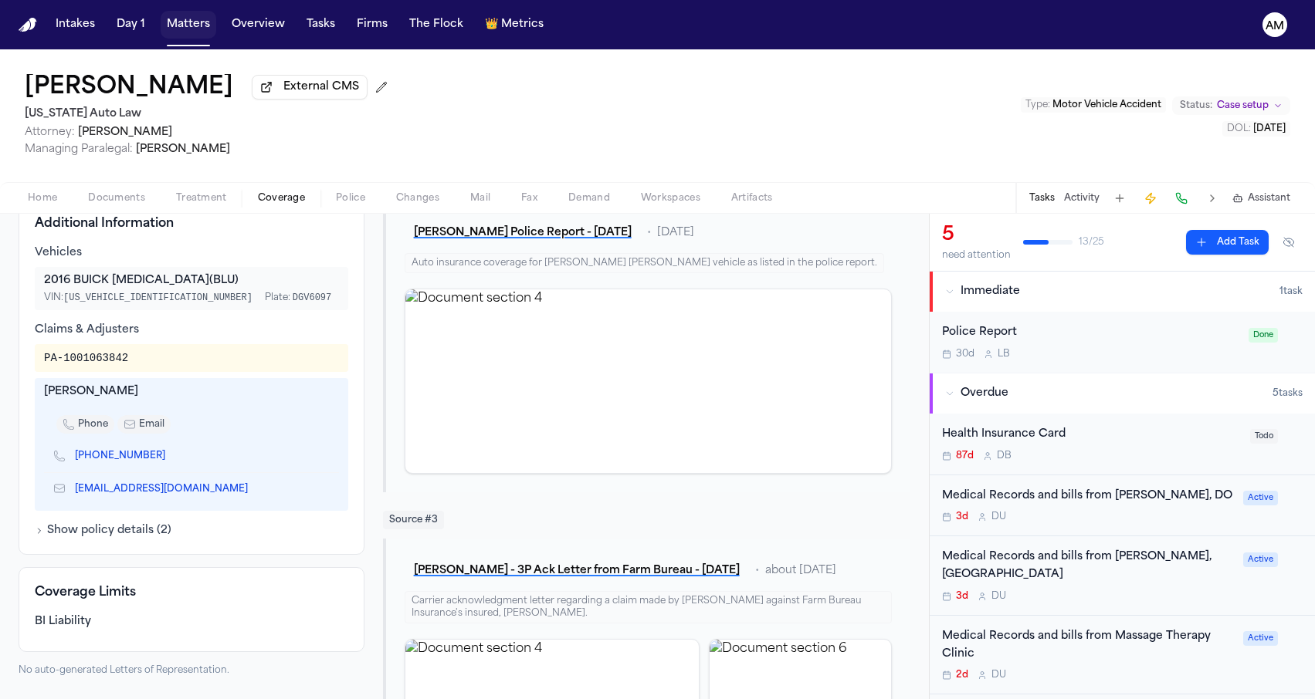
click at [168, 30] on button "Matters" at bounding box center [189, 25] width 56 height 28
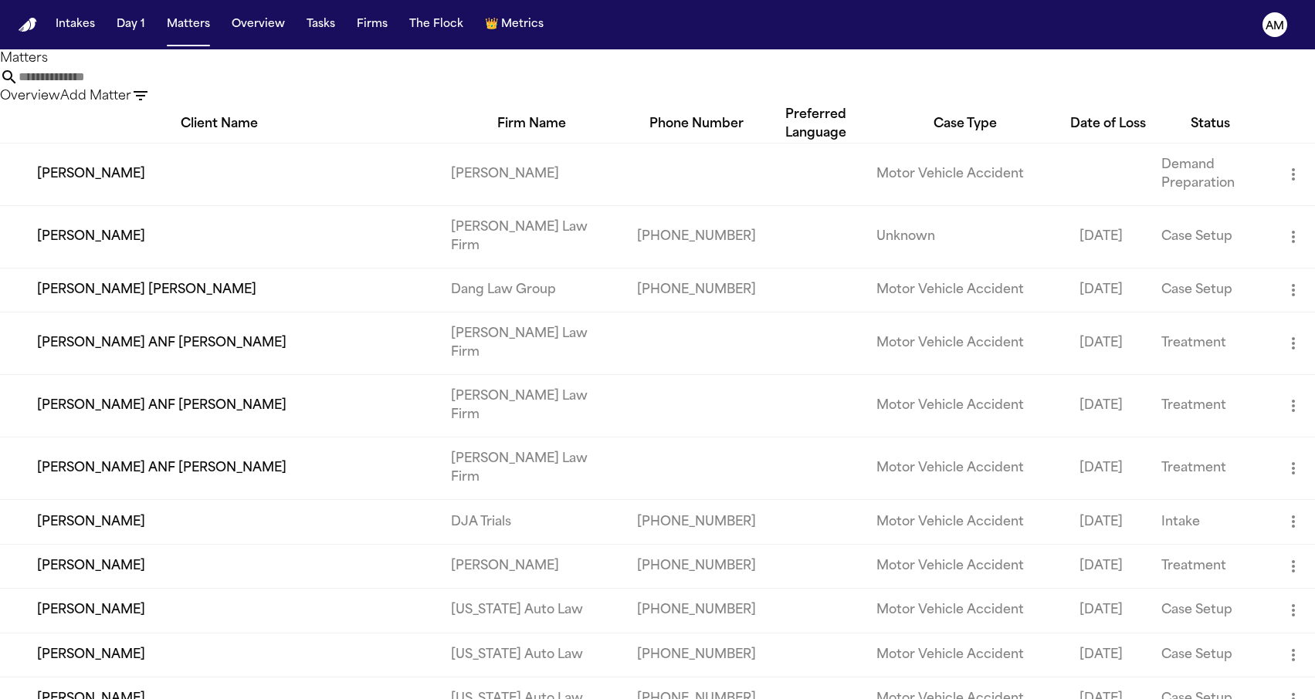
click at [142, 86] on input "text" at bounding box center [81, 77] width 124 height 19
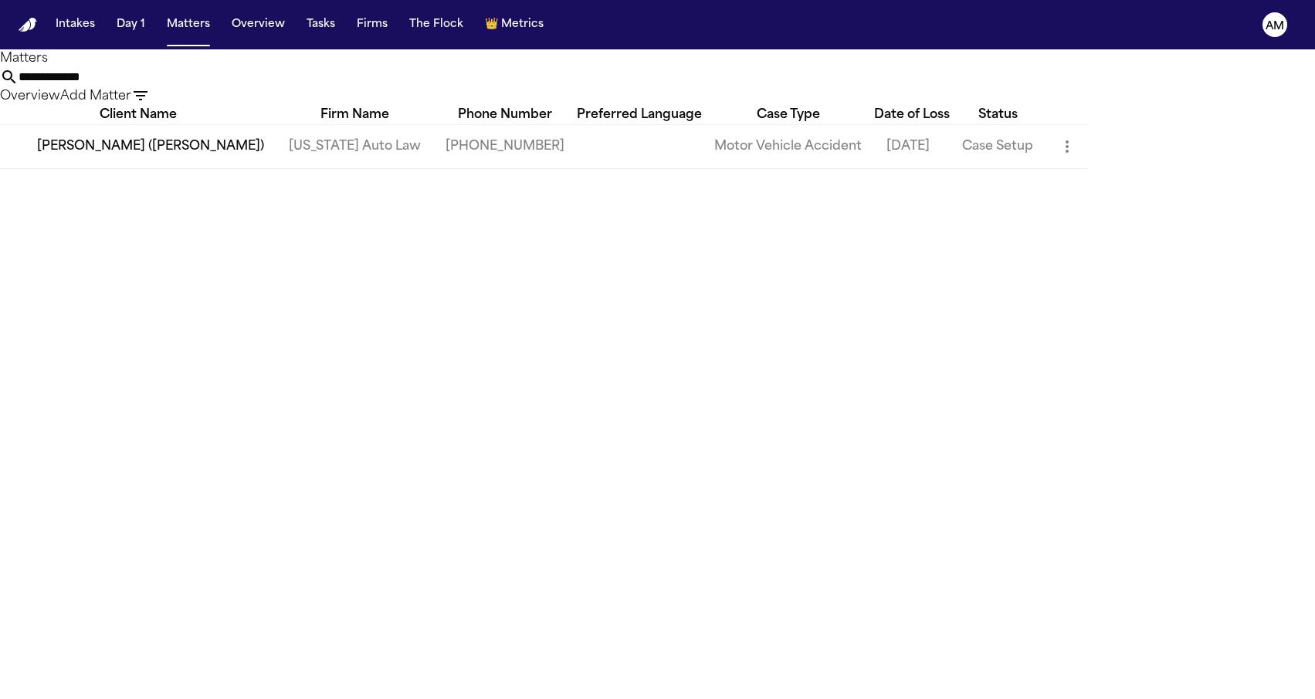
type input "**********"
click at [100, 168] on td "[PERSON_NAME] ([PERSON_NAME])" at bounding box center [138, 146] width 276 height 44
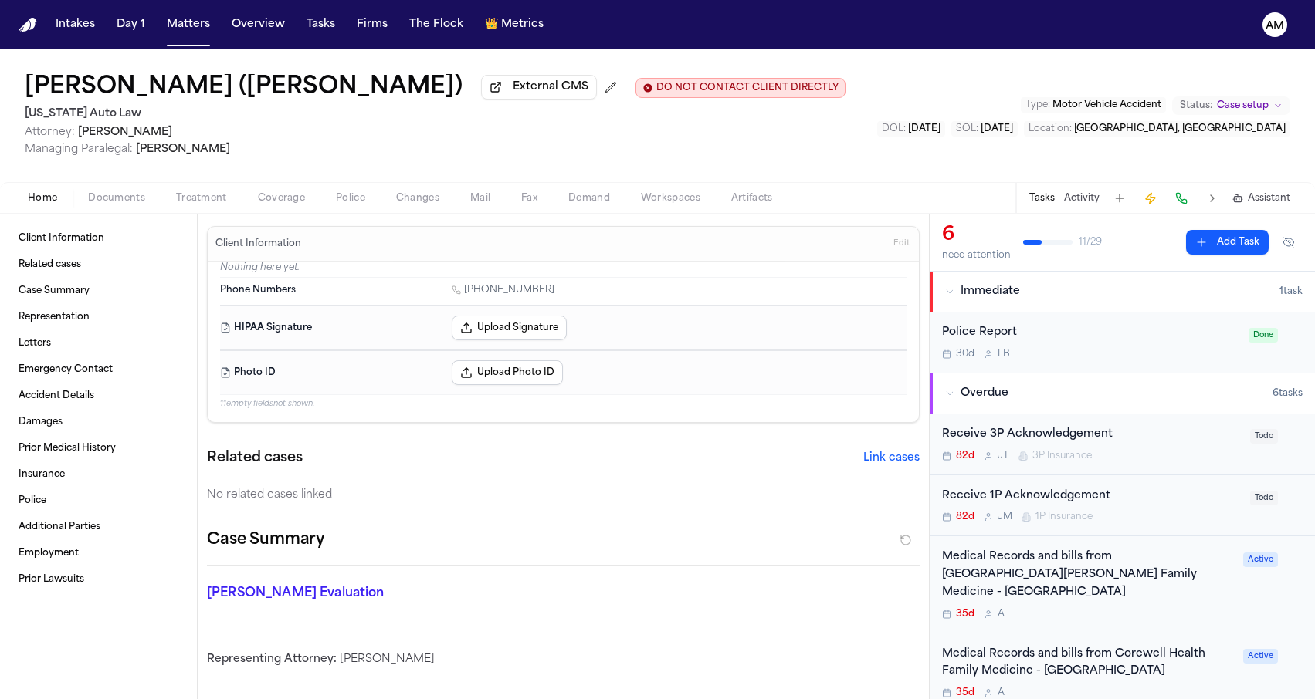
click at [273, 198] on span "Coverage" at bounding box center [281, 198] width 47 height 12
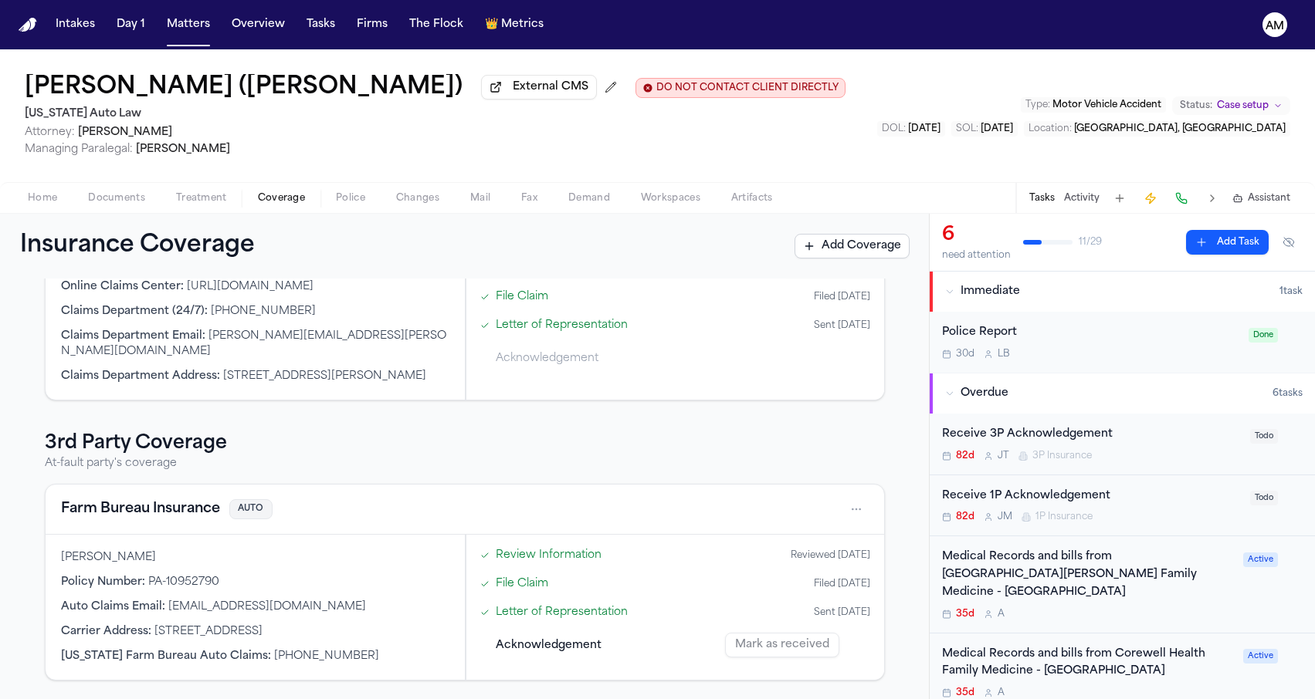
scroll to position [315, 0]
click at [168, 504] on button "Farm Bureau Insurance" at bounding box center [140, 510] width 159 height 22
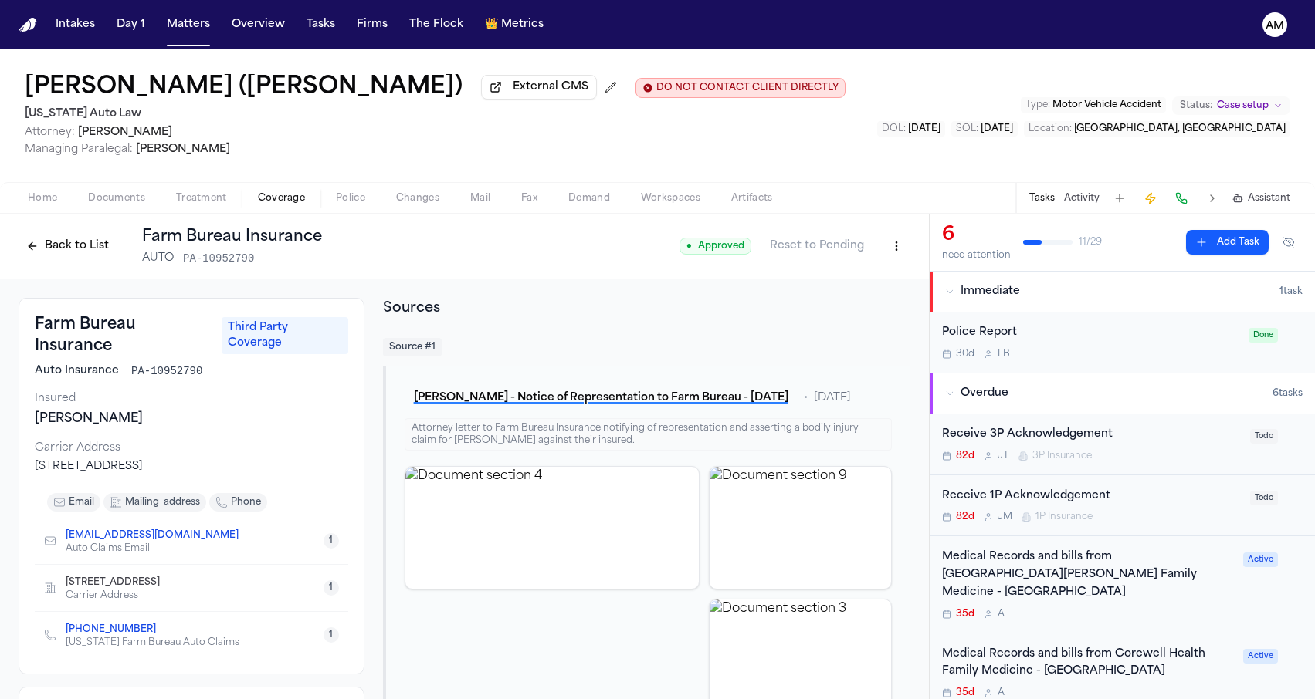
click at [180, 200] on span "Treatment" at bounding box center [201, 198] width 51 height 12
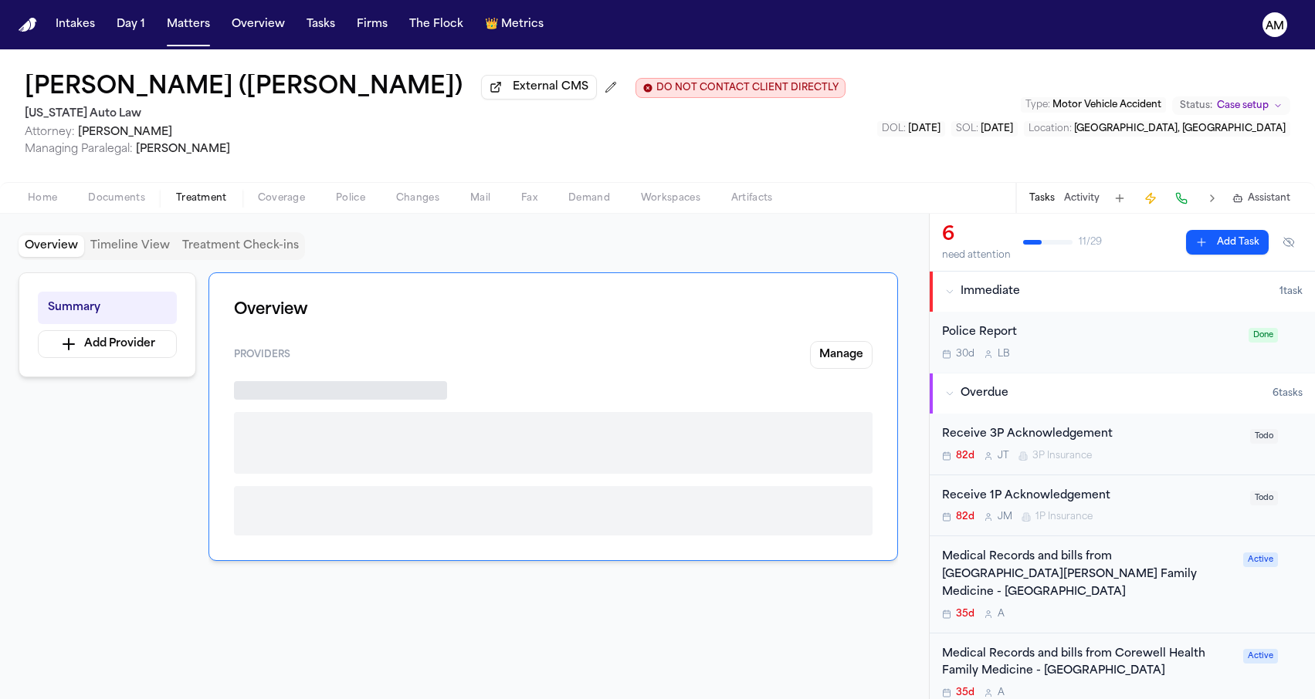
click at [118, 200] on span "Documents" at bounding box center [116, 198] width 57 height 12
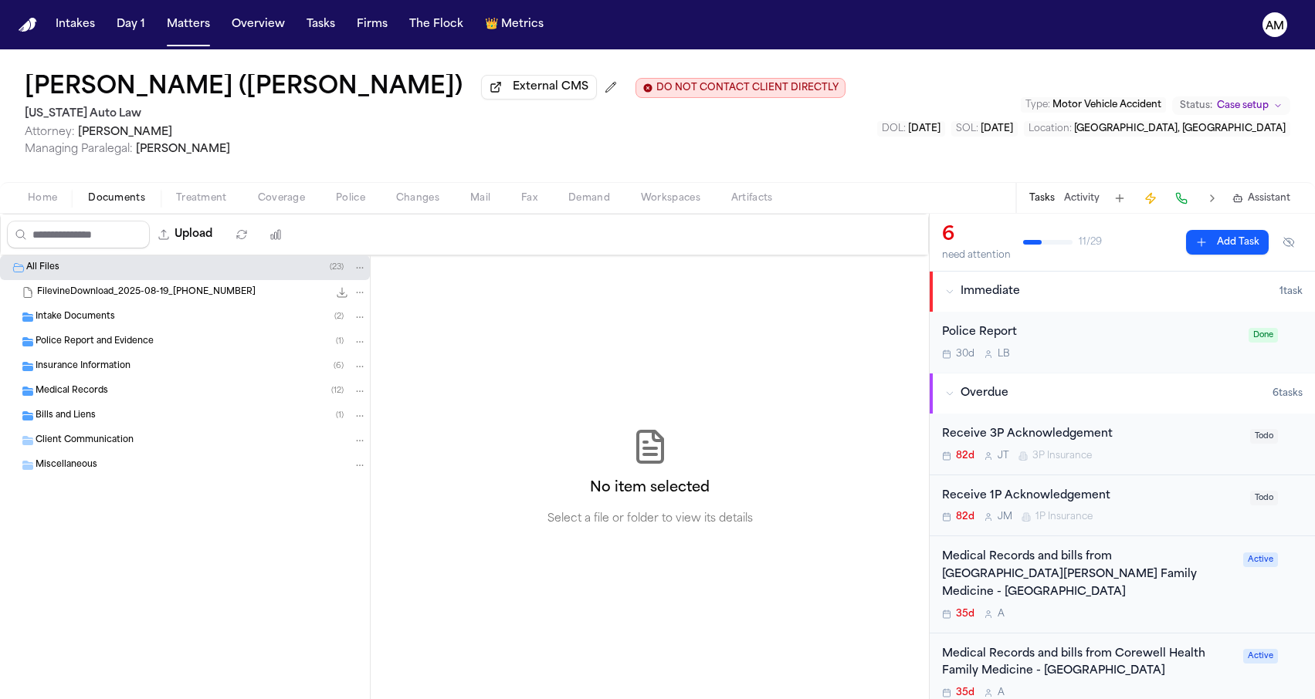
click at [100, 368] on span "Insurance Information" at bounding box center [83, 367] width 95 height 13
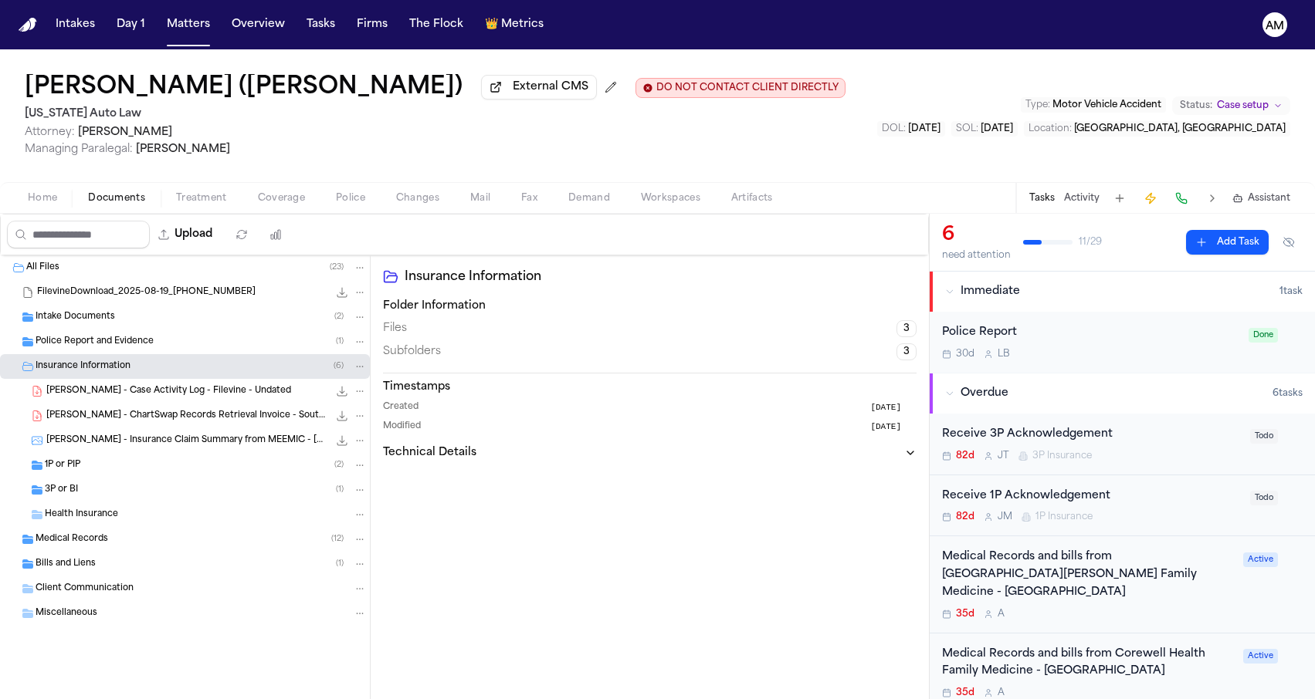
click at [95, 469] on div "1P or PIP ( 2 )" at bounding box center [206, 466] width 322 height 14
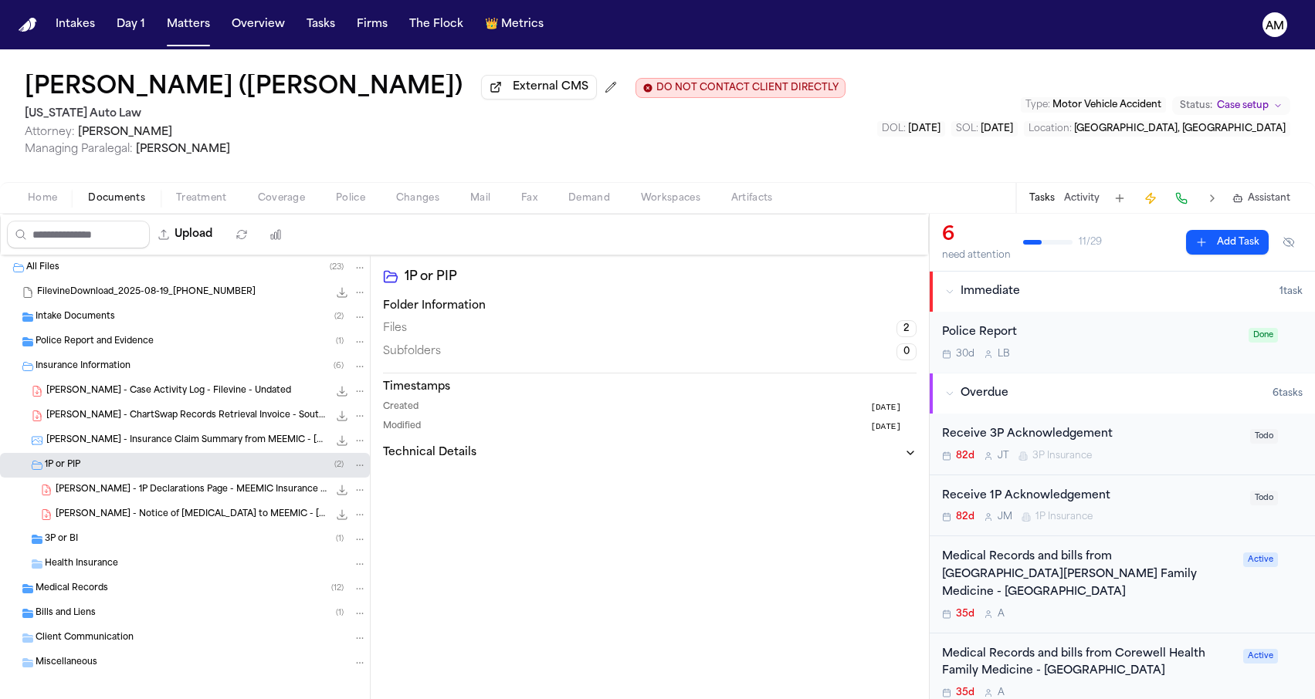
click at [97, 488] on span "[PERSON_NAME] - 1P Declarations Page - MEEMIC Insurance - [DATE]" at bounding box center [192, 490] width 273 height 13
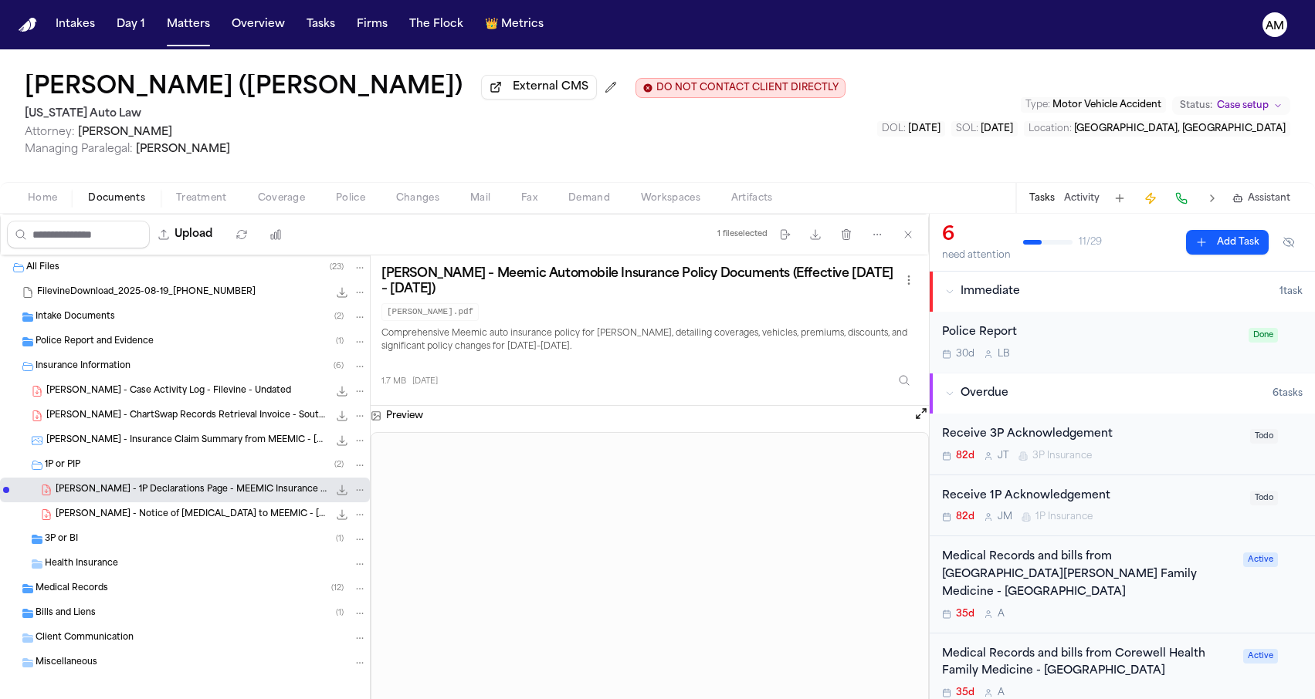
click at [115, 511] on div "[PERSON_NAME] - Notice of [MEDICAL_DATA] to MEEMIC - [DATE] 283.1 KB • PDF" at bounding box center [211, 514] width 311 height 15
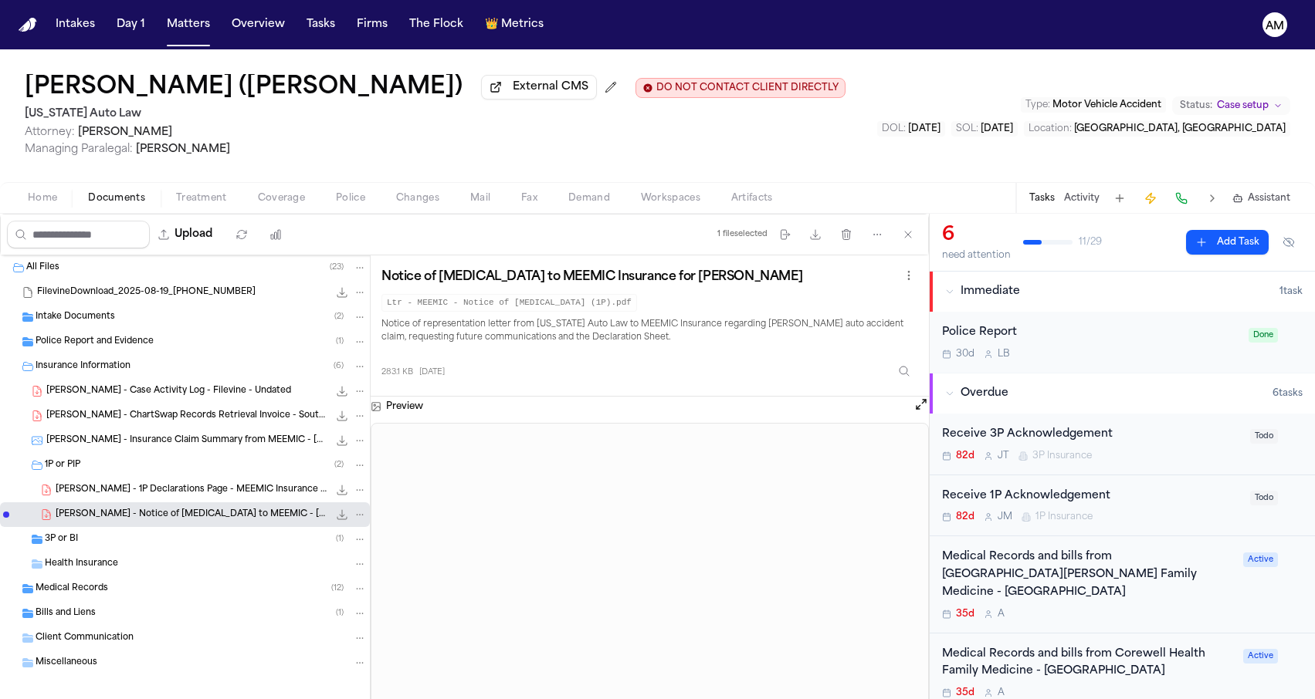
click at [208, 497] on span "[PERSON_NAME] - 1P Declarations Page - MEEMIC Insurance - [DATE]" at bounding box center [192, 490] width 273 height 13
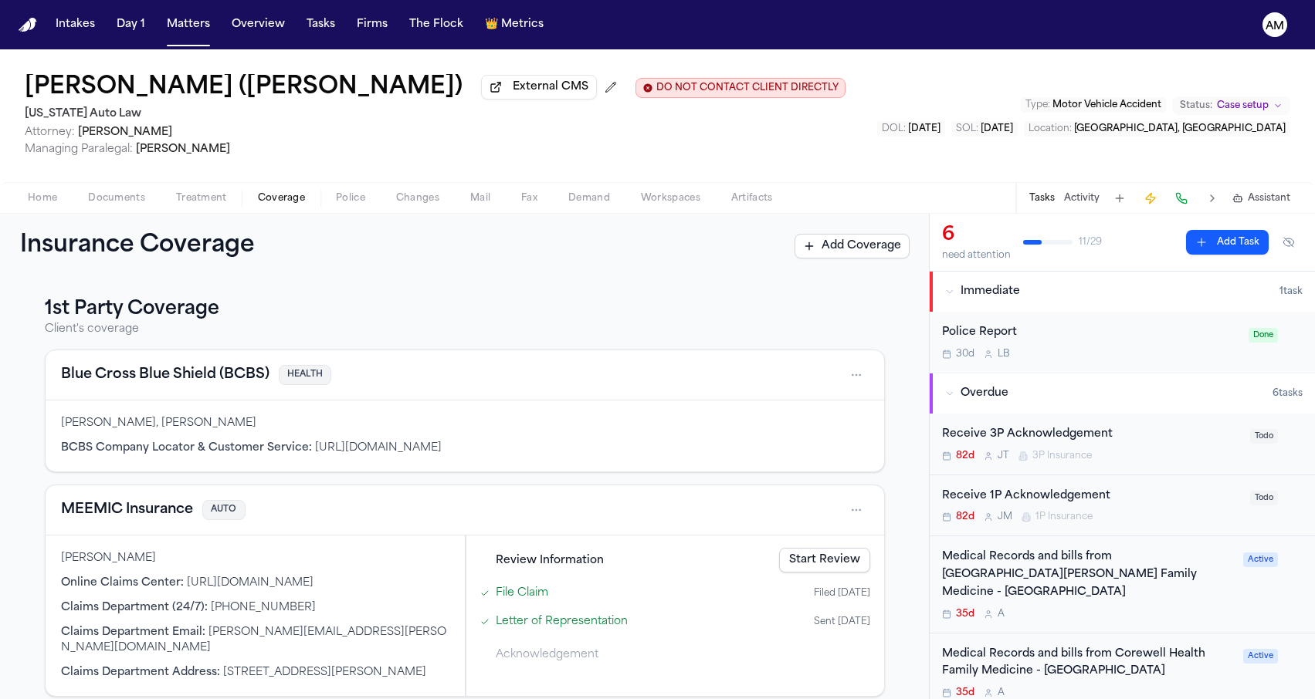
click at [266, 205] on span "Coverage" at bounding box center [281, 198] width 47 height 12
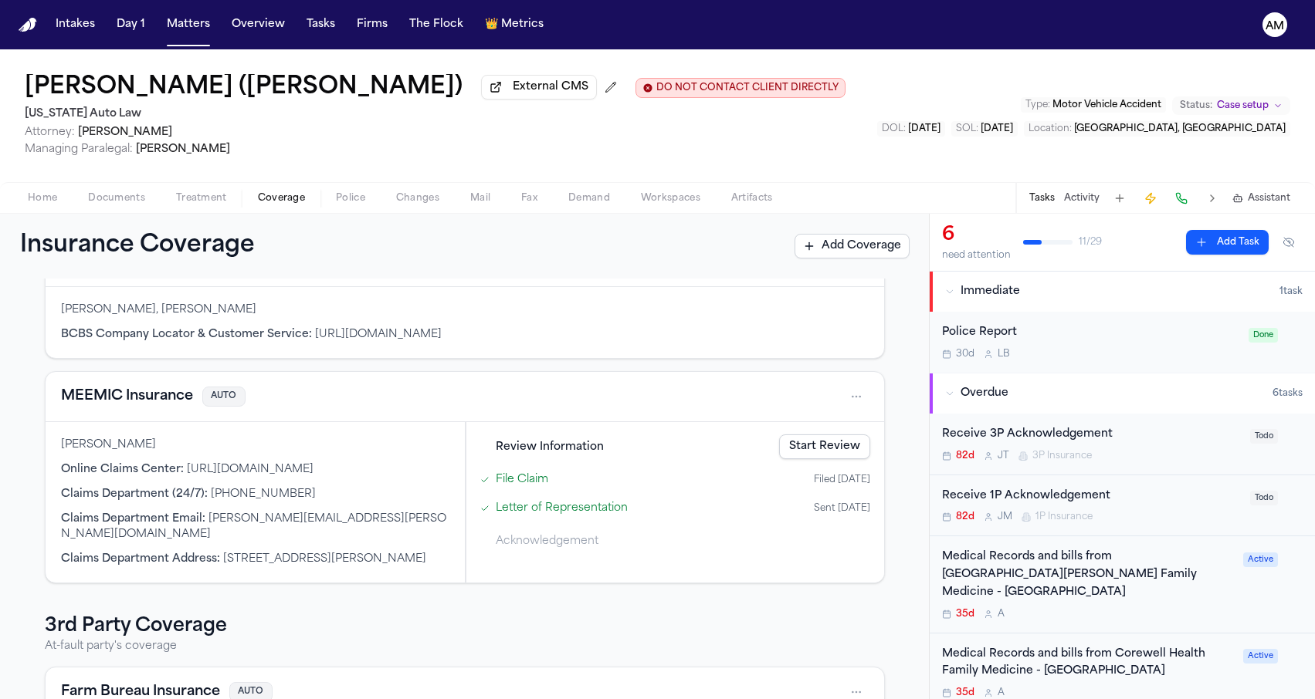
scroll to position [139, 0]
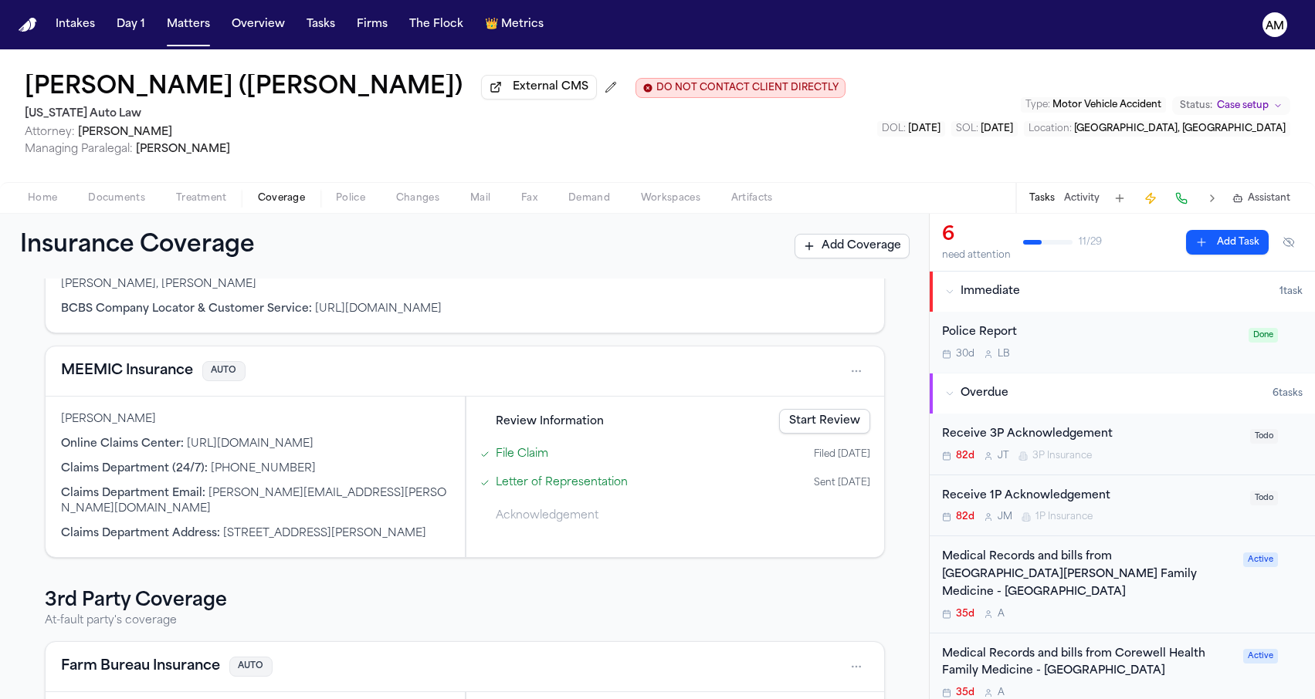
click at [157, 381] on button "MEEMIC Insurance" at bounding box center [127, 372] width 132 height 22
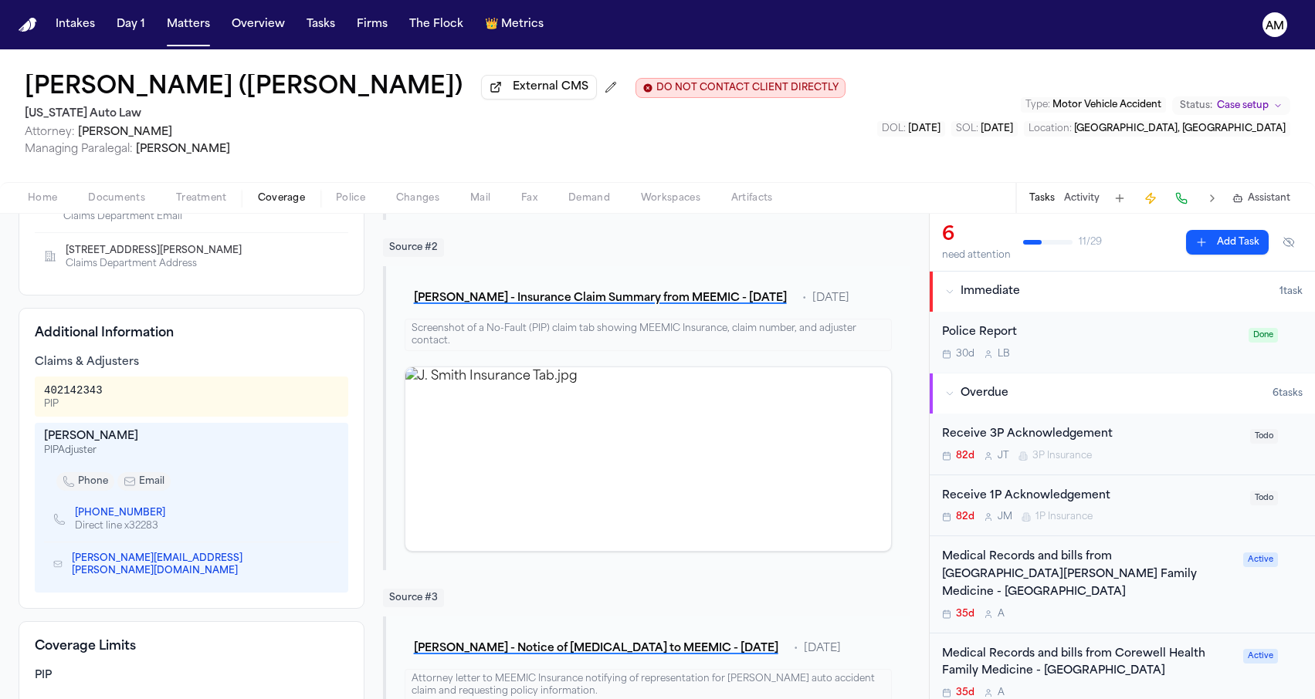
scroll to position [503, 0]
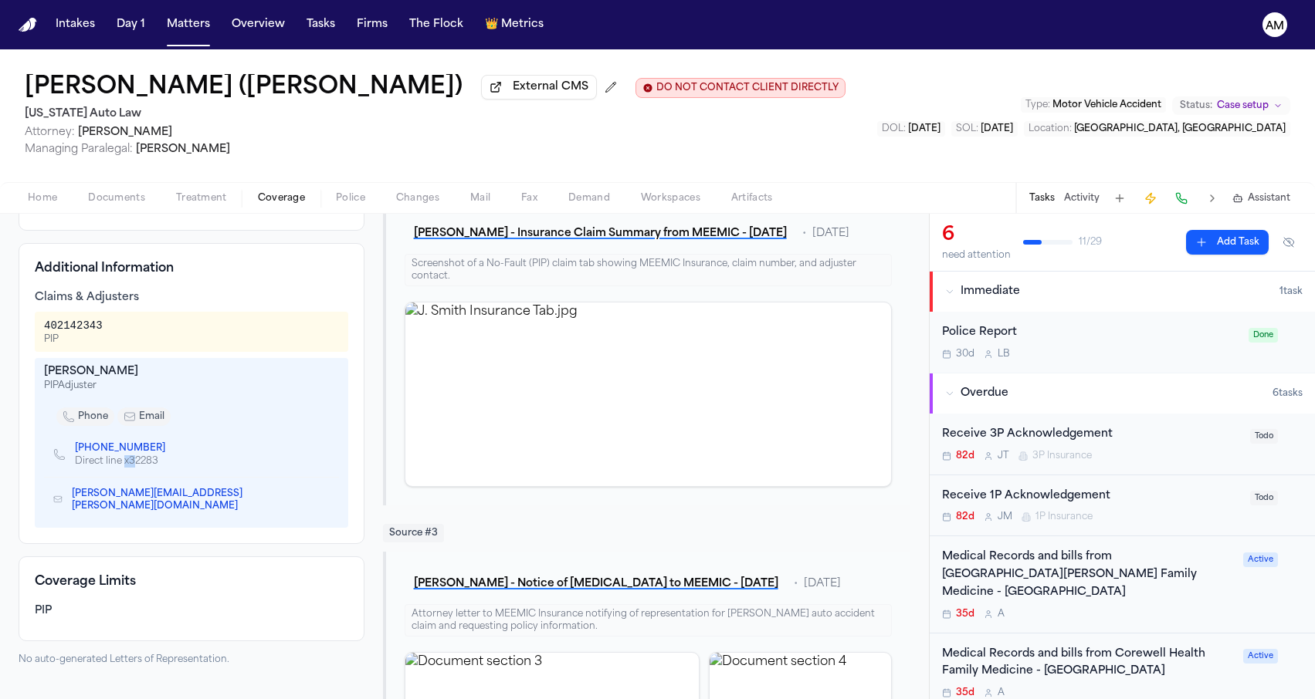
drag, startPoint x: 125, startPoint y: 454, endPoint x: 136, endPoint y: 454, distance: 10.8
click at [136, 456] on div "Direct line x32283" at bounding box center [126, 462] width 103 height 12
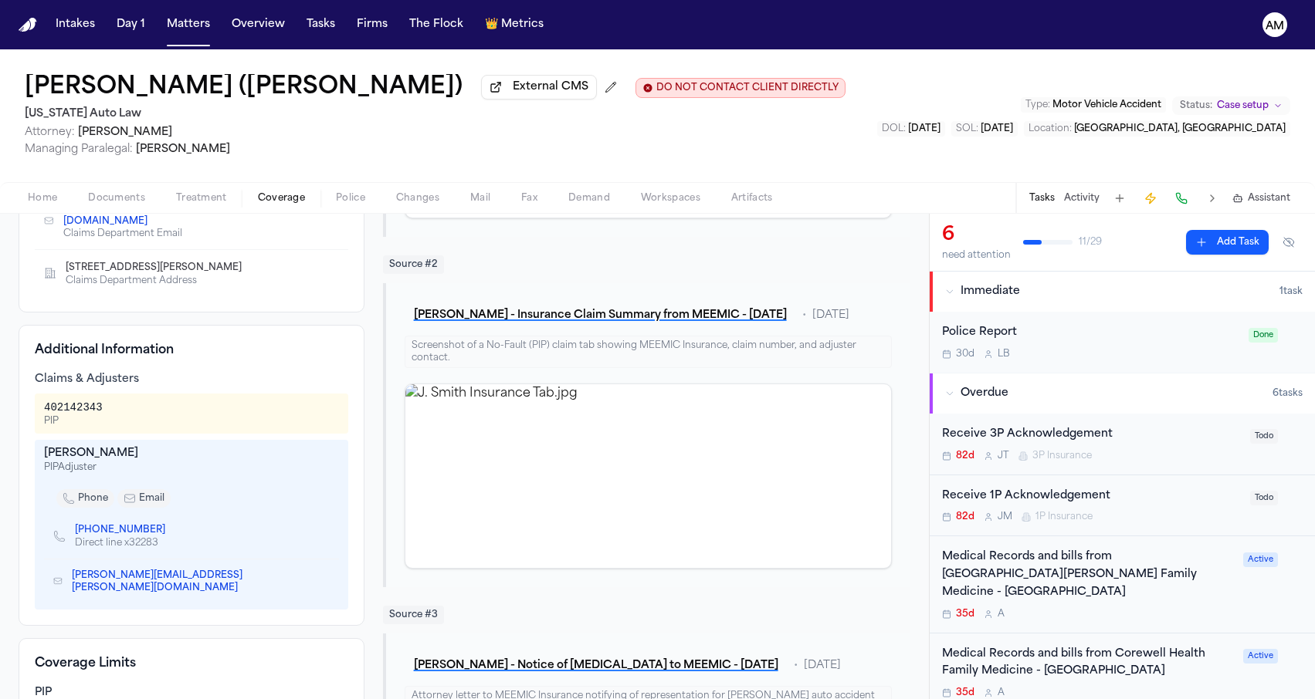
scroll to position [422, 0]
drag, startPoint x: 136, startPoint y: 449, endPoint x: 69, endPoint y: 447, distance: 66.4
click at [69, 447] on div "[PERSON_NAME]" at bounding box center [191, 452] width 295 height 15
click at [220, 568] on span "[PERSON_NAME][EMAIL_ADDRESS][PERSON_NAME][DOMAIN_NAME]" at bounding box center [201, 580] width 258 height 25
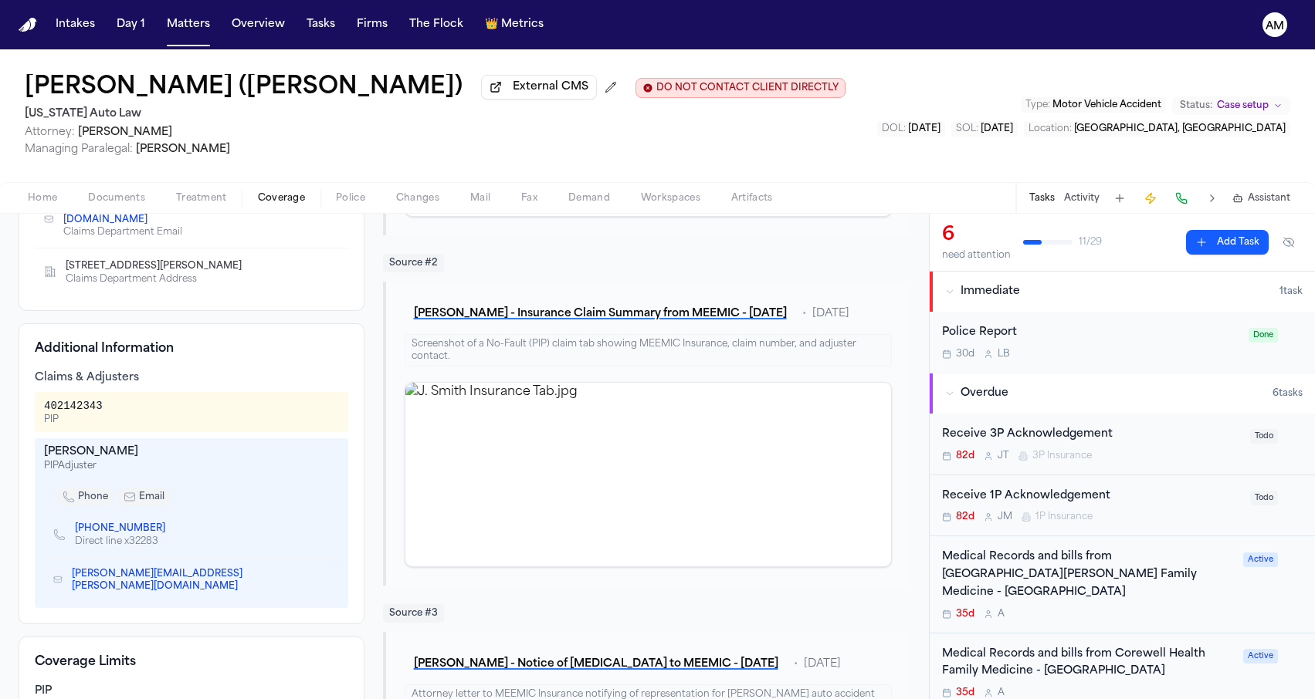
click at [321, 579] on icon "Copy to clipboard" at bounding box center [323, 581] width 5 height 5
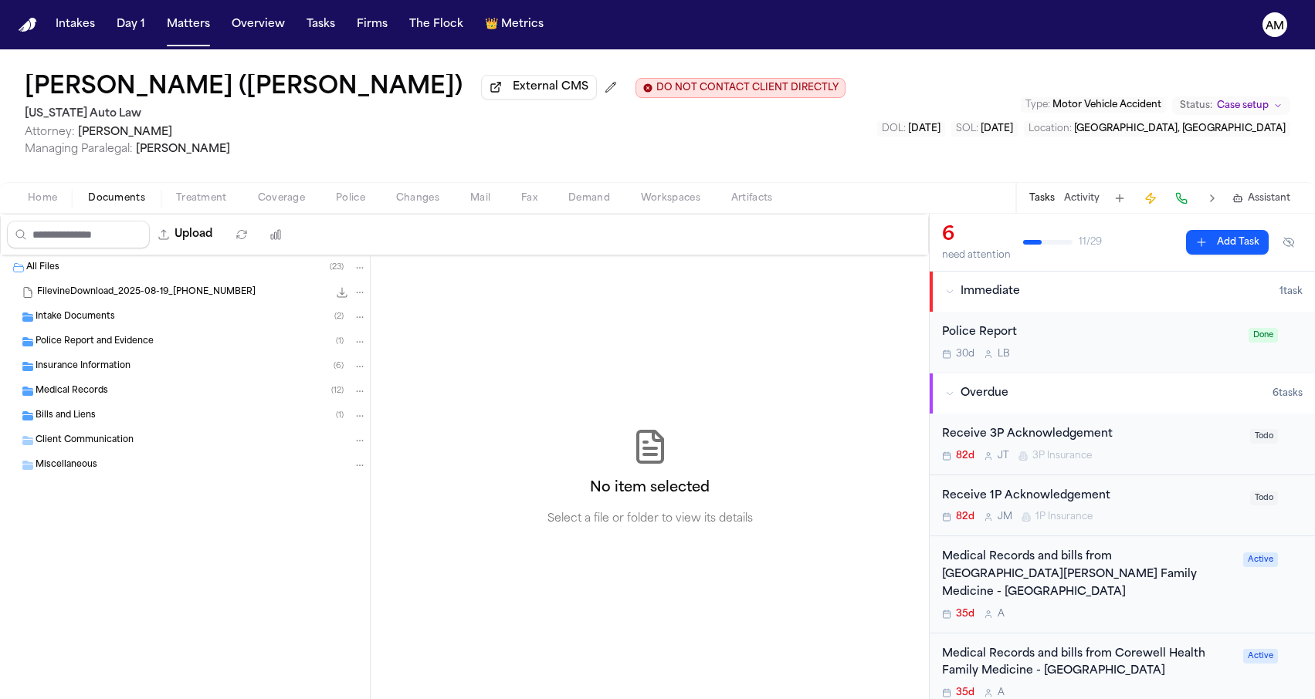
click at [97, 205] on span "Documents" at bounding box center [116, 198] width 57 height 12
click at [109, 371] on span "Insurance Information" at bounding box center [83, 367] width 95 height 13
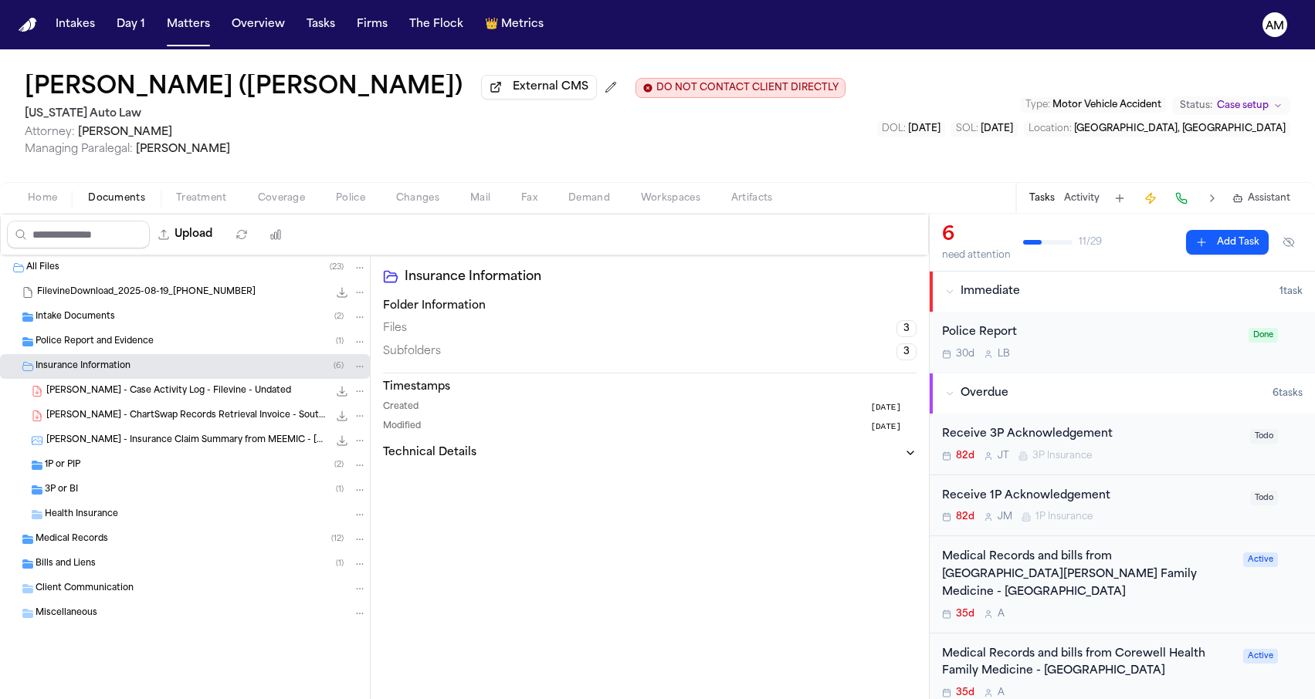
click at [93, 472] on div "1P or PIP ( 2 )" at bounding box center [206, 466] width 322 height 14
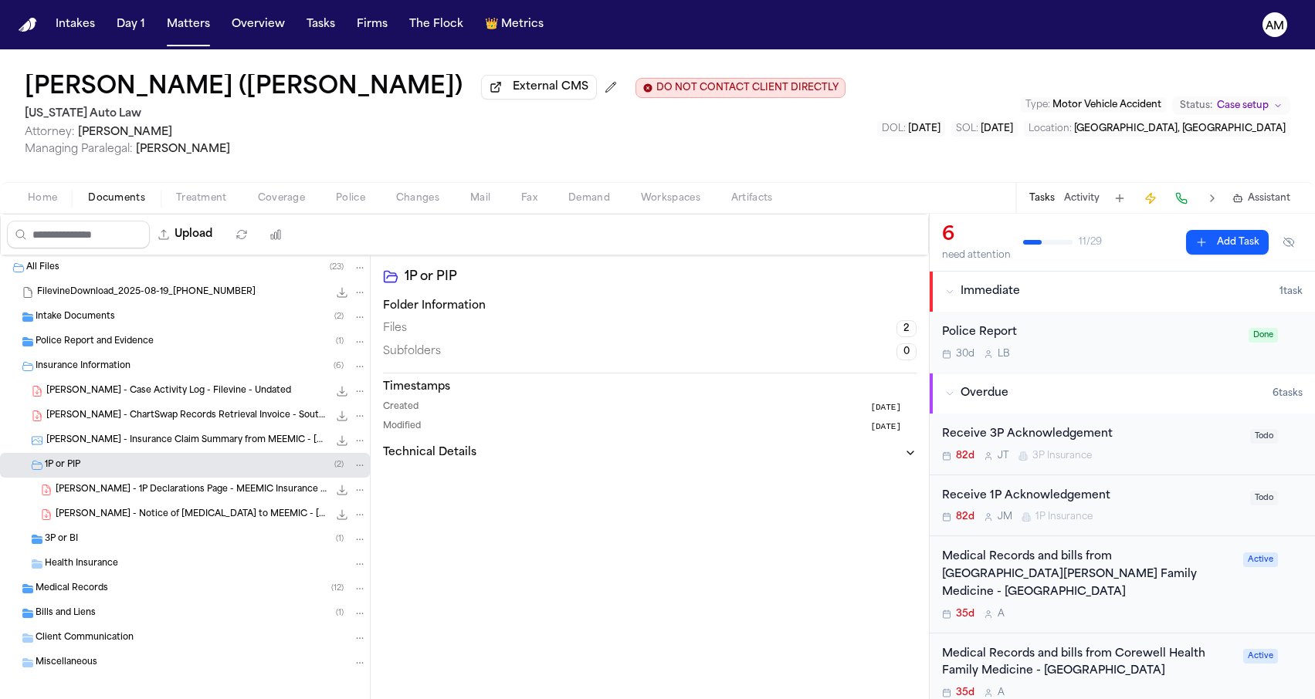
click at [93, 493] on span "[PERSON_NAME] - 1P Declarations Page - MEEMIC Insurance - [DATE]" at bounding box center [192, 490] width 273 height 13
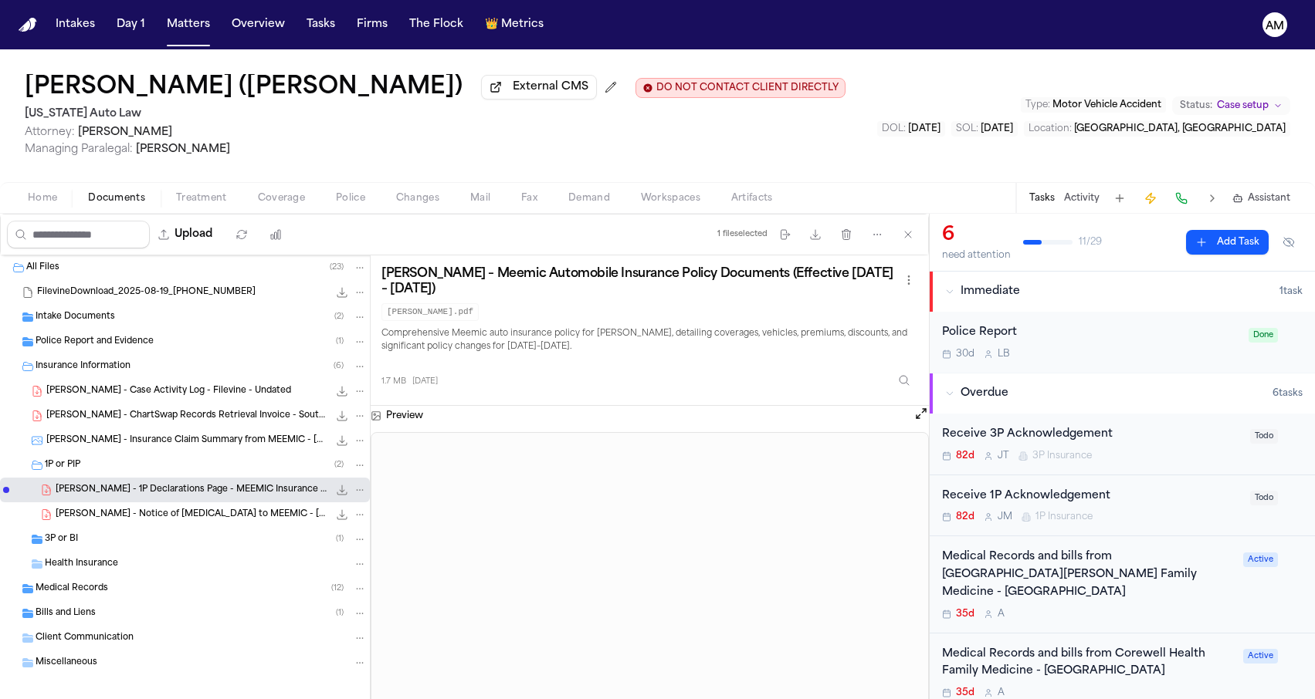
click at [93, 515] on span "[PERSON_NAME] - Notice of [MEDICAL_DATA] to MEEMIC - [DATE]" at bounding box center [192, 515] width 273 height 13
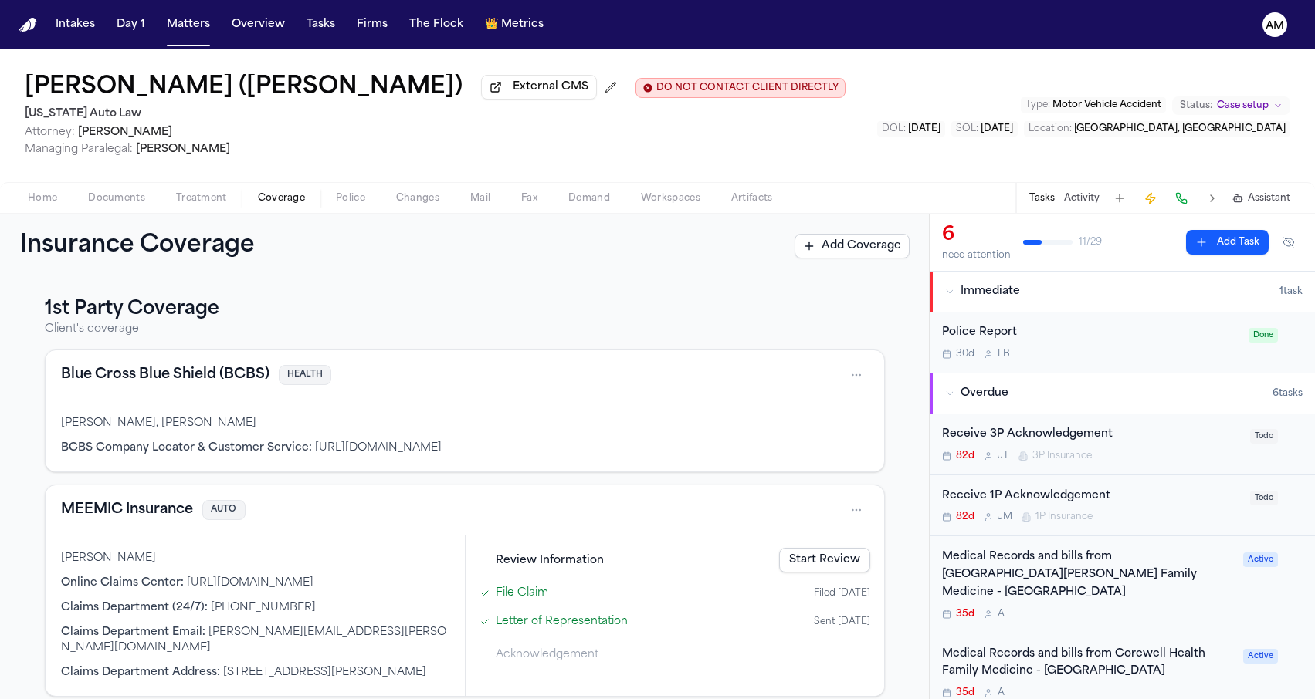
click at [286, 198] on span "Coverage" at bounding box center [281, 198] width 47 height 12
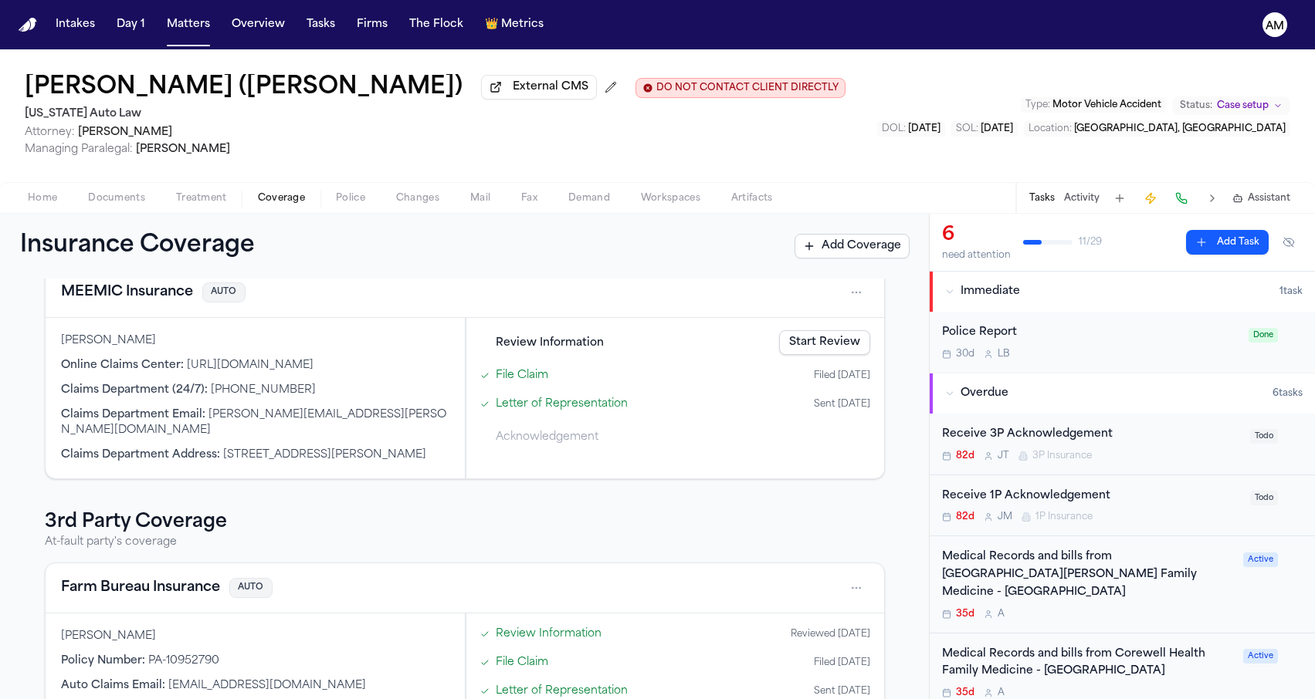
scroll to position [210, 0]
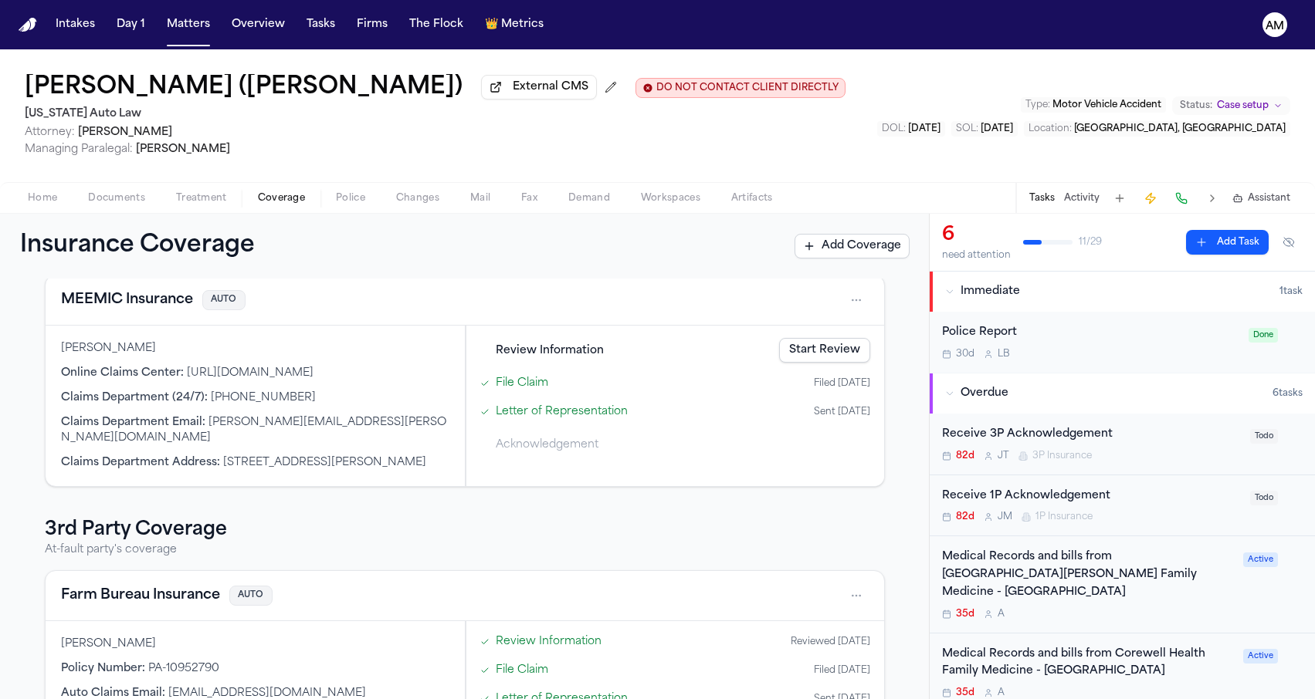
click at [138, 306] on button "MEEMIC Insurance" at bounding box center [127, 301] width 132 height 22
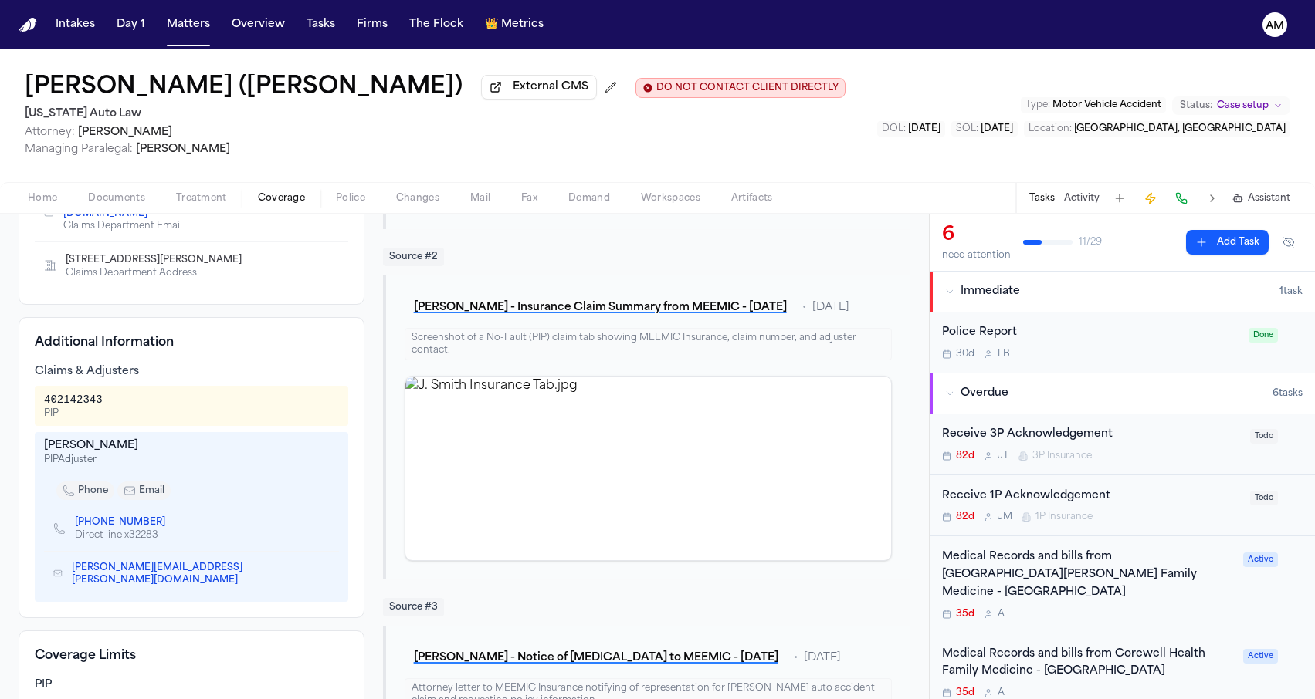
scroll to position [474, 0]
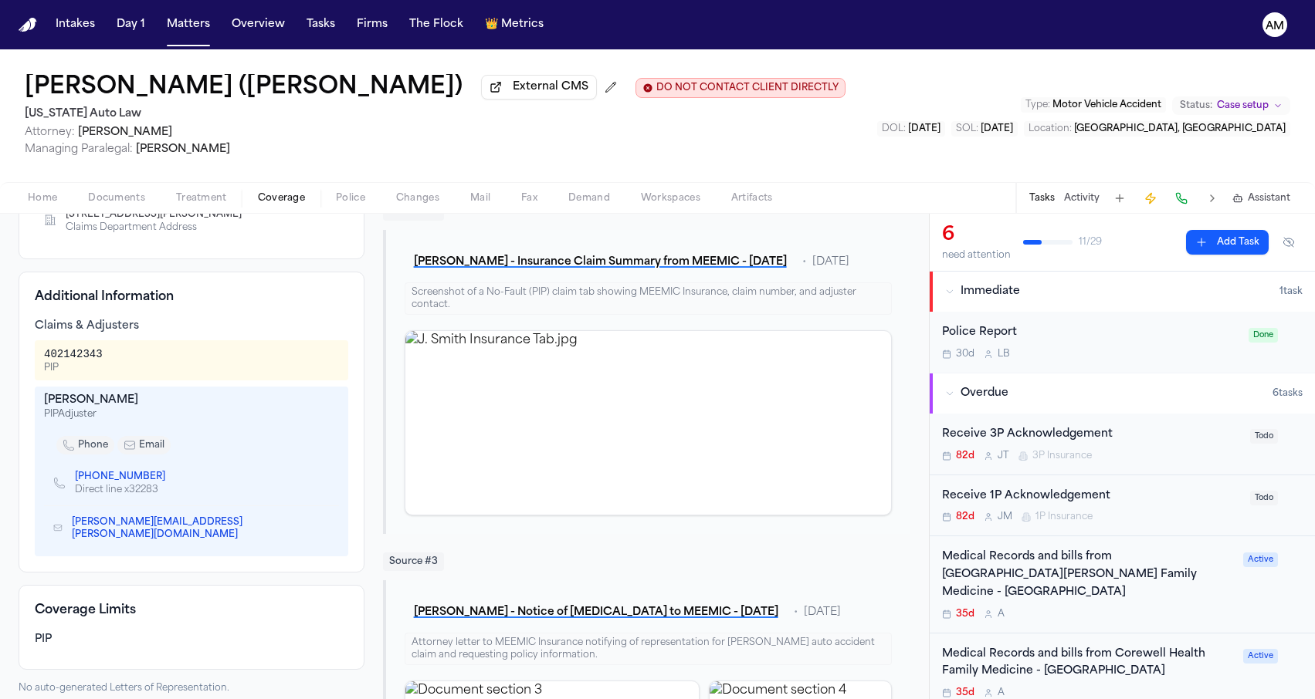
click at [171, 473] on icon "Copy to clipboard" at bounding box center [173, 476] width 5 height 7
click at [106, 472] on link "[PHONE_NUMBER]" at bounding box center [120, 477] width 90 height 12
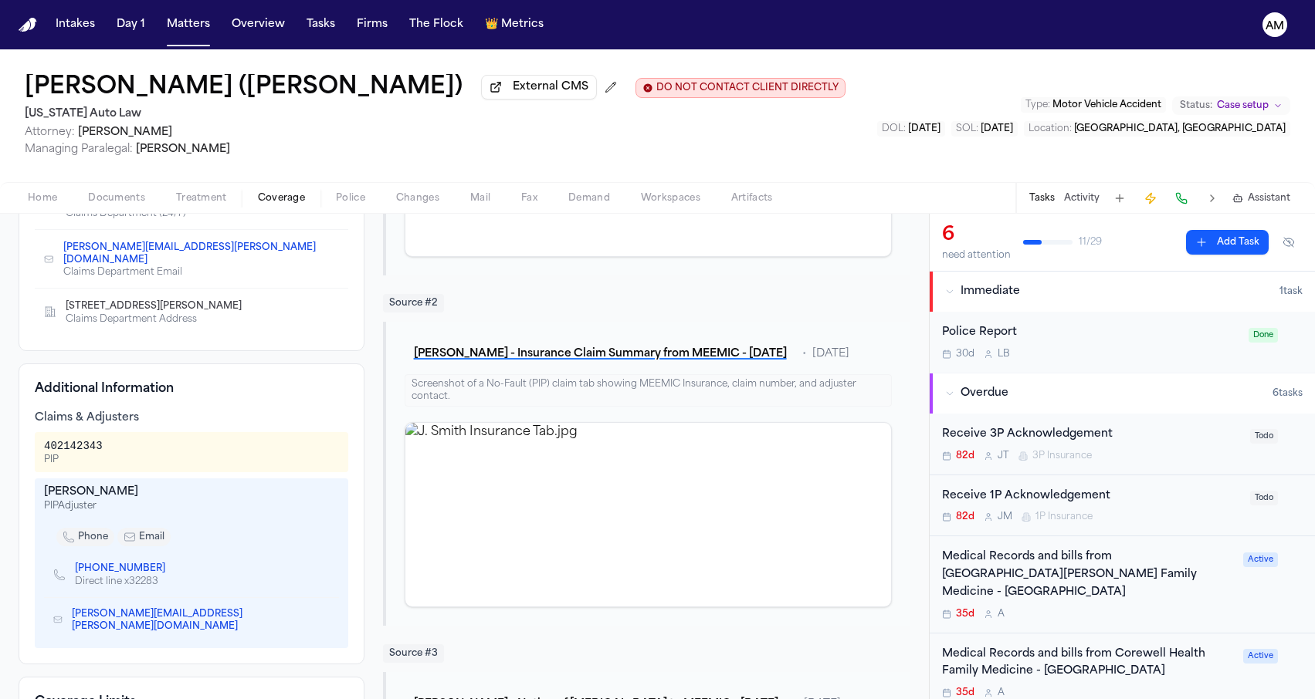
scroll to position [379, 0]
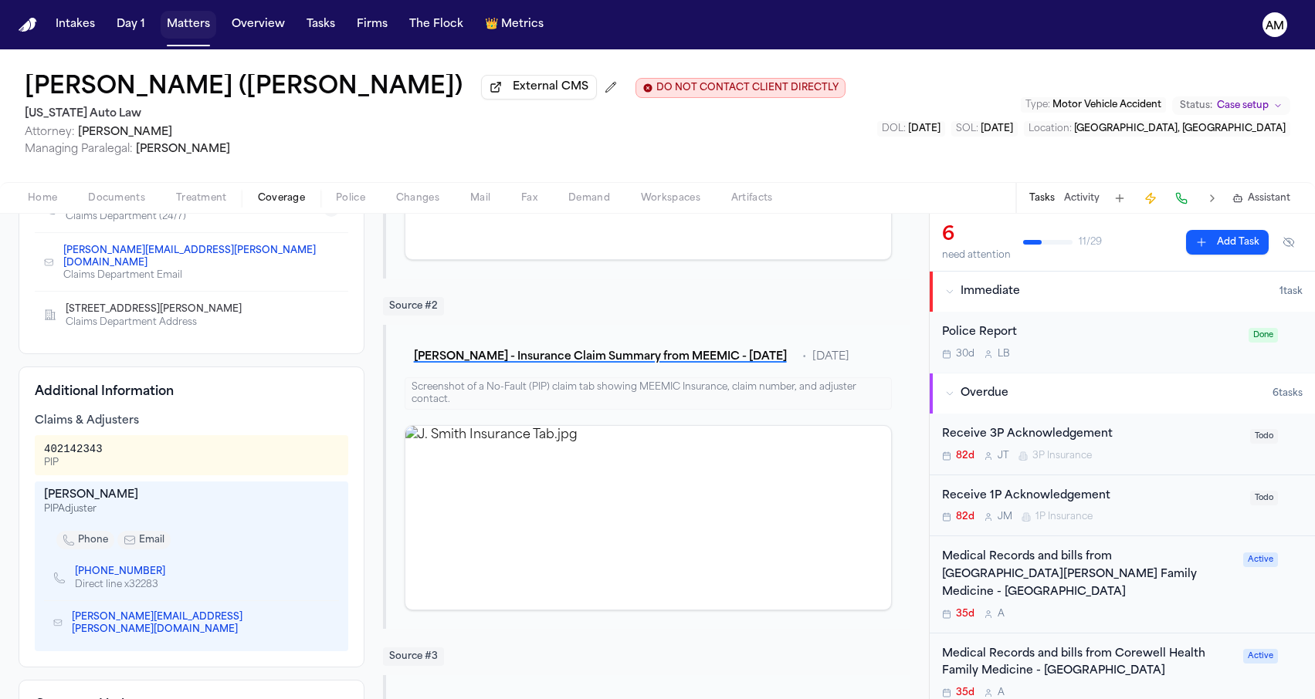
click at [181, 29] on button "Matters" at bounding box center [189, 25] width 56 height 28
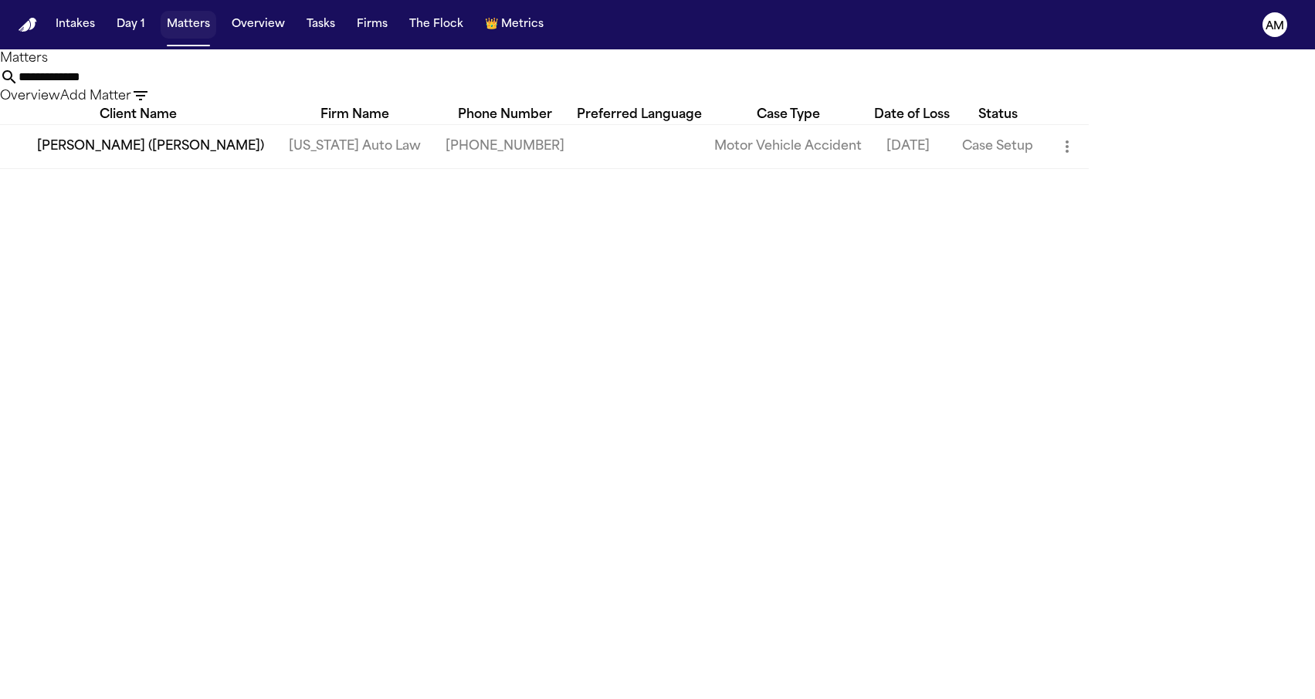
click at [194, 21] on button "Matters" at bounding box center [189, 25] width 56 height 28
drag, startPoint x: 749, startPoint y: 76, endPoint x: 535, endPoint y: 65, distance: 214.2
click at [535, 65] on div "**********" at bounding box center [657, 77] width 1315 height 56
drag, startPoint x: 783, startPoint y: 103, endPoint x: 601, endPoint y: 81, distance: 183.5
click at [601, 81] on div "**********" at bounding box center [657, 87] width 1315 height 38
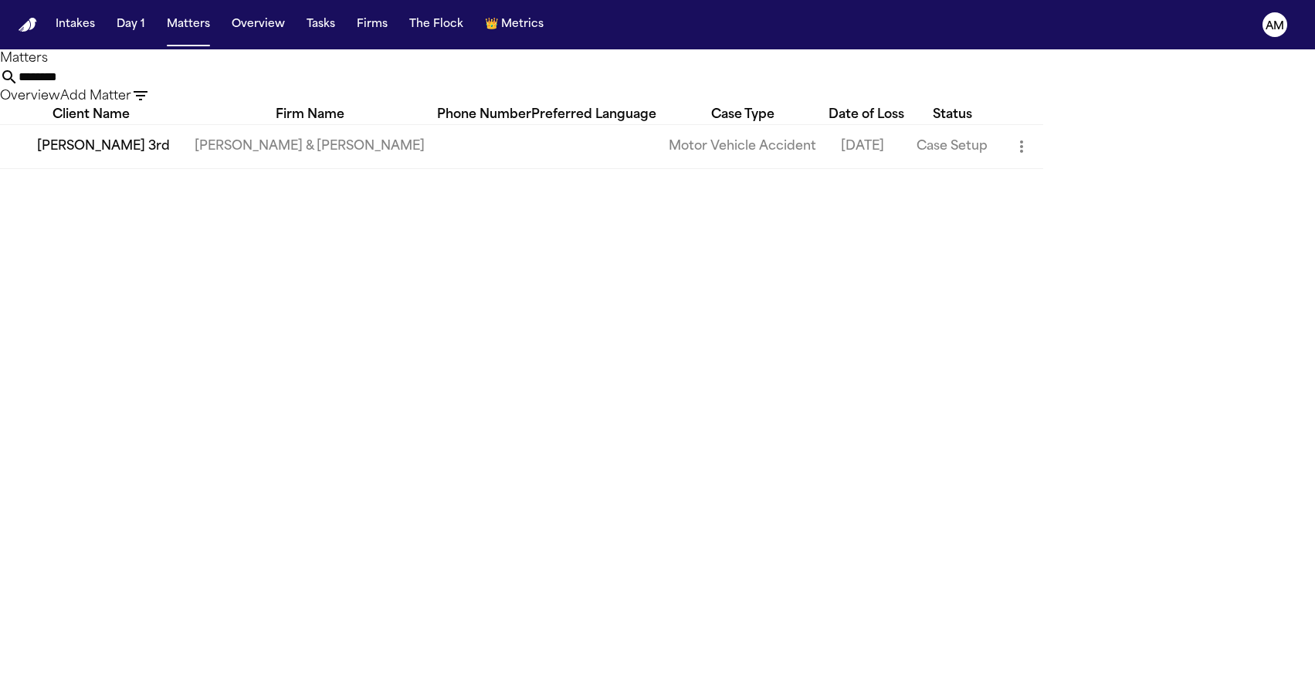
type input "*******"
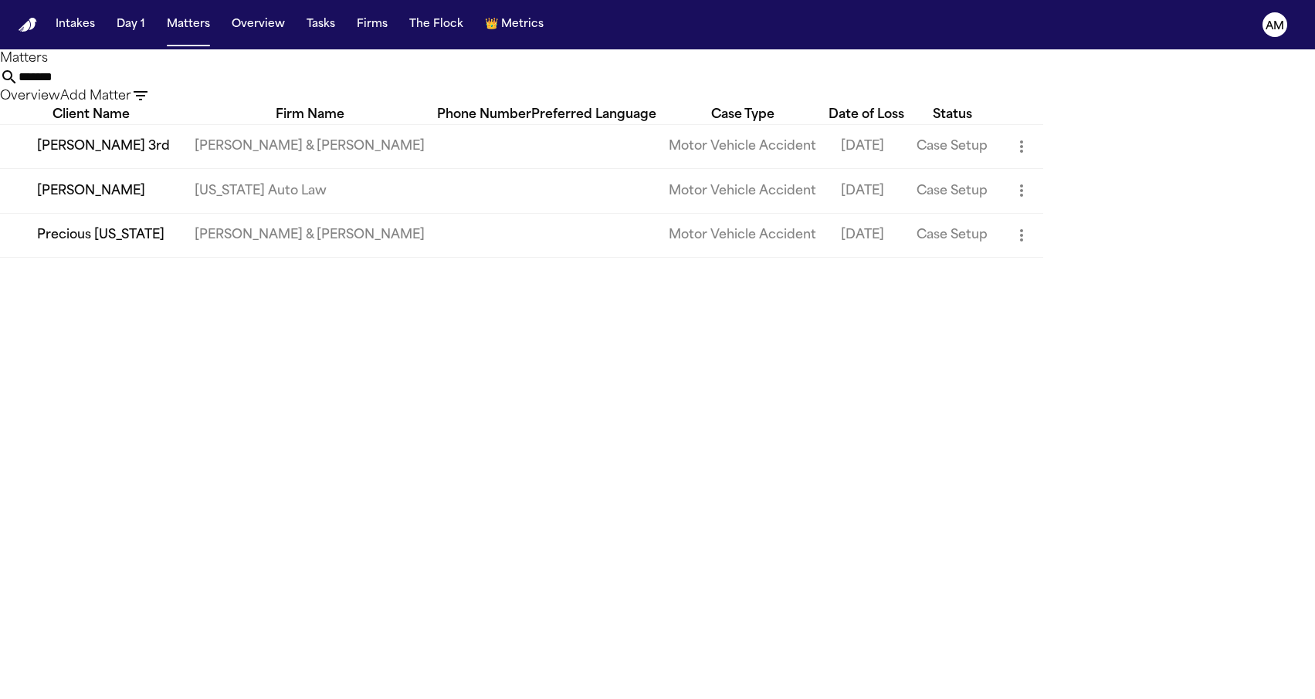
drag, startPoint x: 259, startPoint y: 185, endPoint x: 704, endPoint y: 97, distance: 453.5
click at [142, 86] on input "*******" at bounding box center [81, 77] width 124 height 19
click at [295, 212] on td "[US_STATE] Auto Law" at bounding box center [309, 191] width 255 height 44
click at [159, 213] on td "[PERSON_NAME]" at bounding box center [91, 191] width 182 height 44
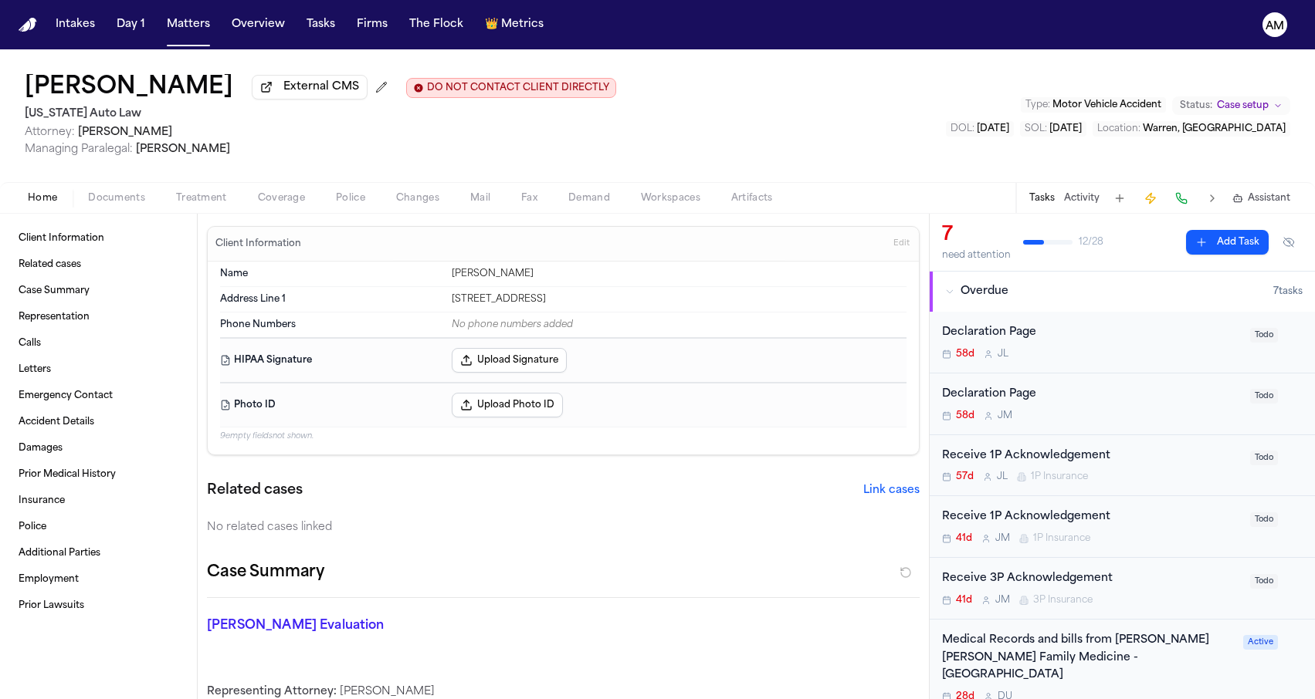
click at [293, 203] on span "Coverage" at bounding box center [281, 198] width 47 height 12
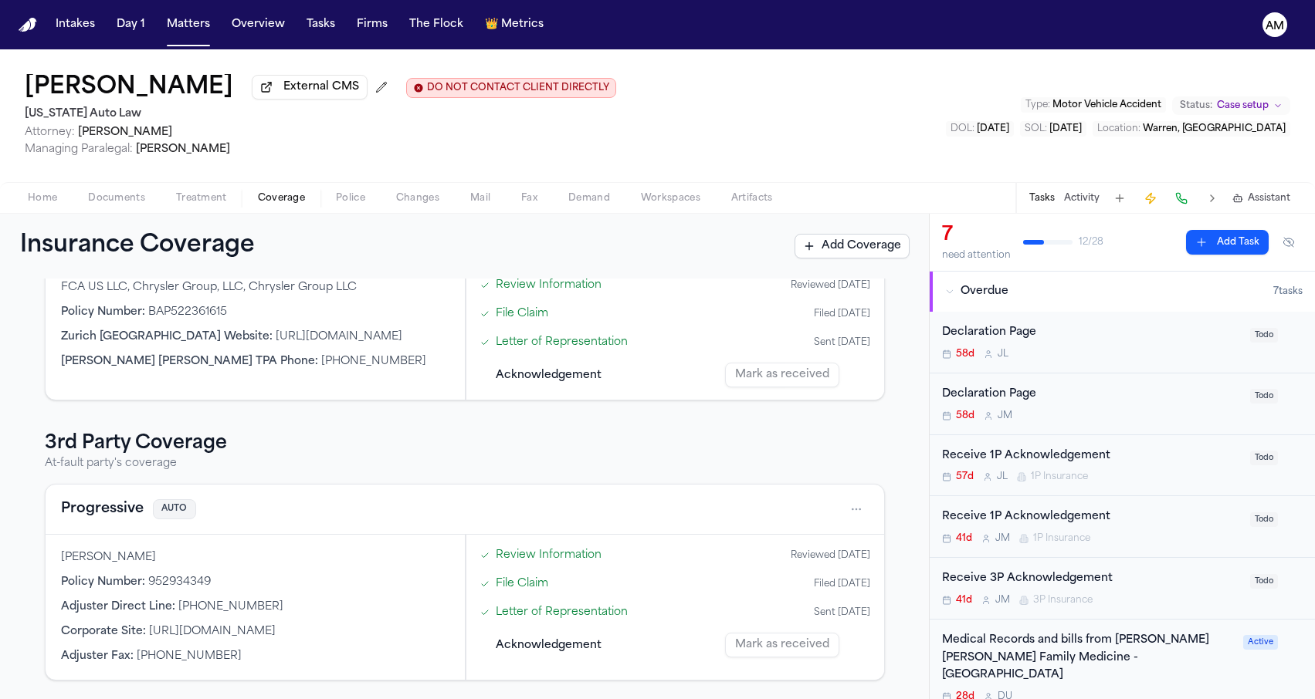
scroll to position [666, 0]
click at [85, 496] on div "Progressive AUTO" at bounding box center [465, 510] width 838 height 50
click at [81, 506] on button "Progressive" at bounding box center [102, 510] width 83 height 22
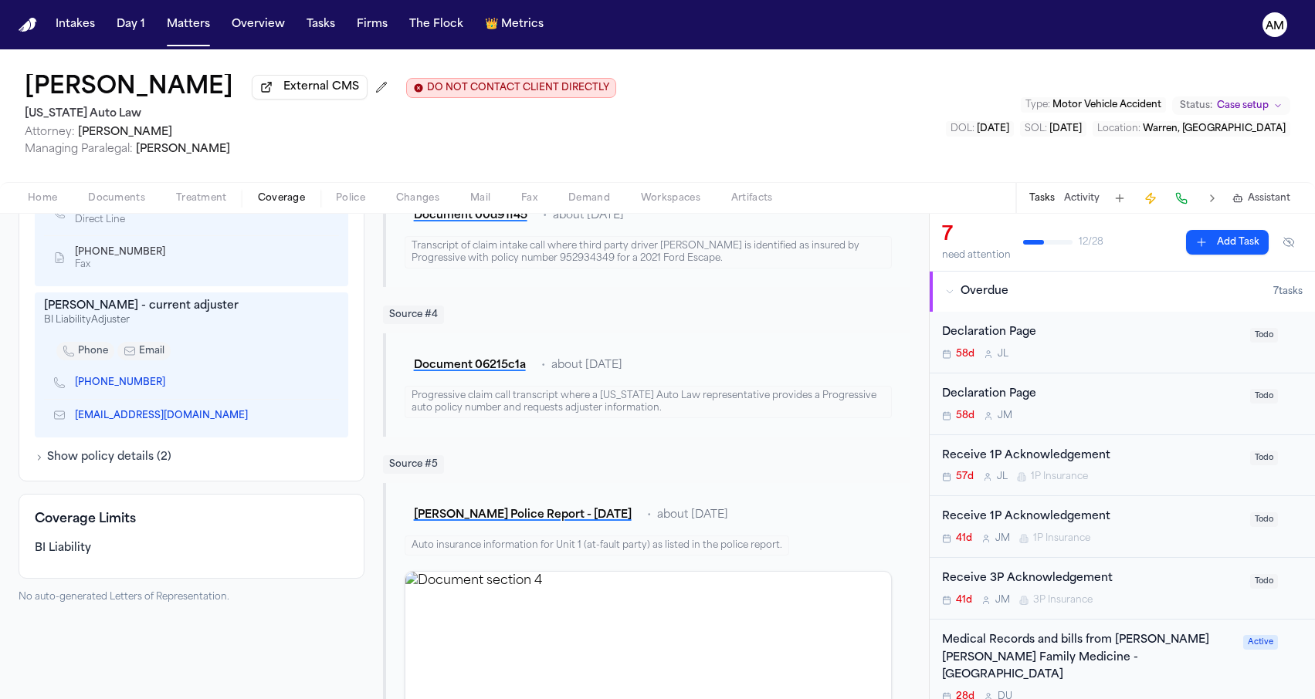
scroll to position [744, 0]
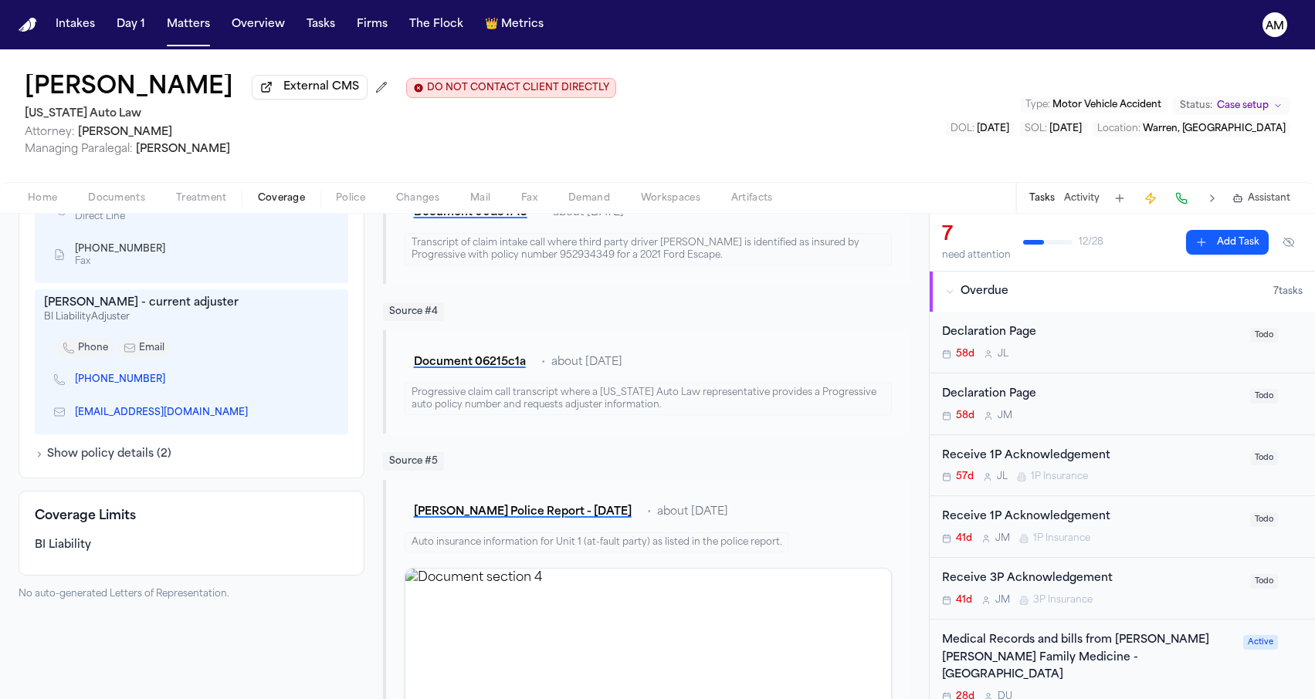
click at [168, 381] on icon "Copy to clipboard" at bounding box center [172, 379] width 9 height 9
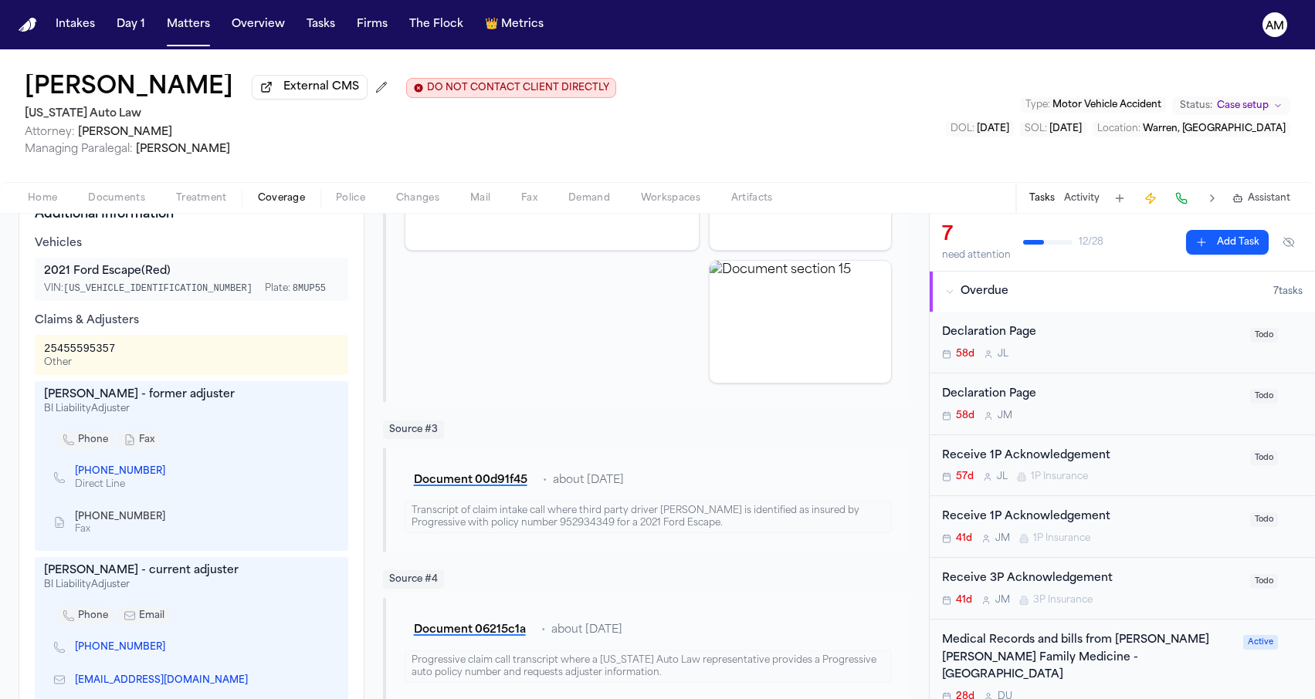
scroll to position [0, 0]
click at [190, 27] on button "Matters" at bounding box center [189, 25] width 56 height 28
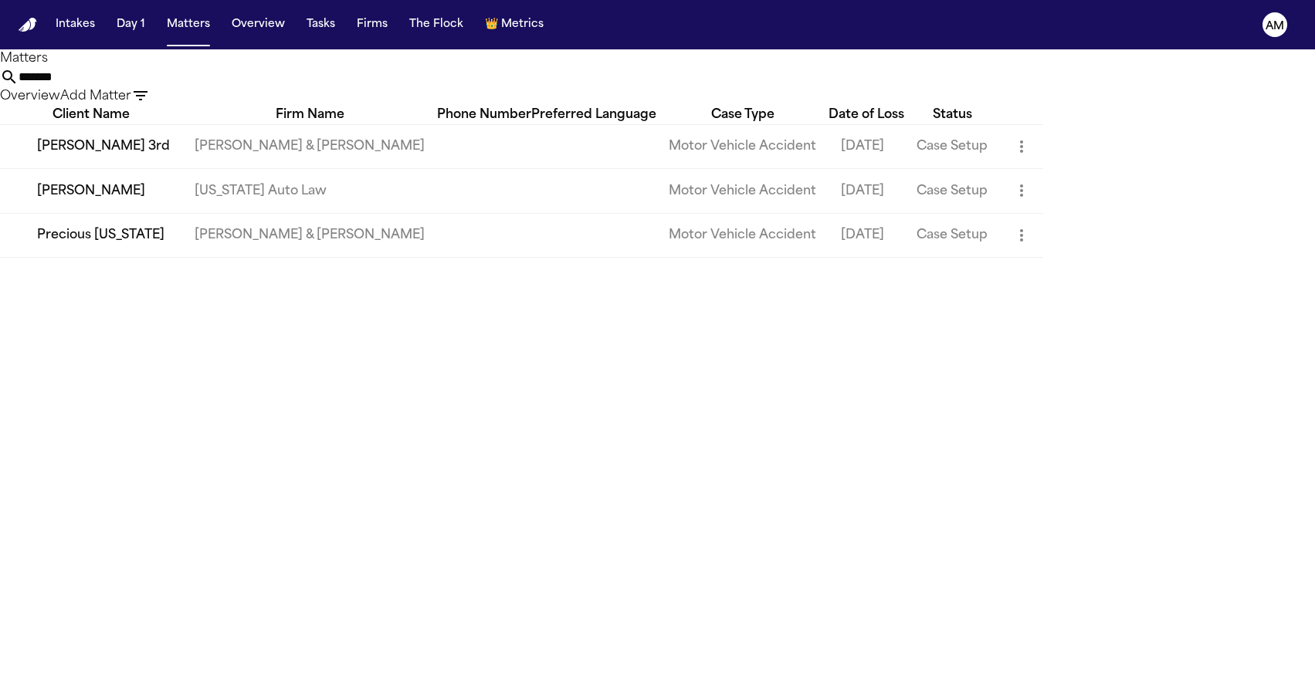
drag, startPoint x: 813, startPoint y: 95, endPoint x: 495, endPoint y: 90, distance: 318.1
click at [495, 90] on div "******* Overview Add Matter" at bounding box center [657, 87] width 1315 height 38
paste input "*****"
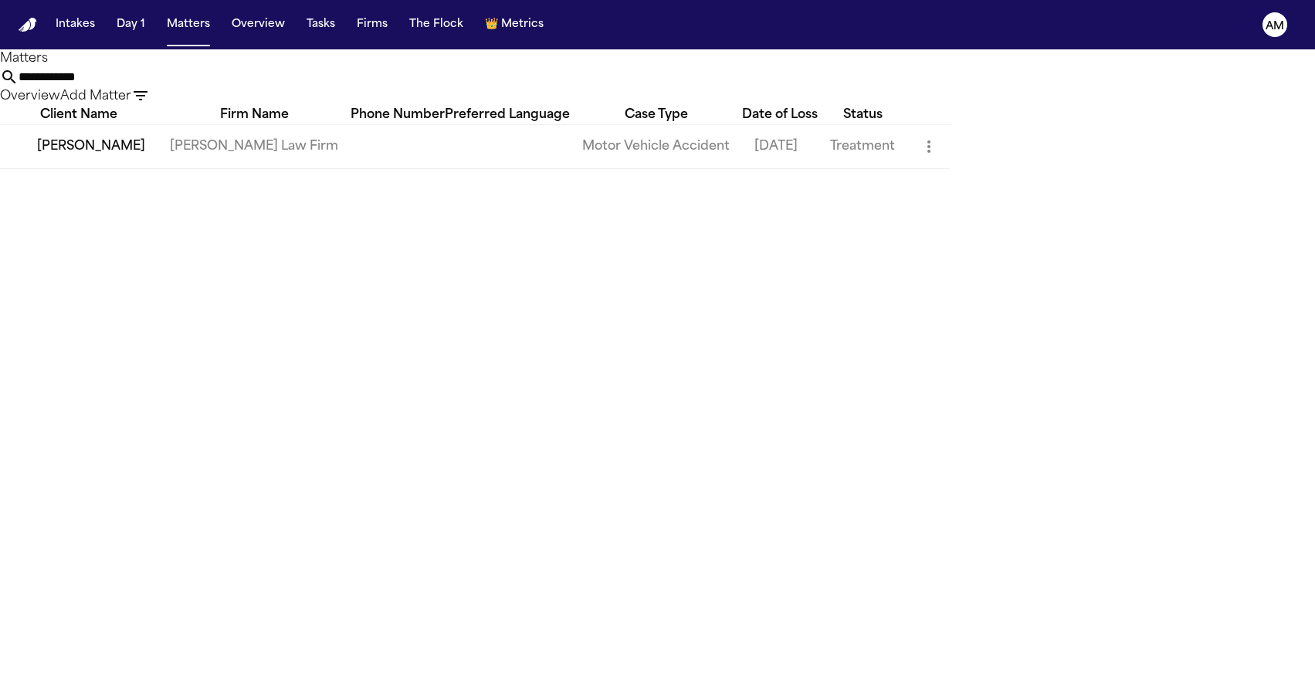
type input "**********"
click at [197, 244] on main "**********" at bounding box center [657, 374] width 1315 height 650
click at [140, 168] on td "[PERSON_NAME]" at bounding box center [78, 146] width 157 height 44
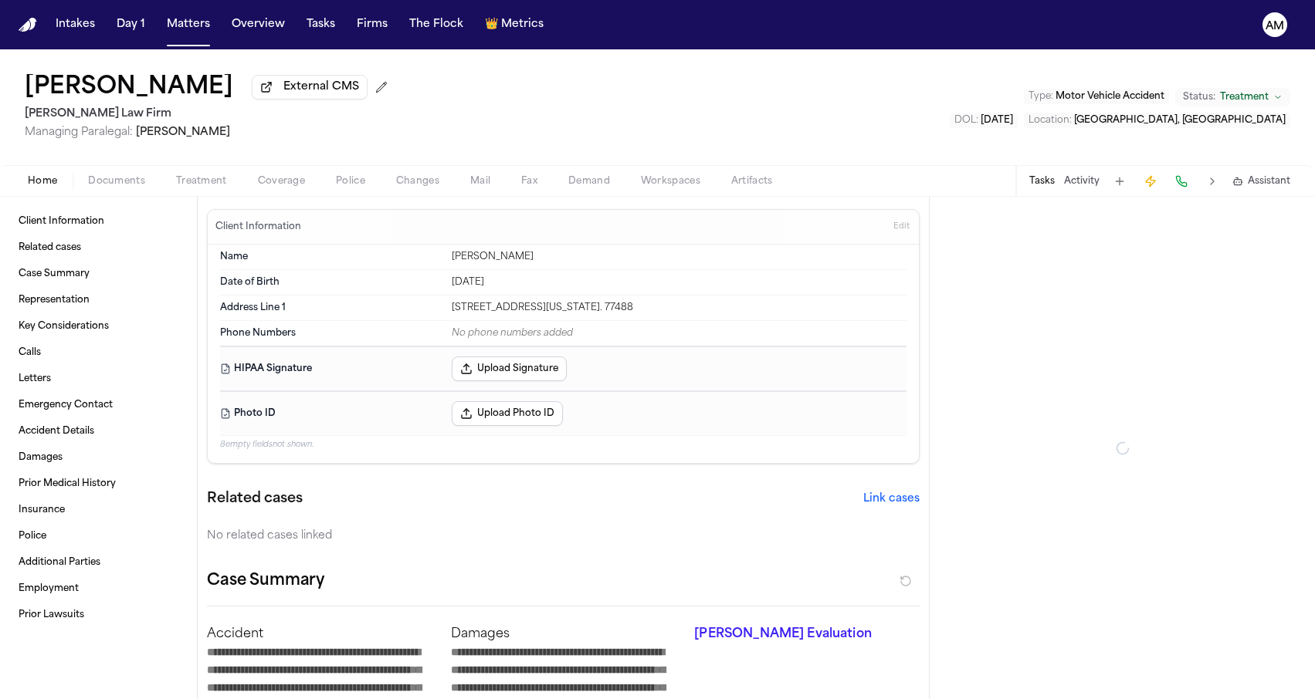
click at [277, 185] on span "Coverage" at bounding box center [281, 181] width 47 height 12
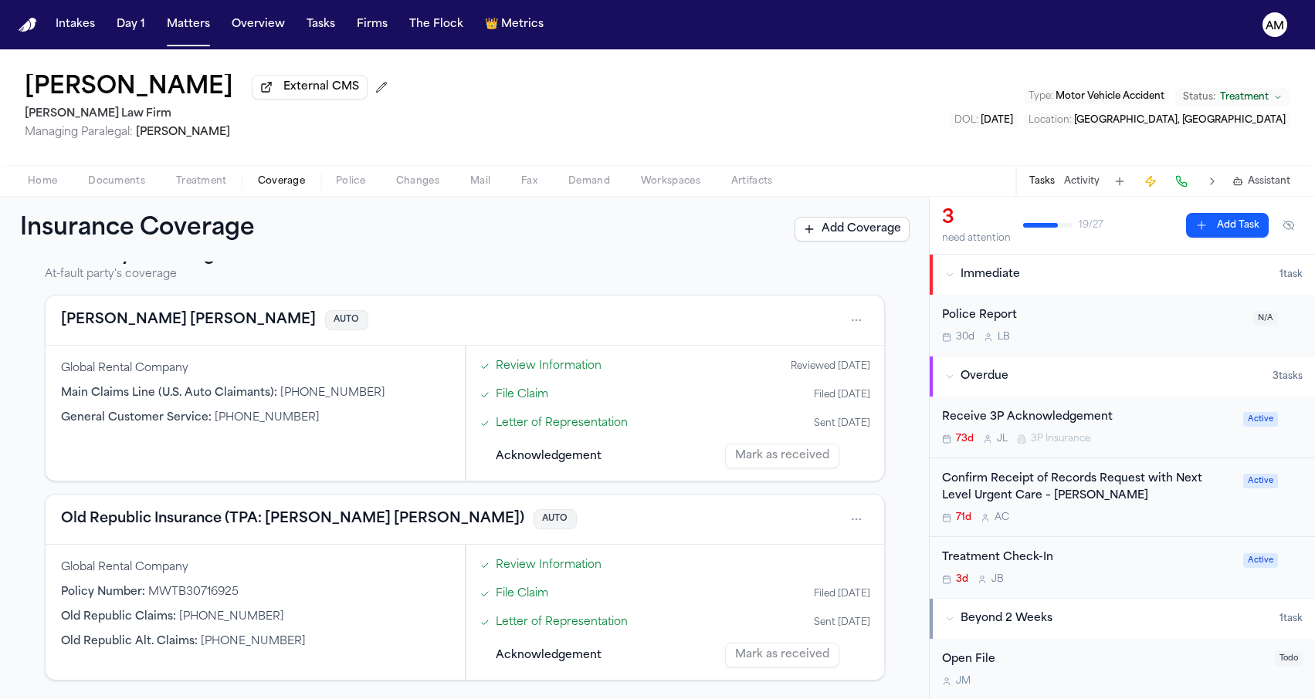
scroll to position [487, 0]
click at [223, 191] on span "button" at bounding box center [201, 190] width 69 height 2
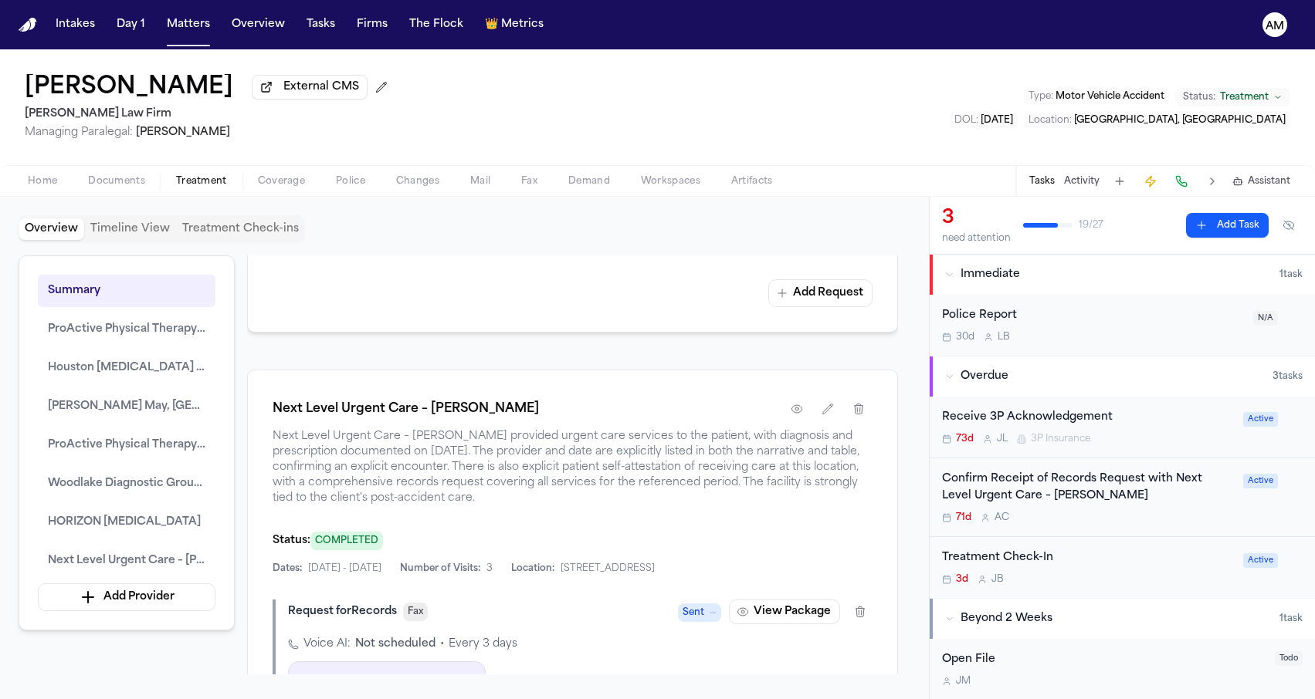
scroll to position [2816, 0]
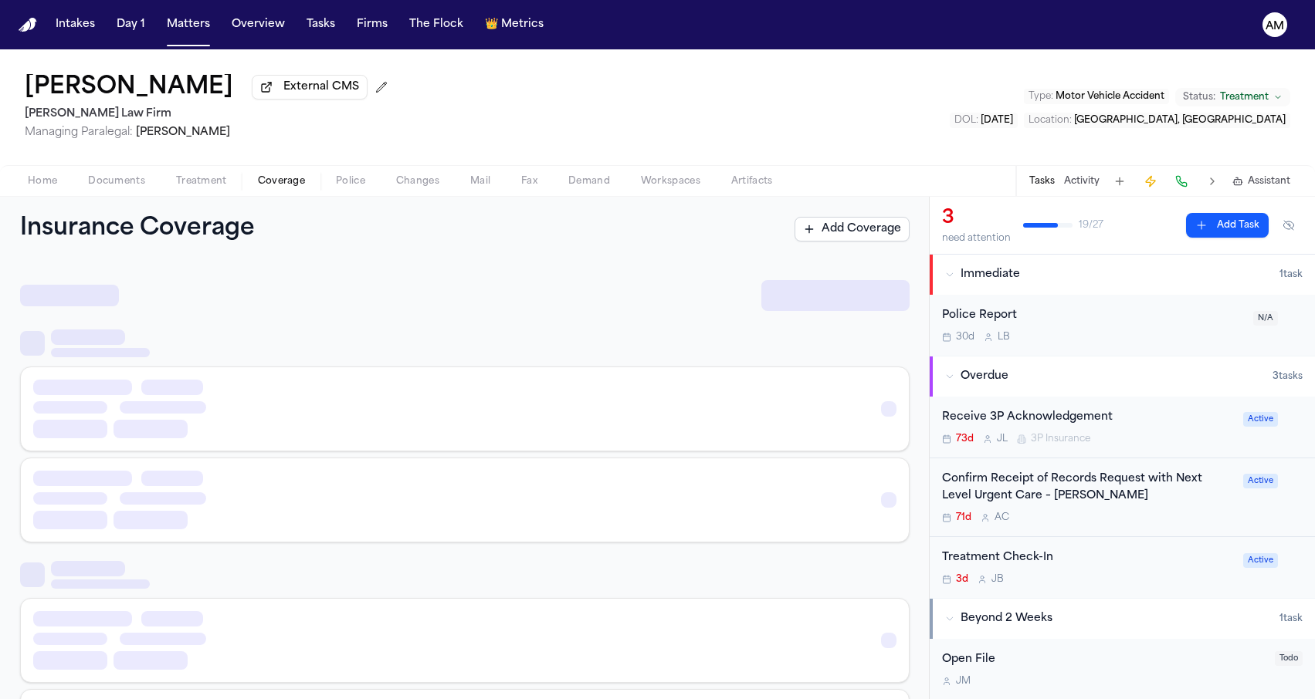
click at [276, 188] on span "Coverage" at bounding box center [281, 181] width 47 height 12
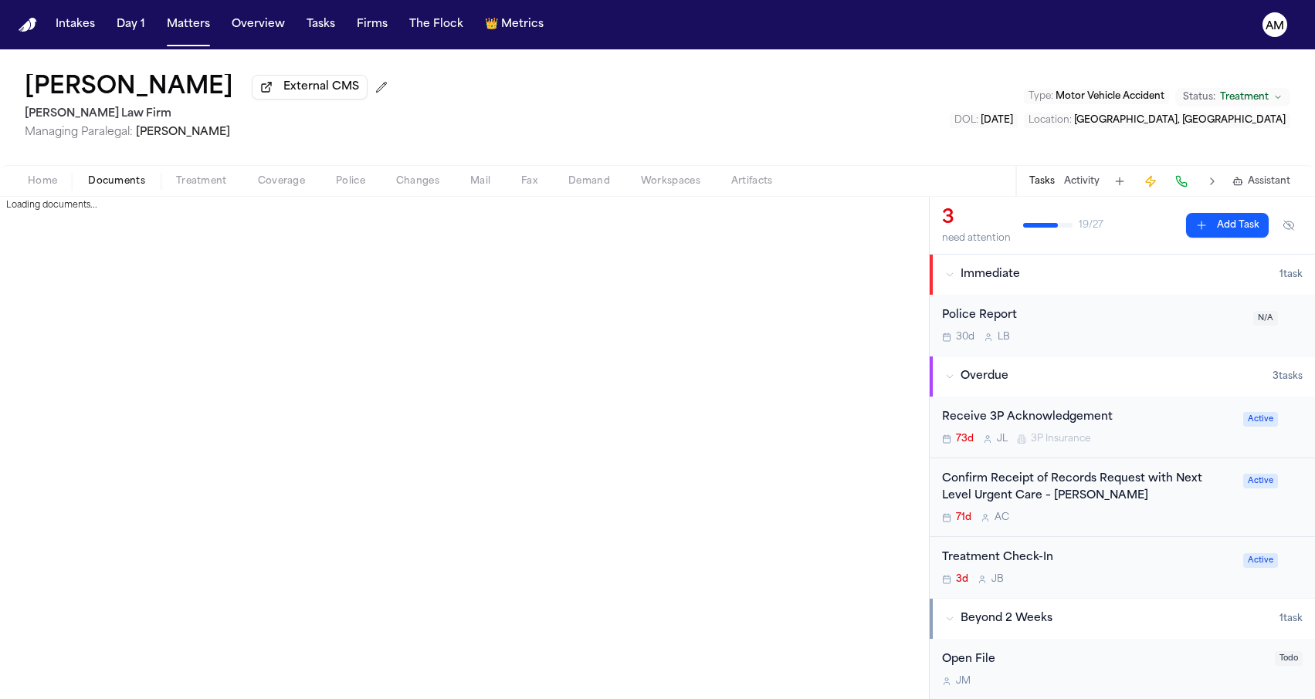
click at [118, 188] on span "Documents" at bounding box center [116, 181] width 57 height 12
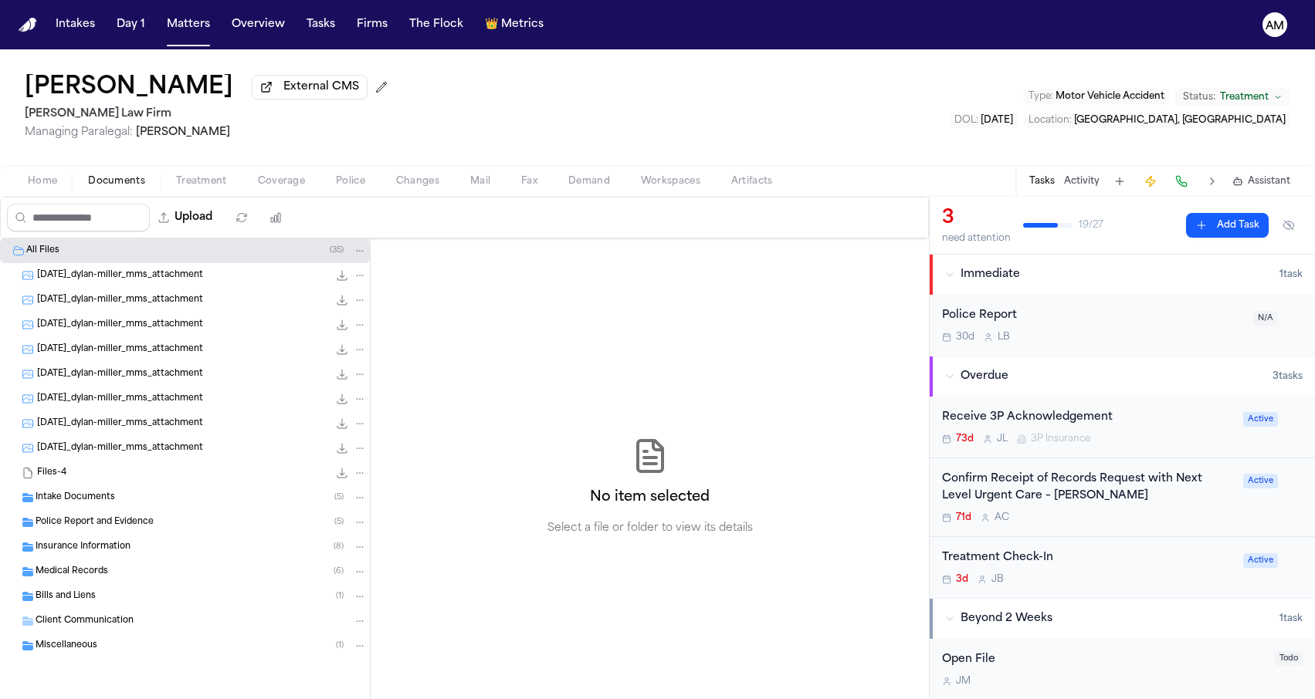
click at [103, 496] on span "Intake Documents" at bounding box center [76, 498] width 80 height 13
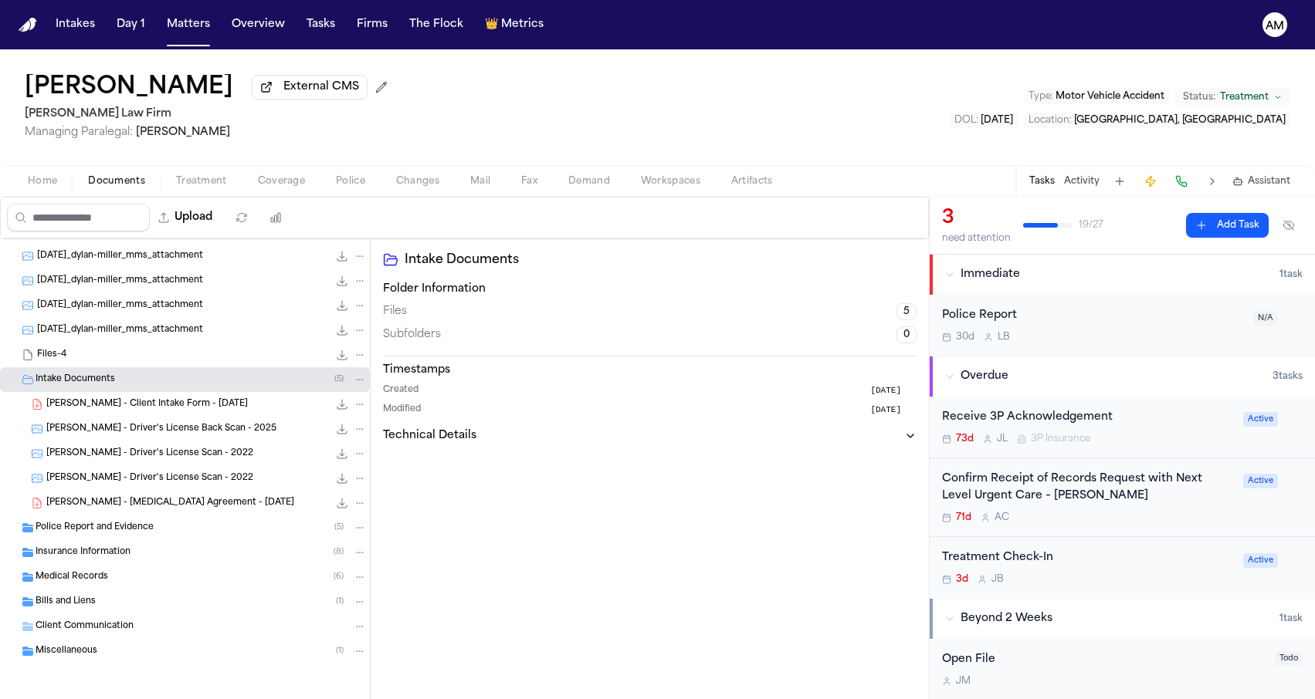
click at [93, 523] on span "Police Report and Evidence" at bounding box center [95, 528] width 118 height 13
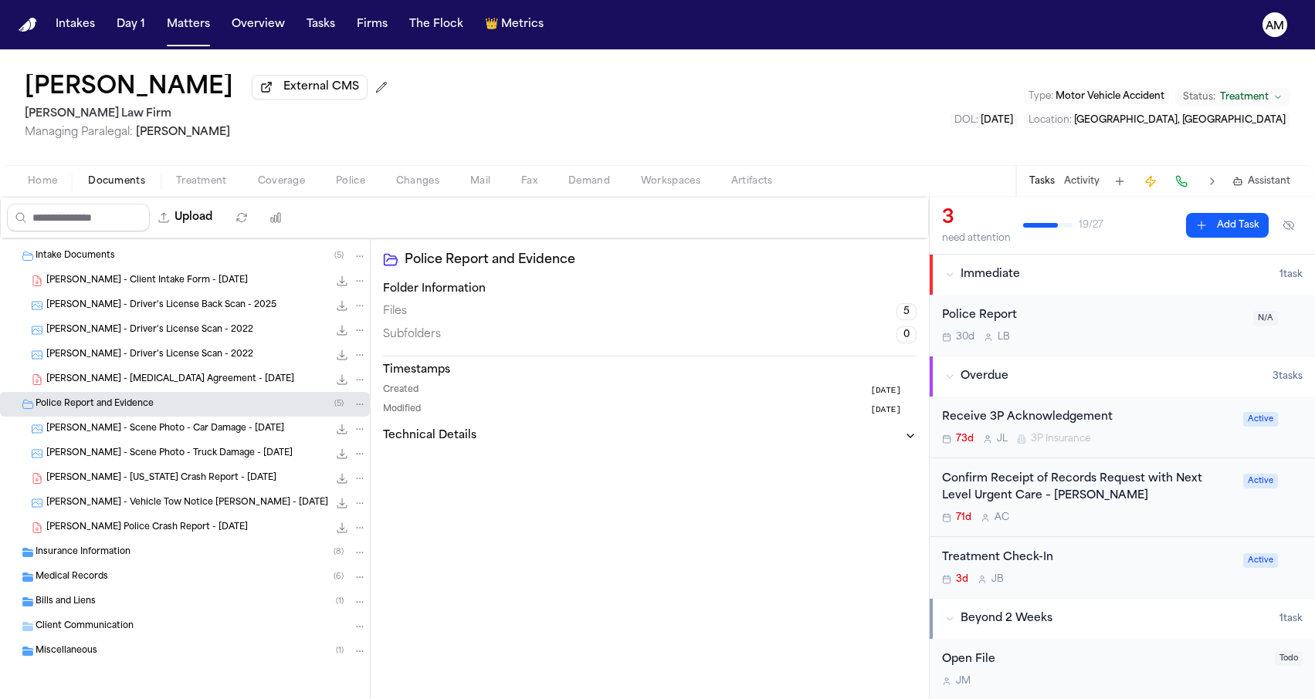
click at [89, 549] on span "Insurance Information" at bounding box center [83, 553] width 95 height 13
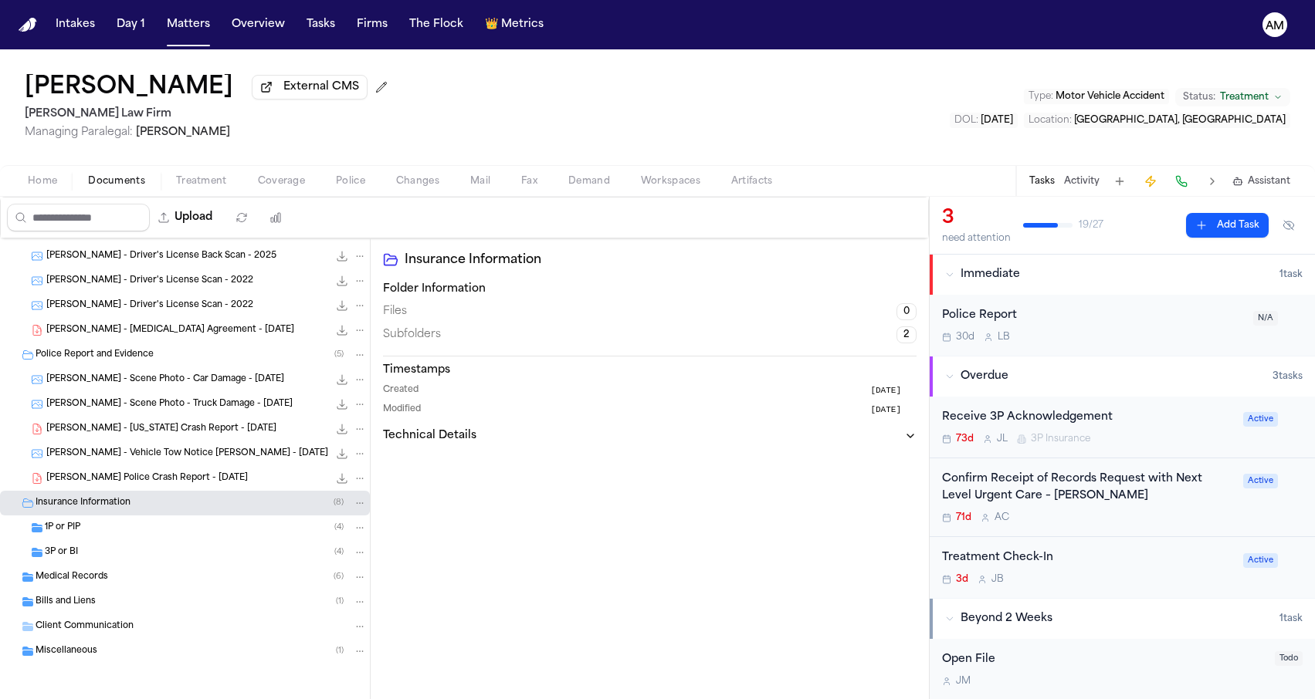
click at [90, 660] on div "Miscellaneous ( 1 )" at bounding box center [185, 651] width 370 height 25
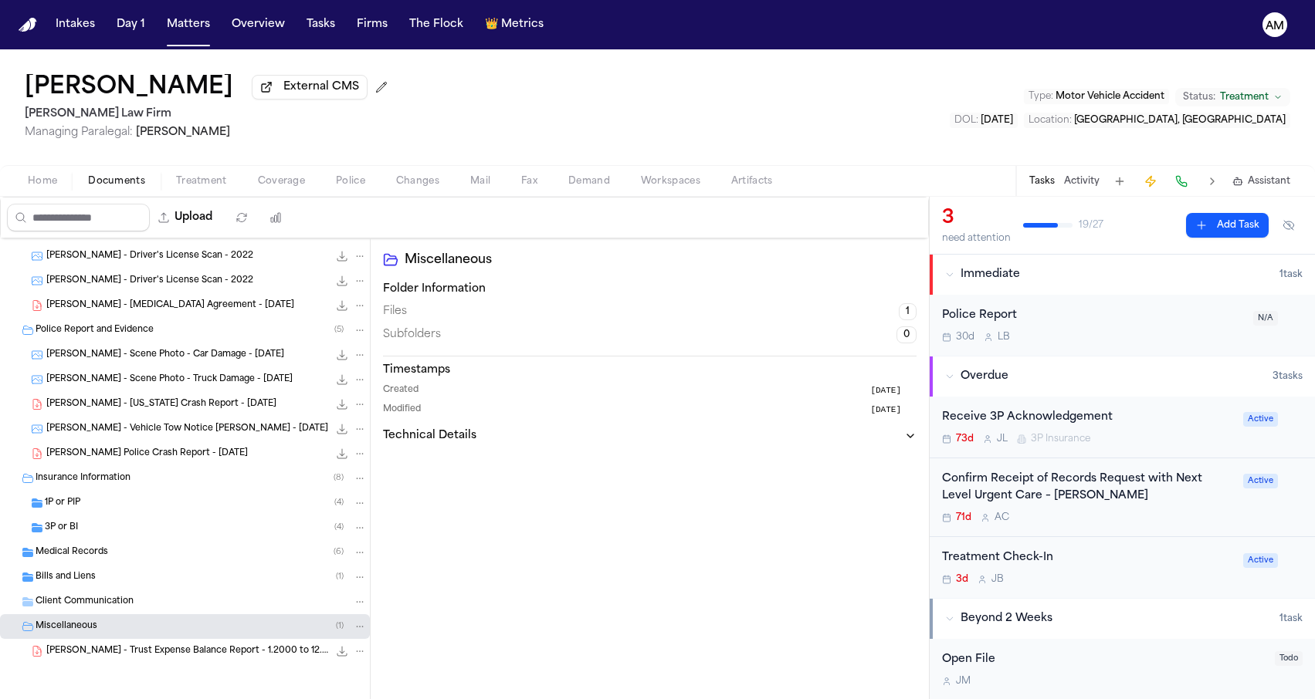
scroll to position [319, 0]
click at [99, 592] on div "Client Communication" at bounding box center [185, 602] width 370 height 25
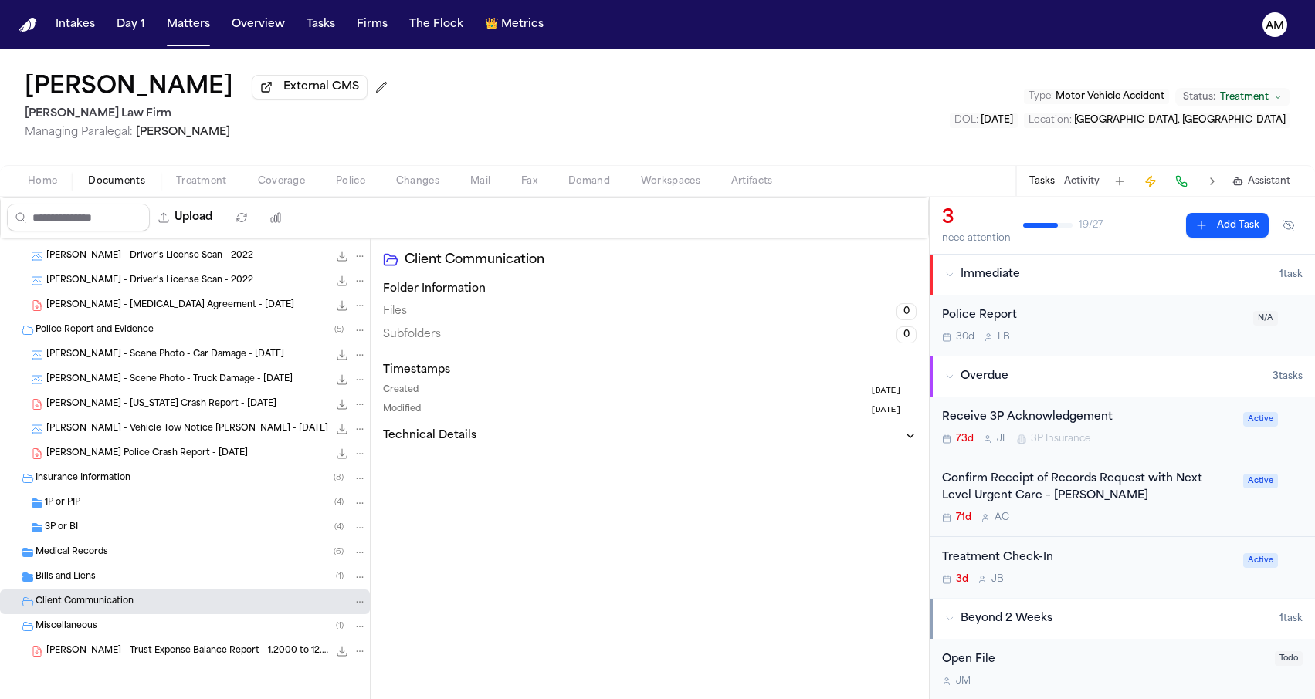
click at [101, 583] on div "Bills and Liens ( 1 )" at bounding box center [201, 578] width 331 height 14
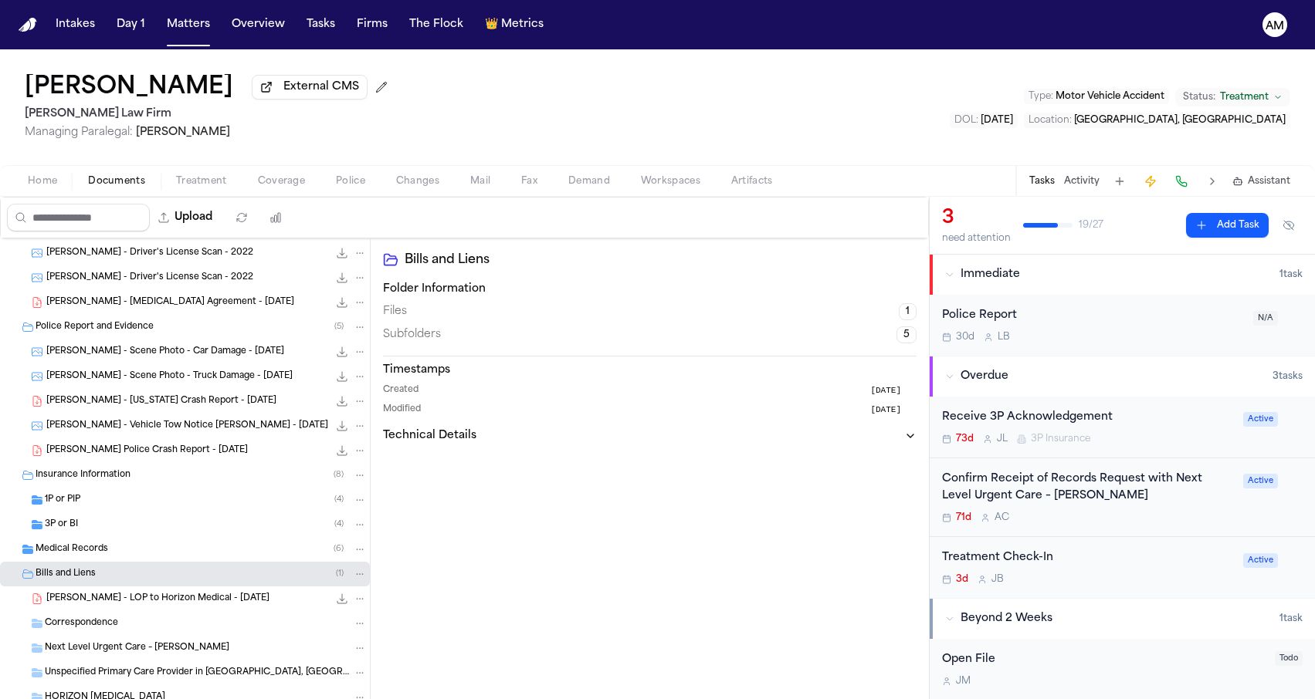
click at [108, 557] on div "Medical Records ( 6 )" at bounding box center [201, 550] width 331 height 14
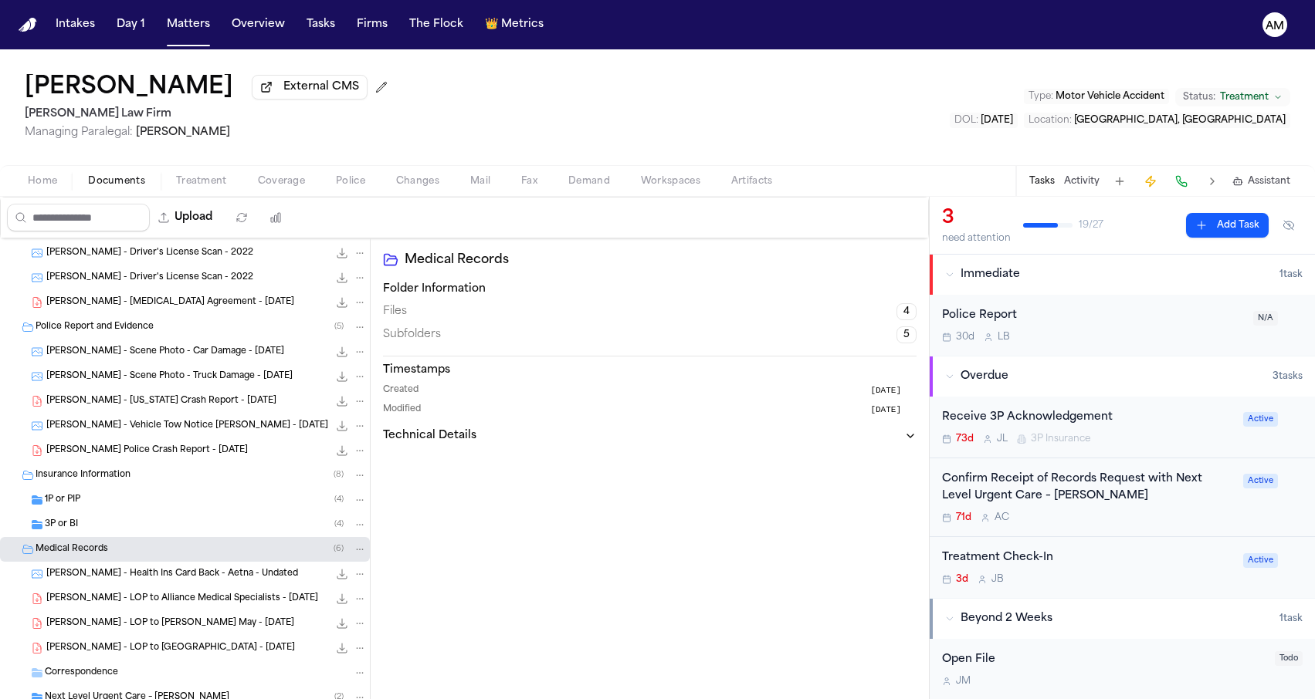
click at [111, 532] on div "3P or BI ( 4 )" at bounding box center [206, 525] width 322 height 14
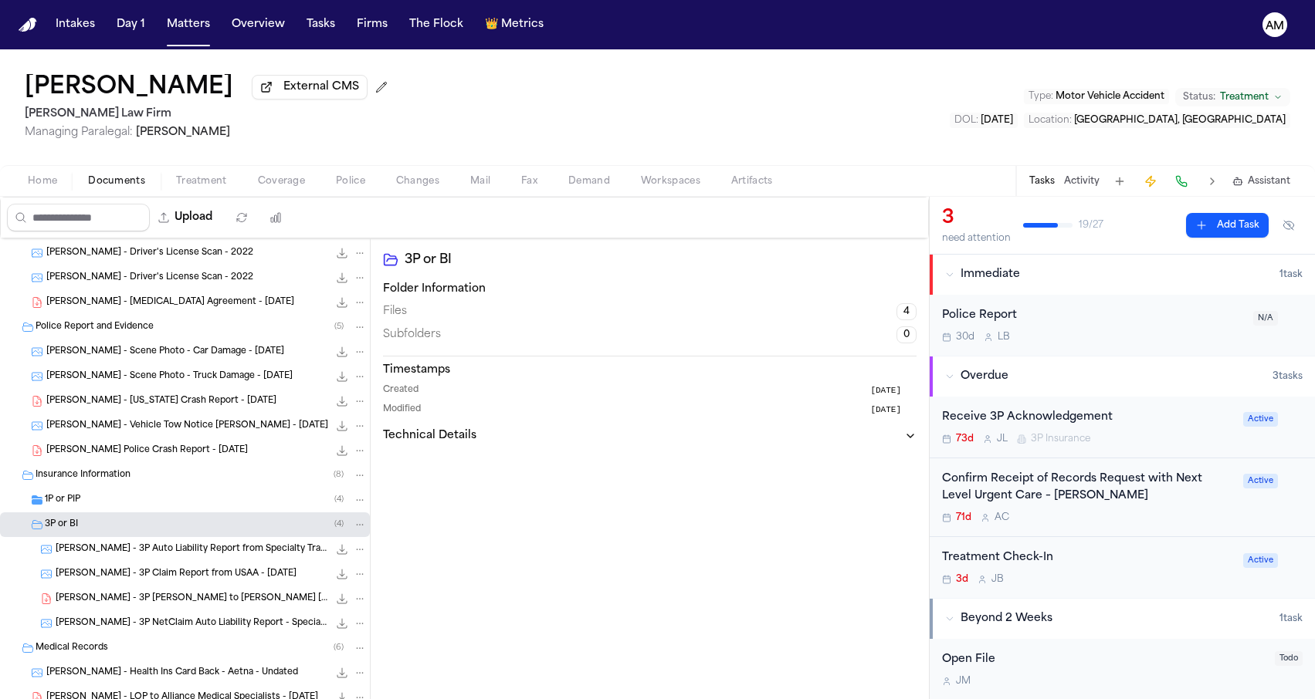
click at [111, 507] on div "1P or PIP ( 4 )" at bounding box center [206, 500] width 322 height 14
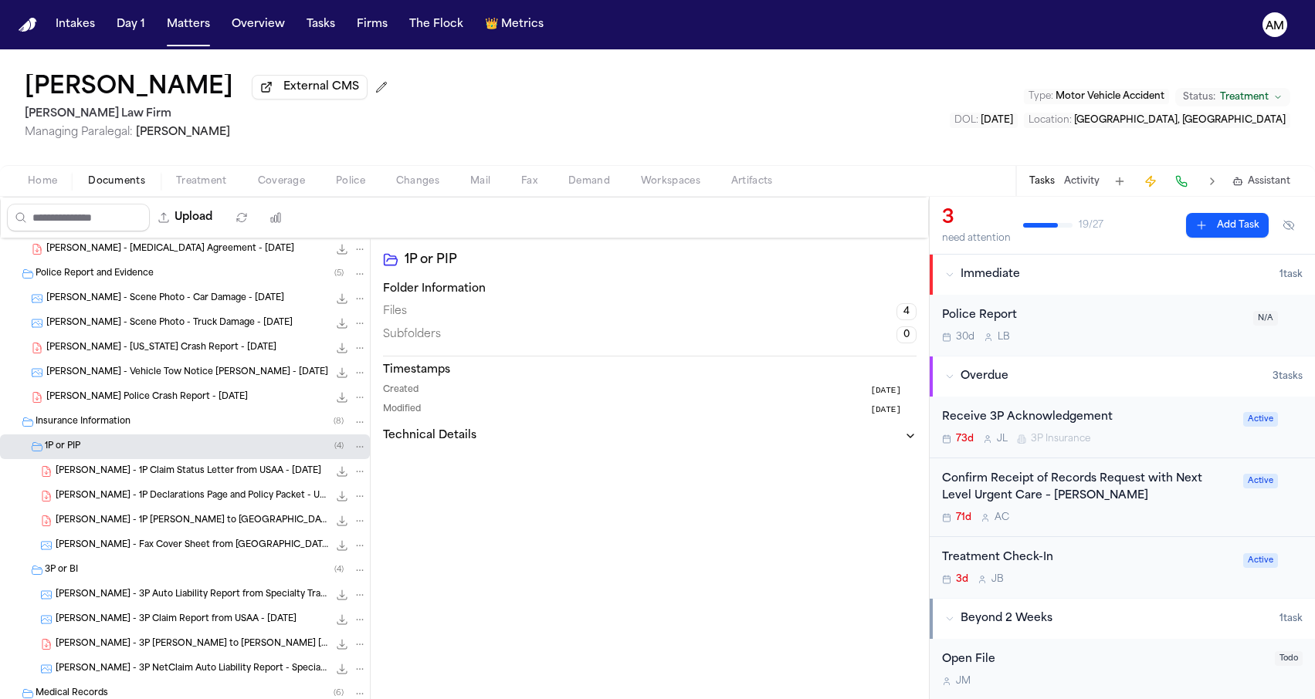
click at [130, 477] on span "[PERSON_NAME] - 1P Claim Status Letter from USAA - [DATE]" at bounding box center [189, 472] width 266 height 13
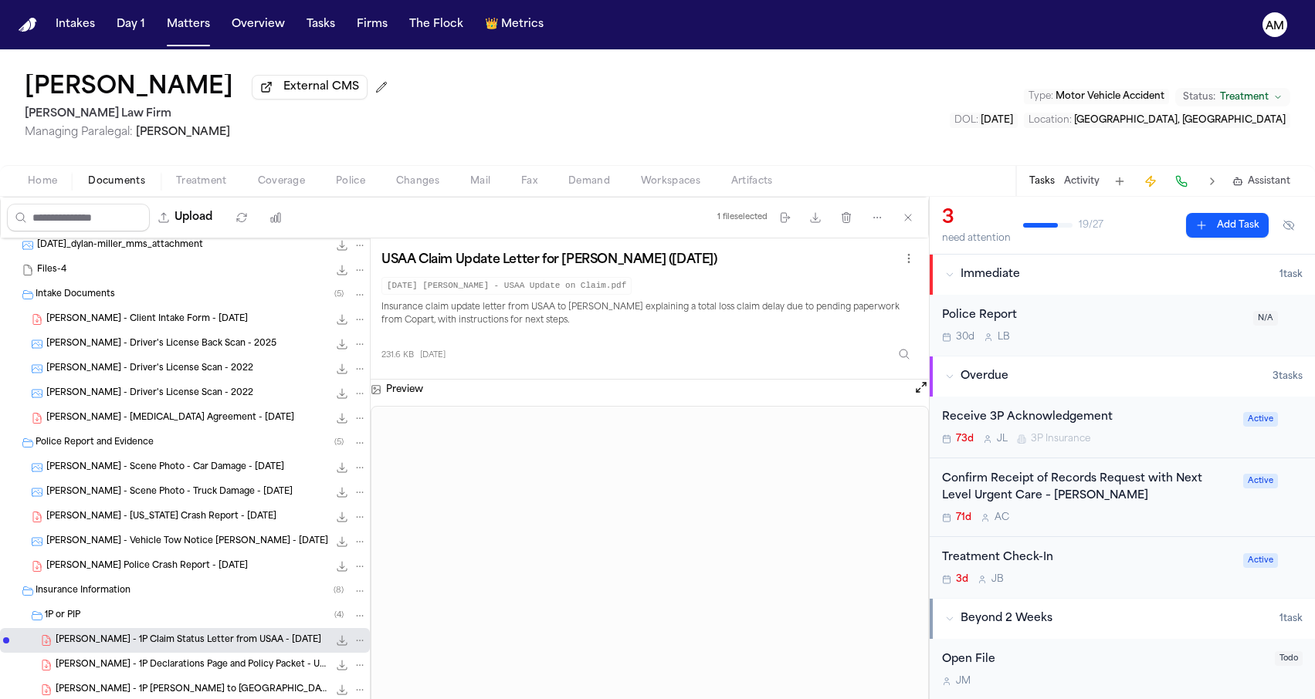
scroll to position [189, 0]
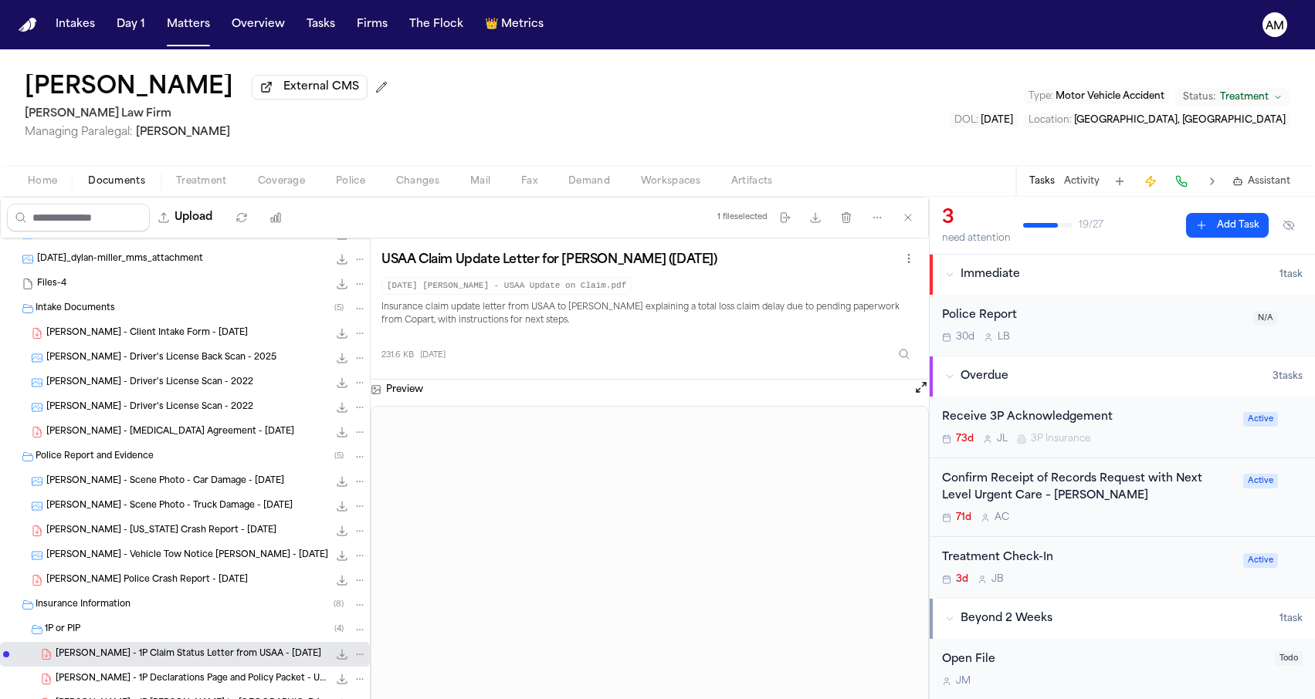
click at [126, 479] on span "[PERSON_NAME] - Scene Photo - Car Damage - [DATE]" at bounding box center [165, 482] width 238 height 13
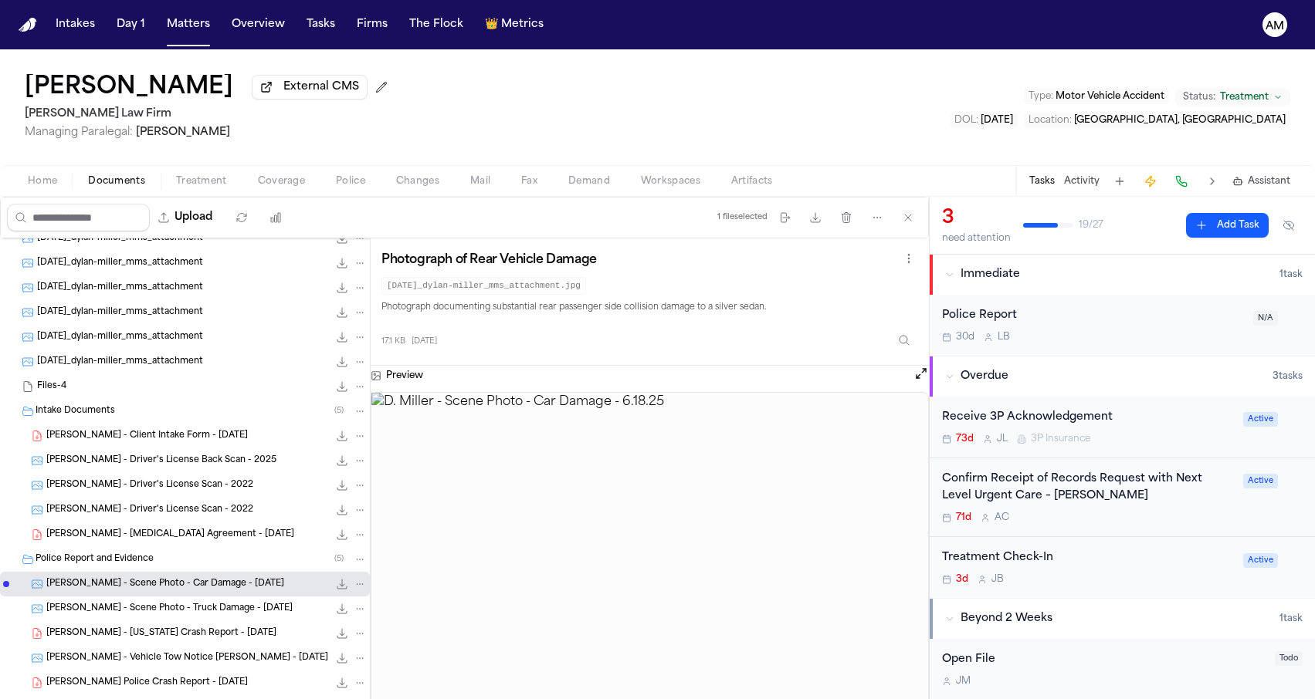
scroll to position [19, 0]
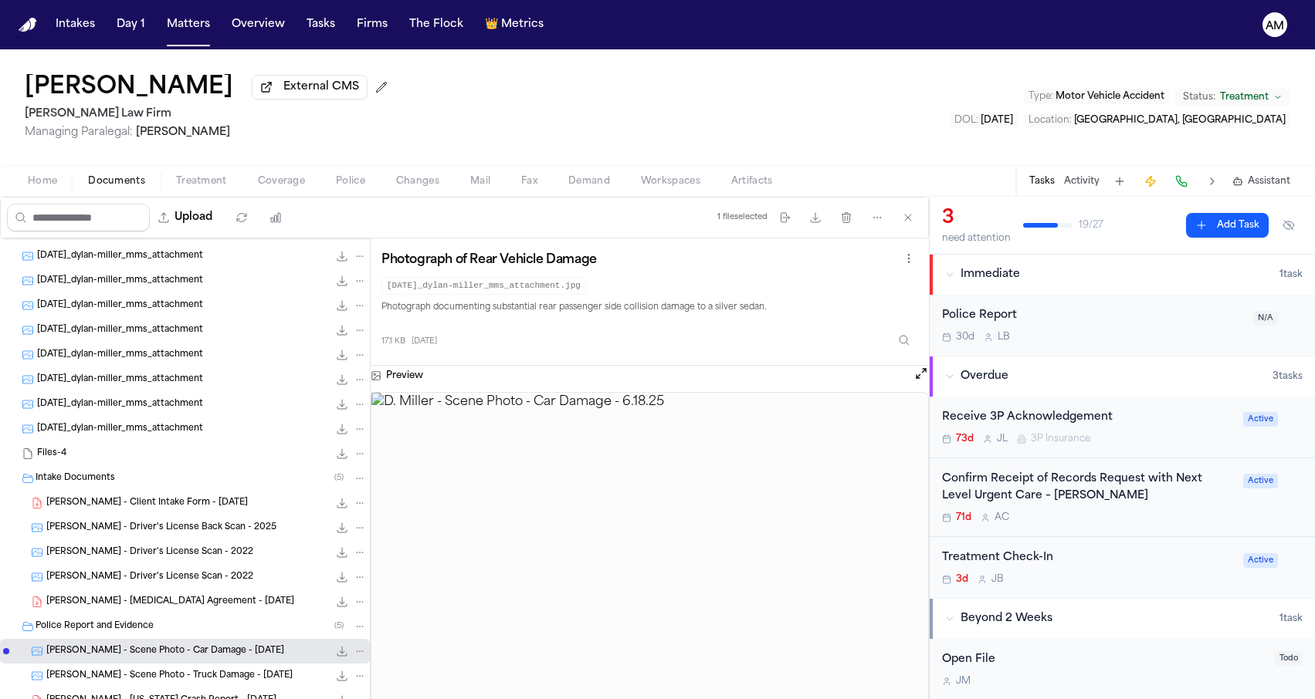
click at [131, 469] on div "Intake Documents ( 5 )" at bounding box center [185, 478] width 370 height 25
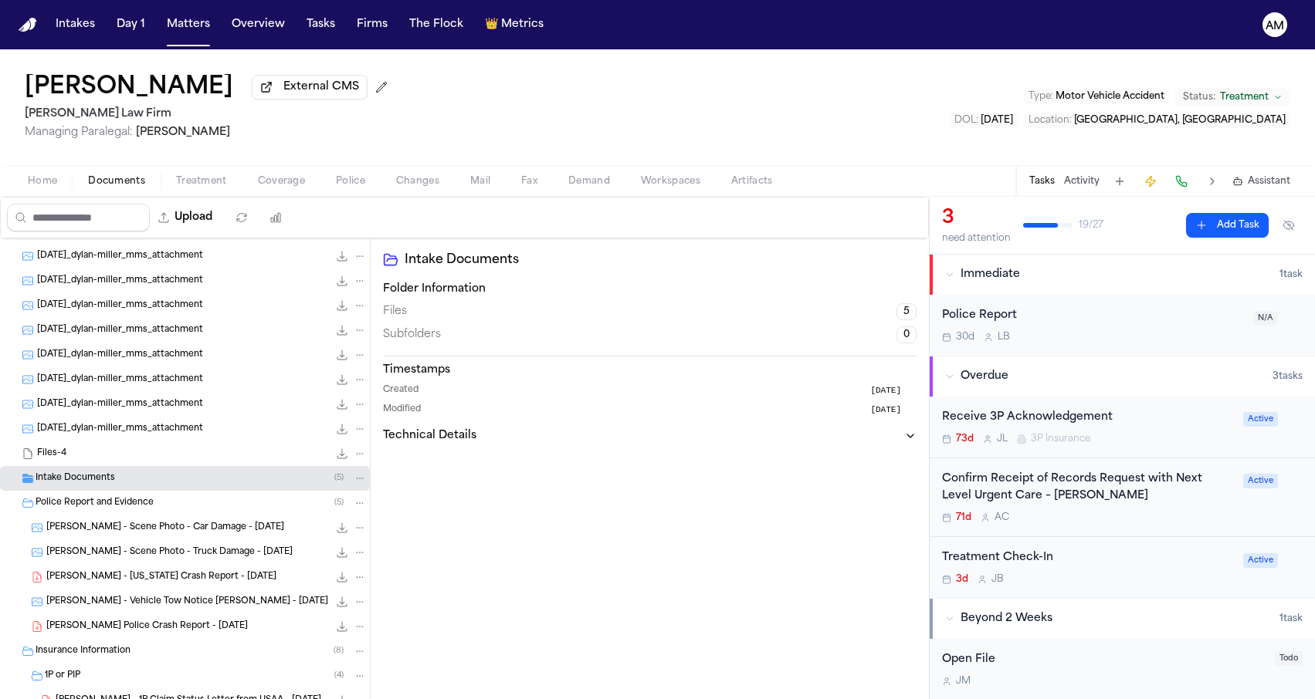
click at [131, 469] on div "Intake Documents ( 5 )" at bounding box center [185, 478] width 370 height 25
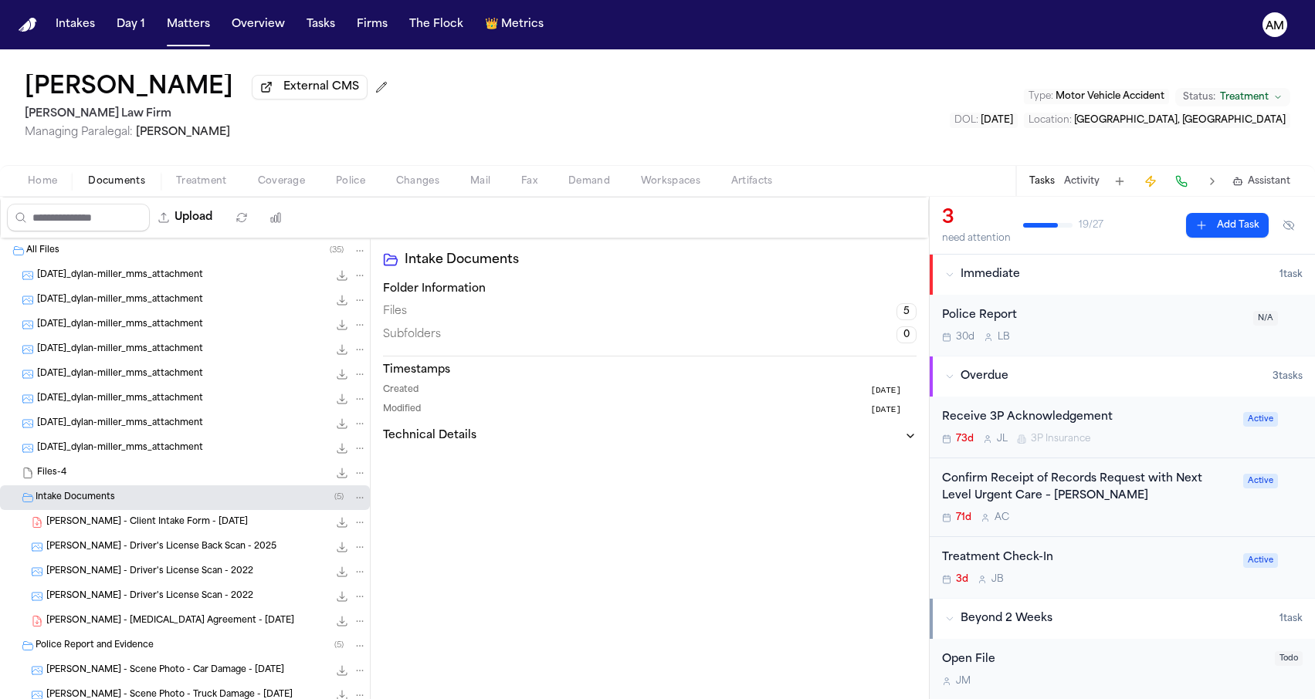
scroll to position [0, 0]
click at [1223, 2] on nav "Intakes Day 1 Matters Overview Tasks Firms The Flock 👑 Metrics AM" at bounding box center [657, 24] width 1315 height 49
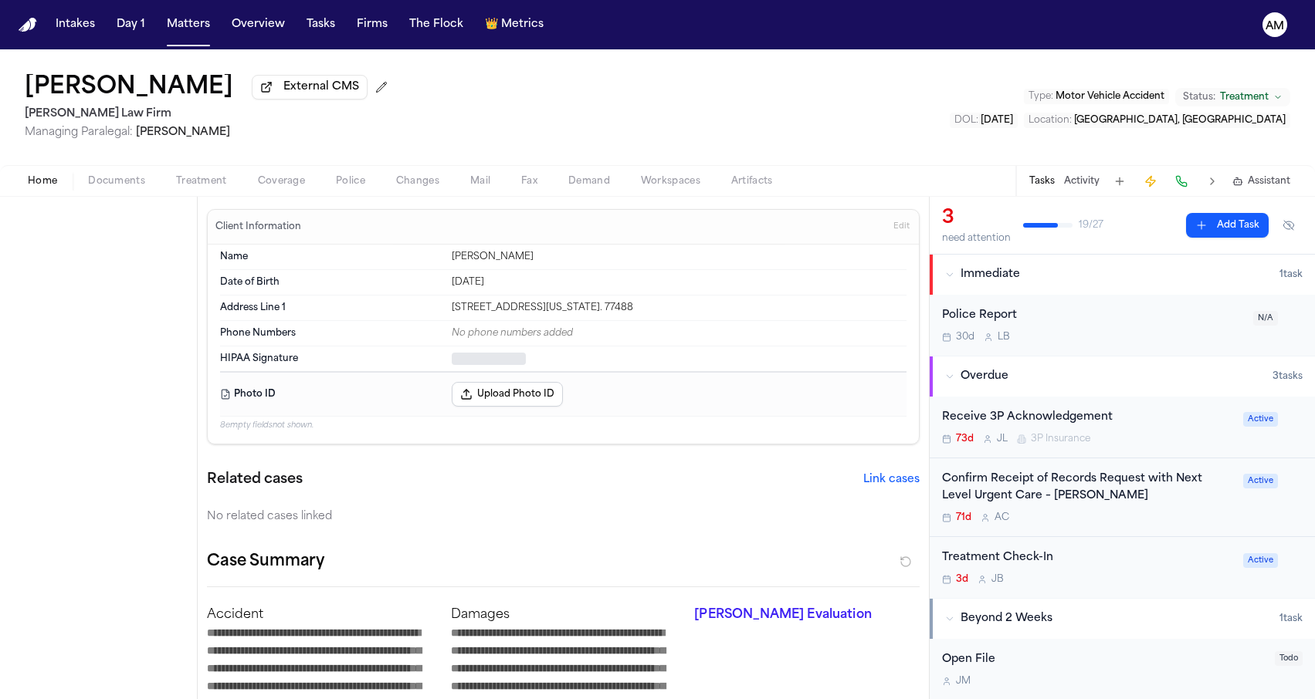
click at [21, 180] on button "Home" at bounding box center [42, 181] width 60 height 19
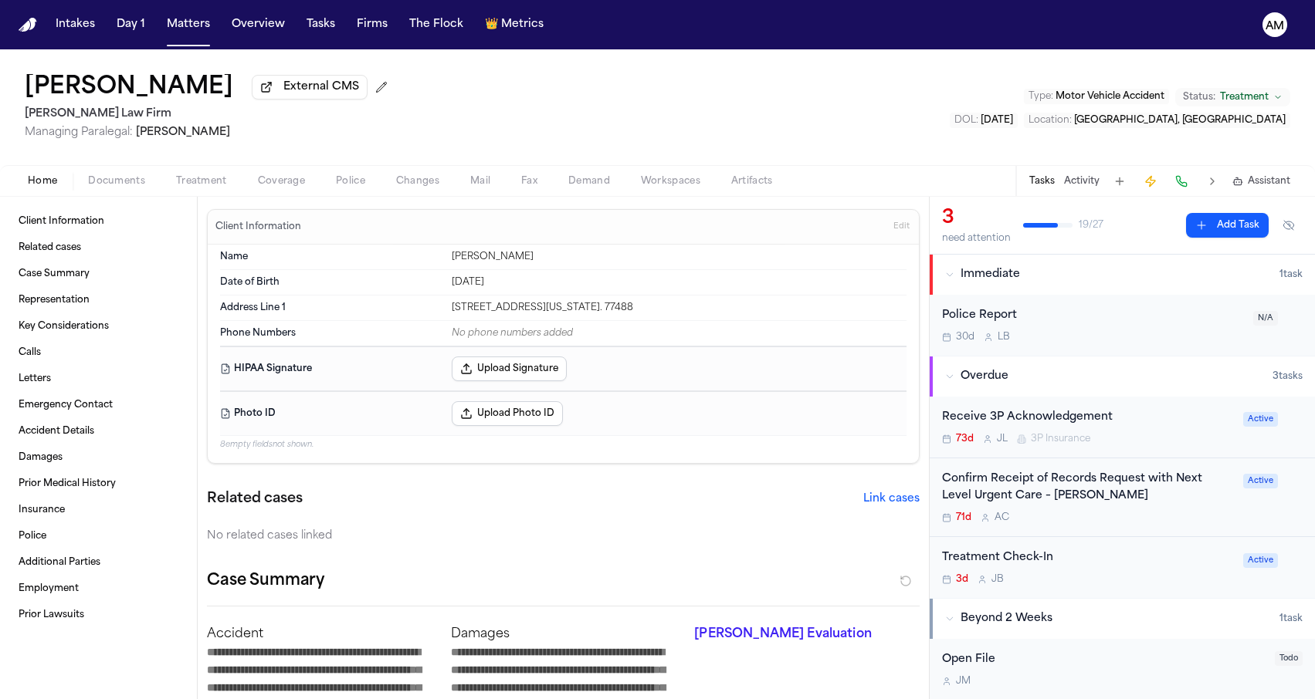
click at [900, 231] on span "Edit" at bounding box center [901, 227] width 16 height 11
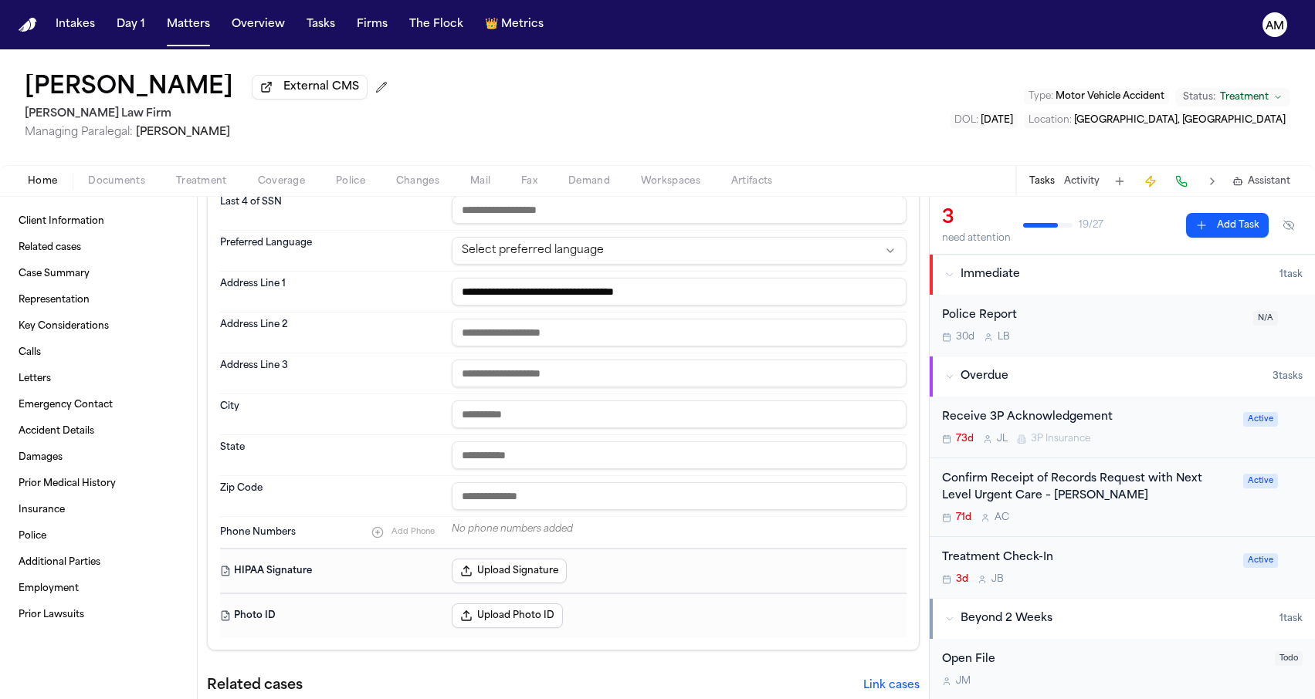
scroll to position [203, 0]
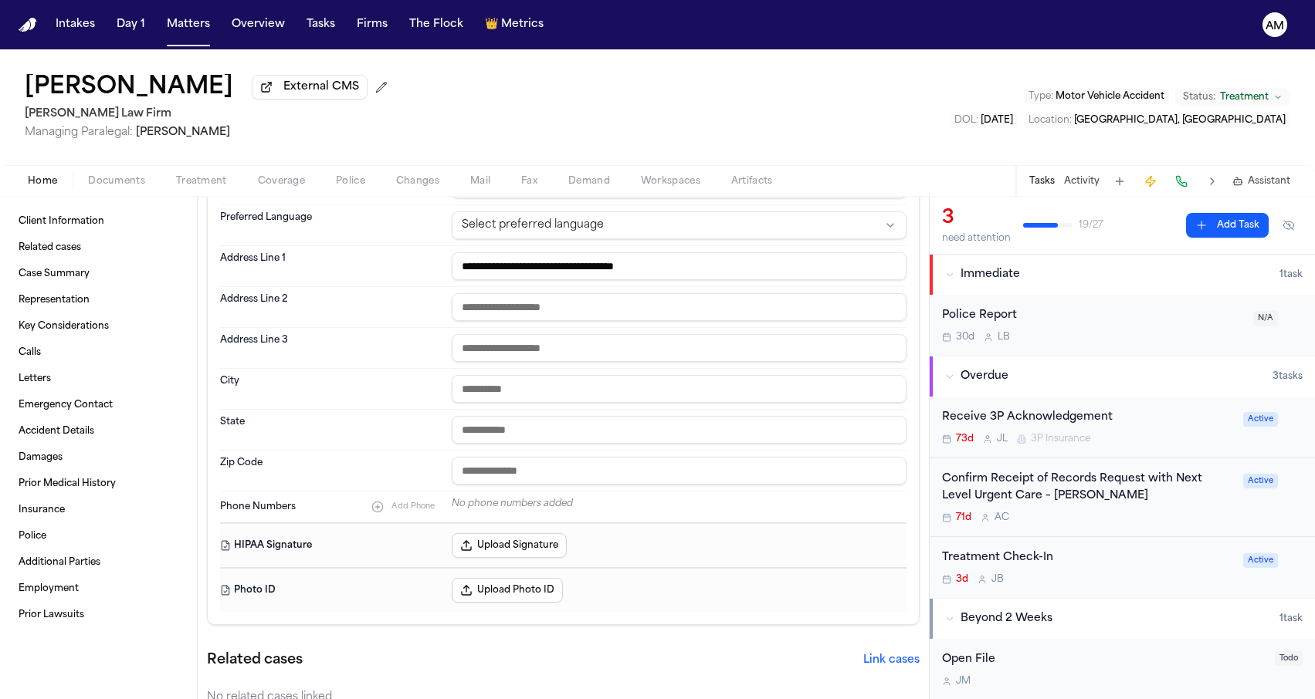
click at [407, 508] on span "Add Phone" at bounding box center [412, 507] width 43 height 10
paste input "**********"
type input "**********"
click at [597, 532] on div "HIPAA Signature Upload Signature" at bounding box center [563, 548] width 686 height 45
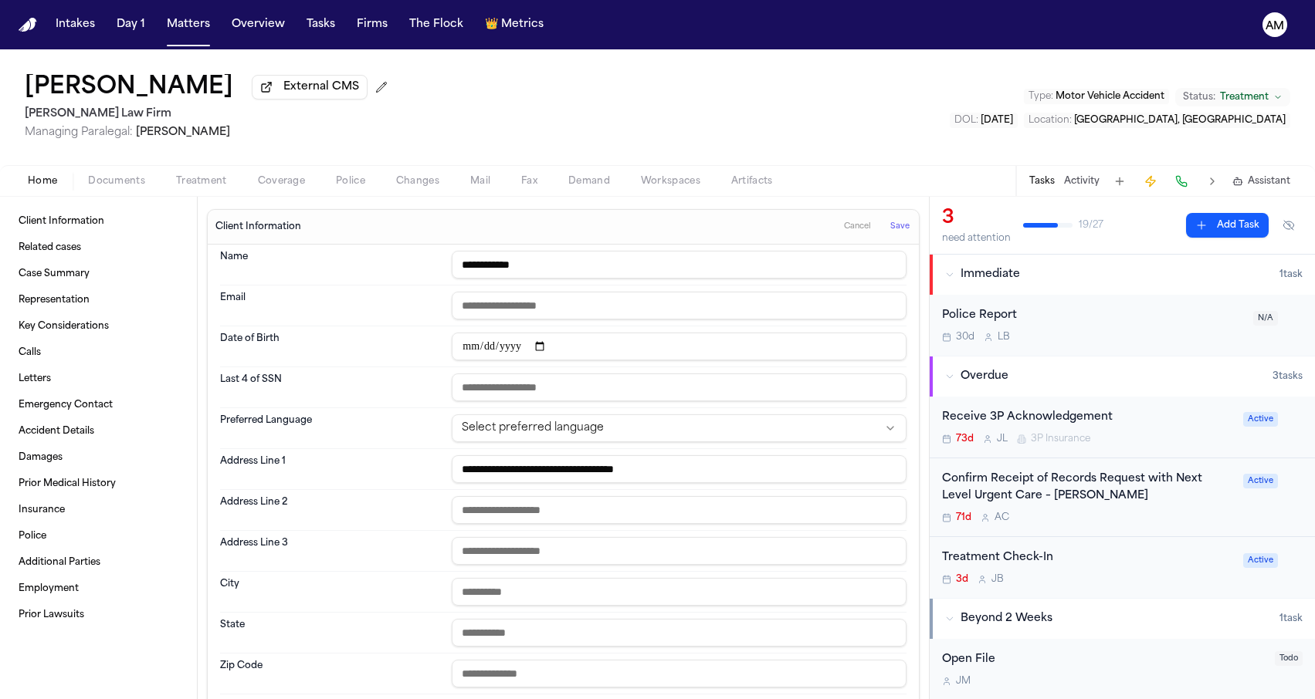
scroll to position [0, 0]
click at [901, 232] on span "Save" at bounding box center [899, 227] width 19 height 11
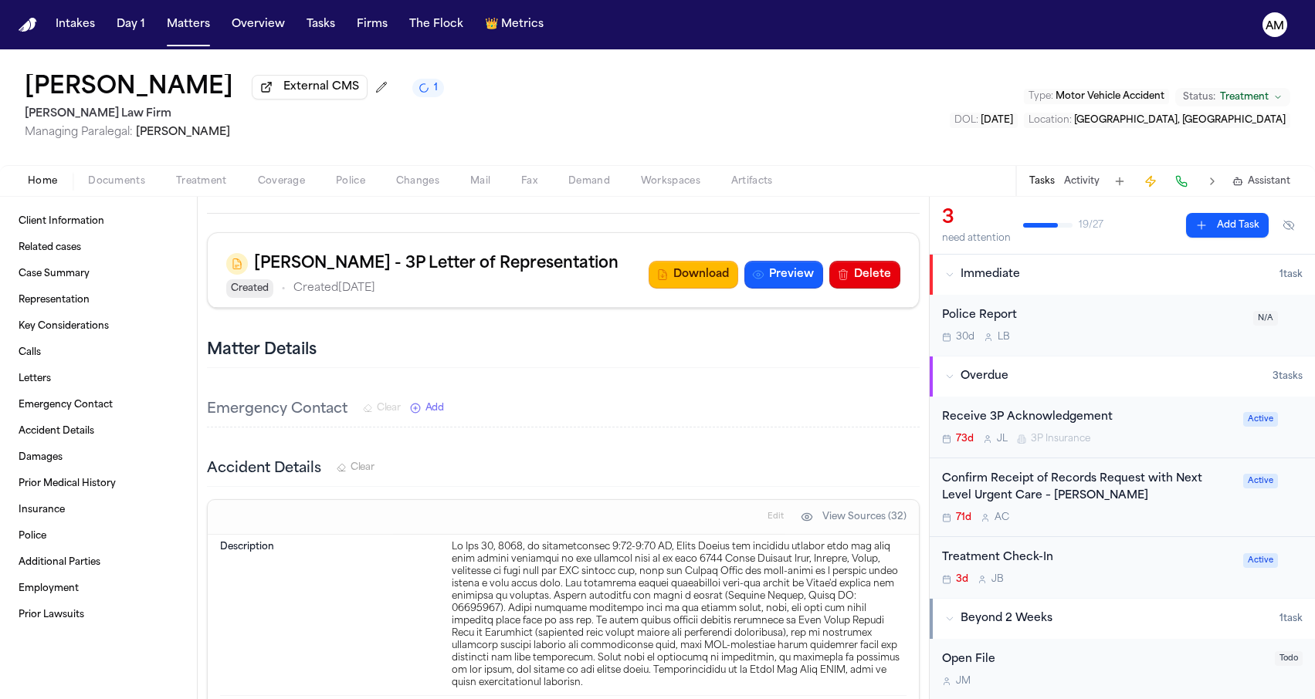
scroll to position [4519, 0]
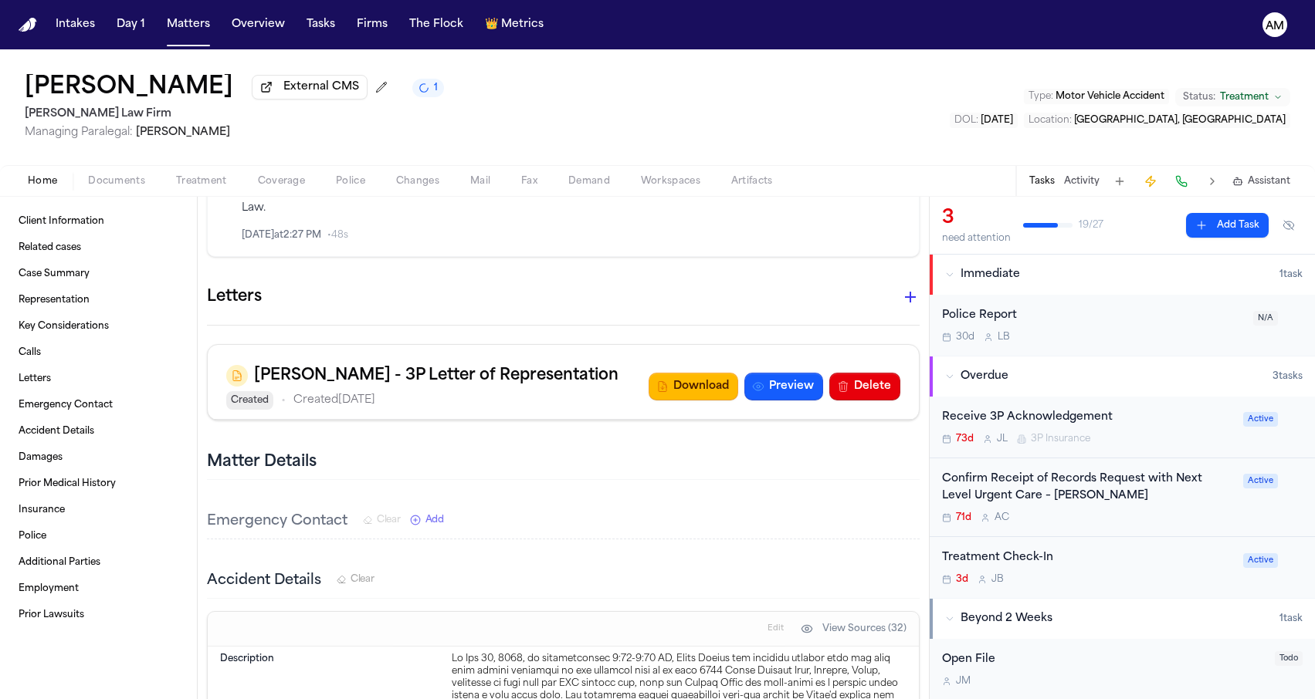
drag, startPoint x: 528, startPoint y: 457, endPoint x: 533, endPoint y: 474, distance: 17.6
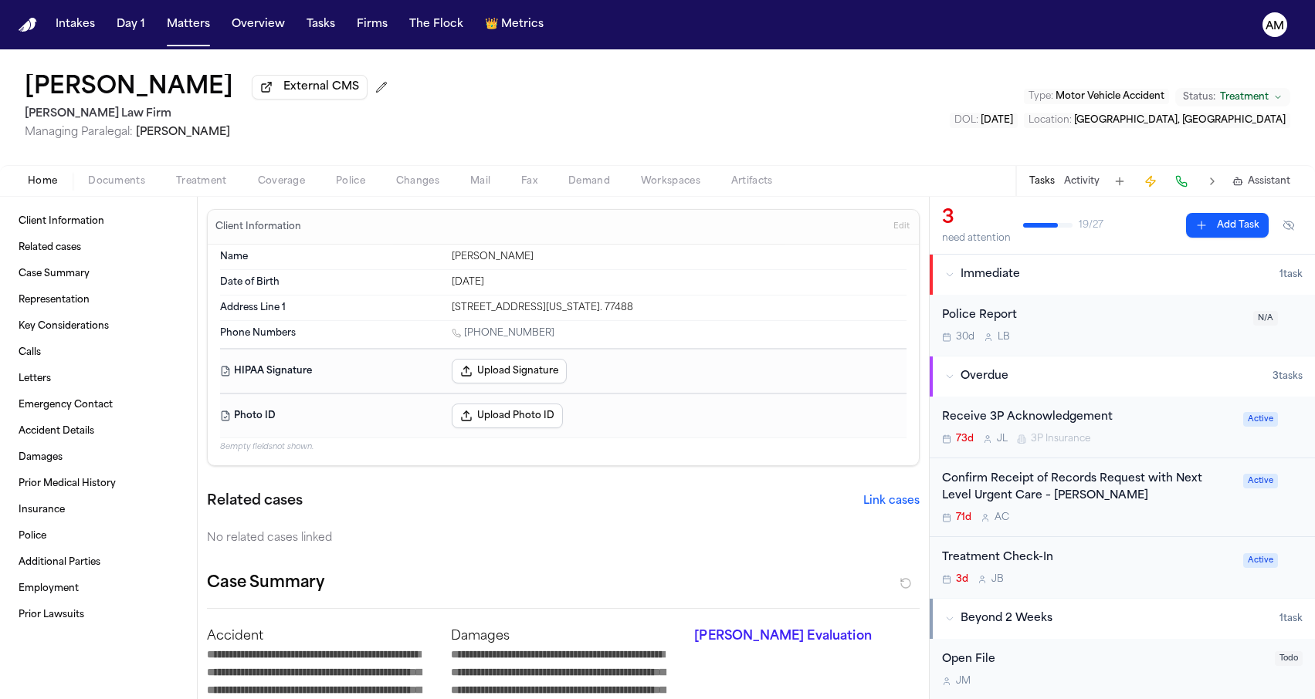
scroll to position [0, 0]
click at [139, 182] on span "Documents" at bounding box center [116, 181] width 57 height 12
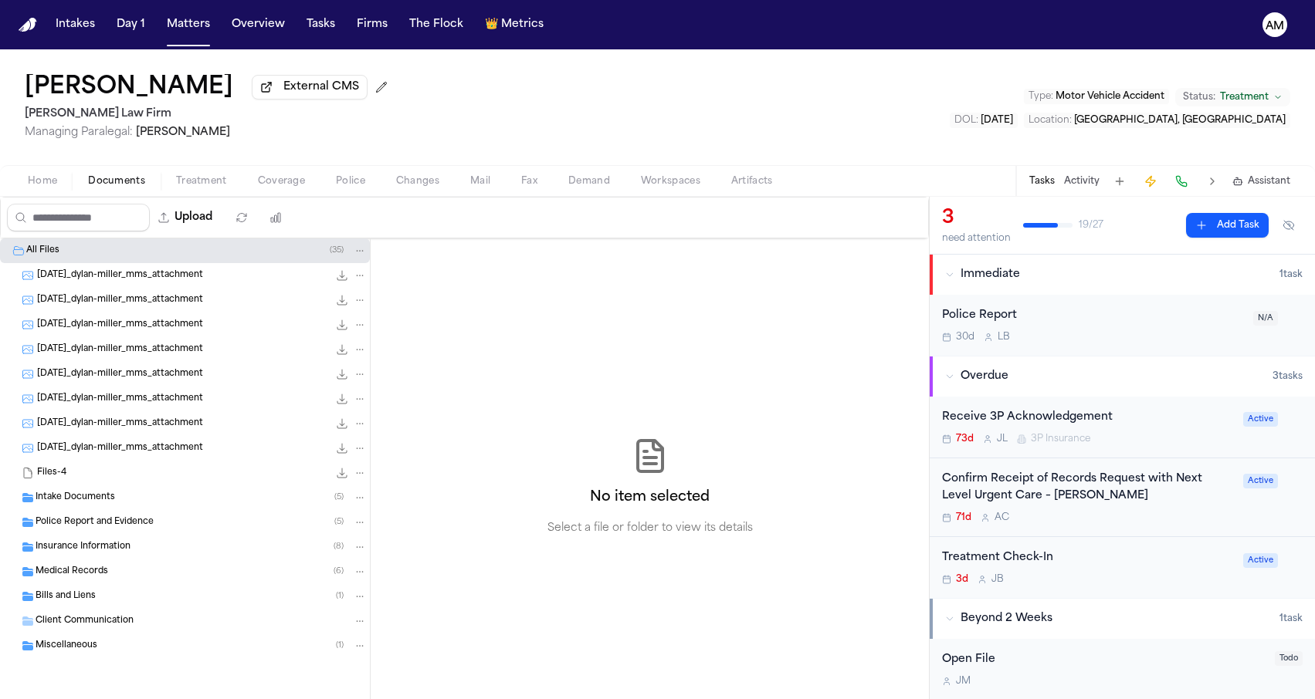
click at [117, 283] on div "[DATE]_dylan-miller_mms_attachment 44.0 KB • JPG" at bounding box center [202, 275] width 330 height 15
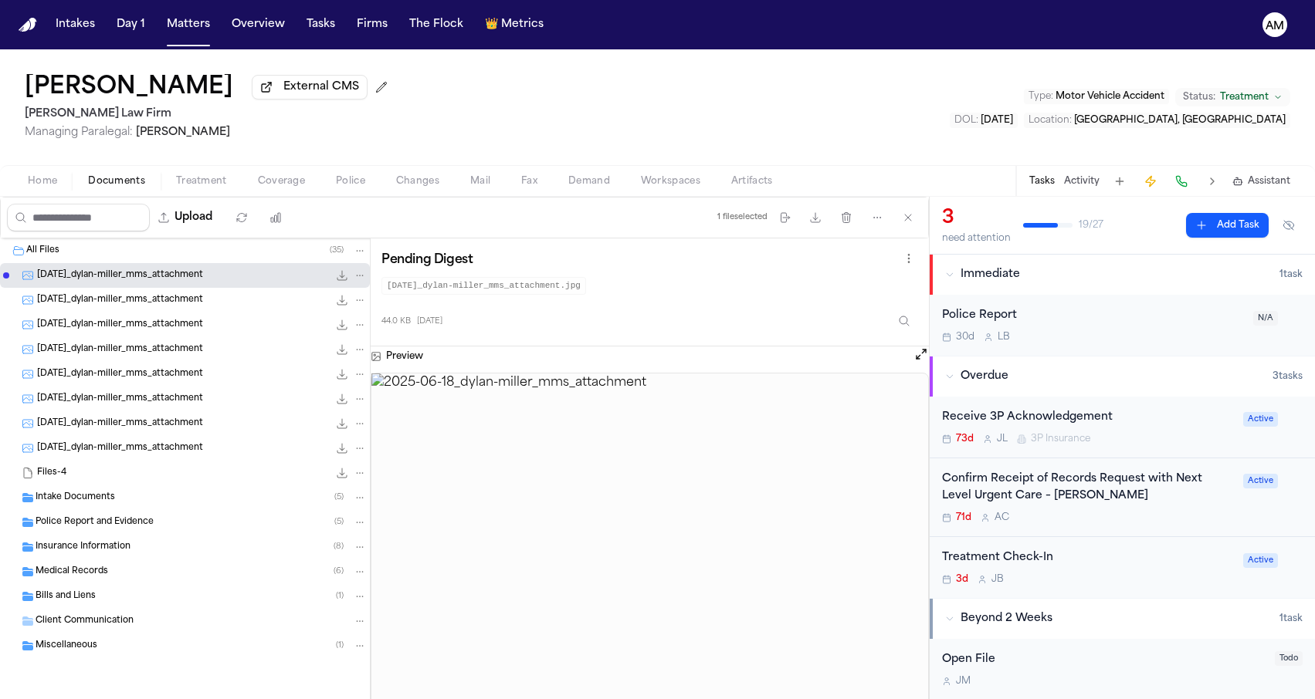
click at [117, 301] on span "[DATE]_dylan-miller_mms_attachment" at bounding box center [120, 300] width 166 height 13
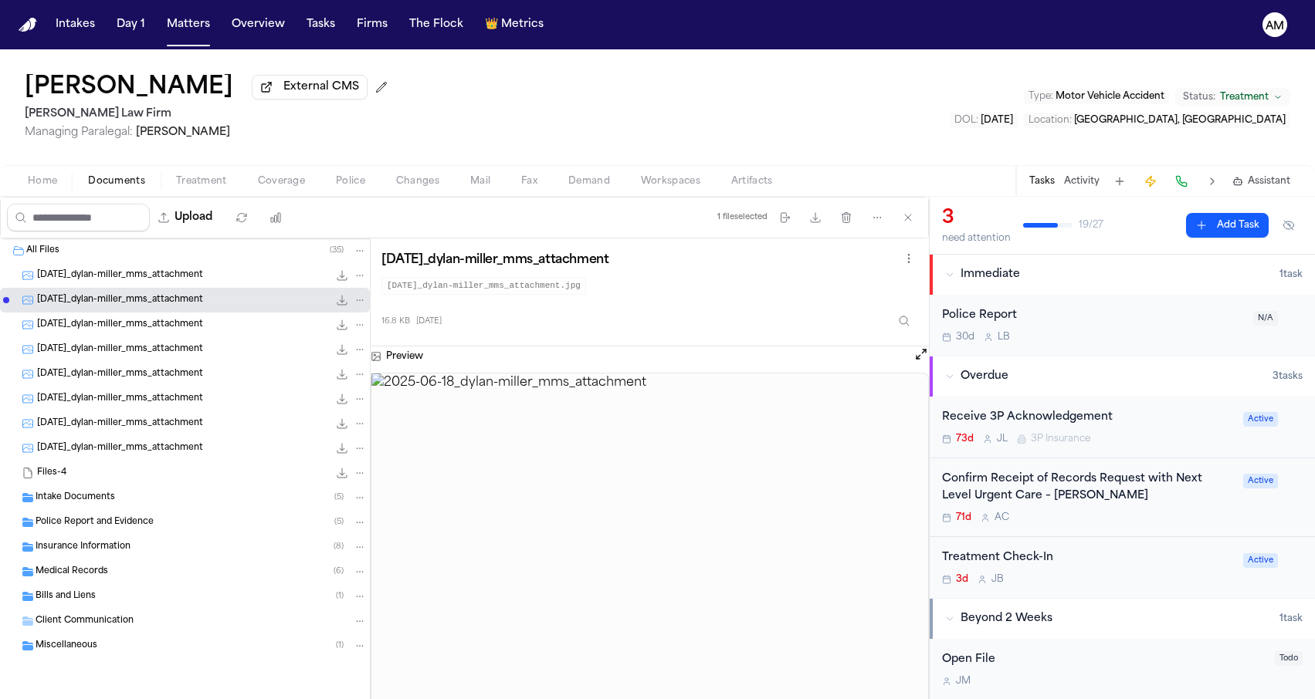
click at [117, 320] on div "[DATE]_dylan-miller_mms_attachment 59.5 KB • JPG" at bounding box center [185, 325] width 370 height 25
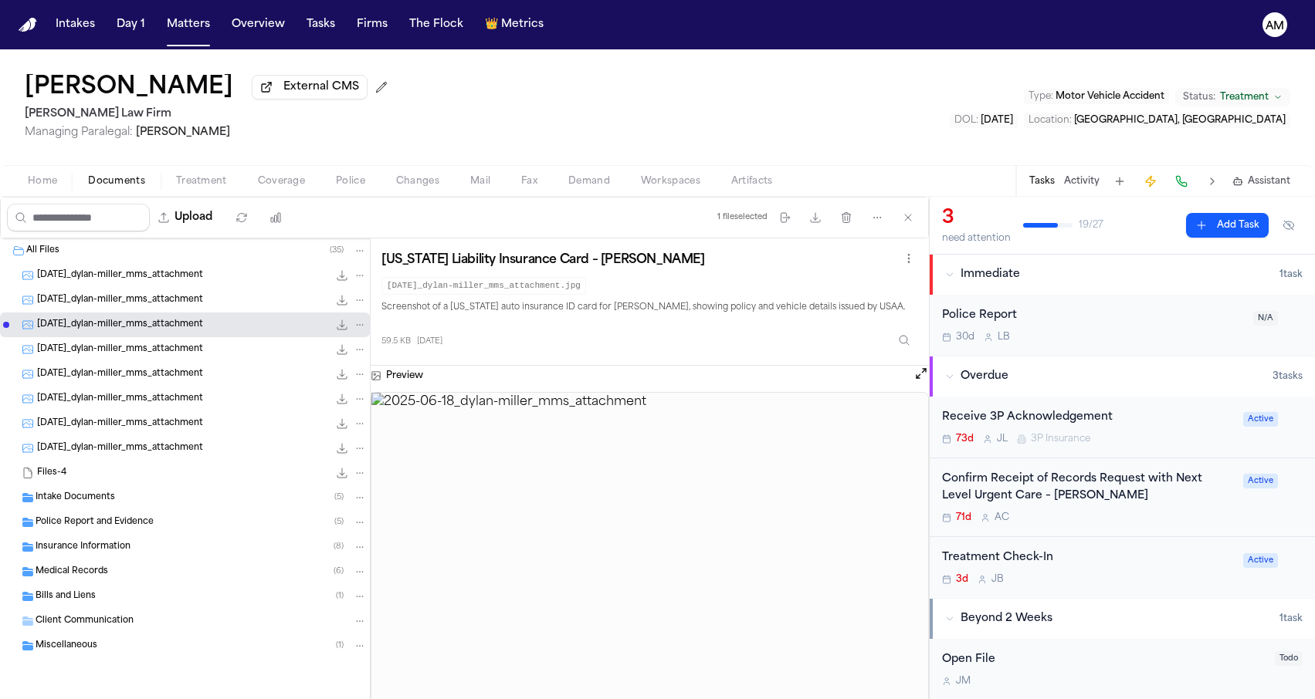
click at [117, 341] on div "[DATE]_dylan-miller_mms_attachment 46.9 KB • JPG" at bounding box center [185, 349] width 370 height 25
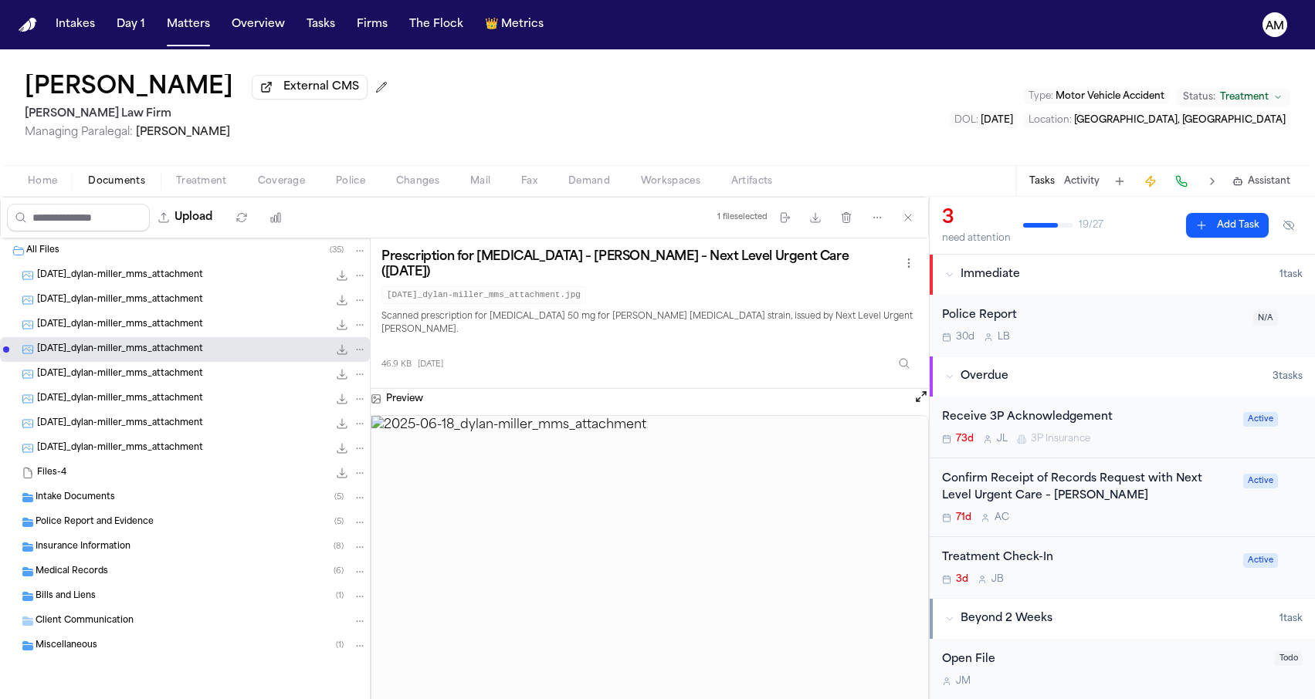
click at [117, 367] on div "[DATE]_dylan-miller_mms_attachment 55.6 KB • JPG" at bounding box center [185, 374] width 370 height 25
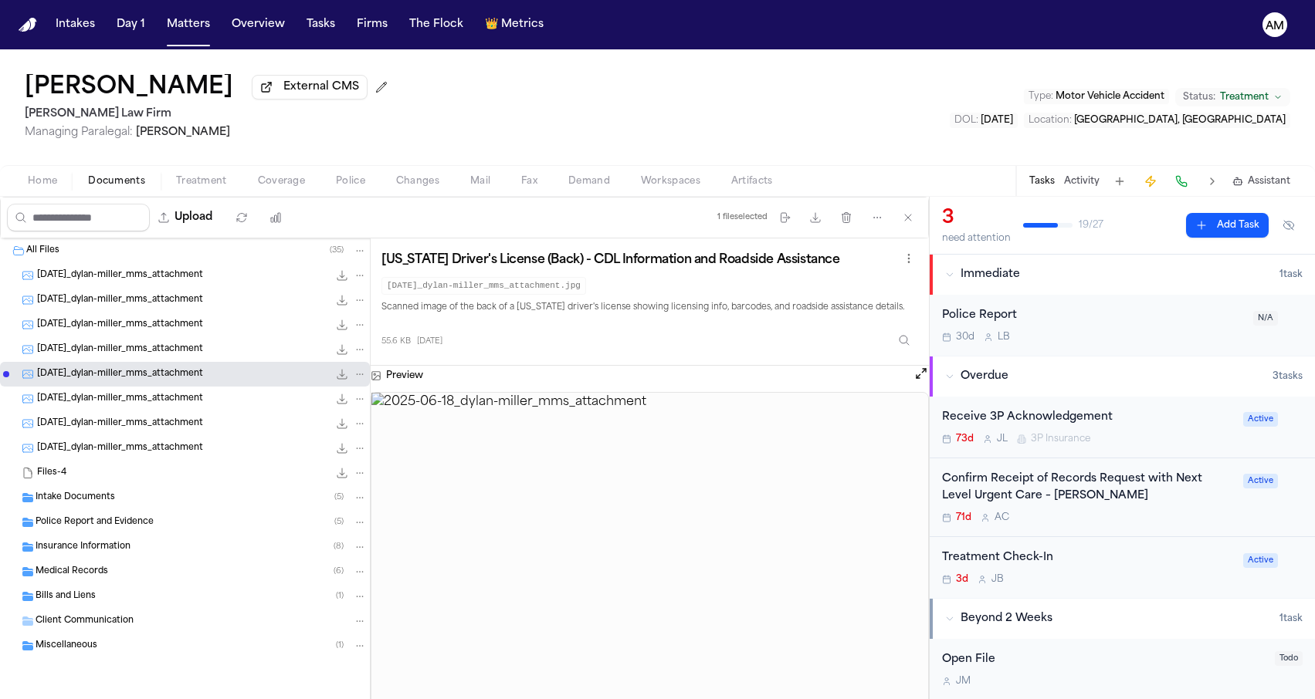
click at [116, 391] on div "[DATE]_dylan-miller_mms_attachment 19.1 KB • JPG" at bounding box center [185, 399] width 370 height 25
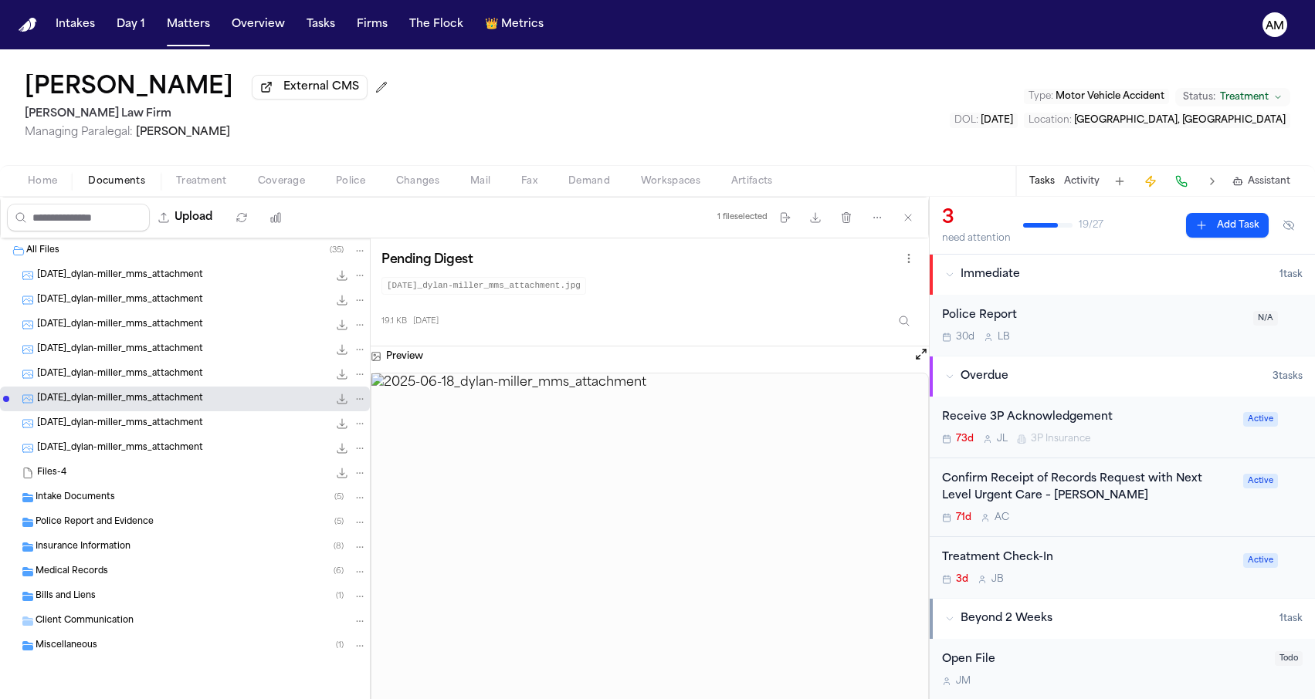
click at [159, 510] on div "Intake Documents ( 5 )" at bounding box center [185, 498] width 370 height 25
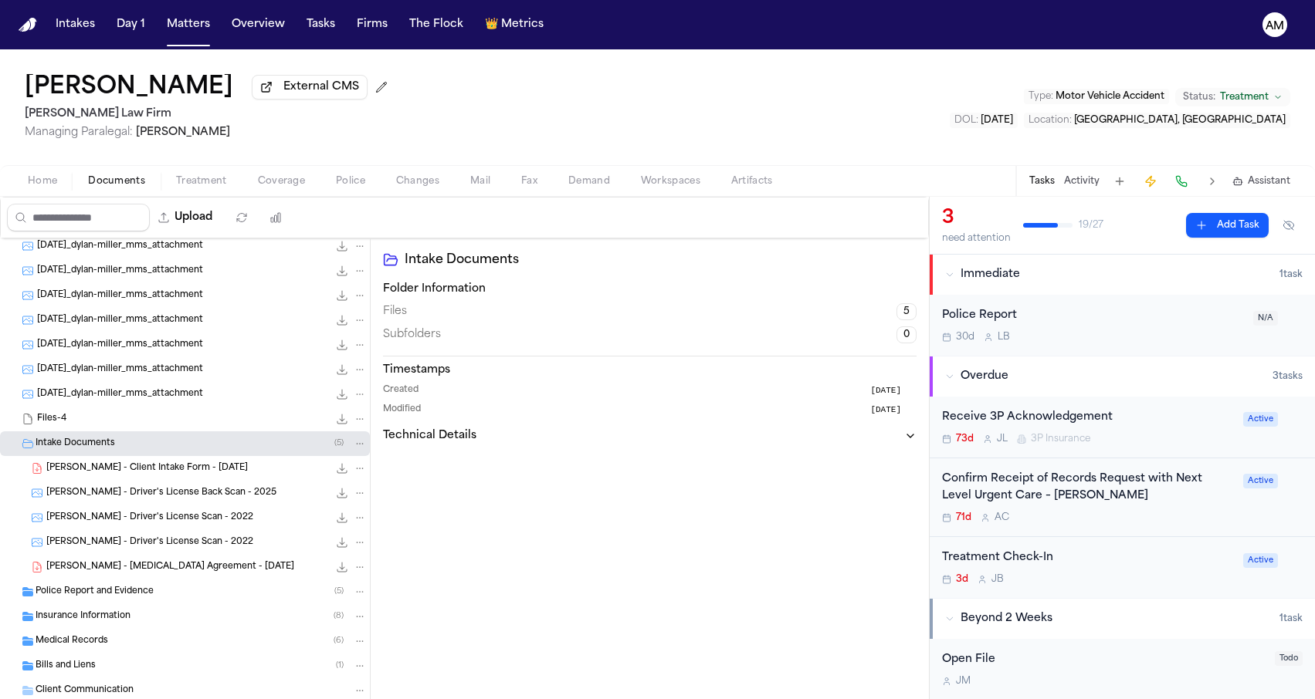
scroll to position [66, 0]
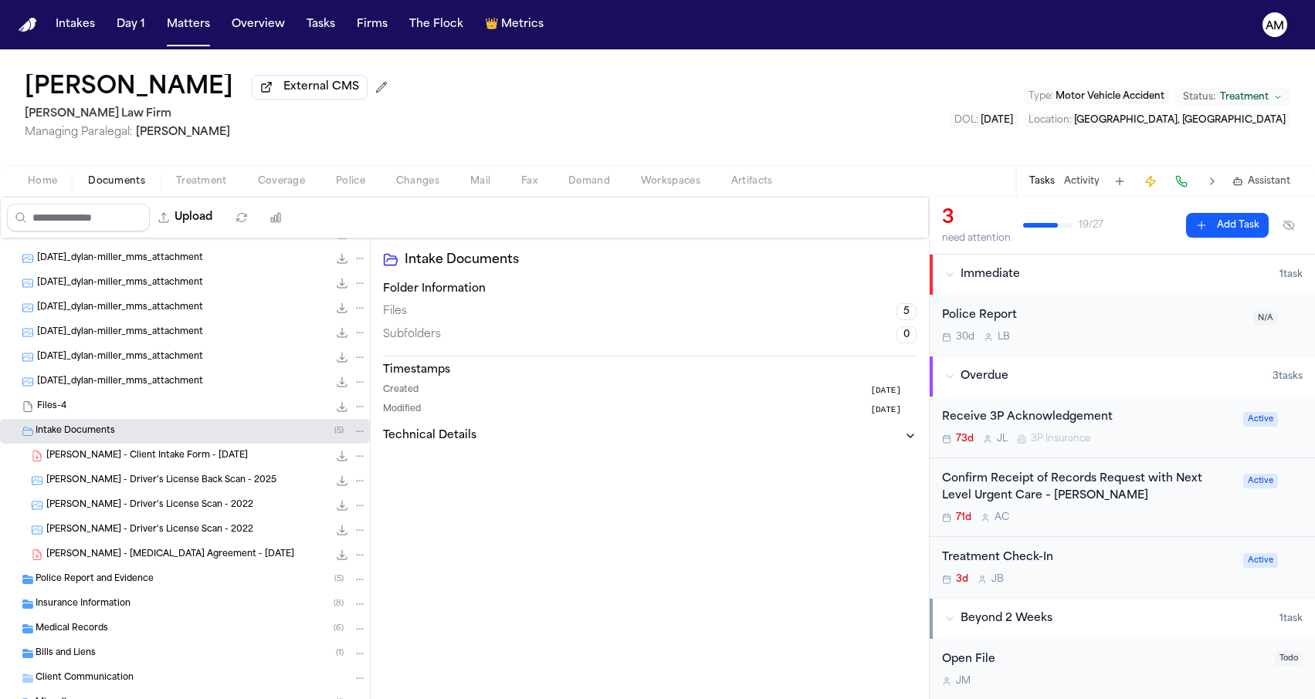
click at [181, 469] on div "[PERSON_NAME] - Client Intake Form - [DATE] 149.5 KB • PDF" at bounding box center [185, 456] width 370 height 25
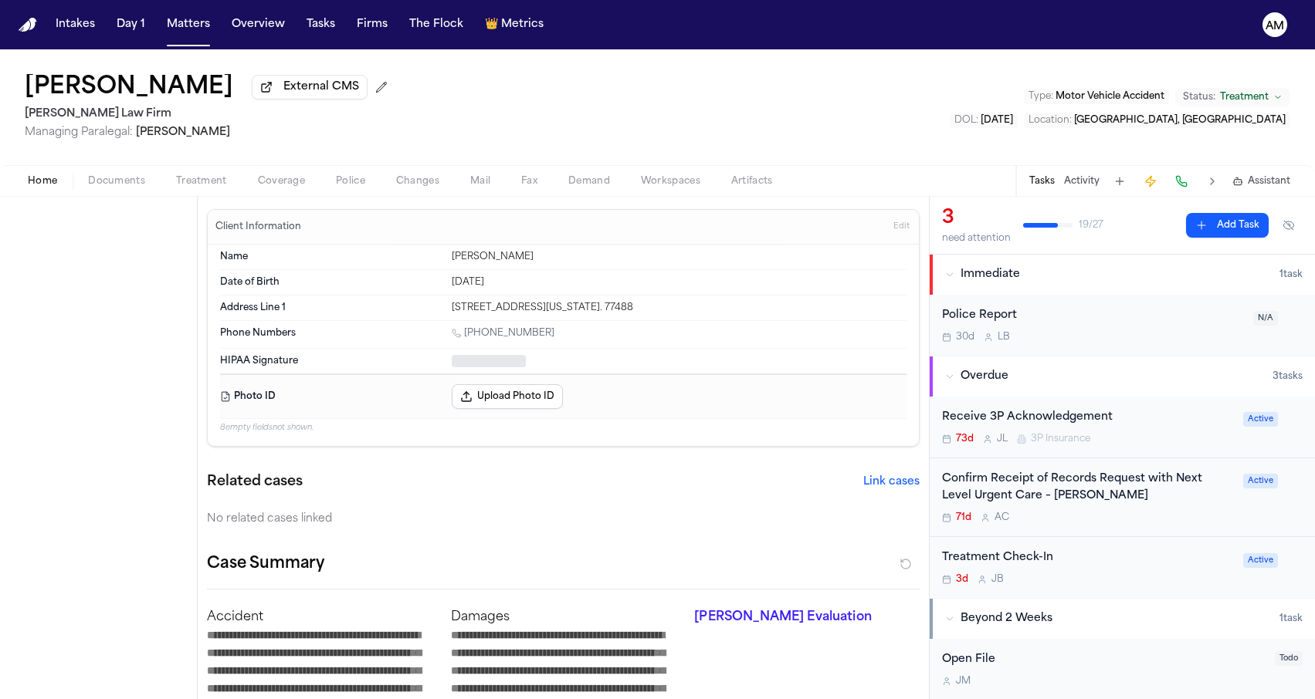
click at [30, 185] on span "Home" at bounding box center [42, 181] width 29 height 12
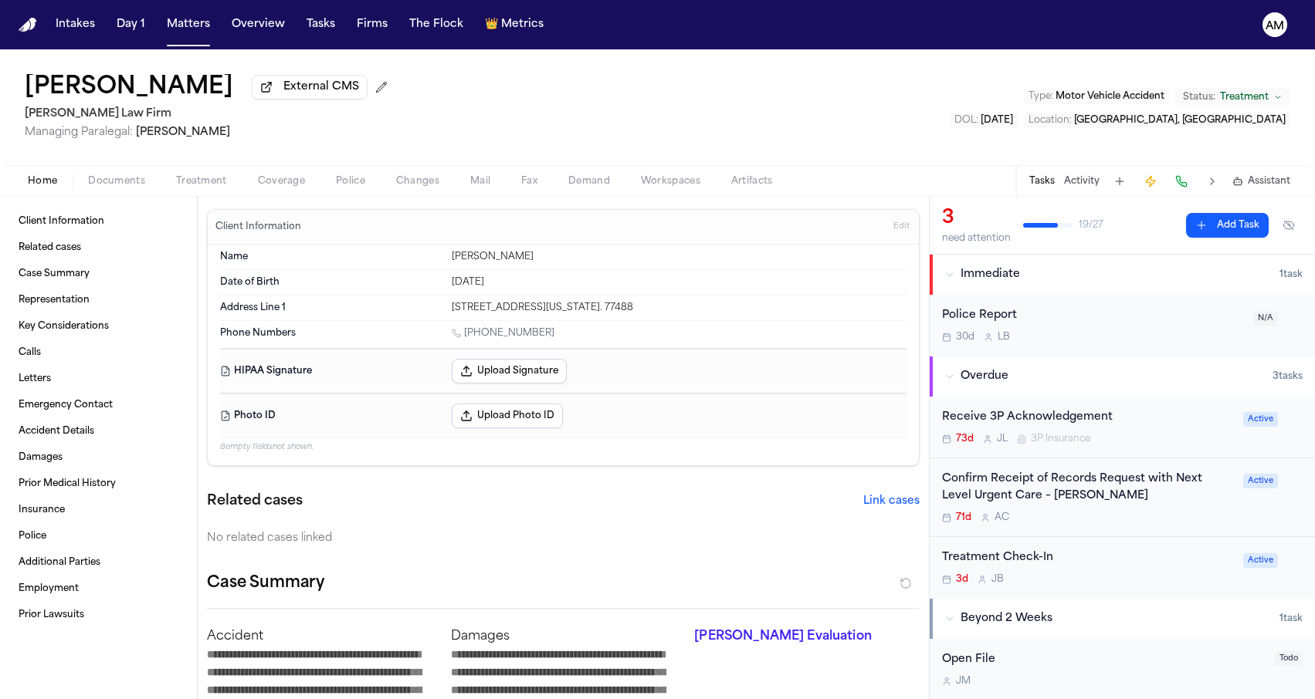
click at [892, 231] on button "Edit" at bounding box center [901, 227] width 25 height 25
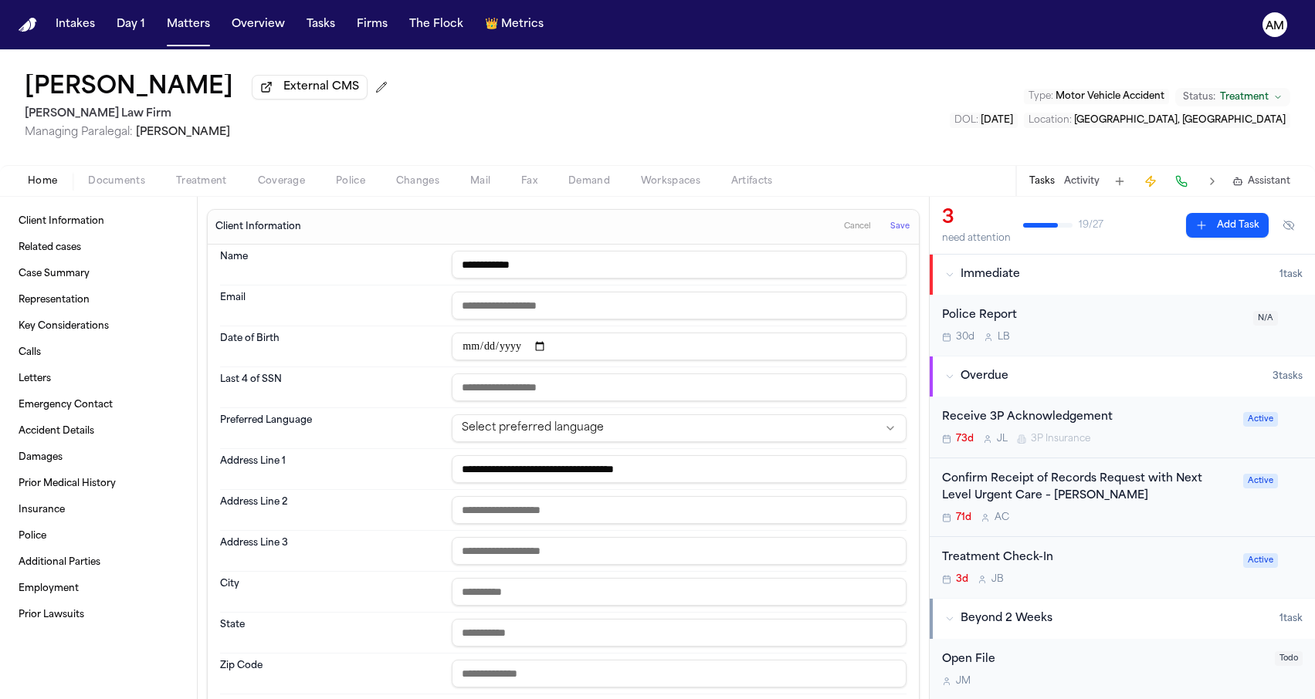
paste input "**********"
type input "**********"
click at [915, 232] on div "Client Information Cancel Save" at bounding box center [563, 227] width 711 height 35
click at [901, 232] on span "Save" at bounding box center [899, 227] width 19 height 11
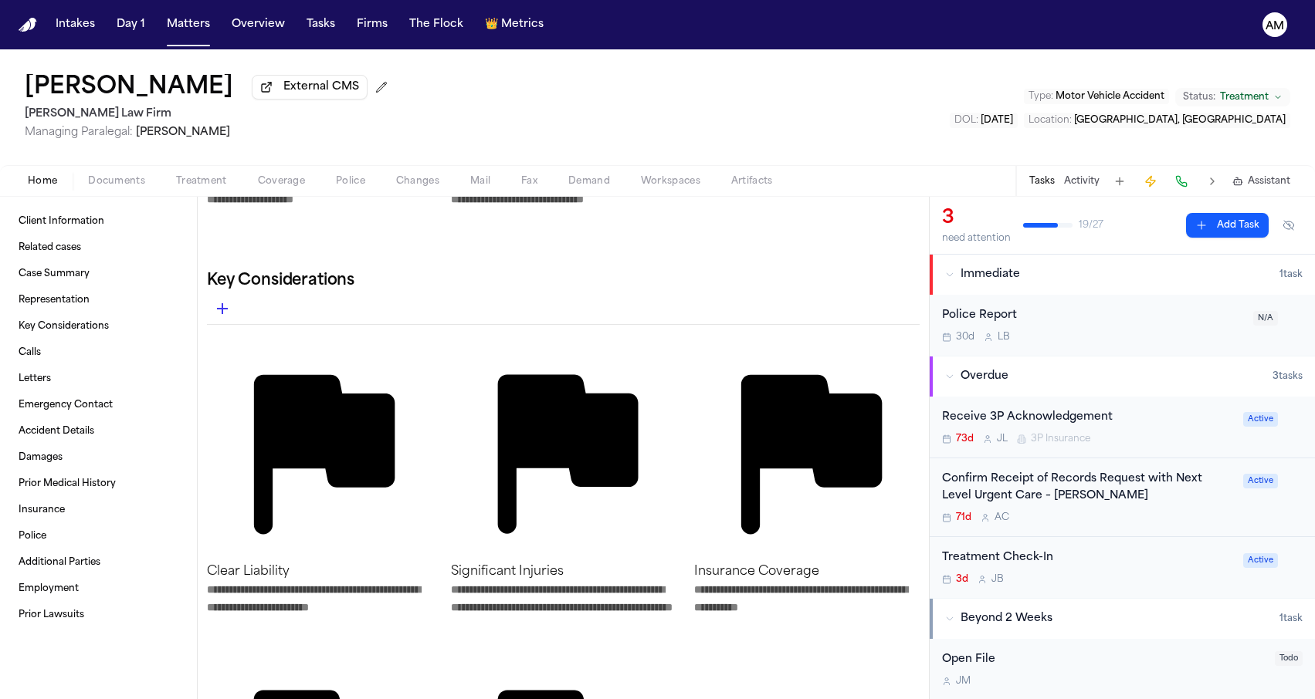
scroll to position [663, 0]
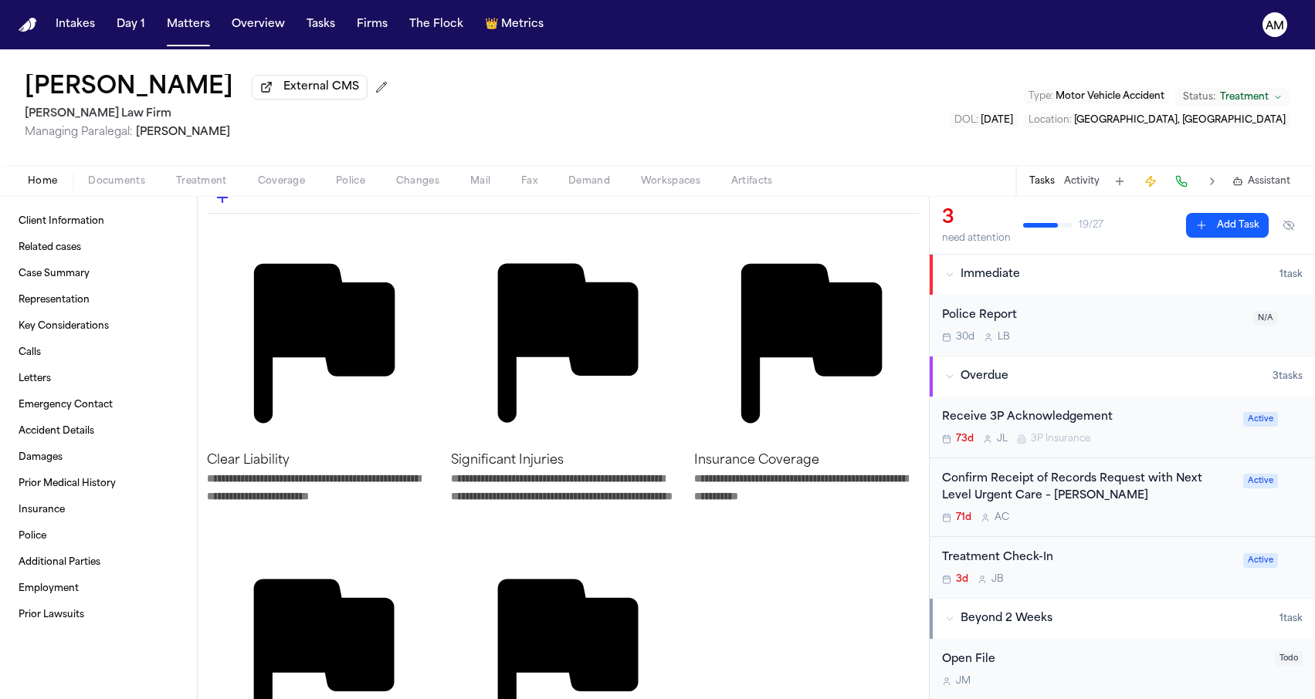
drag, startPoint x: 494, startPoint y: 362, endPoint x: 496, endPoint y: 347, distance: 14.9
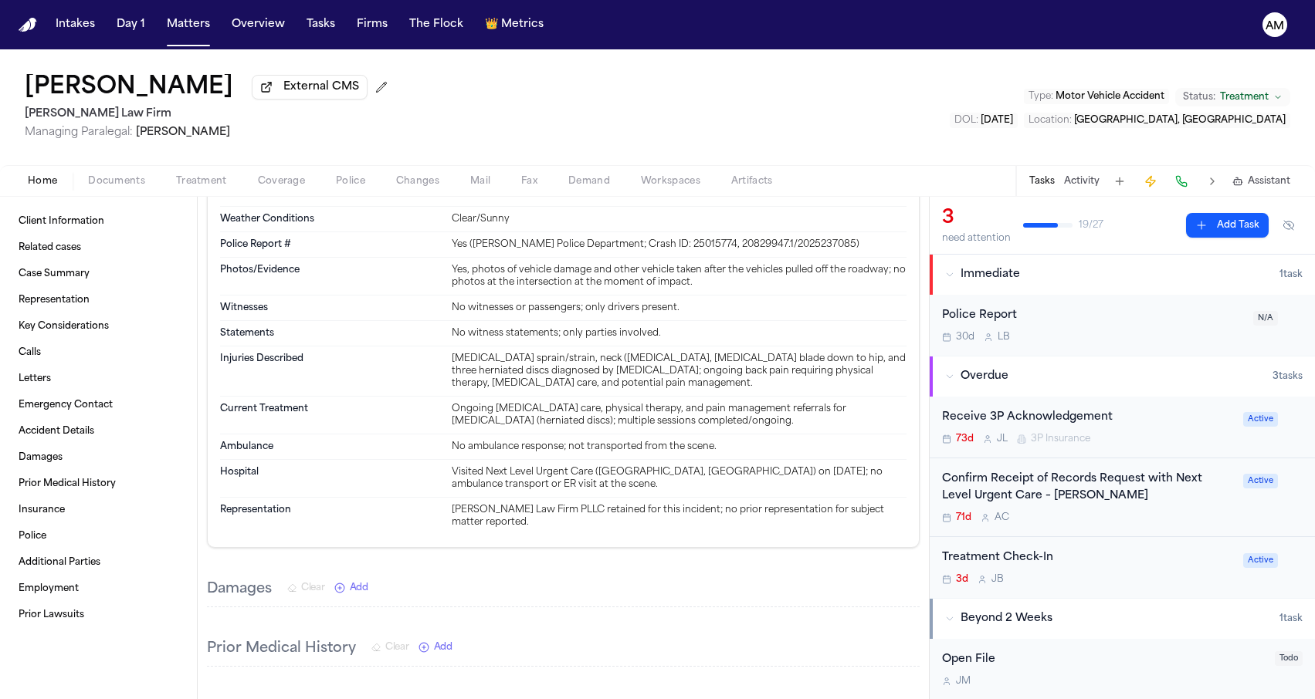
scroll to position [5298, 0]
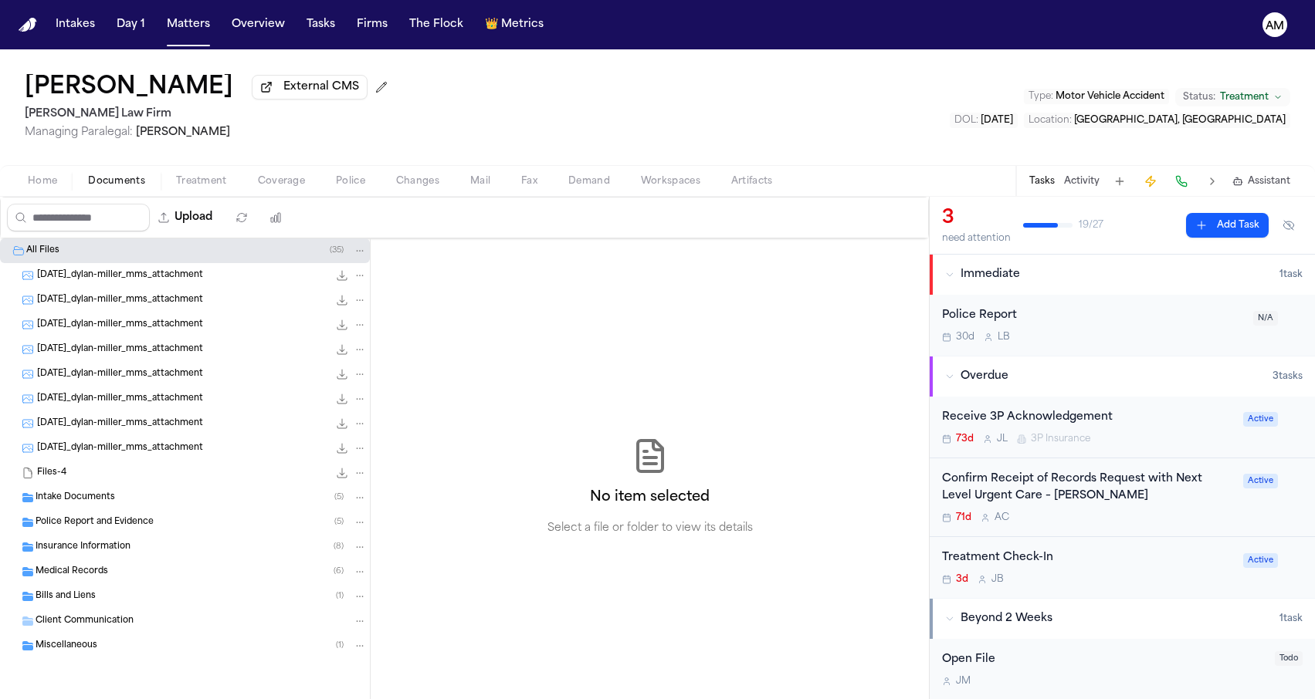
click at [136, 178] on span "Documents" at bounding box center [116, 181] width 57 height 12
click at [164, 274] on span "[DATE]_dylan-miller_mms_attachment" at bounding box center [120, 275] width 166 height 13
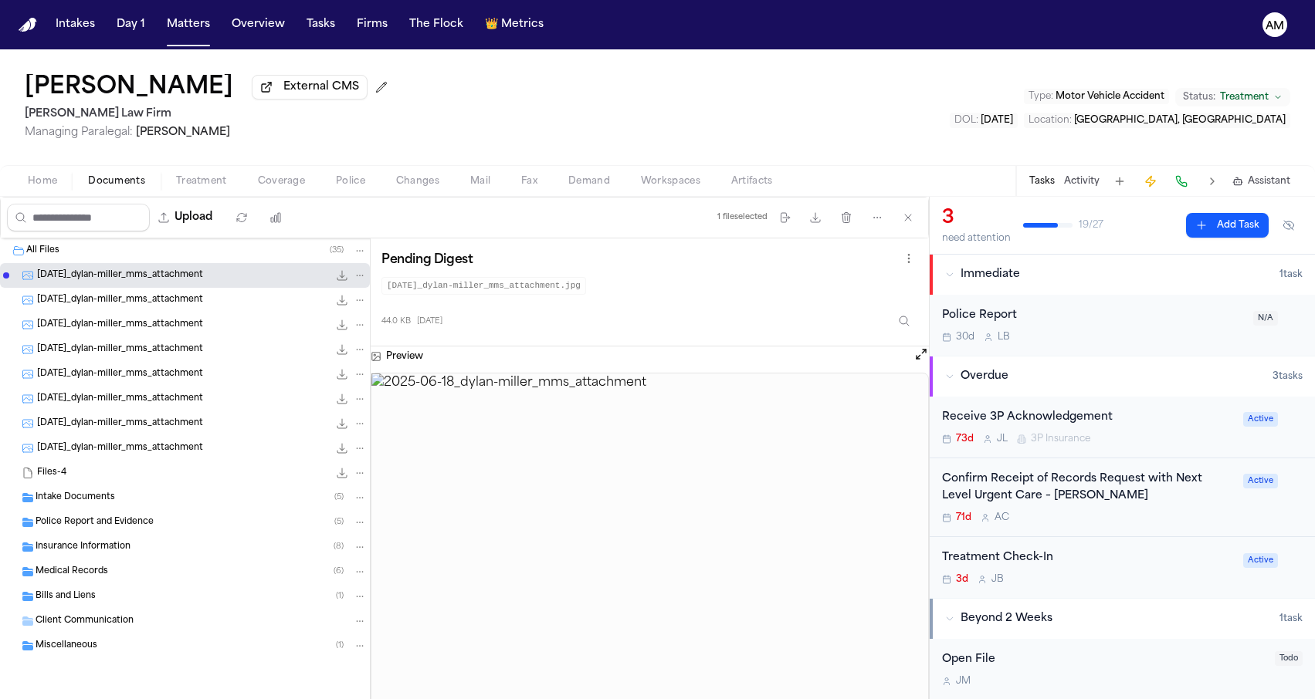
click at [163, 308] on div "[DATE]_dylan-miller_mms_attachment 16.8 KB • JPG" at bounding box center [202, 300] width 330 height 15
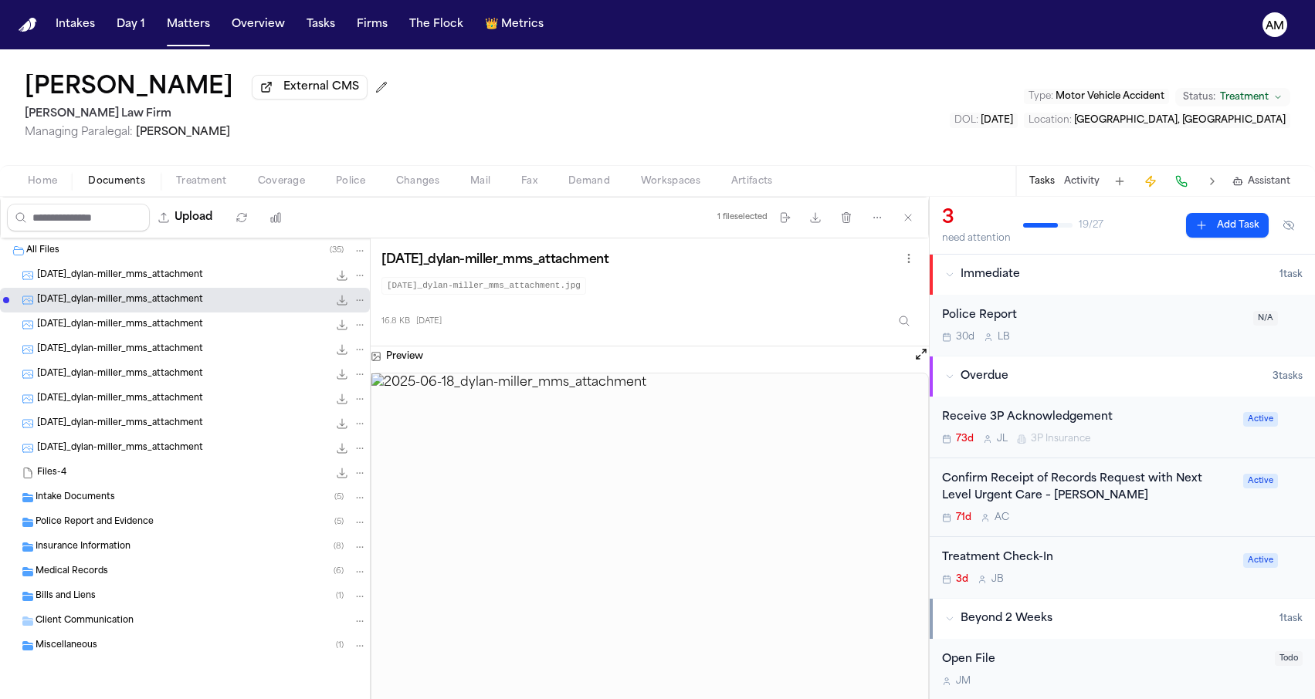
click at [162, 337] on div "[DATE]_dylan-miller_mms_attachment 59.5 KB • JPG" at bounding box center [185, 325] width 370 height 25
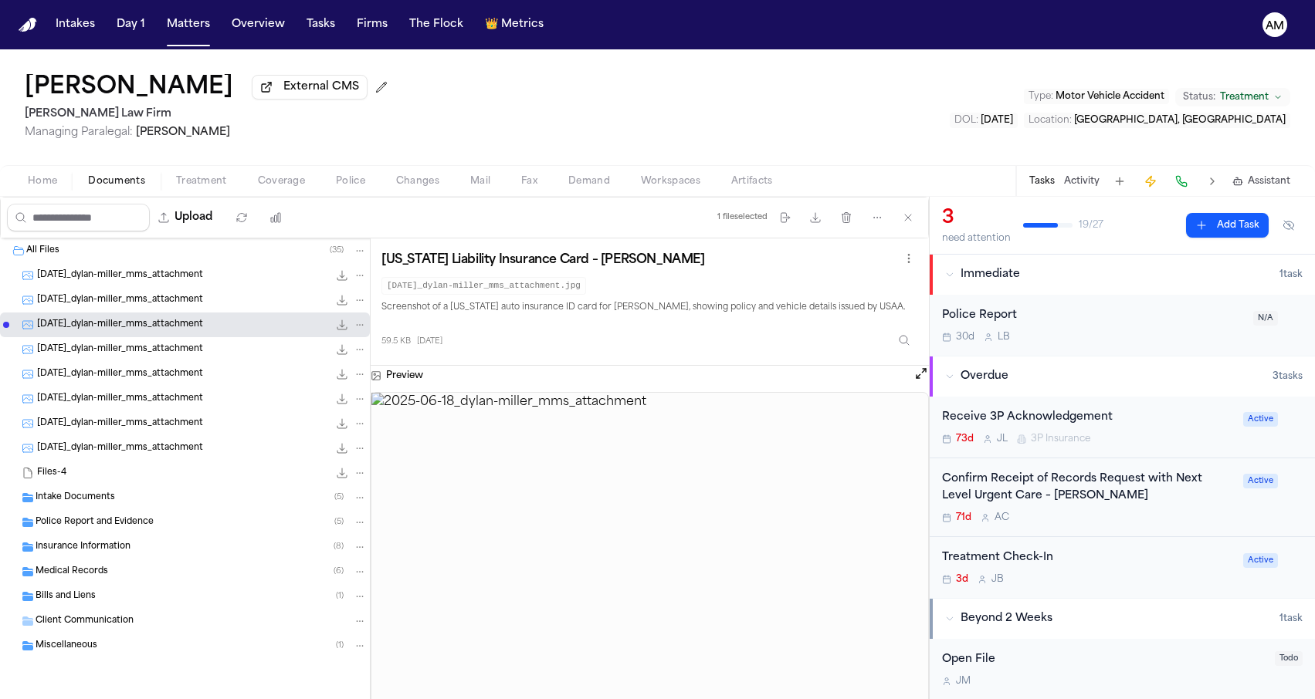
click at [163, 357] on div "[DATE]_dylan-miller_mms_attachment 46.9 KB • JPG" at bounding box center [202, 349] width 330 height 15
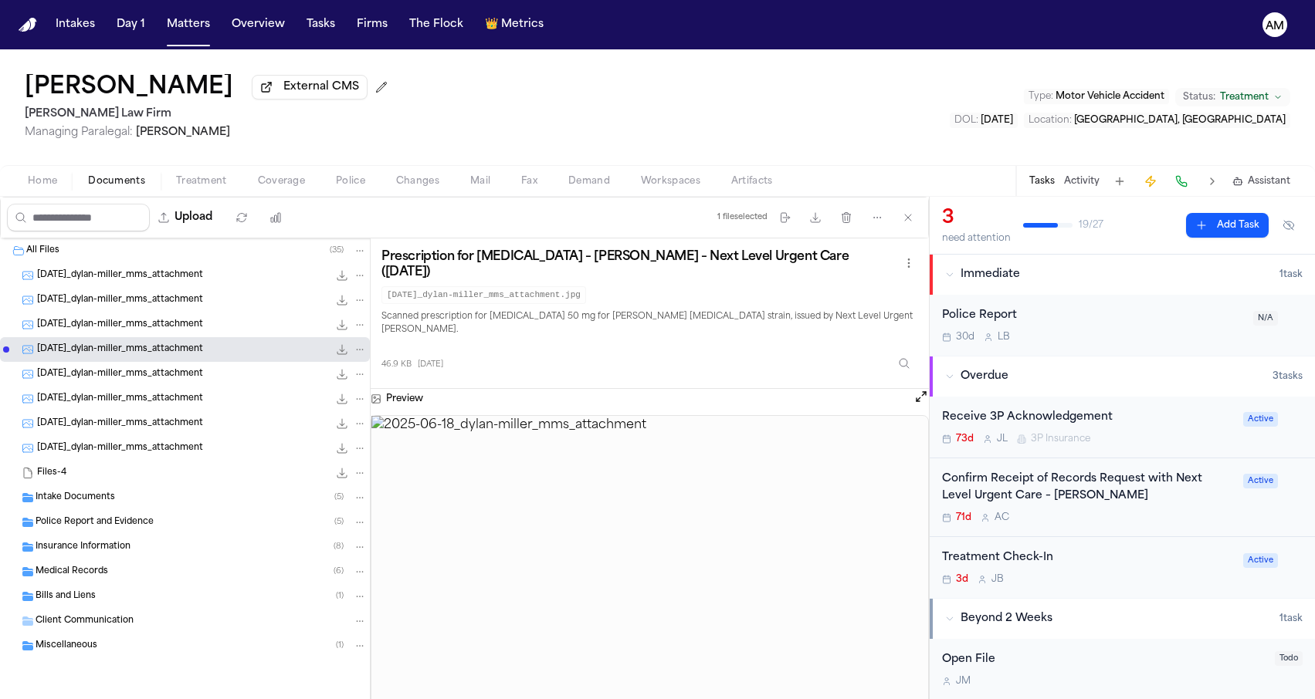
click at [163, 371] on span "[DATE]_dylan-miller_mms_attachment" at bounding box center [120, 374] width 166 height 13
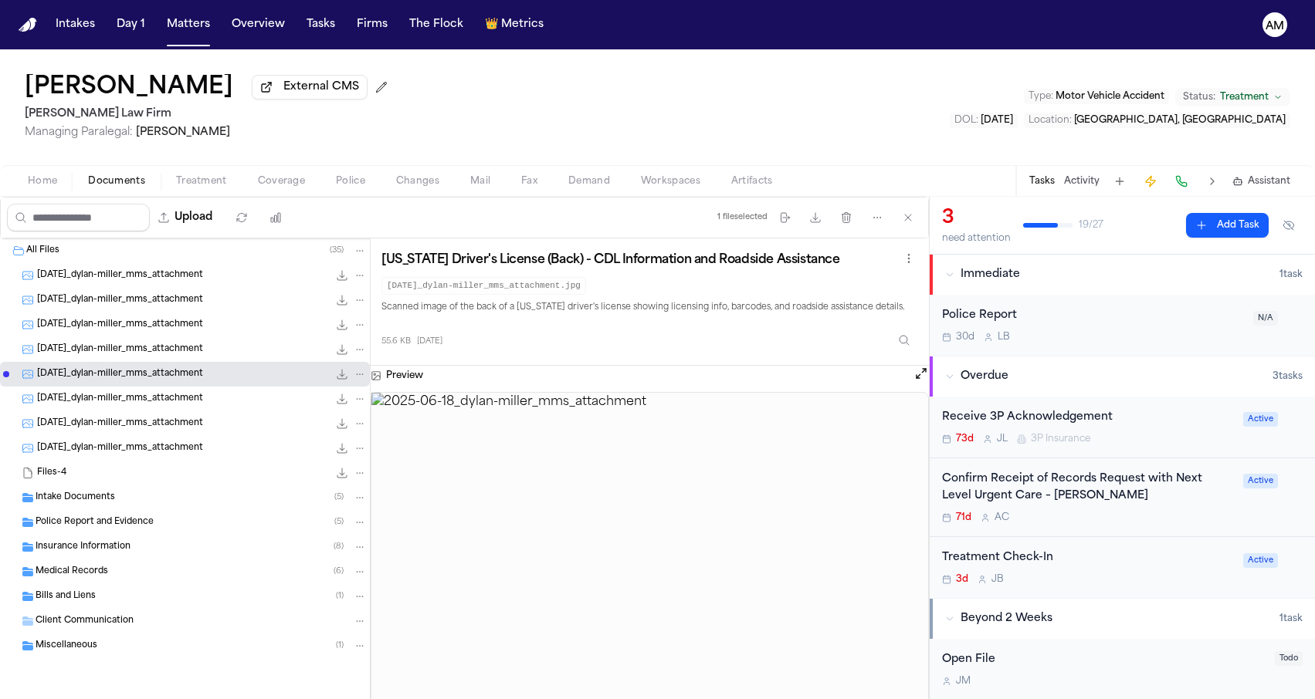
click at [163, 396] on span "[DATE]_dylan-miller_mms_attachment" at bounding box center [120, 399] width 166 height 13
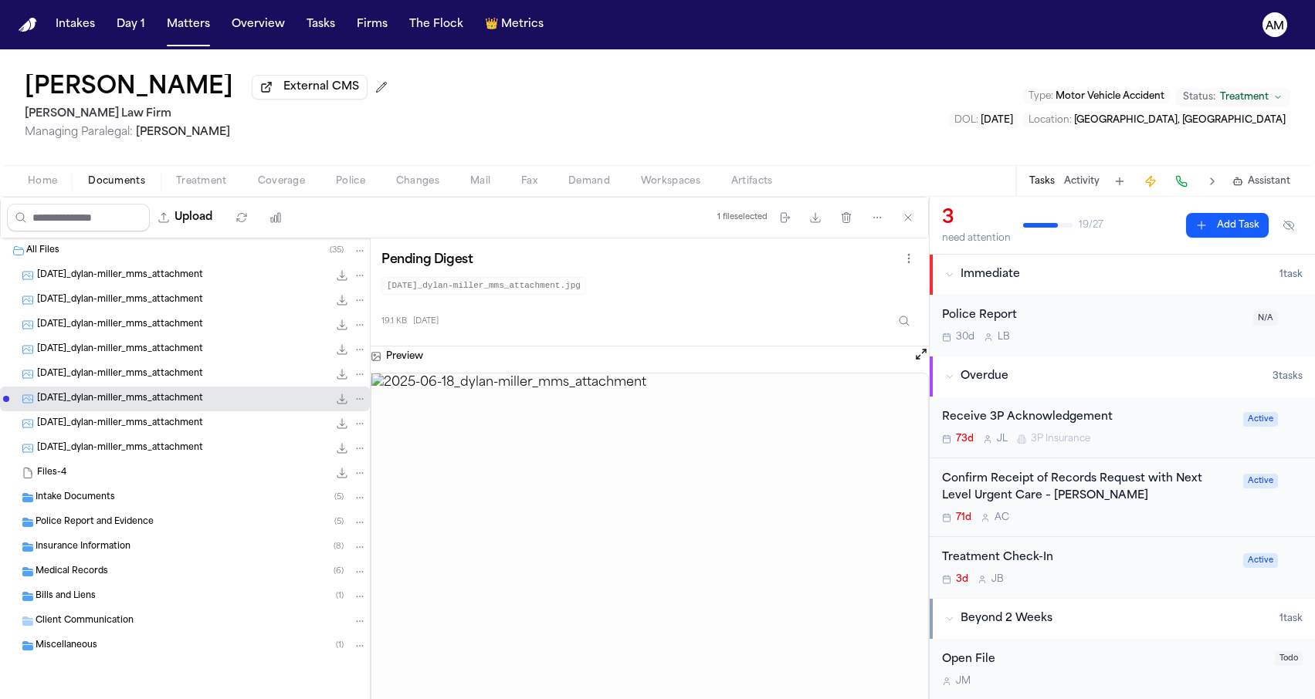
click at [161, 430] on span "[DATE]_dylan-miller_mms_attachment" at bounding box center [120, 424] width 166 height 13
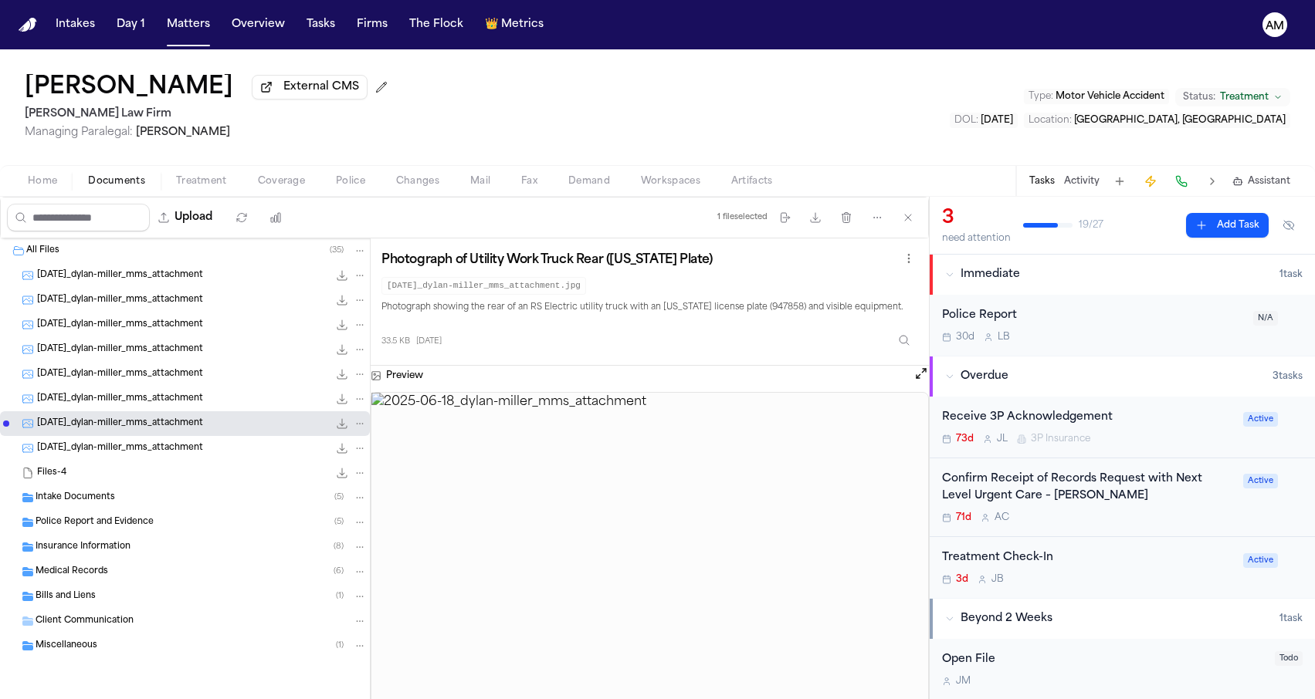
click at [157, 446] on span "[DATE]_dylan-miller_mms_attachment" at bounding box center [120, 448] width 166 height 13
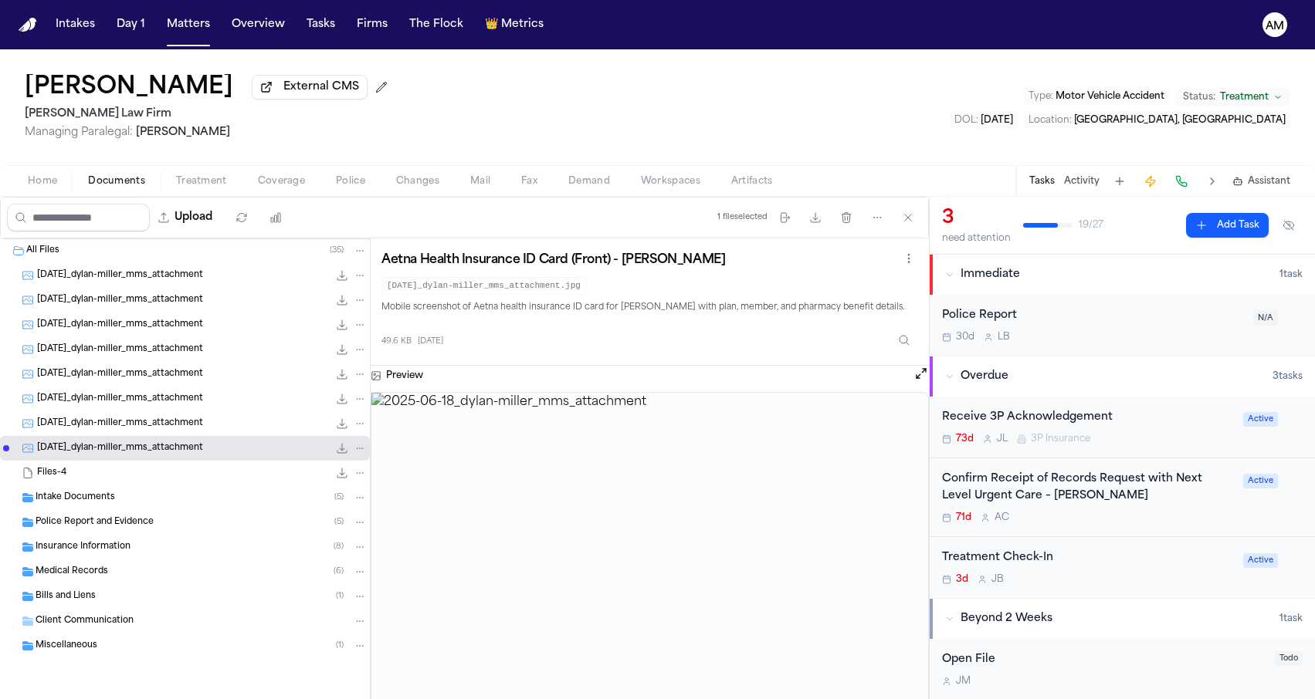
click at [95, 547] on span "Insurance Information" at bounding box center [83, 547] width 95 height 13
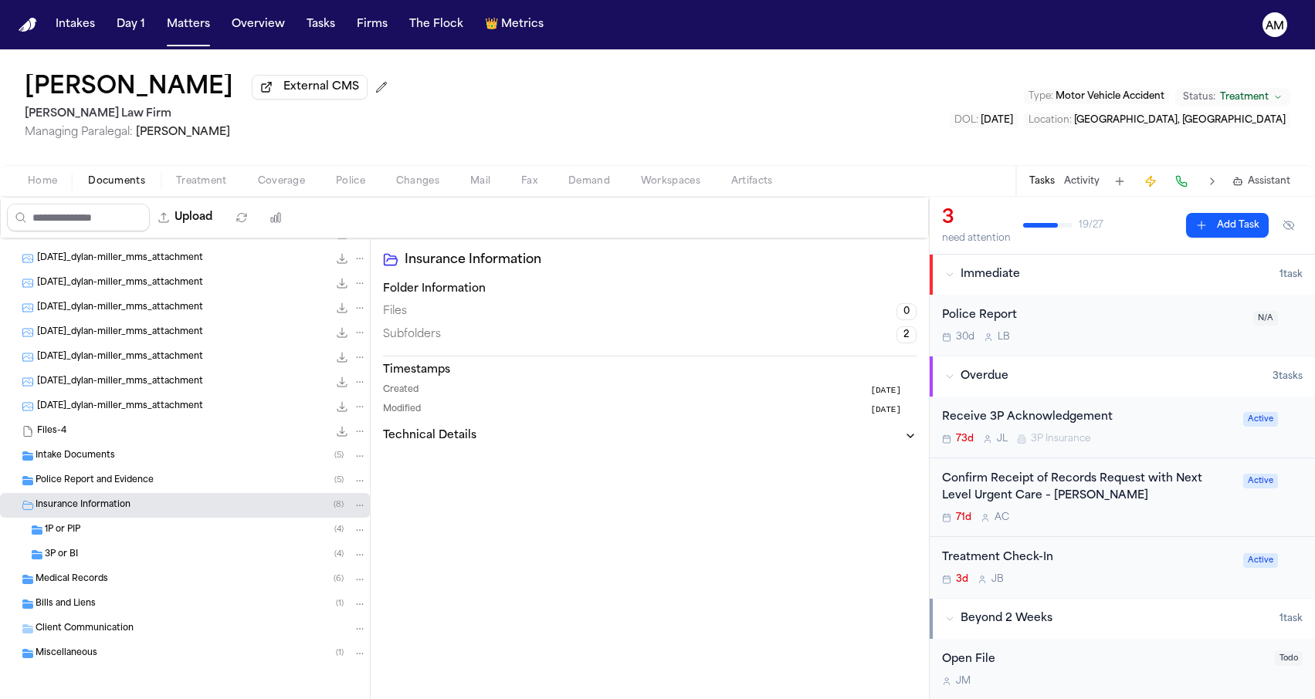
scroll to position [46, 0]
click at [95, 547] on div "3P or BI ( 4 )" at bounding box center [206, 553] width 322 height 14
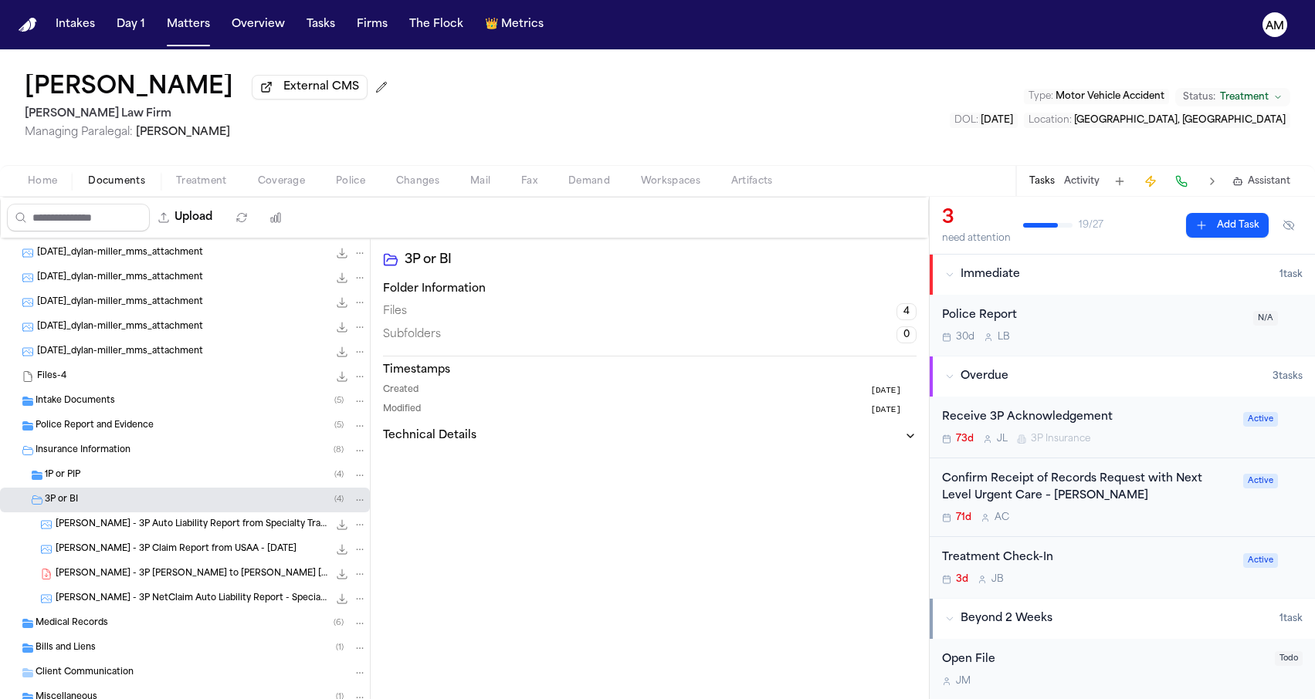
scroll to position [135, 0]
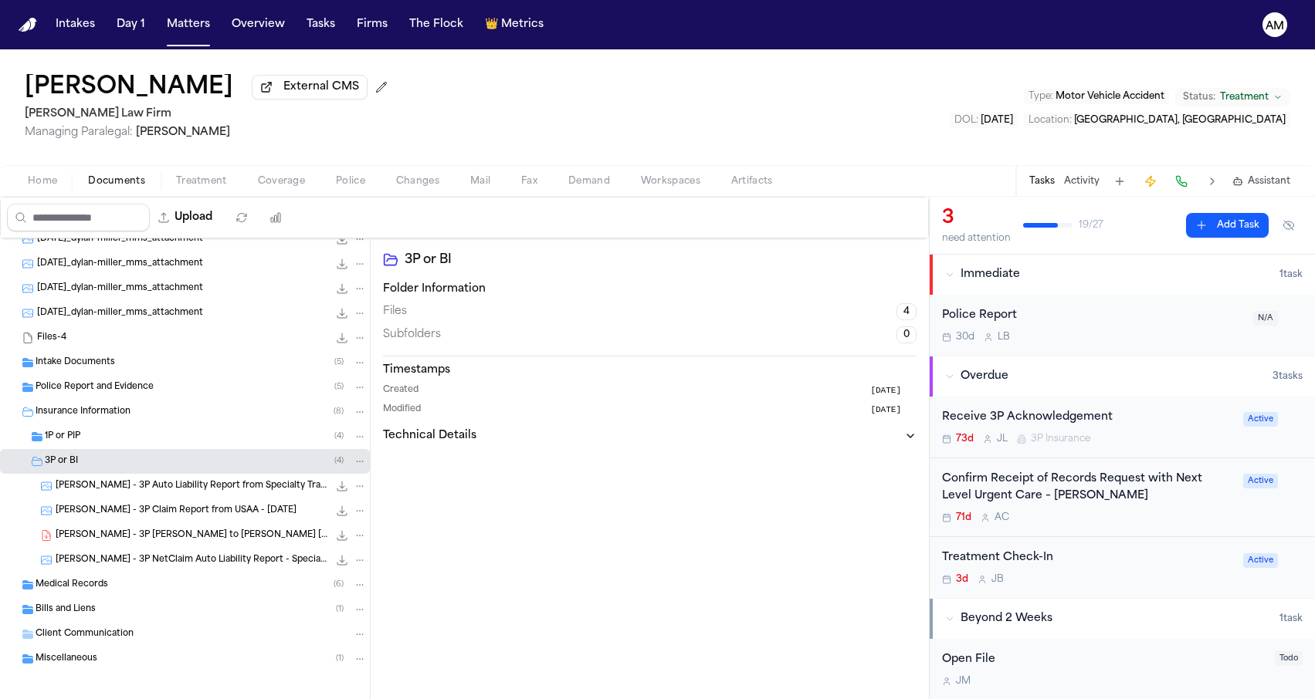
click at [176, 523] on div "[PERSON_NAME] - 3P Claim Report from [GEOGRAPHIC_DATA] - [DATE] 167.6 KB • JPG" at bounding box center [185, 511] width 370 height 25
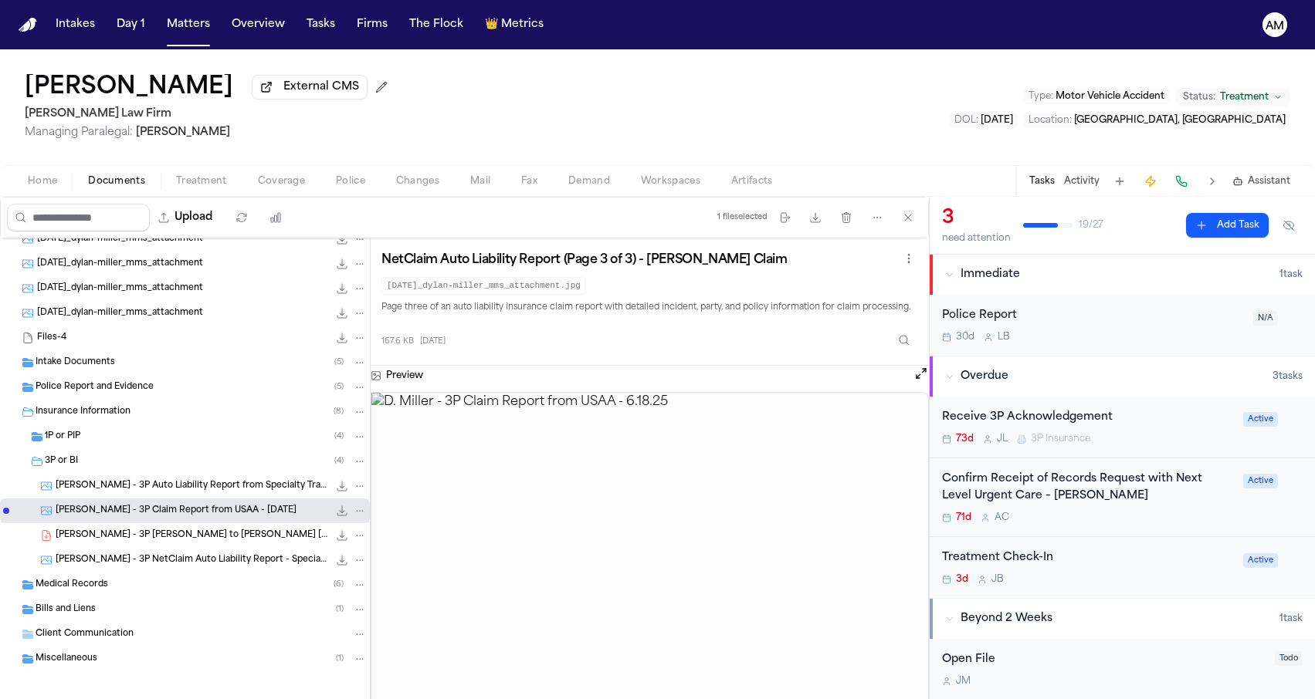
click at [188, 538] on span "[PERSON_NAME] - 3P [PERSON_NAME] to [PERSON_NAME] [PERSON_NAME] - [DATE]" at bounding box center [192, 536] width 273 height 13
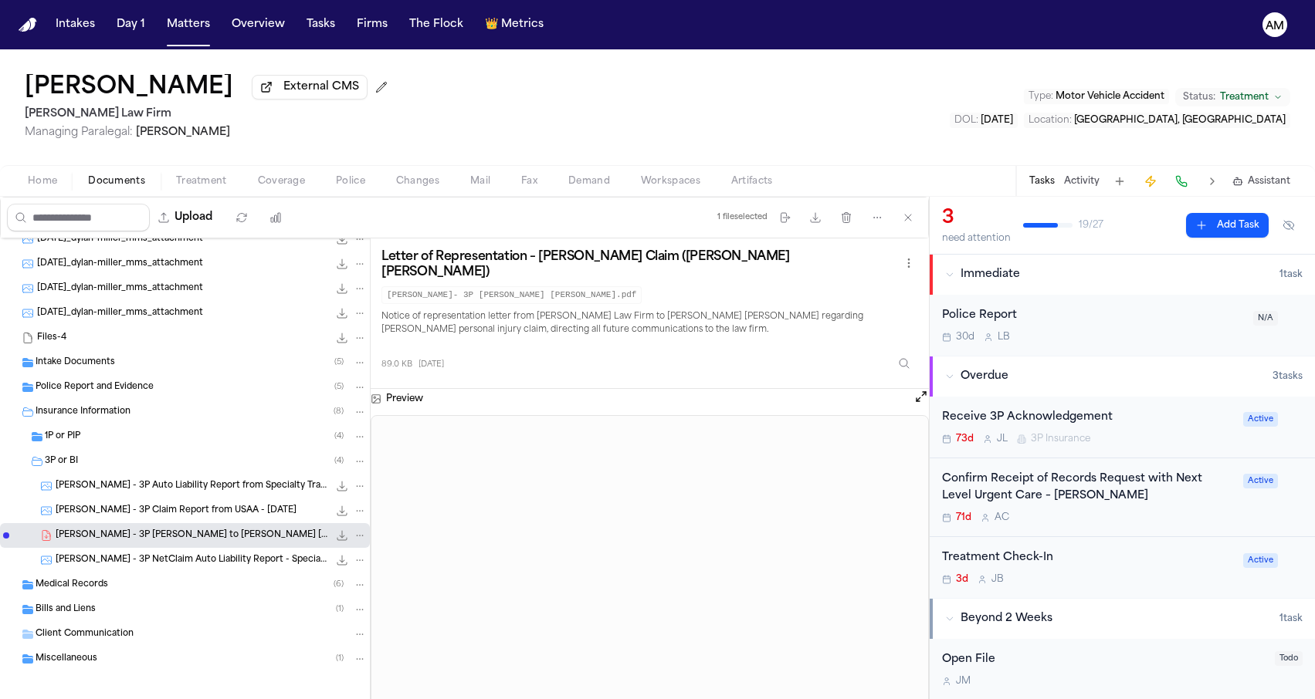
click at [200, 483] on span "[PERSON_NAME] - 3P Auto Liability Report from Specialty Trades Ins - [DATE]" at bounding box center [192, 486] width 273 height 13
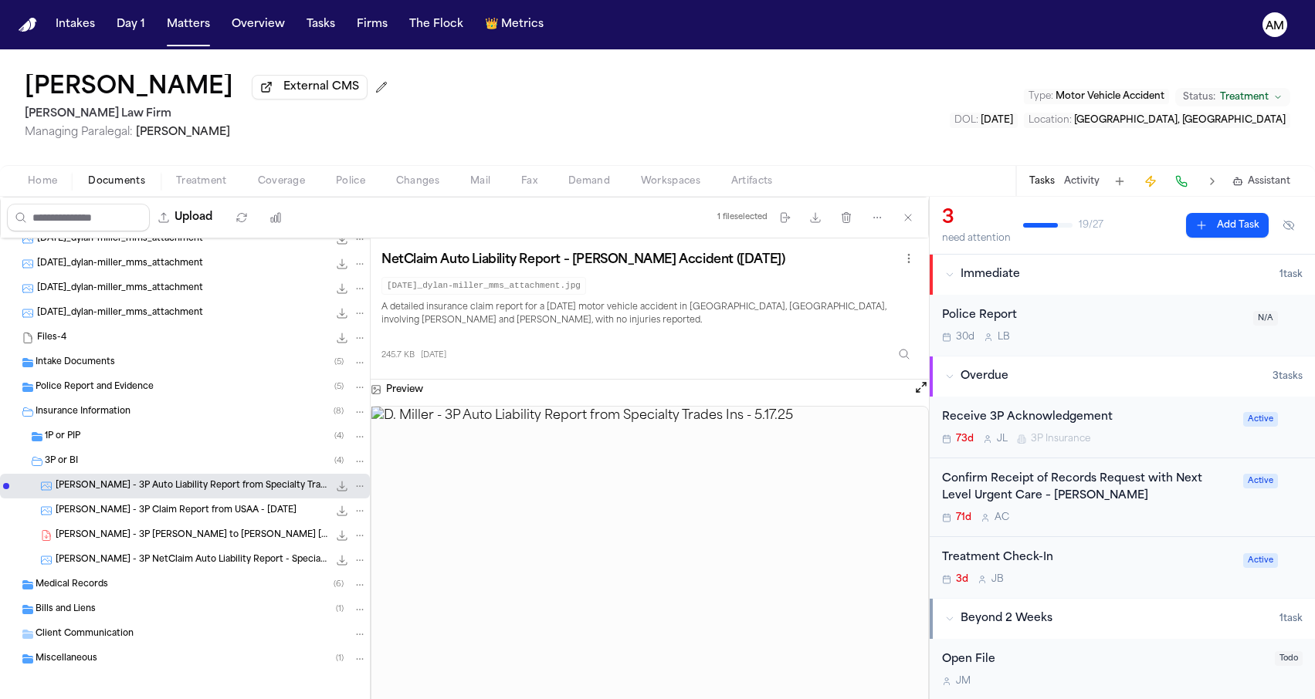
click at [151, 567] on span "[PERSON_NAME] - 3P NetClaim Auto Liability Report - Specialty Trades Ins - [DAT…" at bounding box center [192, 560] width 273 height 13
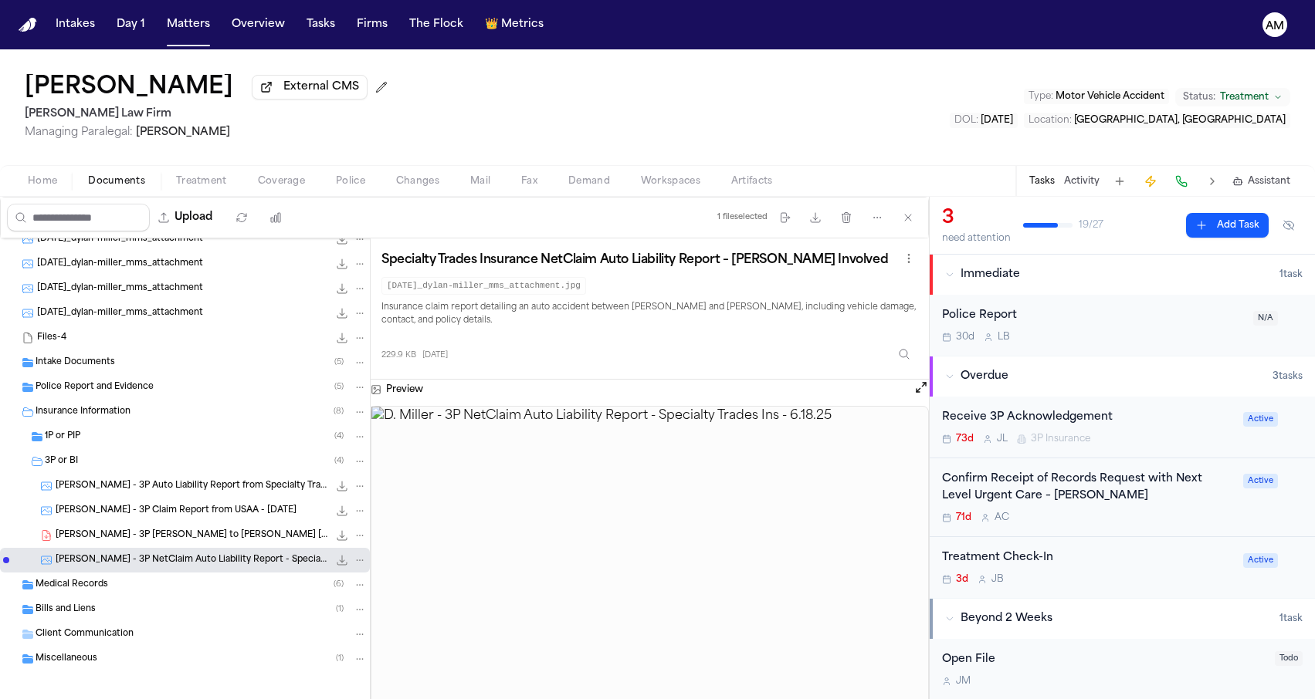
click at [166, 518] on span "[PERSON_NAME] - 3P Claim Report from USAA - [DATE]" at bounding box center [176, 511] width 241 height 13
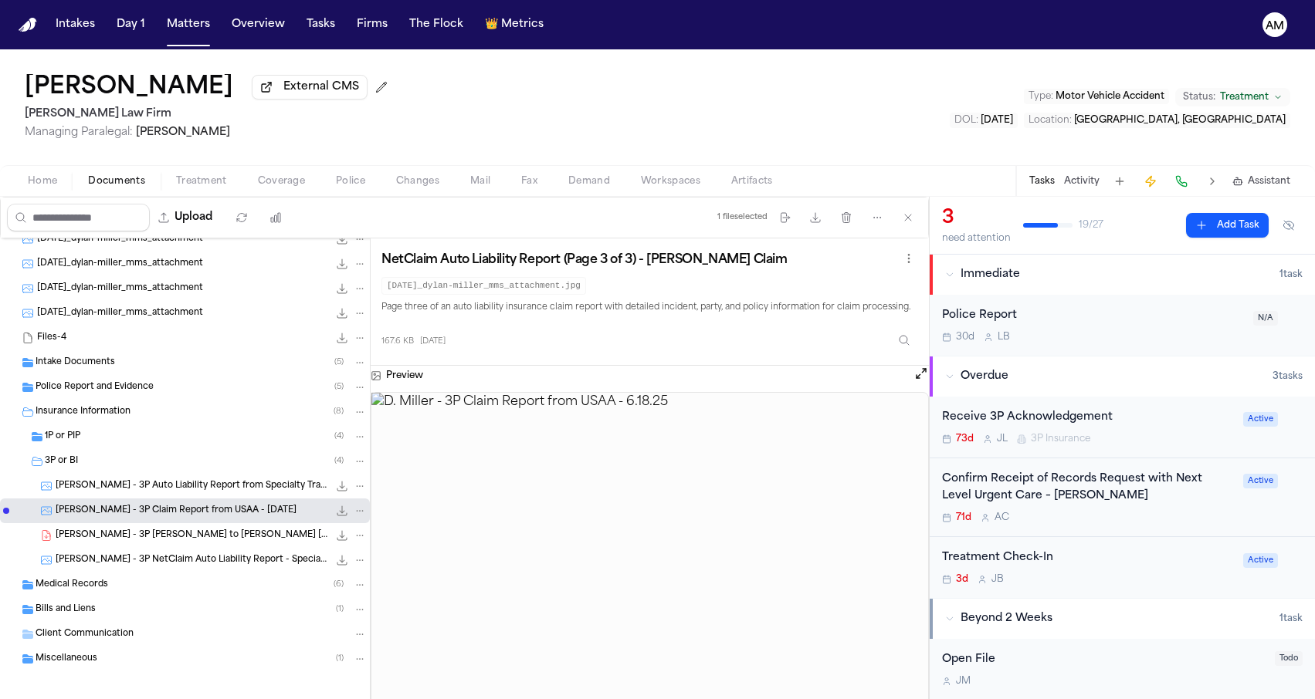
click at [157, 560] on span "[PERSON_NAME] - 3P NetClaim Auto Liability Report - Specialty Trades Ins - [DAT…" at bounding box center [192, 560] width 273 height 13
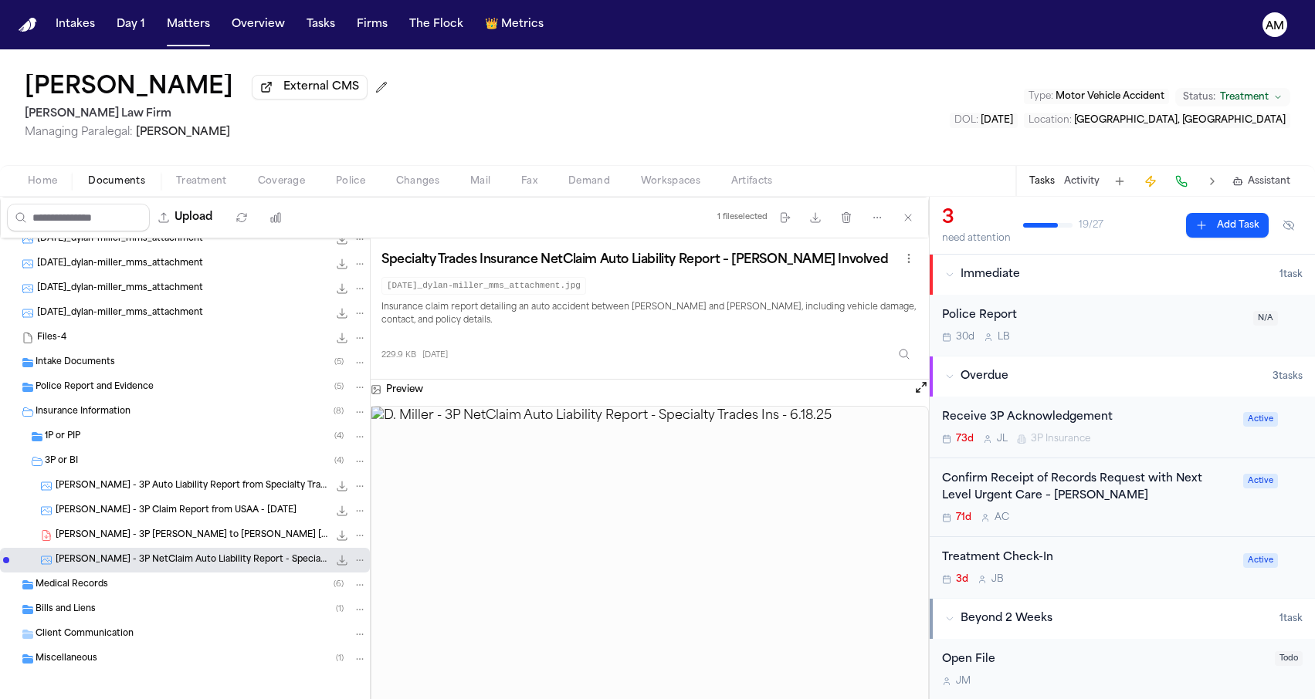
click at [181, 493] on span "[PERSON_NAME] - 3P Auto Liability Report from Specialty Trades Ins - [DATE]" at bounding box center [192, 486] width 273 height 13
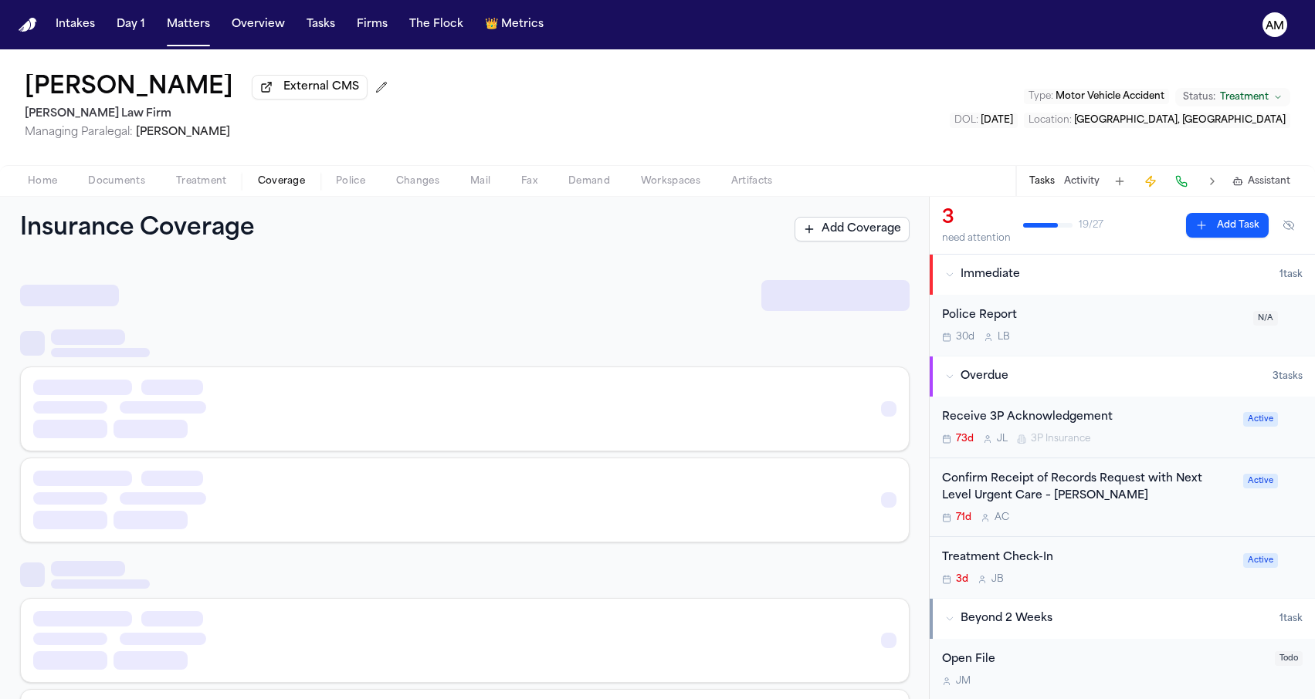
click at [259, 183] on span "Coverage" at bounding box center [281, 181] width 47 height 12
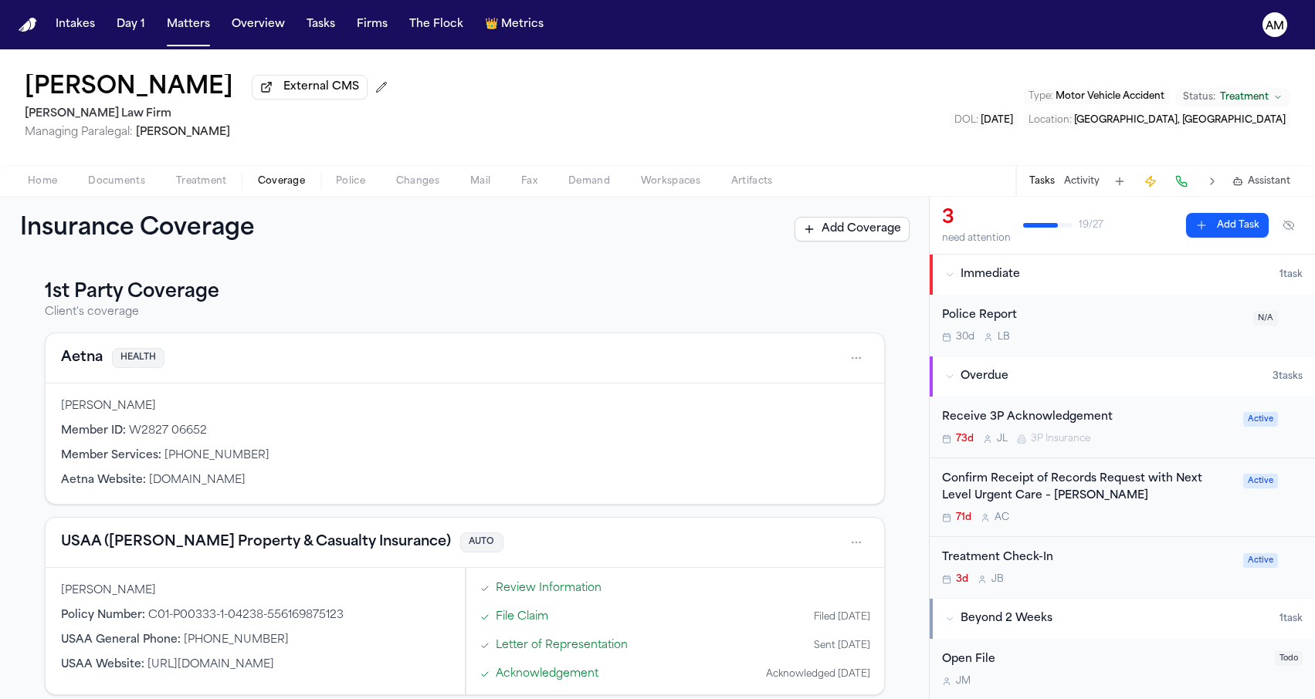
click at [100, 550] on button "USAA ([PERSON_NAME] Property & Casualty Insurance)" at bounding box center [256, 543] width 390 height 22
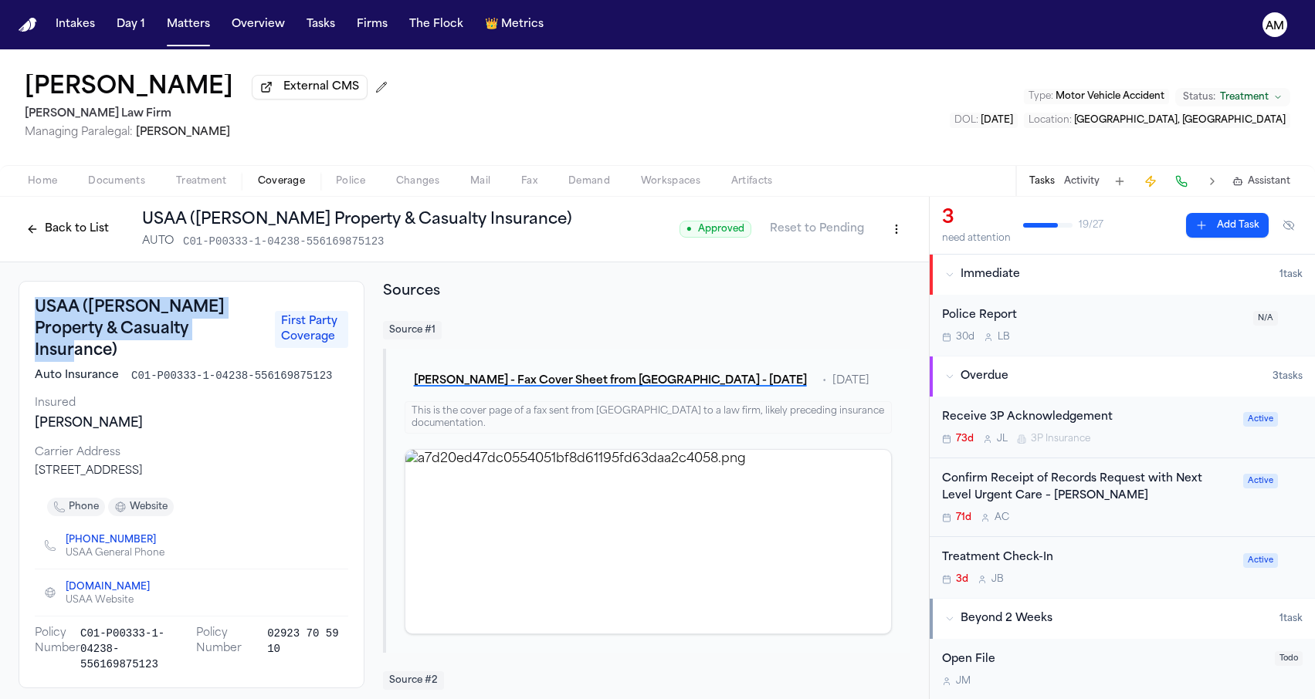
drag, startPoint x: 30, startPoint y: 307, endPoint x: 212, endPoint y: 326, distance: 182.5
click at [212, 326] on div "USAA ([PERSON_NAME] Property & Casualty Insurance) First Party Coverage Auto In…" at bounding box center [192, 485] width 346 height 408
copy h3 "USAA ([PERSON_NAME] Property & Casualty Insurance)"
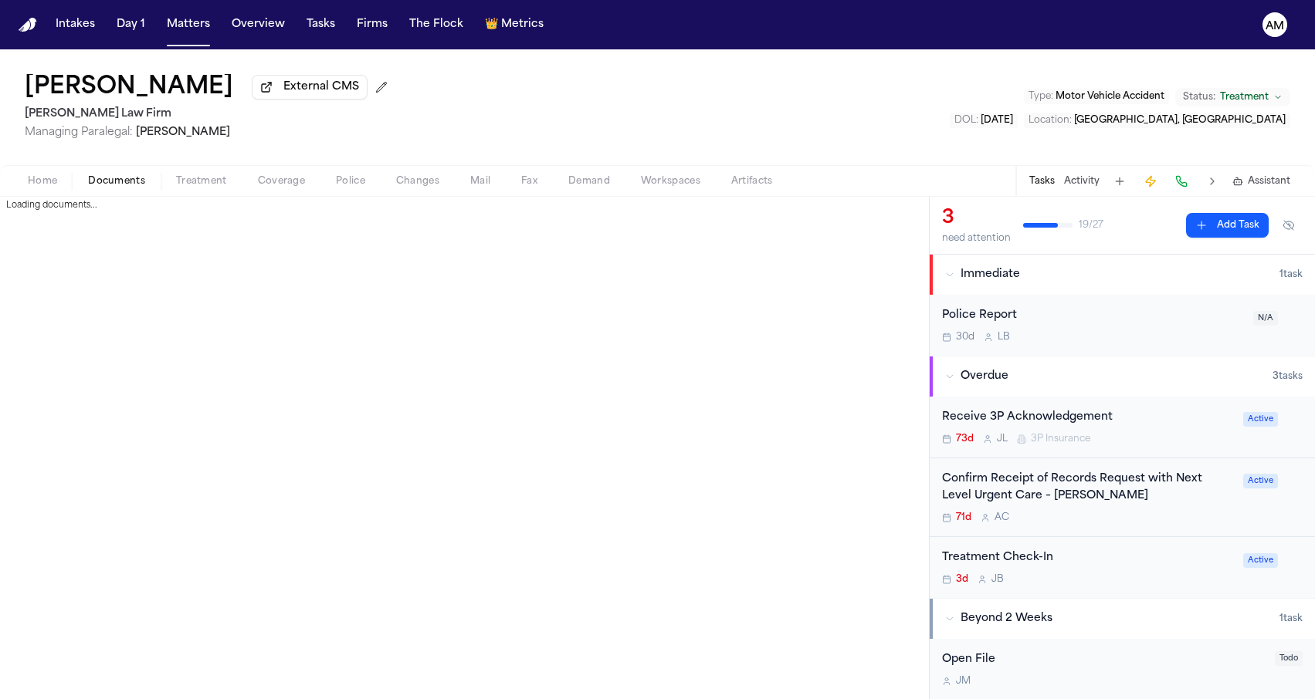
click at [127, 180] on span "Documents" at bounding box center [116, 181] width 57 height 12
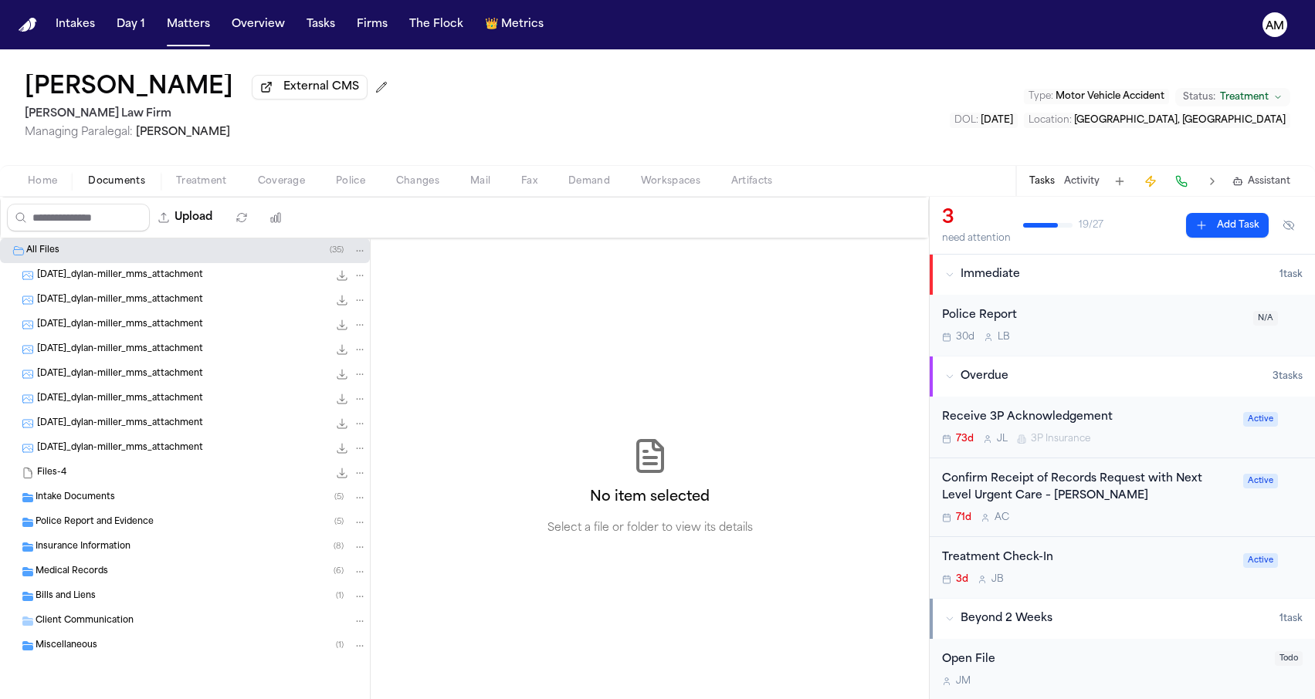
click at [85, 452] on span "[DATE]_dylan-miller_mms_attachment" at bounding box center [120, 448] width 166 height 13
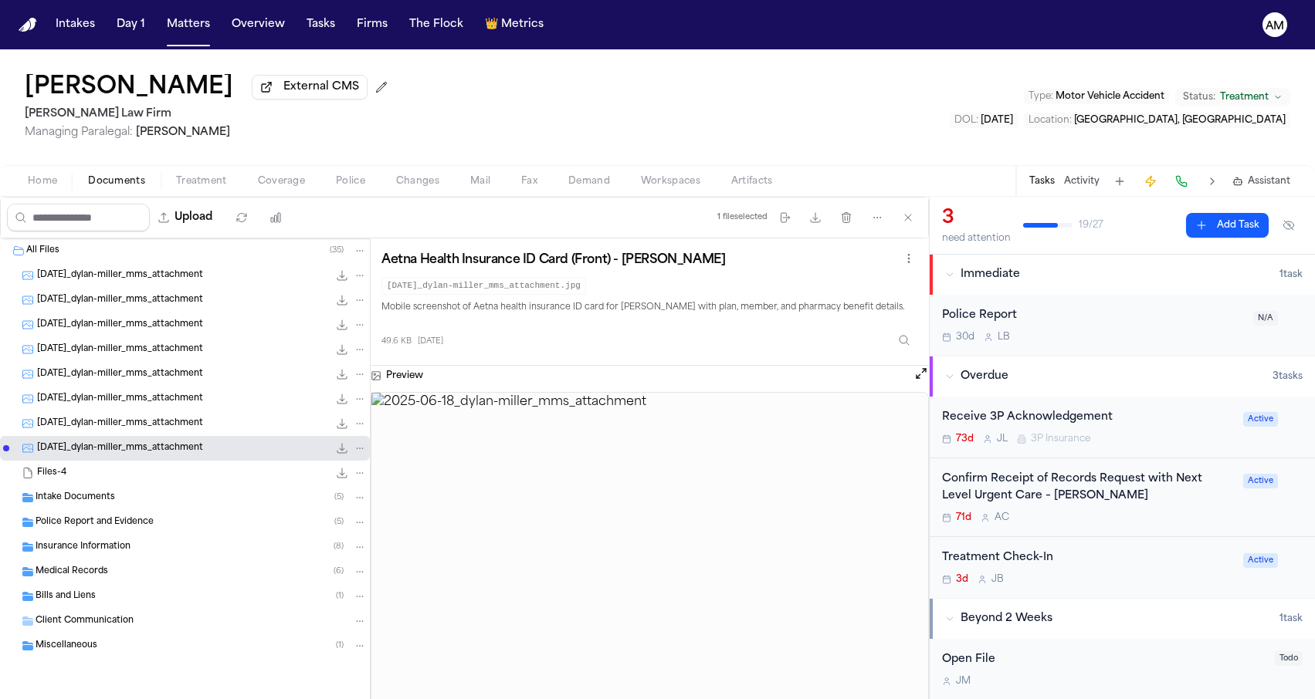
click at [139, 327] on span "[DATE]_dylan-miller_mms_attachment" at bounding box center [120, 325] width 166 height 13
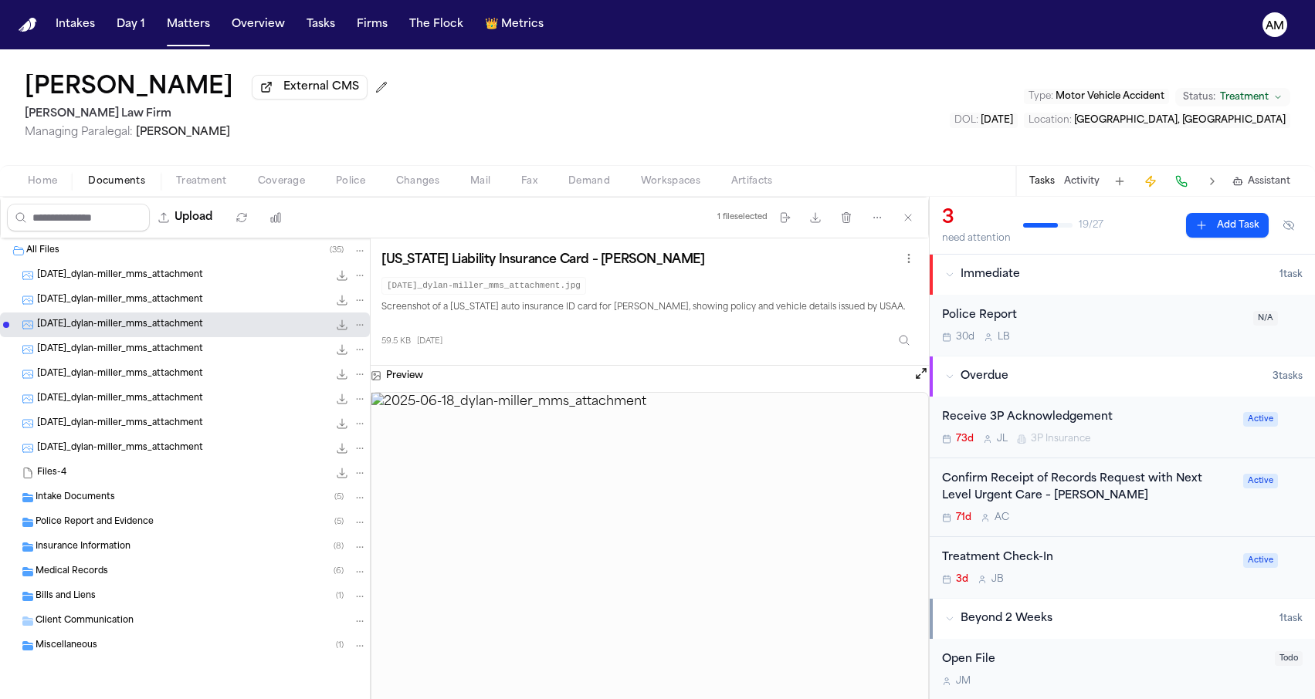
click at [152, 352] on span "[DATE]_dylan-miller_mms_attachment" at bounding box center [120, 350] width 166 height 13
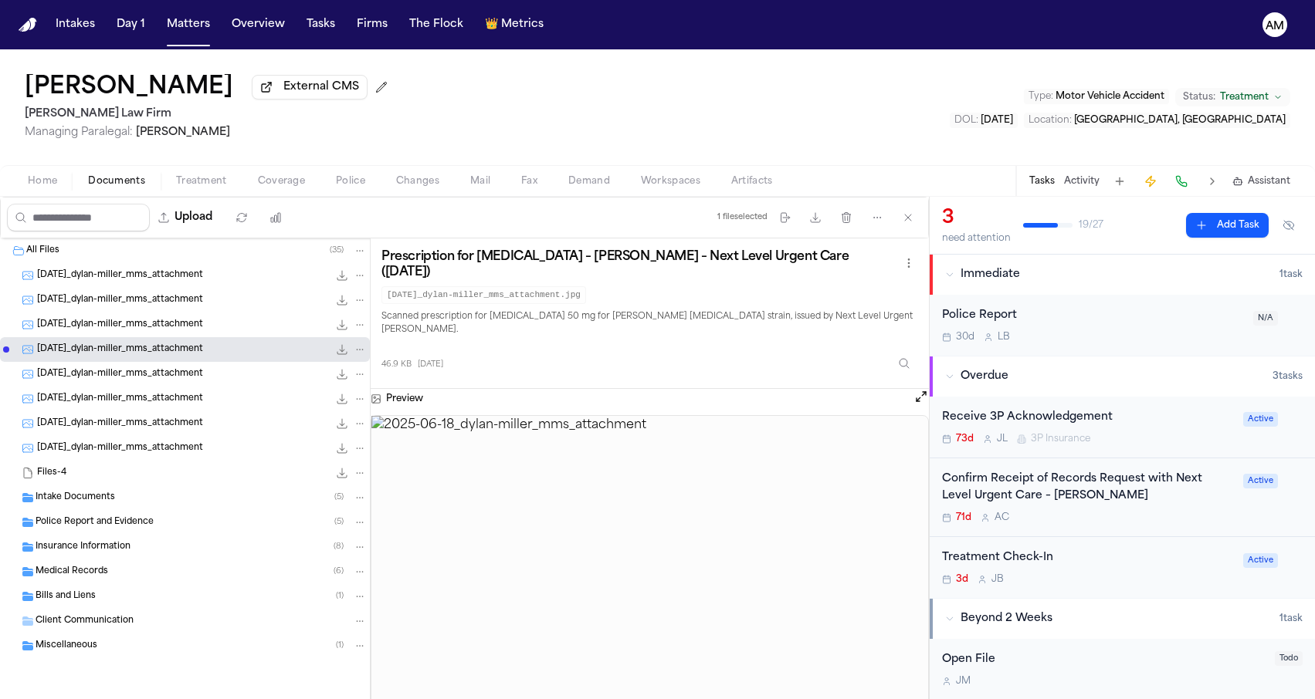
click at [191, 283] on span "[DATE]_dylan-miller_mms_attachment" at bounding box center [120, 275] width 166 height 13
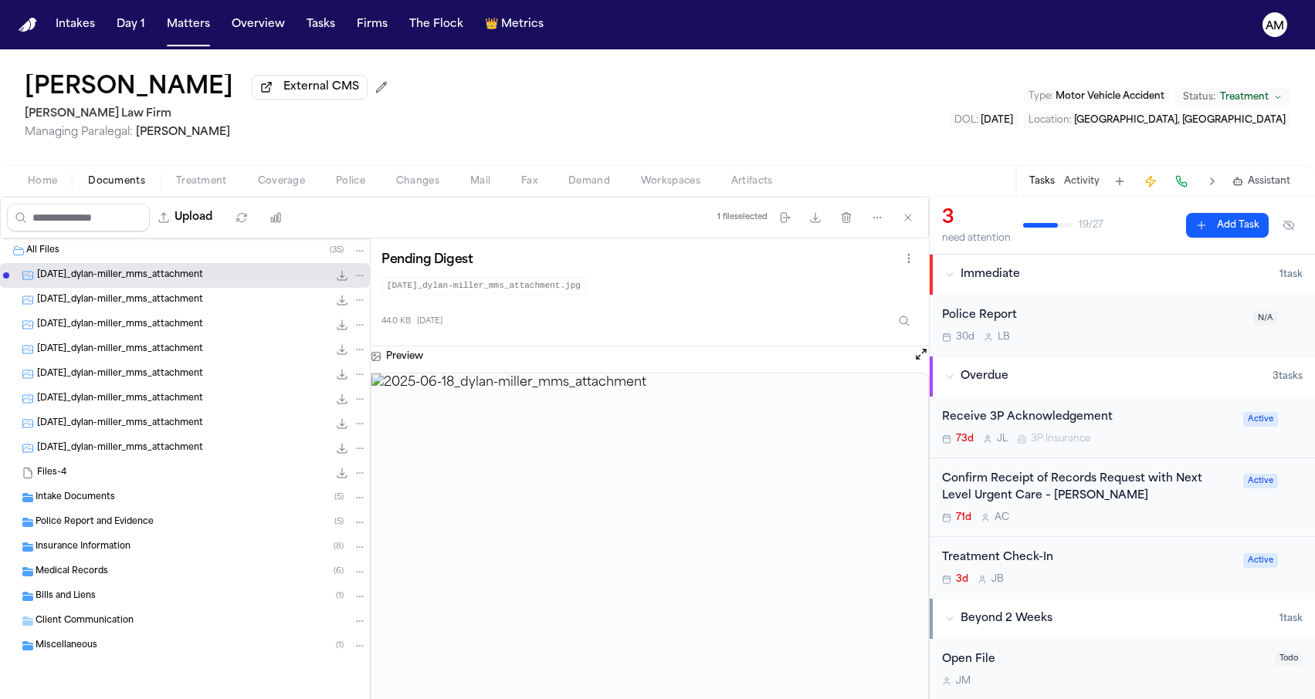
click at [479, 234] on div "Upload 1 file selected Move files Download files Delete files More actions Clea…" at bounding box center [464, 218] width 927 height 40
click at [882, 227] on button "More actions" at bounding box center [877, 218] width 28 height 28
click at [887, 153] on div "[PERSON_NAME] External CMS [PERSON_NAME] Law Firm Managing Paralegal: [PERSON_N…" at bounding box center [657, 374] width 1315 height 650
